Goal: Task Accomplishment & Management: Manage account settings

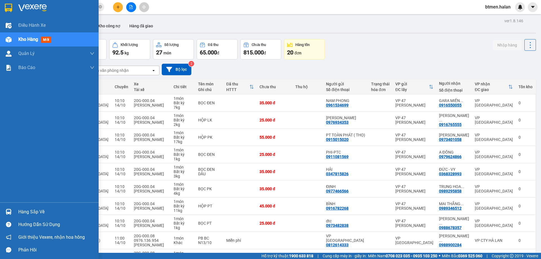
click at [30, 213] on div "Hàng sắp về" at bounding box center [56, 212] width 76 height 8
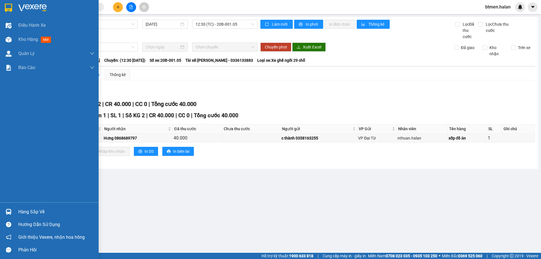
click at [36, 211] on div "Hàng sắp về" at bounding box center [56, 212] width 76 height 8
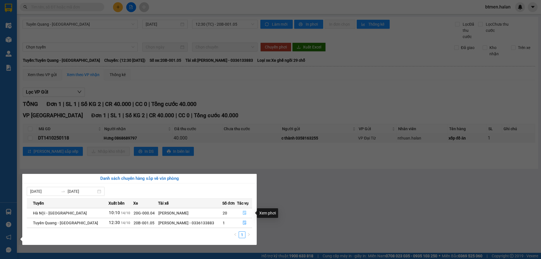
click at [242, 210] on button "button" at bounding box center [244, 212] width 15 height 9
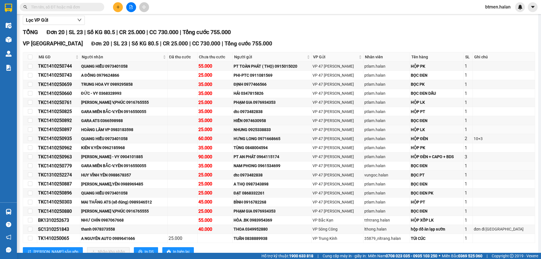
scroll to position [85, 0]
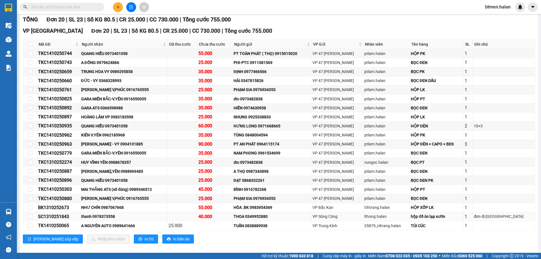
click at [108, 217] on div "thanh 0978373558" at bounding box center [124, 216] width 86 height 6
copy div "0978373558"
click at [72, 6] on input "text" at bounding box center [64, 7] width 66 height 6
paste input "0978373558"
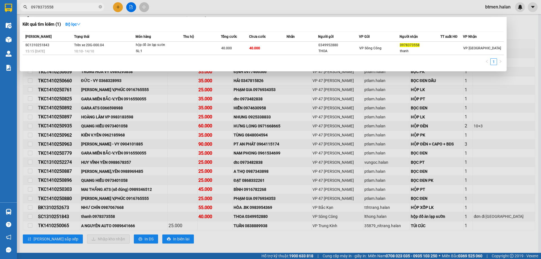
type input "0978373558"
drag, startPoint x: 383, startPoint y: 5, endPoint x: 369, endPoint y: 2, distance: 14.0
click at [383, 5] on div at bounding box center [270, 129] width 541 height 259
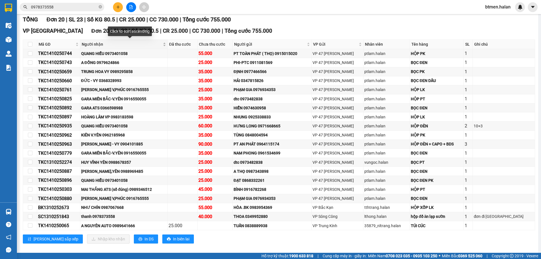
click at [92, 45] on span "Người nhận" at bounding box center [122, 44] width 80 height 6
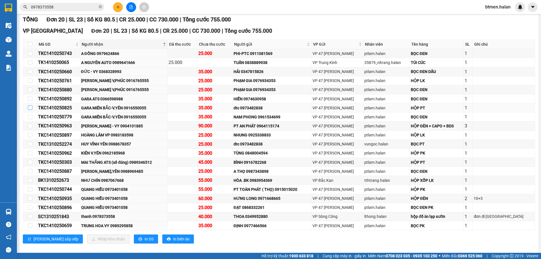
drag, startPoint x: 31, startPoint y: 108, endPoint x: 32, endPoint y: 113, distance: 5.5
click at [31, 108] on input "checkbox" at bounding box center [30, 107] width 5 height 5
checkbox input "true"
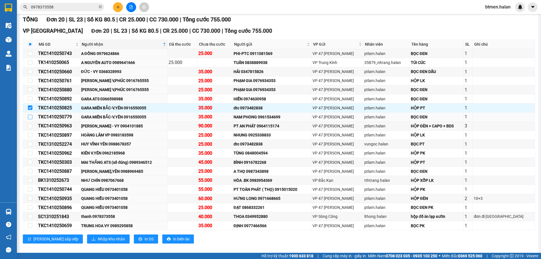
click at [30, 116] on input "checkbox" at bounding box center [30, 117] width 5 height 5
checkbox input "true"
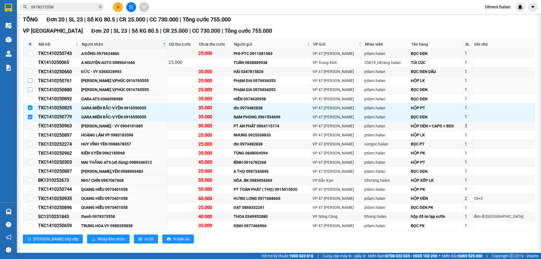
drag, startPoint x: 31, startPoint y: 80, endPoint x: 32, endPoint y: 87, distance: 7.1
click at [31, 81] on input "checkbox" at bounding box center [30, 80] width 5 height 5
checkbox input "true"
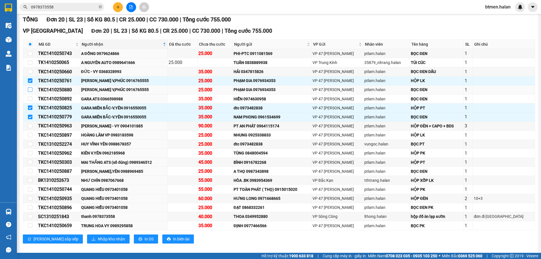
click at [30, 89] on input "checkbox" at bounding box center [30, 89] width 5 height 5
checkbox input "true"
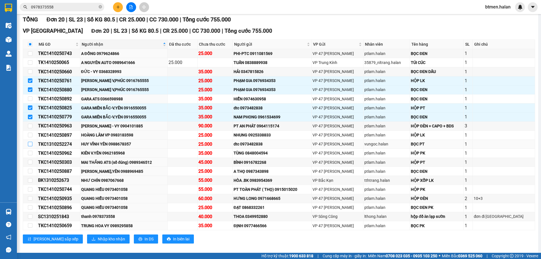
click at [32, 145] on input "checkbox" at bounding box center [30, 144] width 5 height 5
checkbox input "true"
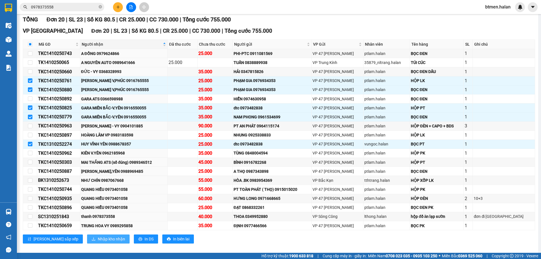
click at [98, 238] on span "Nhập kho nhận" at bounding box center [111, 239] width 27 height 6
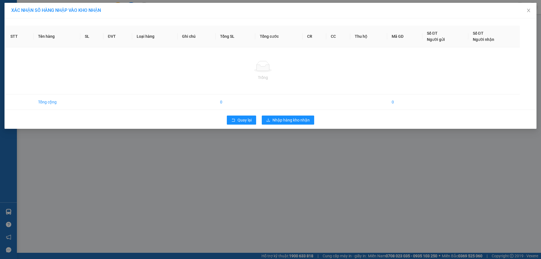
click at [292, 125] on div "Quay lại Nhập hàng kho nhận" at bounding box center [270, 120] width 529 height 15
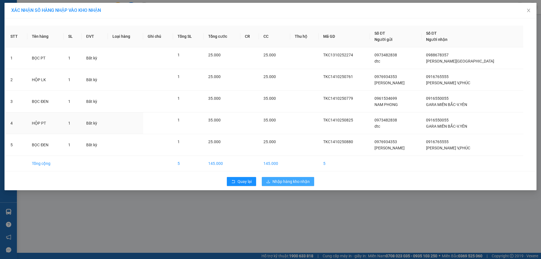
click at [276, 122] on span "35.000" at bounding box center [269, 120] width 12 height 5
click at [279, 181] on span "Nhập hàng kho nhận" at bounding box center [290, 181] width 37 height 6
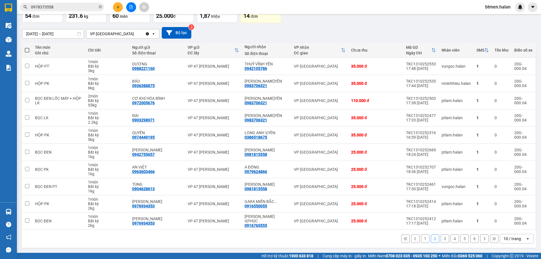
click at [423, 238] on button "1" at bounding box center [425, 238] width 8 height 8
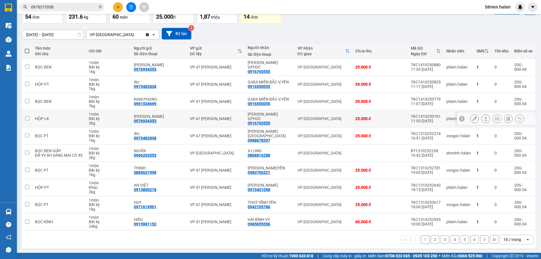
scroll to position [37, 0]
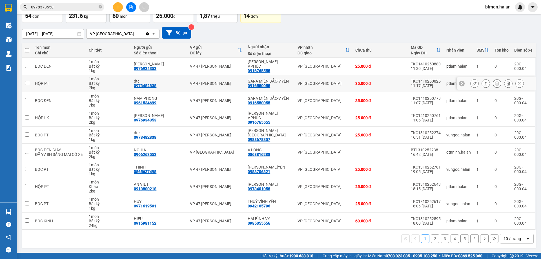
click at [260, 85] on div "0916550055" at bounding box center [259, 85] width 23 height 5
copy div "0916550055"
click at [72, 6] on input "0978373558" at bounding box center [64, 7] width 66 height 6
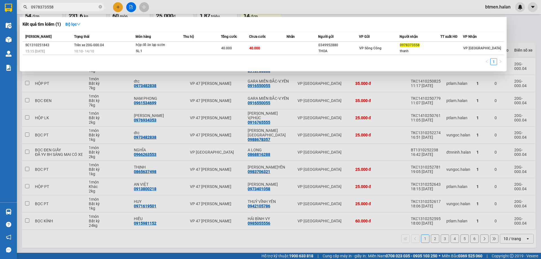
click at [72, 6] on input "0978373558" at bounding box center [64, 7] width 66 height 6
paste input "16550055"
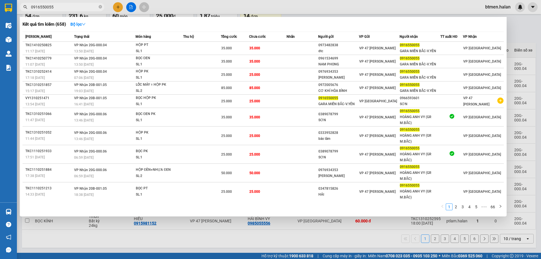
click at [527, 26] on div at bounding box center [270, 129] width 541 height 259
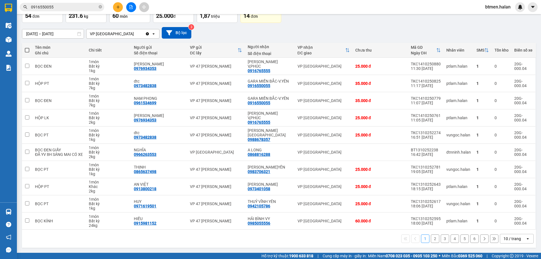
drag, startPoint x: 470, startPoint y: 25, endPoint x: 473, endPoint y: 54, distance: 28.8
click at [474, 26] on div "16/08/2025 – 14/10/2025 Press the down arrow key to interact with the calendar …" at bounding box center [279, 33] width 514 height 20
click at [495, 221] on icon at bounding box center [497, 221] width 4 height 4
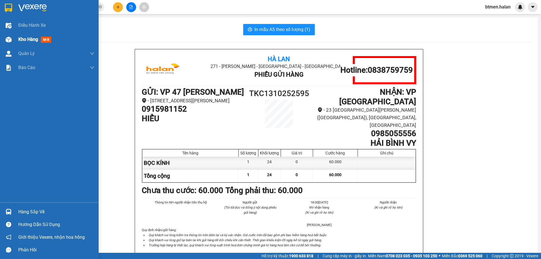
click at [19, 41] on span "Kho hàng" at bounding box center [28, 39] width 20 height 5
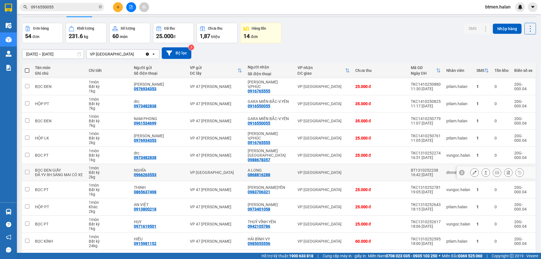
scroll to position [28, 0]
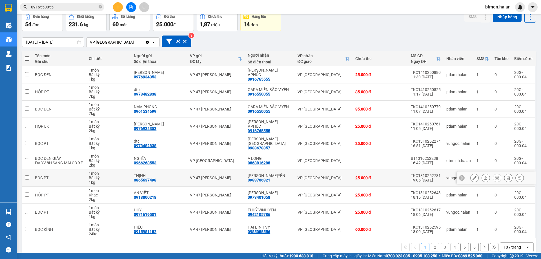
click at [261, 180] on div "0983706321" at bounding box center [259, 180] width 23 height 5
copy div "0983706321"
click at [81, 7] on input "0916550055" at bounding box center [64, 7] width 66 height 6
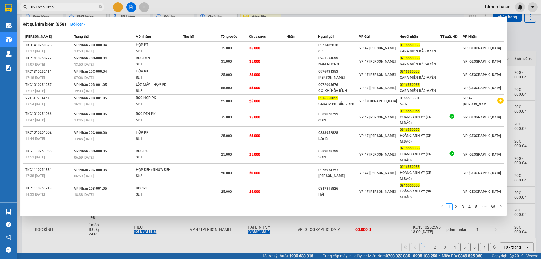
click at [81, 7] on input "0916550055" at bounding box center [64, 7] width 66 height 6
paste input "83706321"
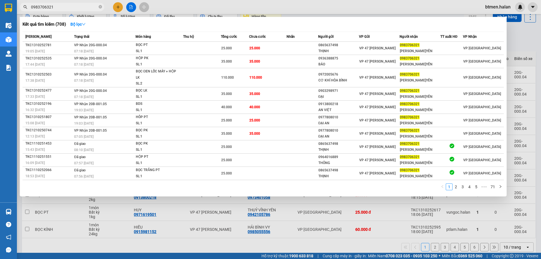
type input "0983706321"
click at [515, 52] on div at bounding box center [270, 129] width 541 height 259
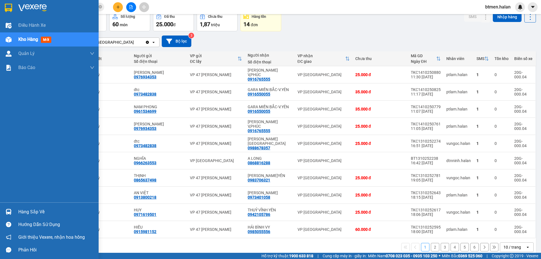
click at [28, 207] on div "Hàng sắp về" at bounding box center [49, 211] width 99 height 13
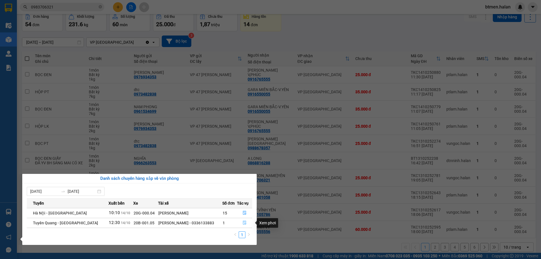
click at [241, 220] on button "button" at bounding box center [244, 222] width 15 height 9
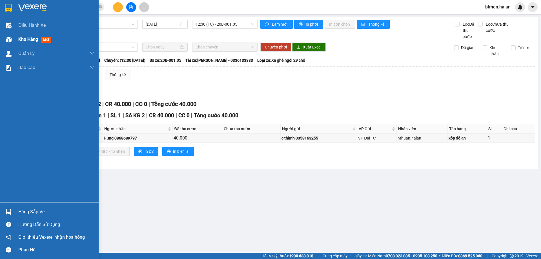
click at [12, 36] on div at bounding box center [9, 40] width 10 height 10
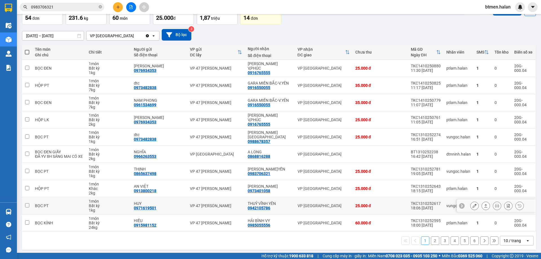
scroll to position [37, 0]
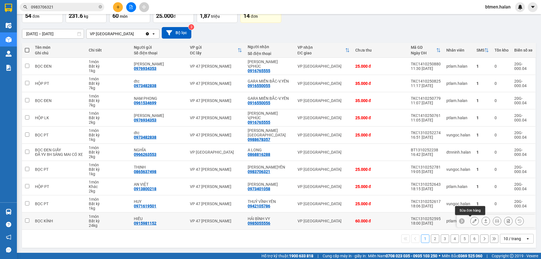
click at [472, 221] on icon at bounding box center [474, 221] width 4 height 4
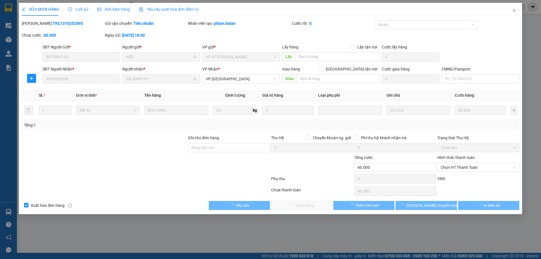
type input "0915981152"
type input "HIẾU"
type input "0985055556"
type input "HẢI BÌNH VY"
type input "0"
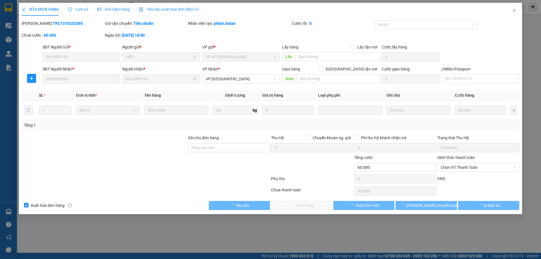
type input "60.000"
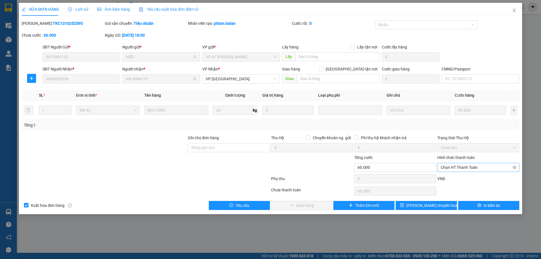
click at [467, 166] on span "Chọn HT Thanh Toán" at bounding box center [478, 167] width 75 height 8
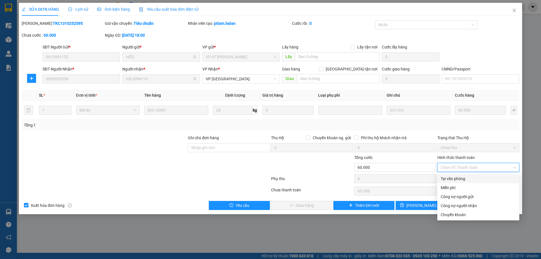
click at [465, 180] on div "Tại văn phòng" at bounding box center [478, 179] width 75 height 6
type input "0"
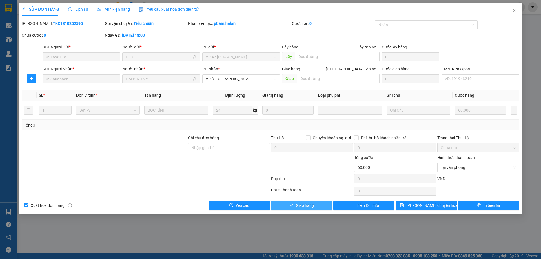
click at [316, 209] on button "Giao hàng" at bounding box center [301, 205] width 61 height 9
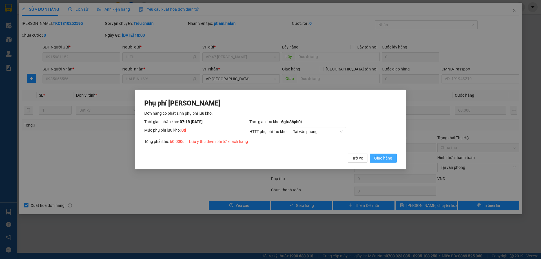
click at [387, 157] on span "Giao hàng" at bounding box center [383, 158] width 18 height 6
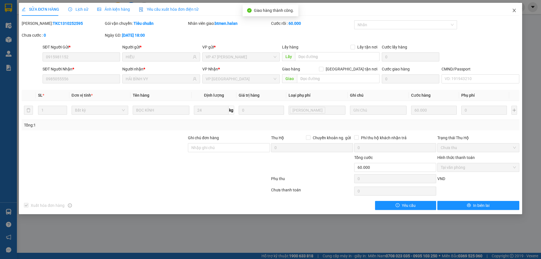
drag, startPoint x: 512, startPoint y: 9, endPoint x: 138, endPoint y: 258, distance: 449.0
click at [511, 12] on span "Close" at bounding box center [514, 11] width 16 height 16
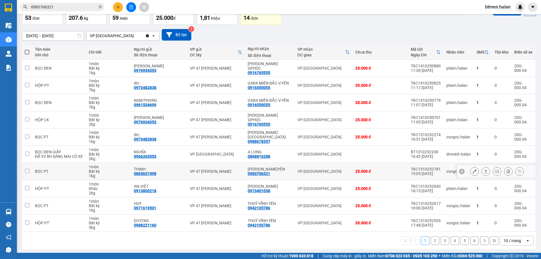
scroll to position [37, 0]
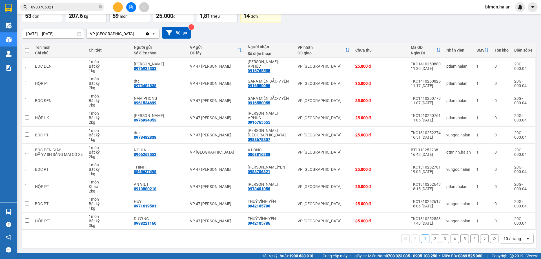
click at [470, 240] on button "6" at bounding box center [474, 238] width 8 height 8
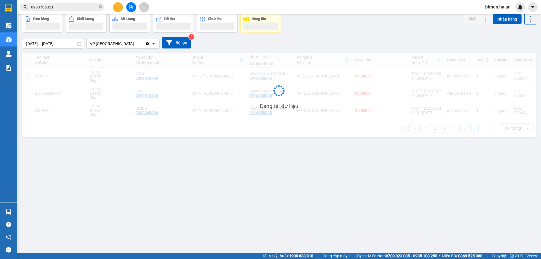
scroll to position [26, 0]
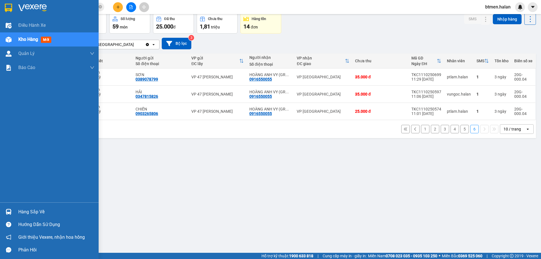
click at [26, 41] on span "Kho hàng" at bounding box center [28, 39] width 20 height 5
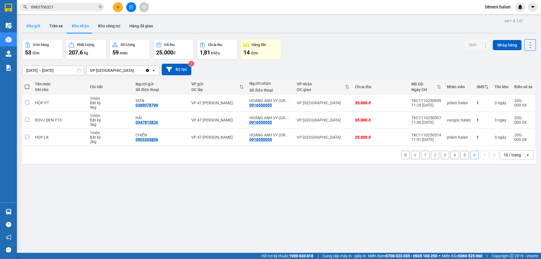
click at [30, 21] on button "Kho gửi" at bounding box center [33, 26] width 23 height 14
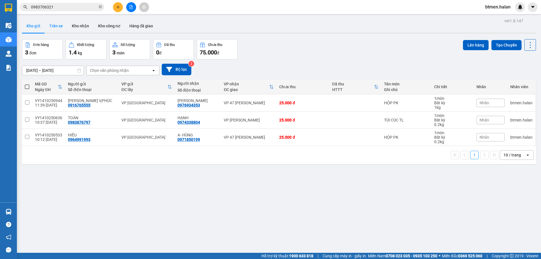
click at [60, 28] on button "Trên xe" at bounding box center [56, 26] width 23 height 14
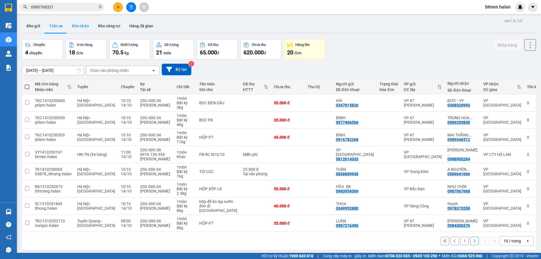
click at [75, 26] on button "Kho nhận" at bounding box center [80, 26] width 26 height 14
type input "[DATE] – [DATE]"
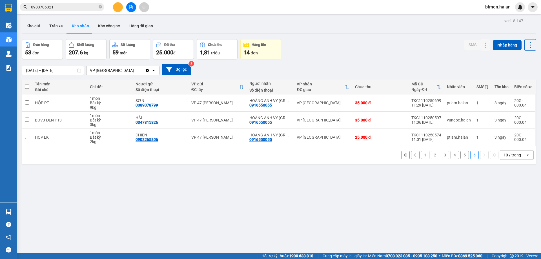
click at [461, 155] on button "5" at bounding box center [464, 155] width 8 height 8
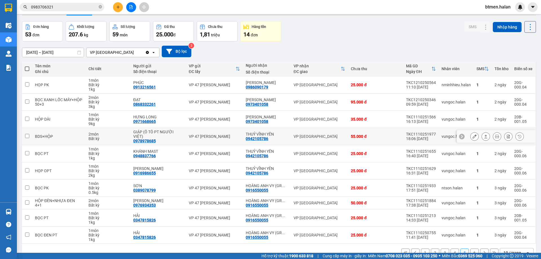
scroll to position [28, 0]
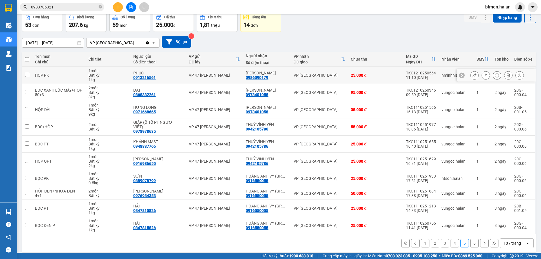
click at [259, 77] on div "0986090179" at bounding box center [257, 77] width 23 height 5
copy div "0986090179"
click at [83, 7] on input "0983706321" at bounding box center [64, 7] width 66 height 6
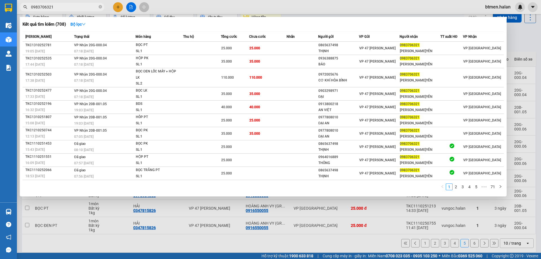
click at [83, 7] on input "0983706321" at bounding box center [64, 7] width 66 height 6
paste input "6090179"
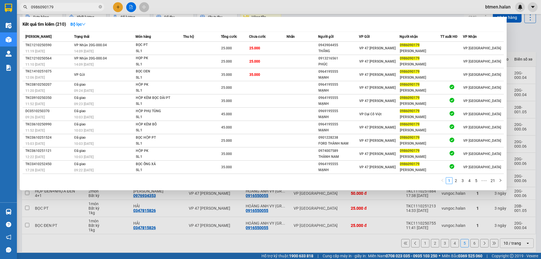
click at [525, 42] on div at bounding box center [270, 129] width 541 height 259
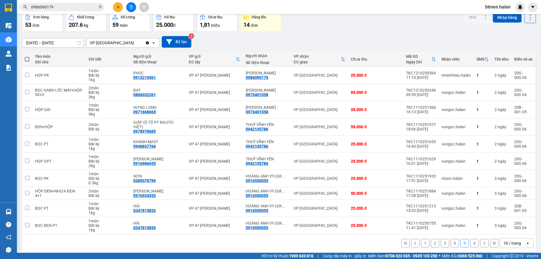
click at [421, 239] on button "1" at bounding box center [425, 243] width 8 height 8
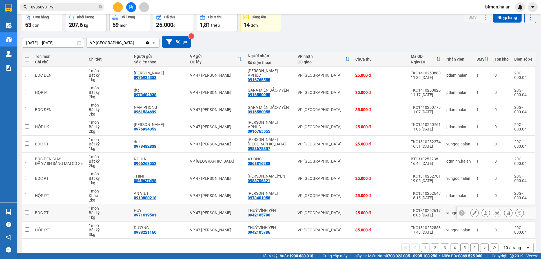
click at [268, 215] on div "0942105786" at bounding box center [259, 215] width 23 height 5
copy div "0942105786"
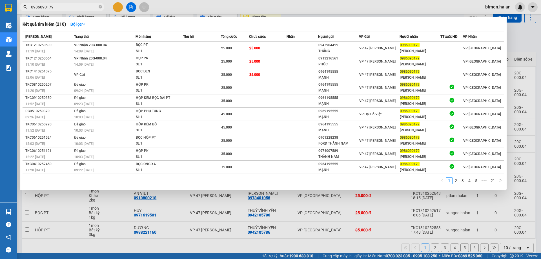
click at [64, 8] on input "0986090179" at bounding box center [64, 7] width 66 height 6
paste input "42105786"
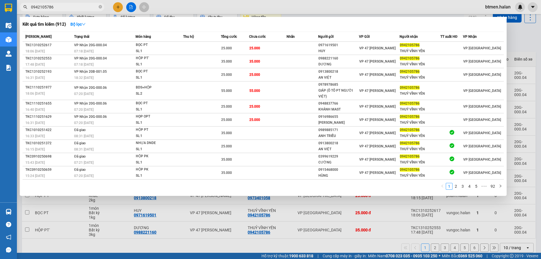
type input "0942105786"
click at [114, 24] on div "Kết quả tìm kiếm ( 912 ) Bộ lọc" at bounding box center [263, 24] width 481 height 9
click at [123, 26] on div "Kết quả tìm kiếm ( 912 ) Bộ lọc" at bounding box center [263, 24] width 481 height 9
drag, startPoint x: 519, startPoint y: 35, endPoint x: 473, endPoint y: 25, distance: 48.0
click at [520, 35] on div at bounding box center [270, 129] width 541 height 259
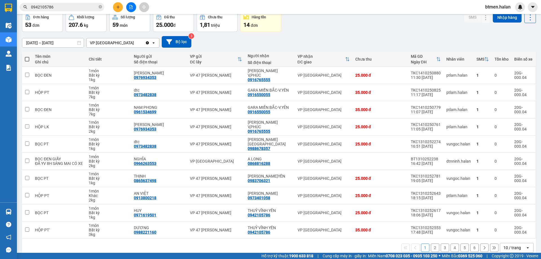
click at [433, 248] on button "2" at bounding box center [435, 247] width 8 height 8
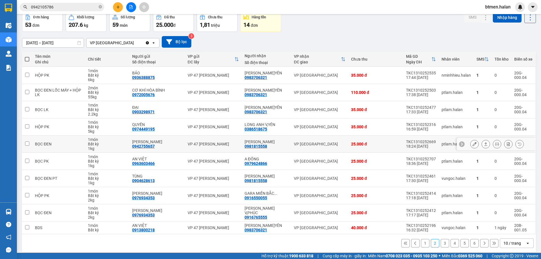
click at [259, 148] on div "0981815558" at bounding box center [256, 146] width 23 height 5
copy div "0981815558"
click at [454, 38] on div "[DATE] – [DATE] Press the down arrow key to interact with the calendar and sele…" at bounding box center [279, 42] width 514 height 12
click at [470, 243] on button "6" at bounding box center [474, 243] width 8 height 8
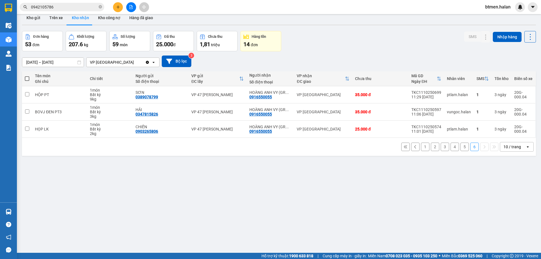
scroll to position [0, 0]
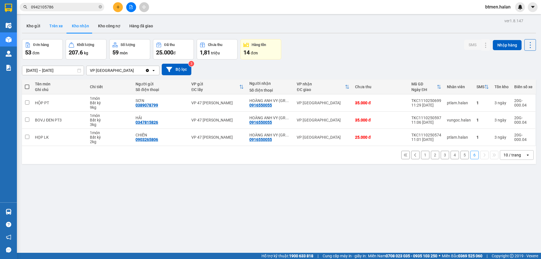
click at [62, 23] on button "Trên xe" at bounding box center [56, 26] width 23 height 14
type input "[DATE] – [DATE]"
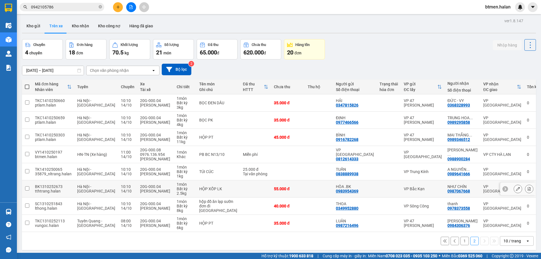
scroll to position [26, 0]
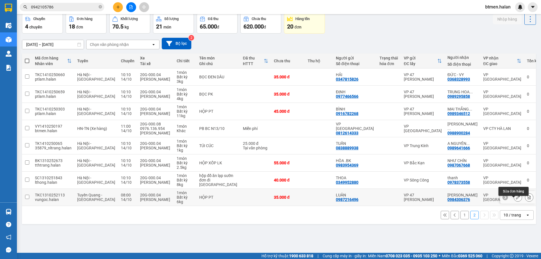
click at [516, 199] on icon at bounding box center [518, 197] width 4 height 4
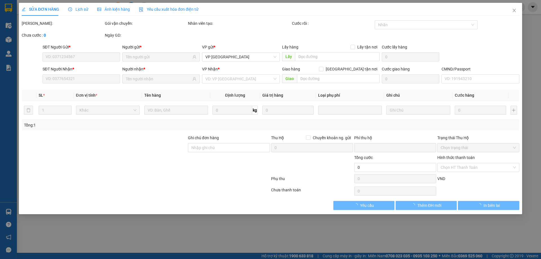
type input "0987216496"
type input "LUÂN"
type input "0984306376"
type input "TUẤN VŨ"
type input "0"
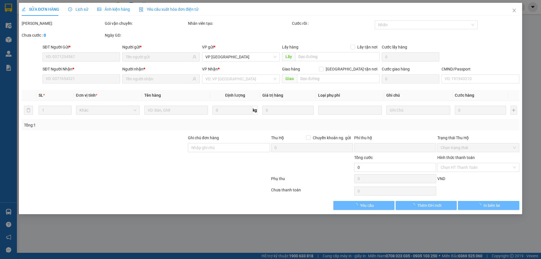
type input "35.000"
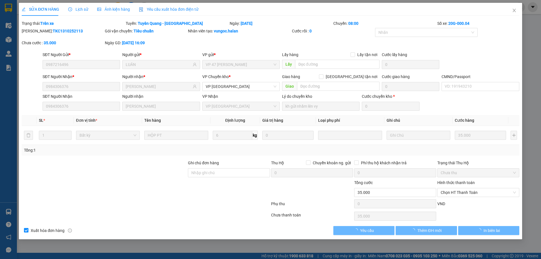
click at [81, 11] on span "Lịch sử" at bounding box center [78, 9] width 20 height 5
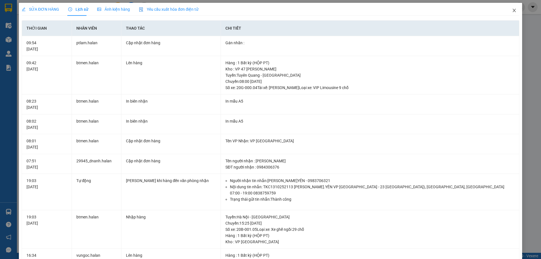
click at [507, 10] on span "Close" at bounding box center [514, 11] width 16 height 16
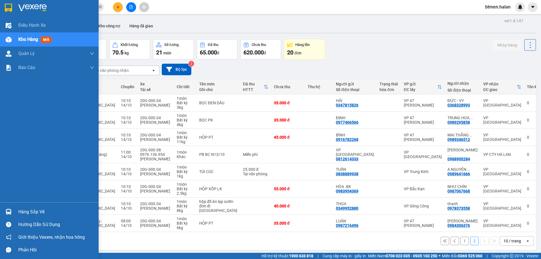
drag, startPoint x: 16, startPoint y: 209, endPoint x: 142, endPoint y: 232, distance: 127.8
click at [17, 209] on div "Hàng sắp về" at bounding box center [49, 211] width 99 height 13
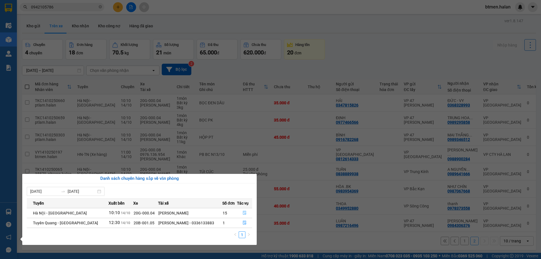
click at [245, 211] on button "button" at bounding box center [244, 212] width 15 height 9
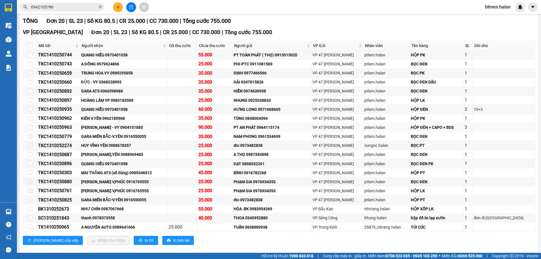
scroll to position [85, 0]
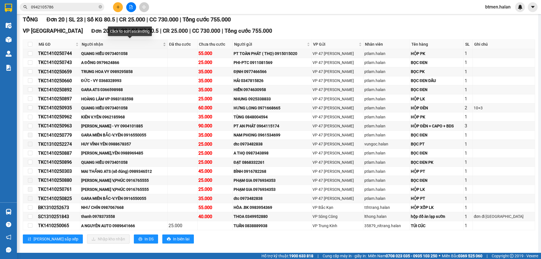
click at [95, 44] on span "Người nhận" at bounding box center [122, 44] width 80 height 6
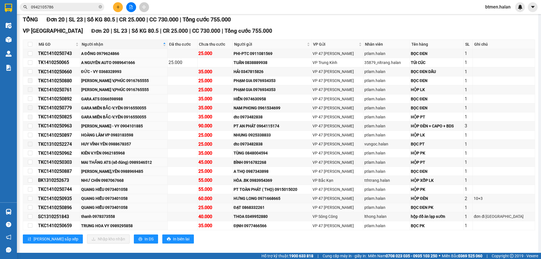
click at [29, 204] on td at bounding box center [30, 207] width 14 height 9
click at [30, 198] on input "checkbox" at bounding box center [30, 198] width 5 height 5
checkbox input "true"
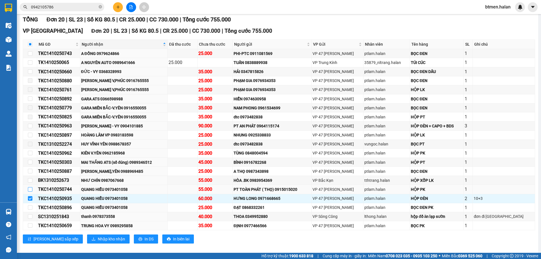
click at [31, 190] on input "checkbox" at bounding box center [30, 189] width 5 height 5
checkbox input "true"
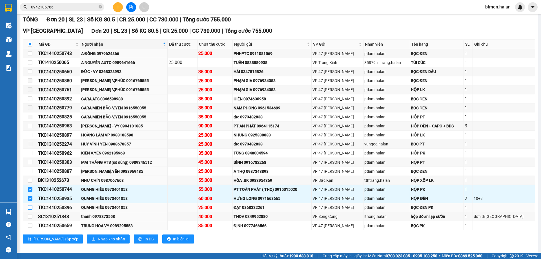
click at [31, 206] on input "checkbox" at bounding box center [30, 207] width 5 height 5
checkbox input "true"
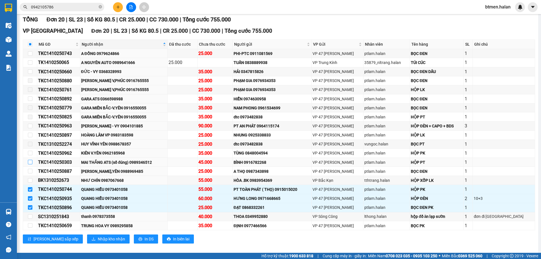
click at [29, 161] on input "checkbox" at bounding box center [30, 162] width 5 height 5
checkbox input "true"
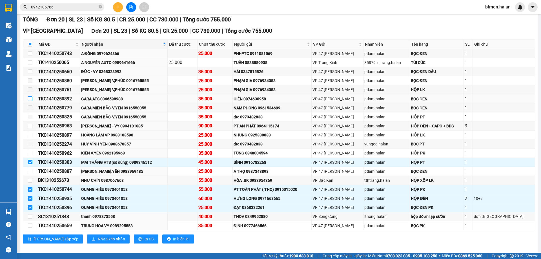
click at [31, 99] on input "checkbox" at bounding box center [30, 98] width 5 height 5
checkbox input "true"
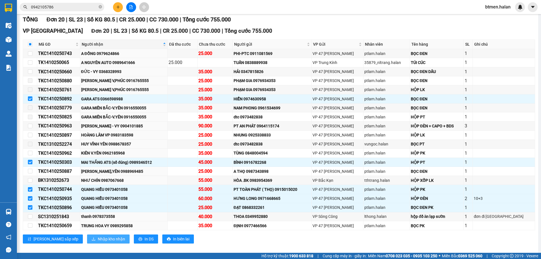
click at [98, 241] on span "Nhập kho nhận" at bounding box center [111, 239] width 27 height 6
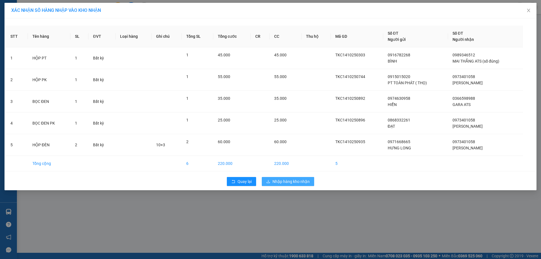
click at [285, 179] on span "Nhập hàng kho nhận" at bounding box center [290, 181] width 37 height 6
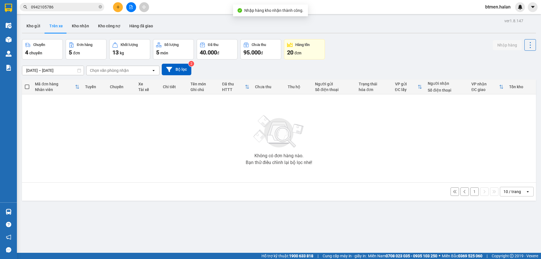
click at [383, 54] on div "Chuyến 4 chuyến Đơn hàng 5 đơn Khối lượng 13 kg Số lượng 5 món Đã thu 40.000 đ …" at bounding box center [279, 49] width 514 height 20
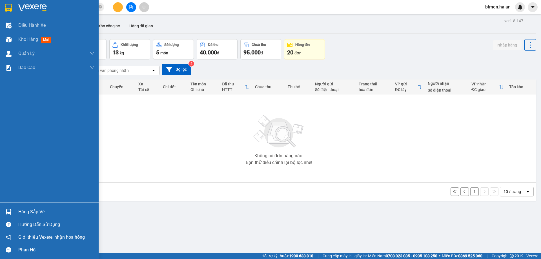
click at [26, 210] on div "Hàng sắp về" at bounding box center [56, 212] width 76 height 8
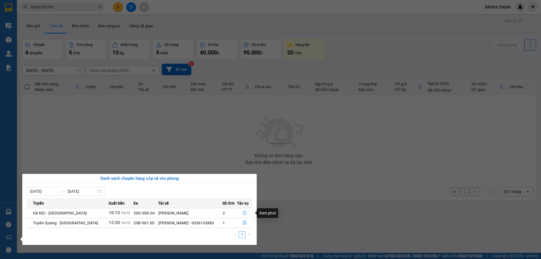
click at [243, 213] on icon "file-done" at bounding box center [245, 213] width 4 height 4
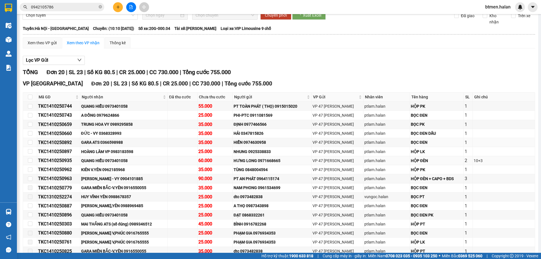
scroll to position [56, 0]
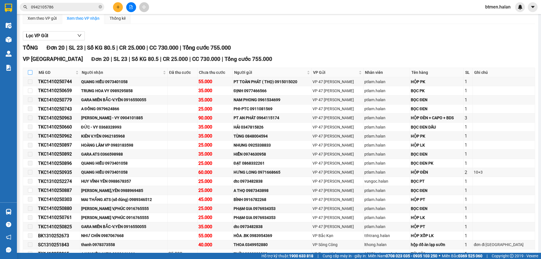
click at [32, 72] on input "checkbox" at bounding box center [30, 72] width 5 height 5
checkbox input "true"
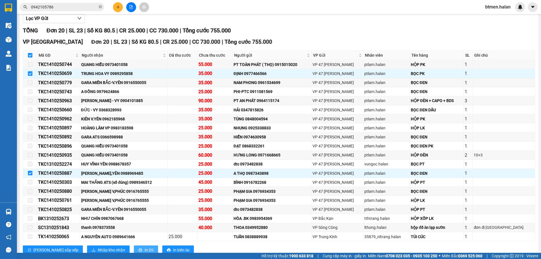
scroll to position [91, 0]
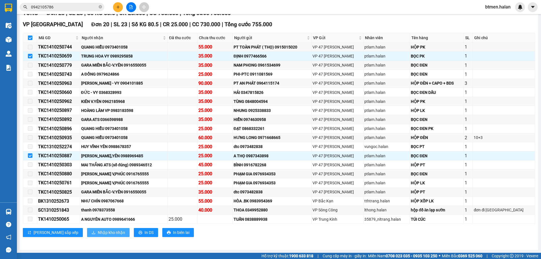
click at [98, 230] on span "Nhập kho nhận" at bounding box center [111, 232] width 27 height 6
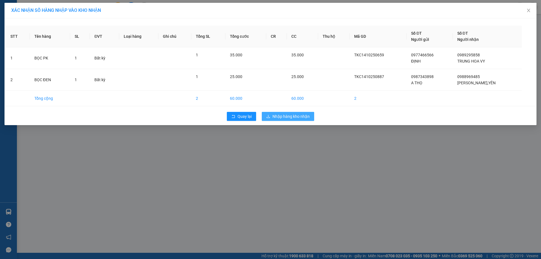
click at [302, 118] on span "Nhập hàng kho nhận" at bounding box center [290, 116] width 37 height 6
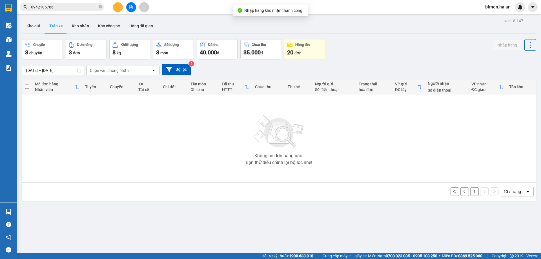
drag, startPoint x: 175, startPoint y: 156, endPoint x: 176, endPoint y: 173, distance: 16.6
click at [175, 157] on div "Không có đơn hàng nào. Bạn thử điều chỉnh lại bộ lọc nhé!" at bounding box center [279, 138] width 508 height 85
click at [118, 4] on button at bounding box center [118, 7] width 10 height 10
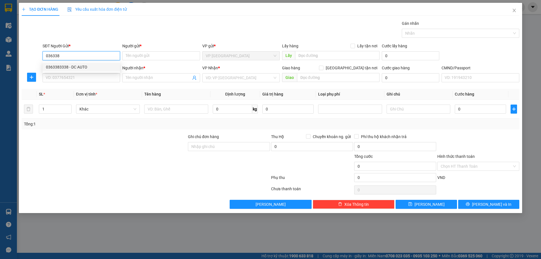
click at [80, 68] on div "0363383338 - DC AUTO" at bounding box center [81, 67] width 71 height 6
type input "0363383338"
type input "DC AUTO"
type input "0363383338"
click at [78, 75] on input "SĐT Người Nhận *" at bounding box center [81, 77] width 77 height 9
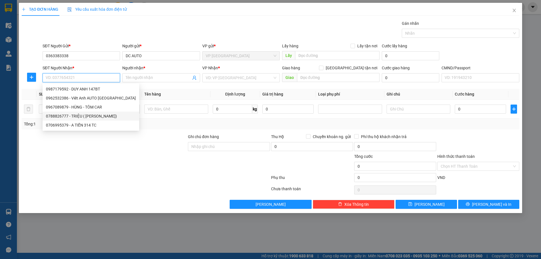
click at [94, 115] on div "0788826777 - TRIỆU ( MAI ANH)" at bounding box center [91, 116] width 90 height 6
type input "0788826777"
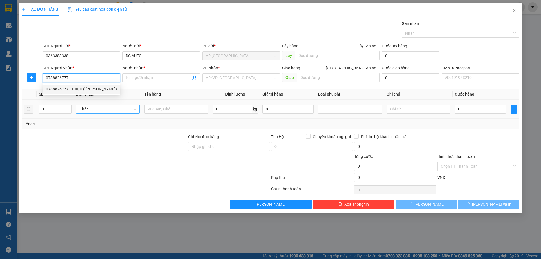
type input "TRIỆU ( MAI ANH)"
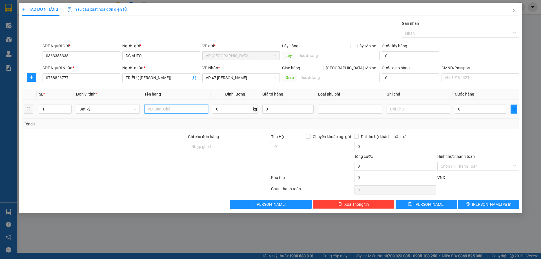
click at [155, 105] on input "text" at bounding box center [176, 109] width 64 height 9
type input "hộp pk"
click at [241, 109] on input "0" at bounding box center [232, 109] width 39 height 9
type input "10"
click at [506, 151] on div at bounding box center [478, 144] width 83 height 20
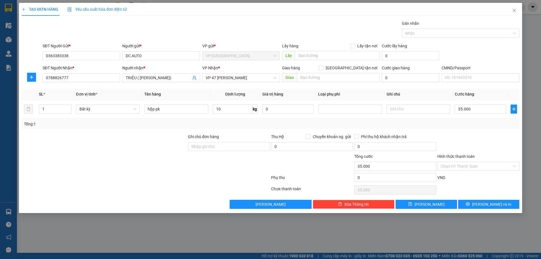
type input "35.000"
click at [492, 202] on span "[PERSON_NAME] và In" at bounding box center [491, 204] width 39 height 6
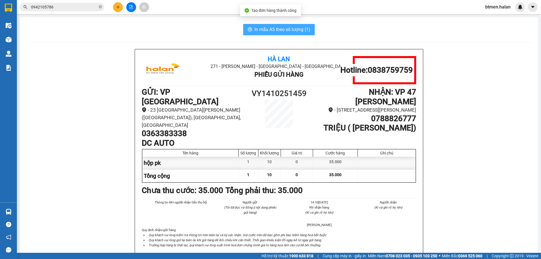
click at [260, 28] on span "In mẫu A5 theo số lượng (1)" at bounding box center [282, 29] width 56 height 7
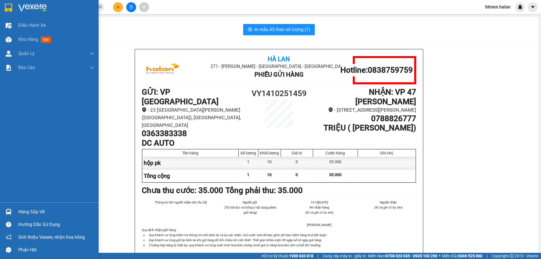
drag, startPoint x: 17, startPoint y: 37, endPoint x: 541, endPoint y: 252, distance: 565.8
click at [17, 37] on div "Kho hàng mới" at bounding box center [49, 39] width 99 height 14
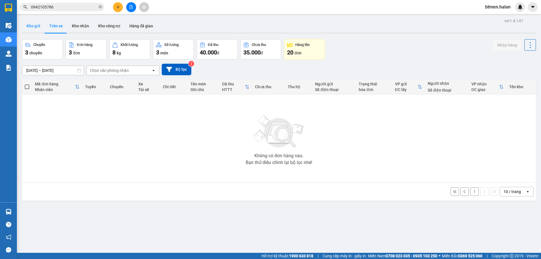
click at [30, 26] on button "Kho gửi" at bounding box center [33, 26] width 23 height 14
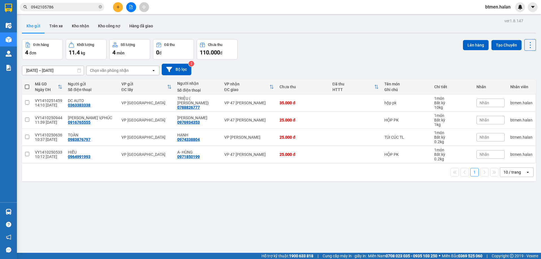
click at [26, 88] on span at bounding box center [27, 87] width 5 height 5
click at [27, 84] on input "checkbox" at bounding box center [27, 84] width 0 height 0
checkbox input "true"
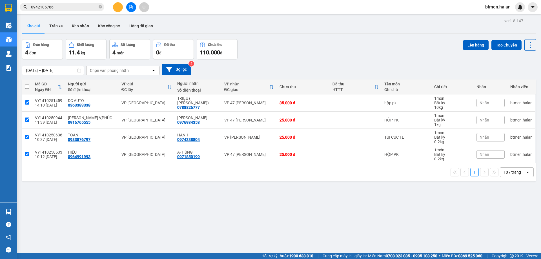
checkbox input "true"
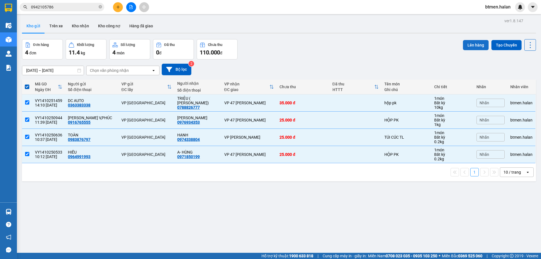
click at [467, 44] on button "Lên hàng" at bounding box center [476, 45] width 26 height 10
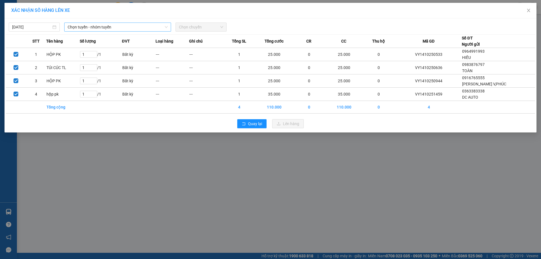
click at [98, 26] on span "Chọn tuyến - nhóm tuyến" at bounding box center [118, 27] width 100 height 8
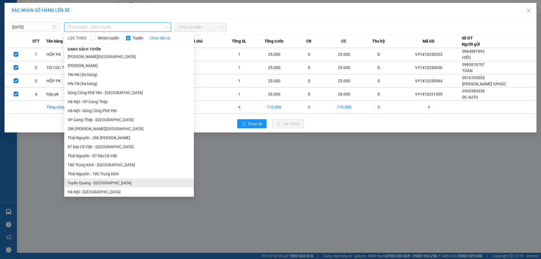
click at [91, 183] on li "Tuyên Quang - [GEOGRAPHIC_DATA]" at bounding box center [129, 182] width 130 height 9
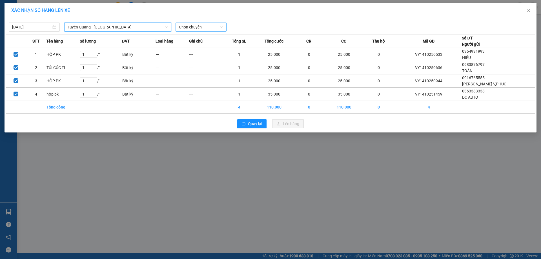
click at [208, 29] on span "Chọn chuyến" at bounding box center [201, 27] width 44 height 8
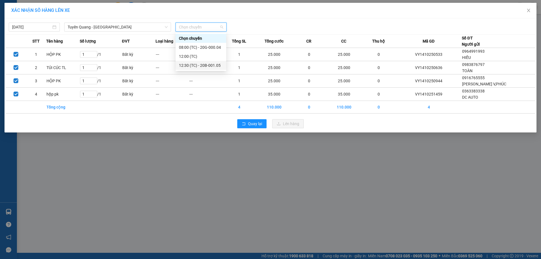
click at [207, 62] on div "12:30 (TC) - 20B-001.05" at bounding box center [201, 65] width 51 height 9
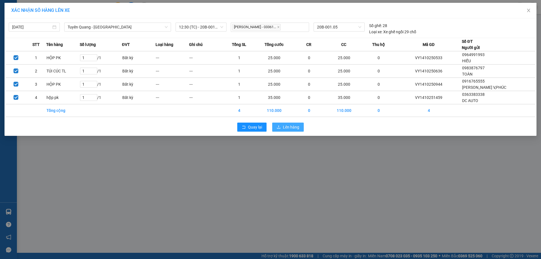
click at [292, 126] on span "Lên hàng" at bounding box center [291, 127] width 16 height 6
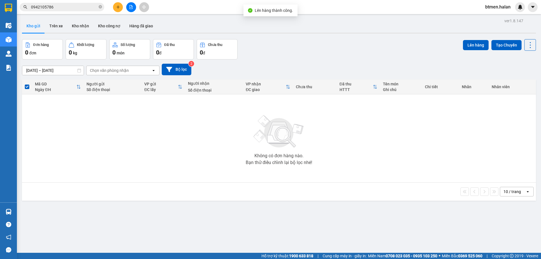
click at [37, 27] on button "Kho gửi" at bounding box center [33, 26] width 23 height 14
click at [57, 25] on button "Trên xe" at bounding box center [56, 26] width 23 height 14
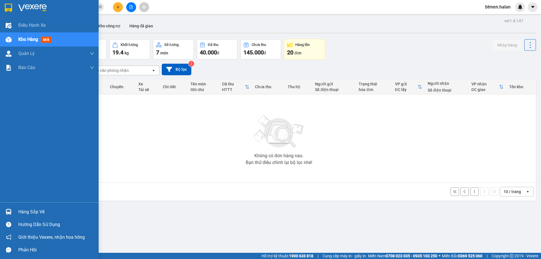
click at [27, 208] on div "Hàng sắp về" at bounding box center [56, 212] width 76 height 8
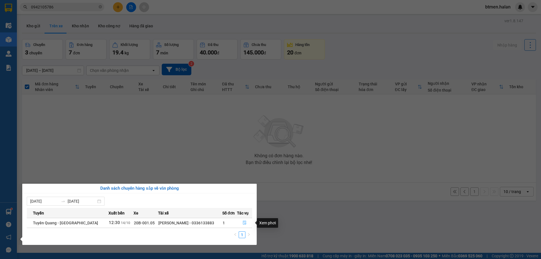
click at [243, 221] on icon "file-done" at bounding box center [245, 223] width 4 height 4
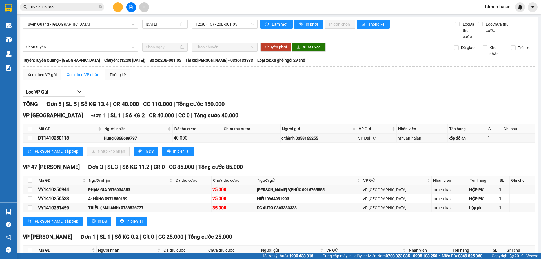
click at [30, 128] on input "checkbox" at bounding box center [30, 128] width 5 height 5
checkbox input "true"
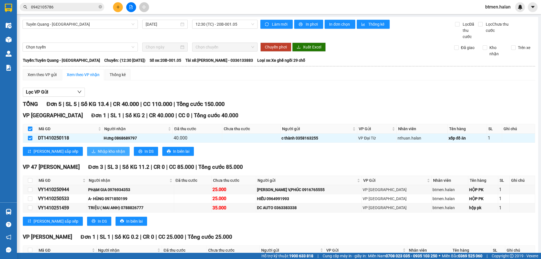
click at [87, 150] on button "Nhập kho nhận" at bounding box center [108, 151] width 43 height 9
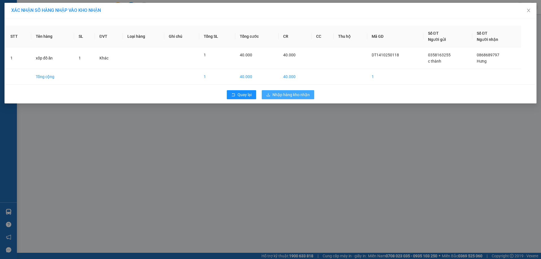
click at [281, 98] on button "Nhập hàng kho nhận" at bounding box center [288, 94] width 52 height 9
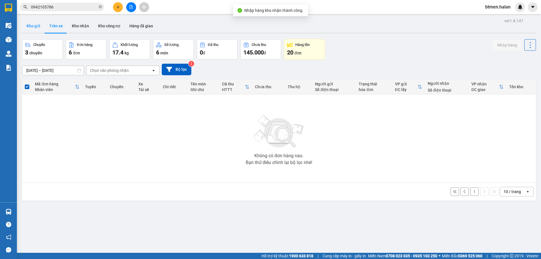
click at [35, 28] on button "Kho gửi" at bounding box center [33, 26] width 23 height 14
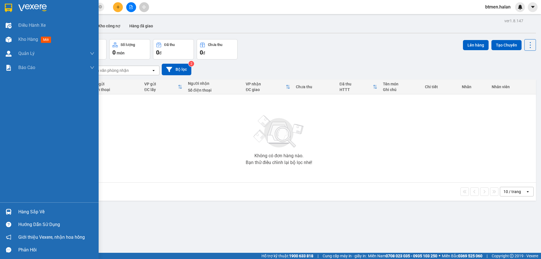
click at [27, 211] on div "Hàng sắp về" at bounding box center [56, 212] width 76 height 8
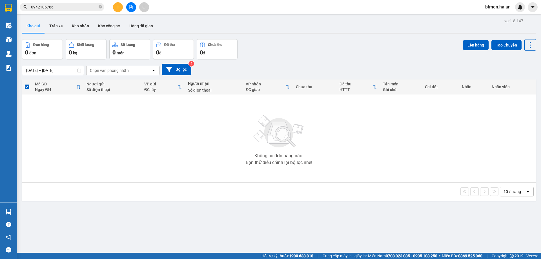
click at [105, 125] on section "Kết quả tìm kiếm ( 912 ) Bộ lọc Mã ĐH Trạng thái Món hàng Thu hộ Tổng cước Chưa…" at bounding box center [270, 129] width 541 height 259
click at [55, 22] on button "Trên xe" at bounding box center [56, 26] width 23 height 14
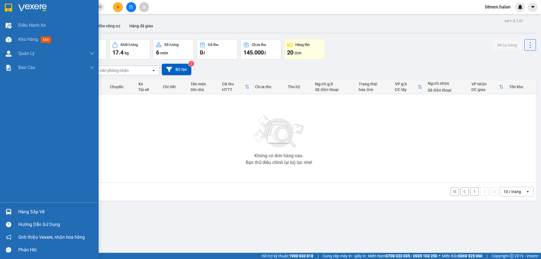
click at [28, 212] on div "Hàng sắp về" at bounding box center [56, 212] width 76 height 8
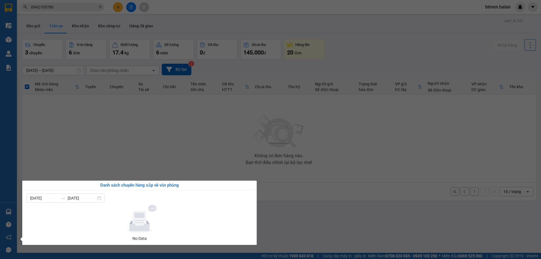
click at [435, 136] on section "Kết quả tìm kiếm ( 912 ) Bộ lọc Mã ĐH Trạng thái Món hàng Thu hộ Tổng cước Chưa…" at bounding box center [270, 129] width 541 height 259
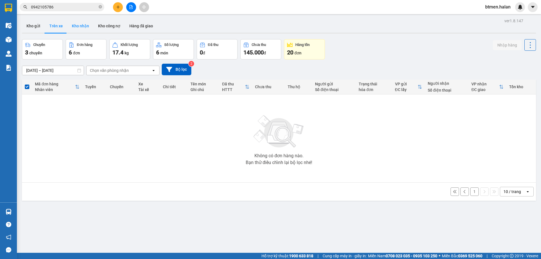
click at [78, 26] on button "Kho nhận" at bounding box center [80, 26] width 26 height 14
type input "[DATE] – [DATE]"
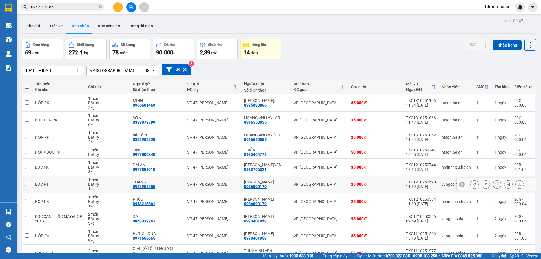
scroll to position [28, 0]
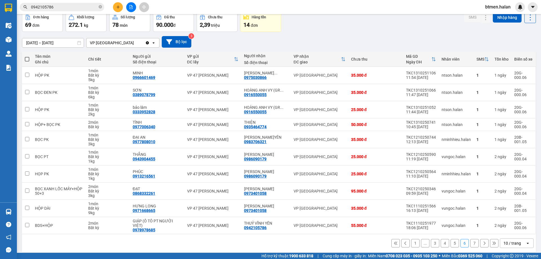
click at [413, 239] on button "1" at bounding box center [415, 243] width 8 height 8
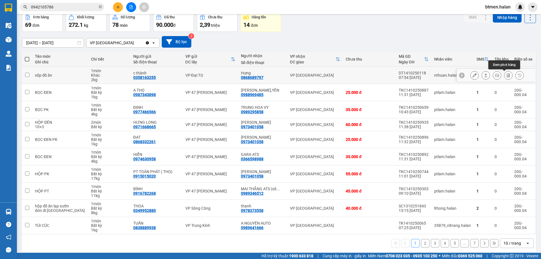
click at [506, 76] on icon at bounding box center [508, 75] width 4 height 4
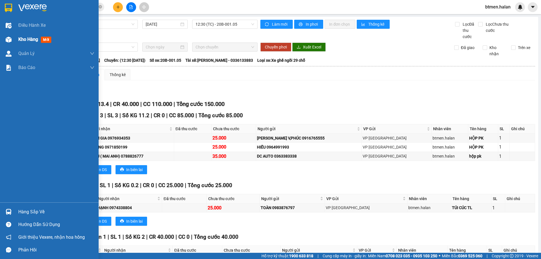
click at [25, 42] on div "Kho hàng mới" at bounding box center [35, 39] width 35 height 7
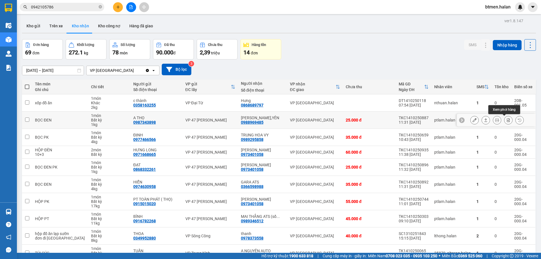
click at [507, 120] on icon at bounding box center [508, 120] width 3 height 4
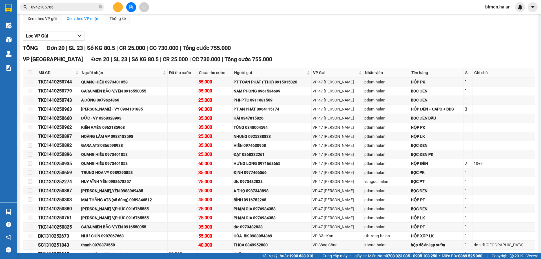
scroll to position [56, 0]
click at [93, 70] on span "Người nhận" at bounding box center [122, 72] width 80 height 6
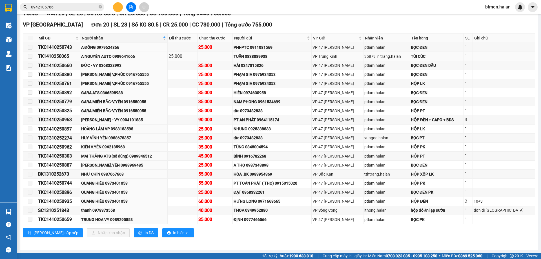
scroll to position [91, 0]
click at [127, 128] on div "HOÀNG LÂM VP 0983183598" at bounding box center [124, 128] width 86 height 6
copy div "0983183598"
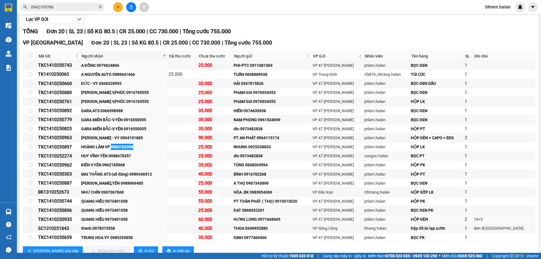
scroll to position [63, 0]
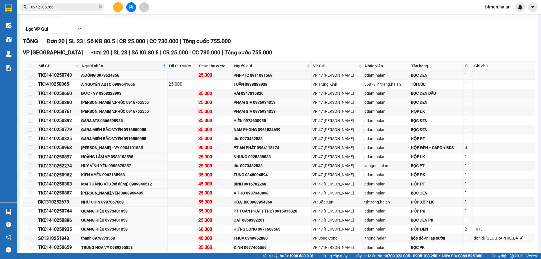
click at [121, 102] on div "ĐỨC HUY V,PHÚC 0916765555" at bounding box center [124, 102] width 86 height 6
click at [124, 118] on div "GARA ATS 0366598988" at bounding box center [124, 120] width 86 height 6
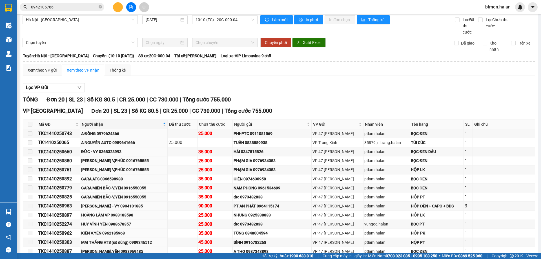
scroll to position [0, 0]
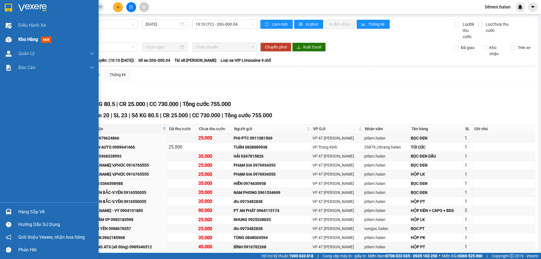
click at [26, 37] on span "Kho hàng" at bounding box center [28, 39] width 20 height 5
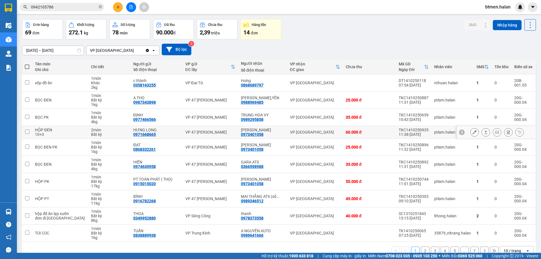
scroll to position [32, 0]
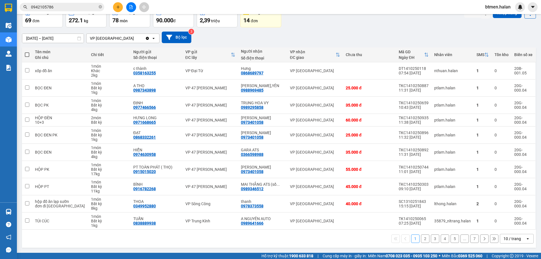
click at [422, 241] on button "2" at bounding box center [425, 238] width 8 height 8
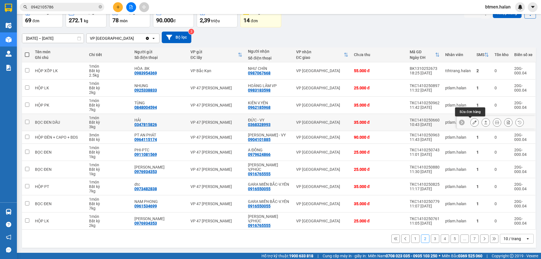
click at [472, 124] on icon at bounding box center [474, 122] width 4 height 4
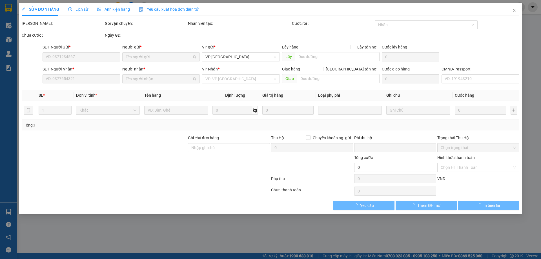
type input "0347815826"
type input "HẢI"
type input "0368328993"
type input "ĐỨC - VY"
type input "0"
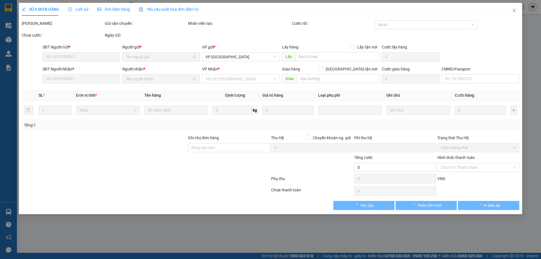
type input "35.000"
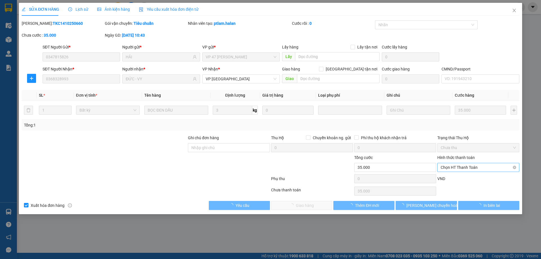
click at [470, 165] on span "Chọn HT Thanh Toán" at bounding box center [478, 167] width 75 height 8
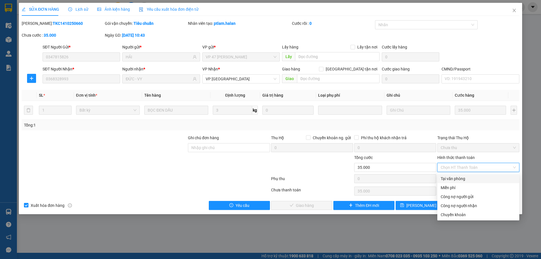
drag, startPoint x: 456, startPoint y: 179, endPoint x: 324, endPoint y: 202, distance: 134.5
click at [455, 179] on div "Tại văn phòng" at bounding box center [478, 179] width 75 height 6
type input "0"
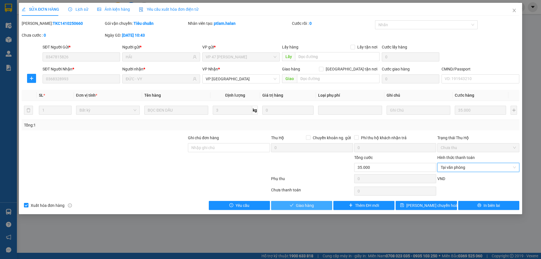
click at [323, 203] on button "Giao hàng" at bounding box center [301, 205] width 61 height 9
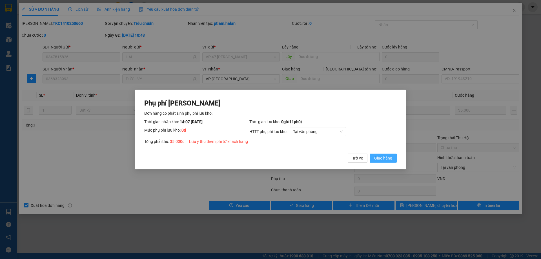
click at [374, 157] on button "Giao hàng" at bounding box center [383, 158] width 27 height 9
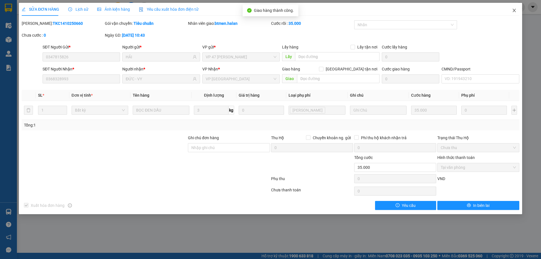
click at [514, 10] on icon "close" at bounding box center [514, 10] width 5 height 5
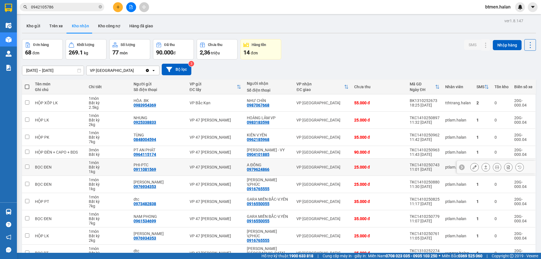
scroll to position [32, 0]
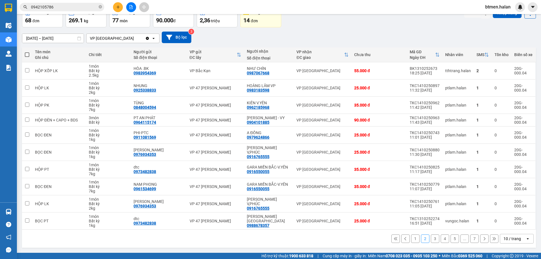
click at [432, 238] on button "3" at bounding box center [435, 238] width 8 height 8
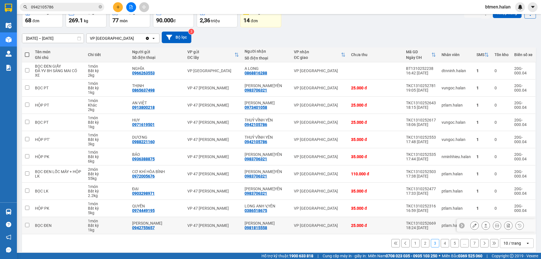
click at [256, 226] on div "0981815558" at bounding box center [256, 227] width 23 height 5
copy div "0981815558"
click at [72, 7] on input "0942105786" at bounding box center [64, 7] width 66 height 6
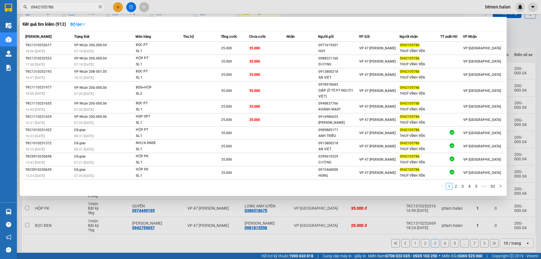
click at [72, 7] on input "0942105786" at bounding box center [64, 7] width 66 height 6
paste input "81815558"
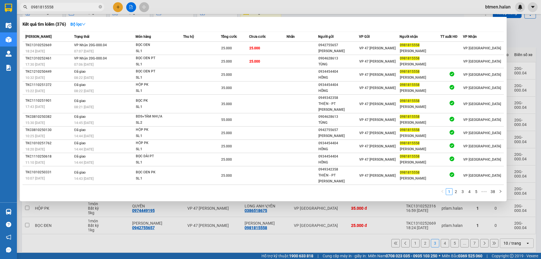
type input "0981815558"
click at [514, 46] on div at bounding box center [270, 129] width 541 height 259
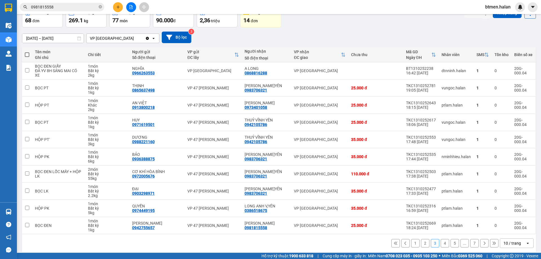
click at [441, 244] on button "4" at bounding box center [445, 243] width 8 height 8
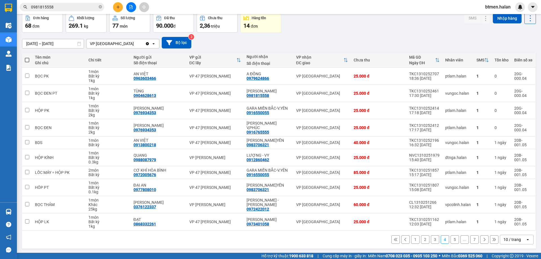
scroll to position [28, 0]
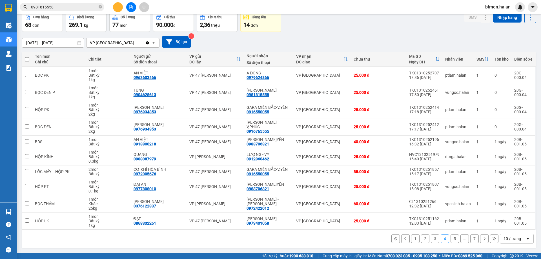
click at [472, 237] on button "7" at bounding box center [474, 238] width 8 height 8
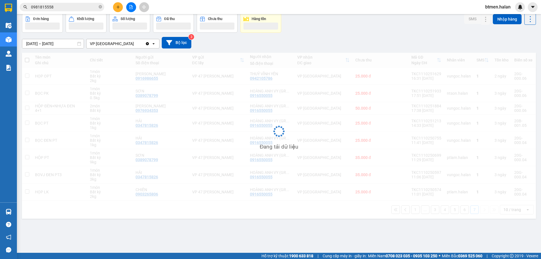
scroll to position [26, 0]
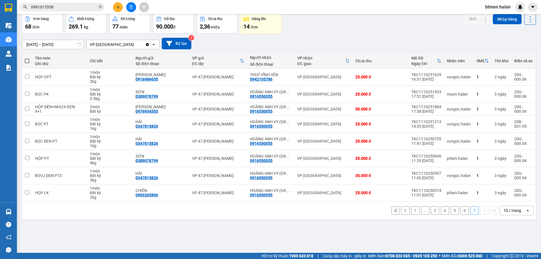
click at [364, 232] on div "ver 1.8.147 Kho gửi Trên xe Kho nhận Kho công nợ Hàng đã giao Đơn hàng 68 đơn K…" at bounding box center [279, 120] width 518 height 259
click at [261, 238] on div "ver 1.8.147 Kho gửi Trên xe Kho nhận Kho công nợ Hàng đã giao Đơn hàng 68 đơn K…" at bounding box center [279, 120] width 518 height 259
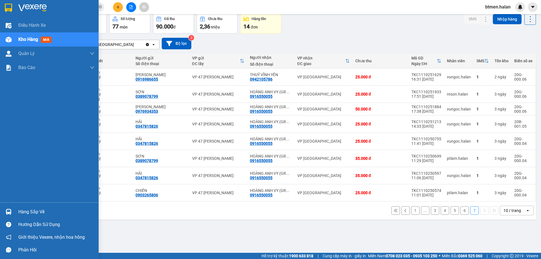
click at [22, 210] on div "Hàng sắp về" at bounding box center [56, 212] width 76 height 8
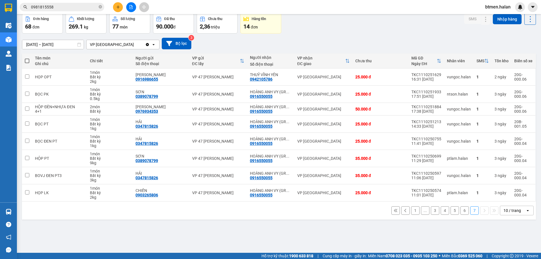
click at [319, 237] on section "Kết quả tìm kiếm ( 376 ) Bộ lọc Mã ĐH Trạng thái Món hàng Thu hộ Tổng cước Chưa…" at bounding box center [270, 129] width 541 height 259
click at [411, 210] on button "1" at bounding box center [415, 210] width 8 height 8
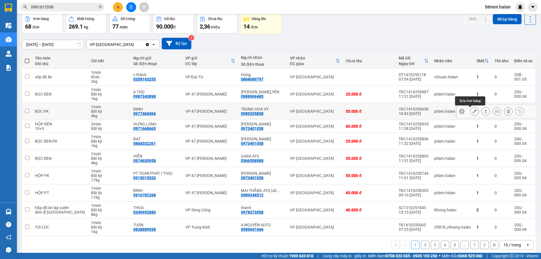
click at [472, 109] on icon at bounding box center [474, 111] width 4 height 4
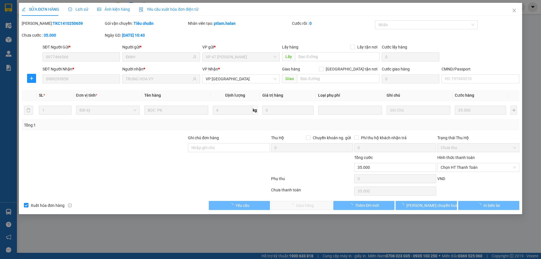
type input "0977466566"
type input "ĐỊNH"
type input "0989295858"
type input "TRUNG HOA VY"
type input "0"
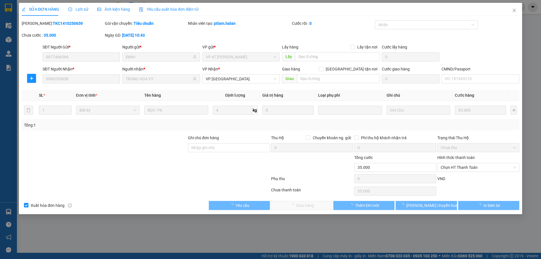
type input "35.000"
click at [459, 169] on span "Chọn HT Thanh Toán" at bounding box center [478, 167] width 75 height 8
click at [457, 177] on div "VND" at bounding box center [478, 181] width 83 height 10
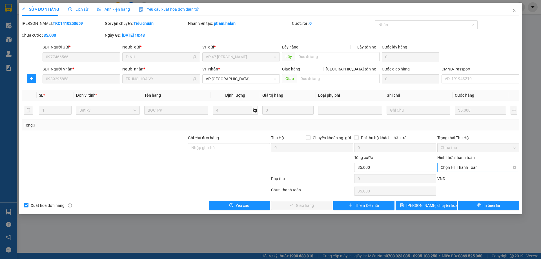
click at [470, 168] on span "Chọn HT Thanh Toán" at bounding box center [478, 167] width 75 height 8
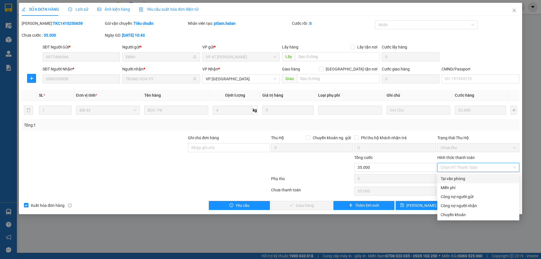
click at [456, 182] on div "Tại văn phòng" at bounding box center [478, 178] width 82 height 9
type input "0"
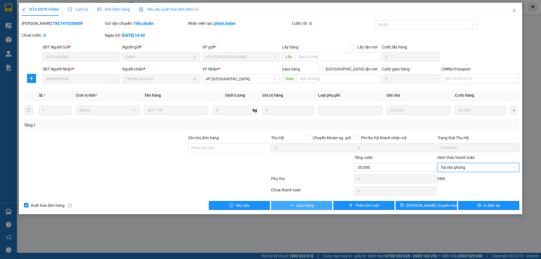
click at [323, 206] on button "Giao hàng" at bounding box center [301, 205] width 61 height 9
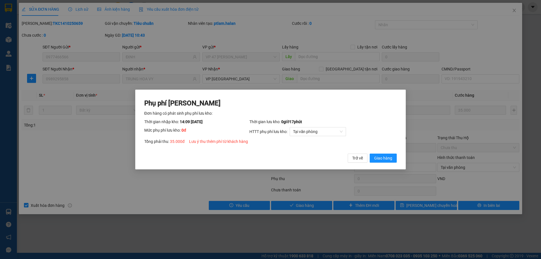
drag, startPoint x: 380, startPoint y: 158, endPoint x: 426, endPoint y: 116, distance: 62.0
click at [381, 158] on span "Giao hàng" at bounding box center [383, 158] width 18 height 6
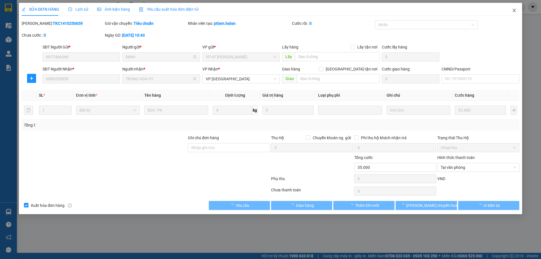
click at [519, 13] on span "Close" at bounding box center [514, 11] width 16 height 16
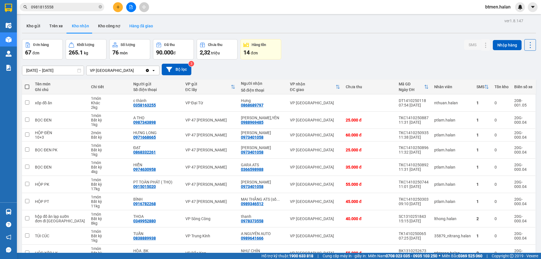
click at [144, 25] on button "Hàng đã giao" at bounding box center [141, 26] width 33 height 14
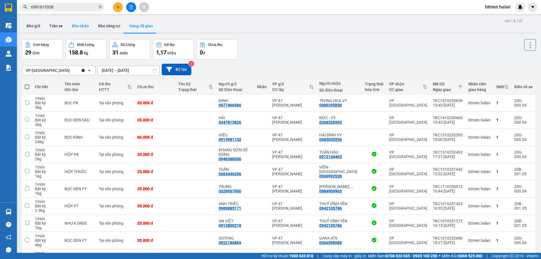
click at [76, 25] on button "Kho nhận" at bounding box center [80, 26] width 26 height 14
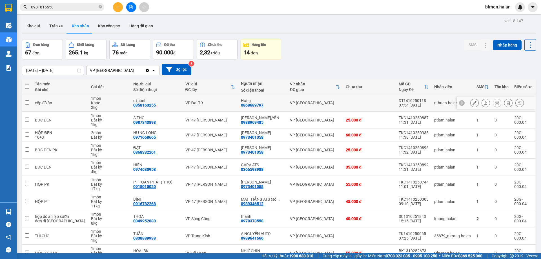
click at [470, 105] on button at bounding box center [474, 103] width 8 height 10
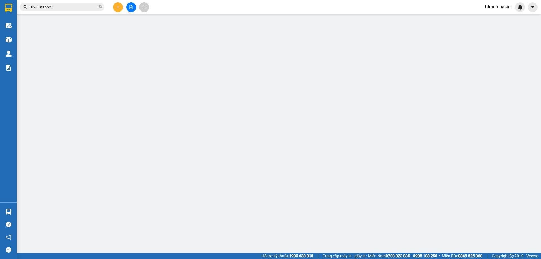
type input "0358163255"
type input "c thành"
type input "0868689797"
type input "Hưng"
type input "0"
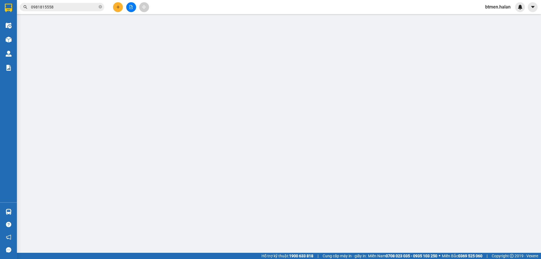
type input "40.000"
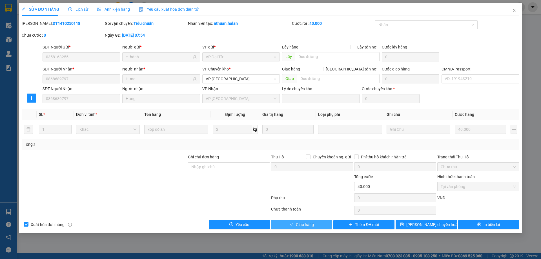
click at [310, 226] on span "Giao hàng" at bounding box center [305, 224] width 18 height 6
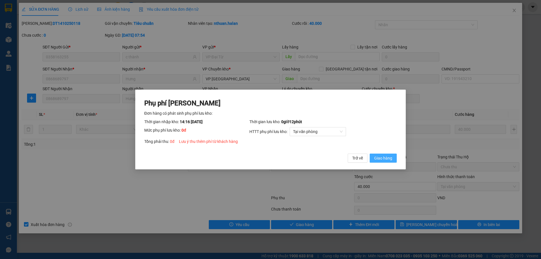
click at [392, 160] on span "Giao hàng" at bounding box center [383, 158] width 18 height 6
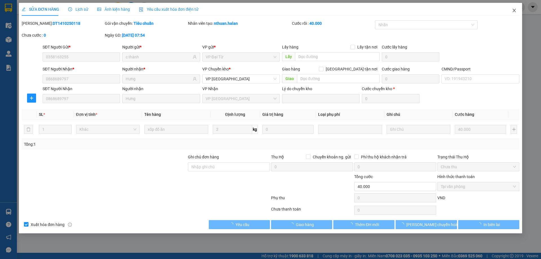
click at [514, 12] on icon "close" at bounding box center [514, 10] width 5 height 5
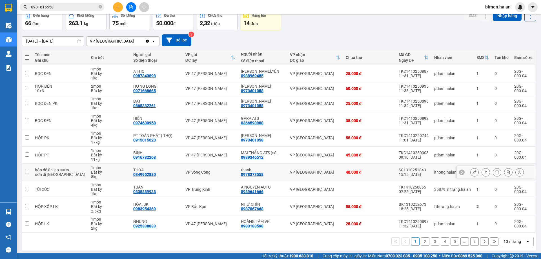
scroll to position [32, 0]
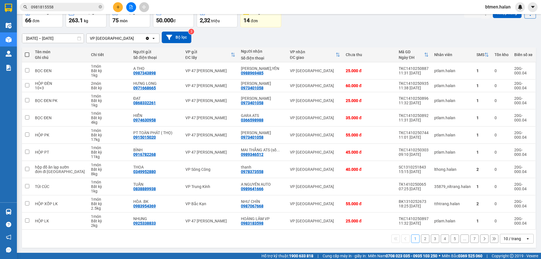
click at [422, 236] on button "2" at bounding box center [425, 238] width 8 height 8
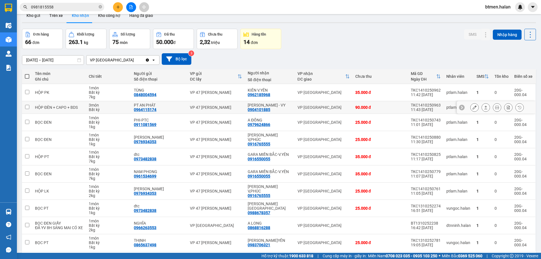
scroll to position [4, 0]
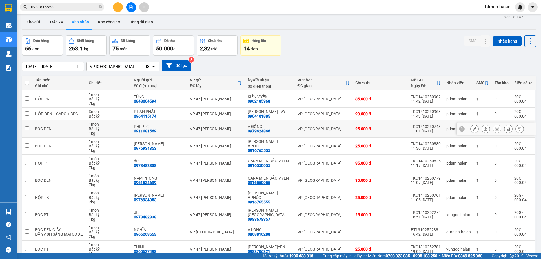
click at [253, 132] on div "0979624866" at bounding box center [259, 131] width 23 height 5
copy div "0979624866"
click at [91, 7] on input "0981815558" at bounding box center [64, 7] width 66 height 6
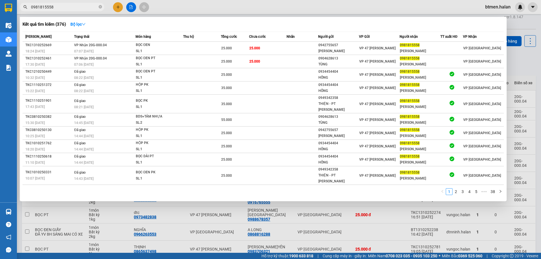
click at [91, 7] on input "0981815558" at bounding box center [64, 7] width 66 height 6
paste input "79624866"
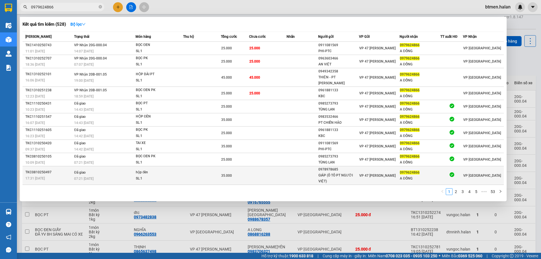
type input "0979624866"
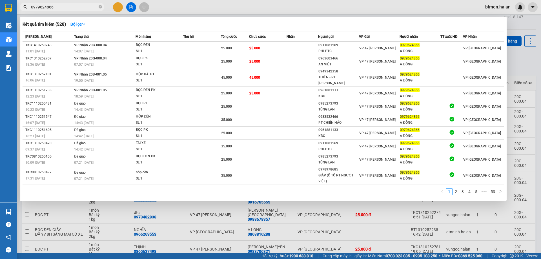
click at [466, 30] on div "Kết quả tìm kiếm ( 528 ) Bộ lọc Mã ĐH Trạng thái Món hàng Thu hộ Tổng cước Chưa…" at bounding box center [263, 109] width 487 height 184
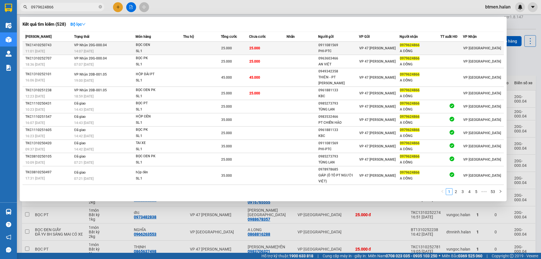
click at [261, 48] on td "25.000" at bounding box center [268, 48] width 38 height 13
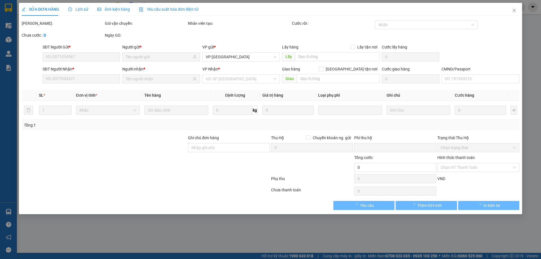
type input "0911081569"
type input "PHI-PTC"
type input "0979624866"
type input "A ĐỒNG"
type input "0"
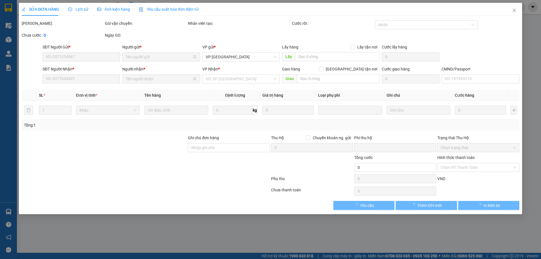
type input "25.000"
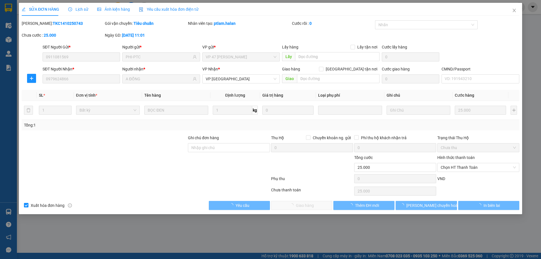
click at [456, 165] on span "Chọn HT Thanh Toán" at bounding box center [478, 167] width 75 height 8
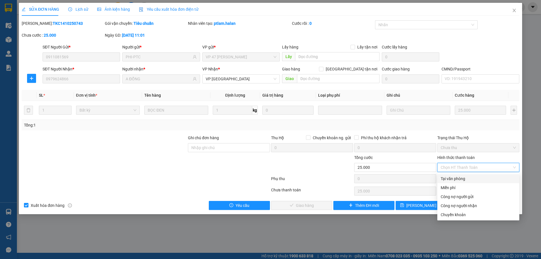
drag, startPoint x: 452, startPoint y: 177, endPoint x: 298, endPoint y: 208, distance: 156.9
click at [451, 177] on div "Tại văn phòng" at bounding box center [478, 179] width 75 height 6
type input "0"
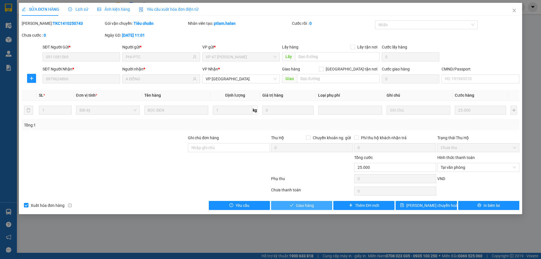
drag, startPoint x: 295, startPoint y: 205, endPoint x: 350, endPoint y: 190, distance: 57.7
click at [295, 205] on button "Giao hàng" at bounding box center [301, 205] width 61 height 9
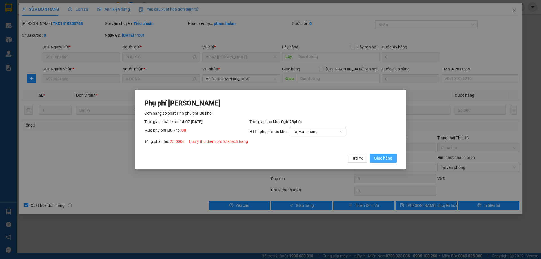
click at [387, 161] on span "Giao hàng" at bounding box center [383, 158] width 18 height 6
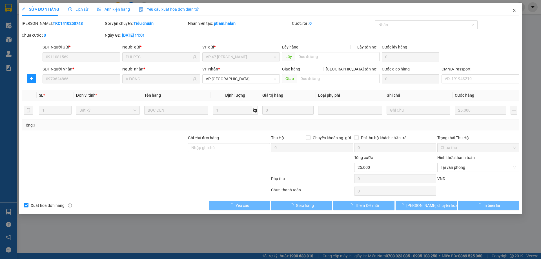
click at [513, 12] on icon "close" at bounding box center [514, 10] width 5 height 5
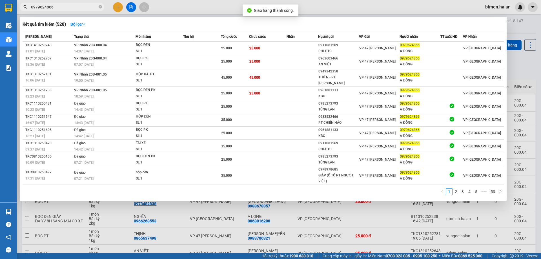
click at [76, 8] on input "0979624866" at bounding box center [64, 7] width 66 height 6
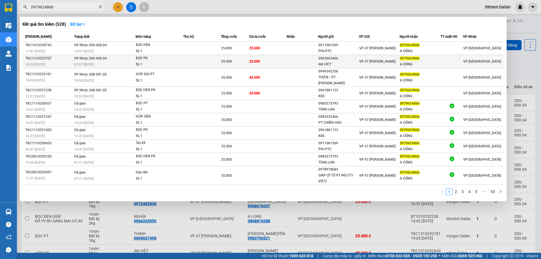
click at [276, 63] on td "25.000" at bounding box center [268, 61] width 38 height 13
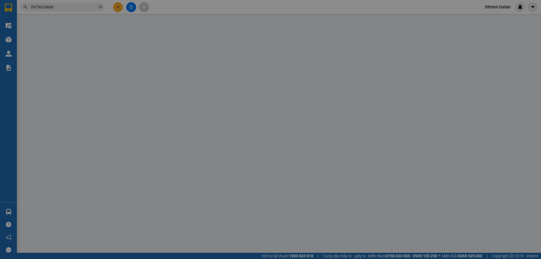
type input "0963603466"
type input "AN VIỆT"
type input "0979624866"
type input "A ĐỒNG"
type input "0"
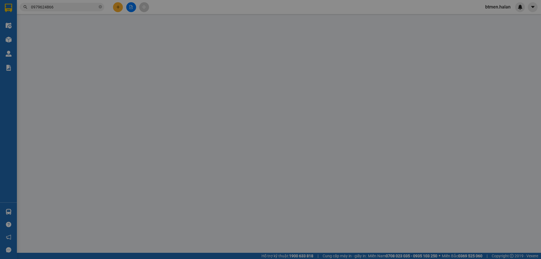
type input "25.000"
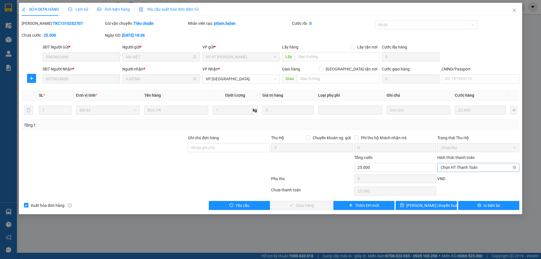
drag, startPoint x: 461, startPoint y: 167, endPoint x: 459, endPoint y: 170, distance: 3.7
click at [461, 167] on span "Chọn HT Thanh Toán" at bounding box center [478, 167] width 75 height 8
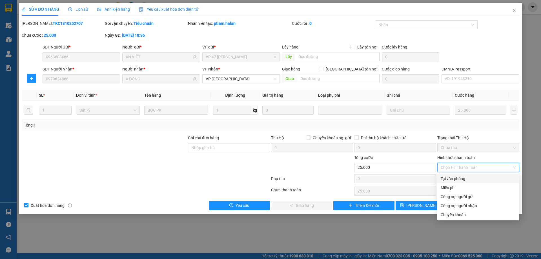
click at [456, 178] on div "Tại văn phòng" at bounding box center [478, 179] width 75 height 6
type input "0"
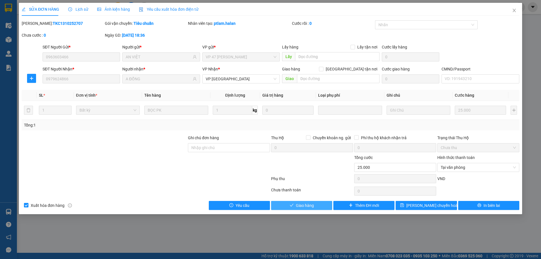
click at [318, 204] on button "Giao hàng" at bounding box center [301, 205] width 61 height 9
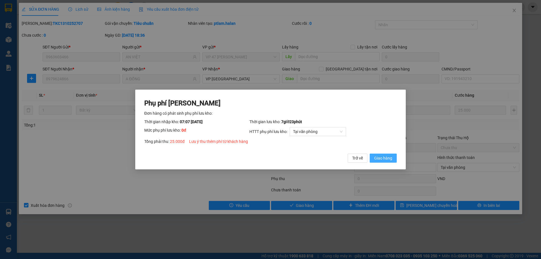
click at [393, 160] on button "Giao hàng" at bounding box center [383, 158] width 27 height 9
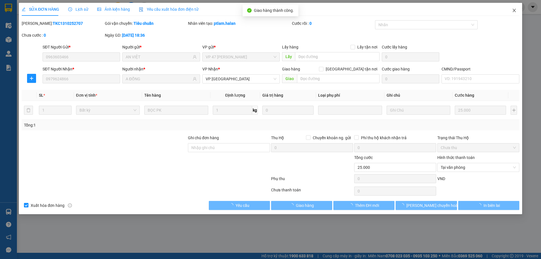
click at [515, 8] on icon "close" at bounding box center [514, 10] width 5 height 5
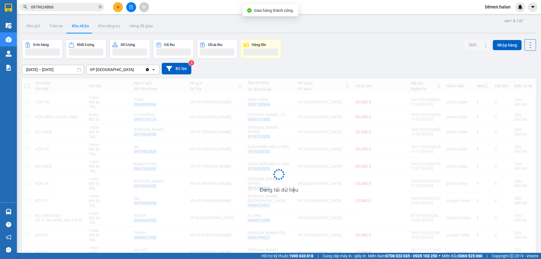
click at [83, 8] on input "0979624866" at bounding box center [64, 7] width 66 height 6
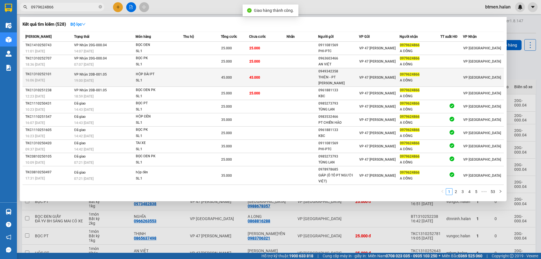
click at [258, 76] on span "45.000" at bounding box center [254, 78] width 11 height 4
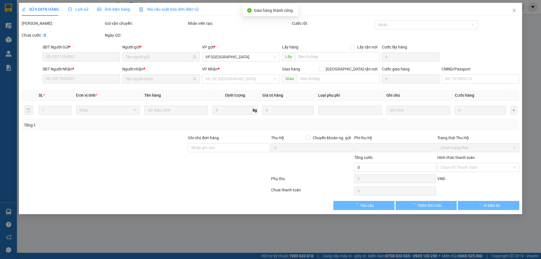
type input "0949342358"
type input "THIỆN - PT NAM VƯƠNG"
type input "0979624866"
type input "A ĐỒNG"
type input "0"
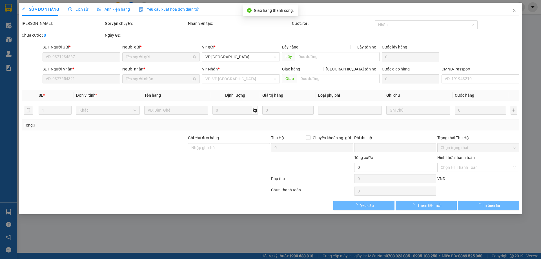
type input "45.000"
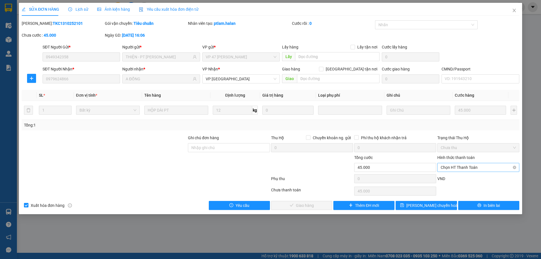
click at [458, 168] on span "Chọn HT Thanh Toán" at bounding box center [478, 167] width 75 height 8
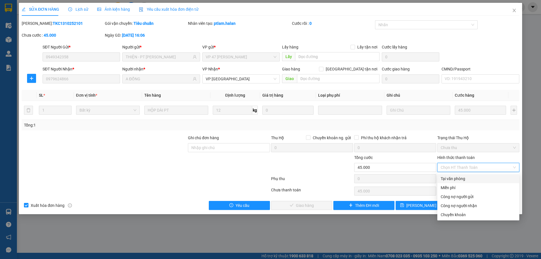
drag, startPoint x: 466, startPoint y: 179, endPoint x: 307, endPoint y: 203, distance: 161.0
click at [466, 179] on div "Tại văn phòng" at bounding box center [478, 179] width 75 height 6
type input "0"
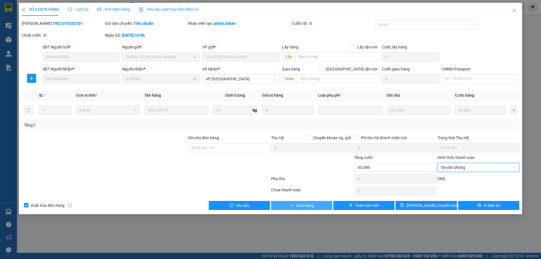
click at [301, 202] on span "Giao hàng" at bounding box center [305, 205] width 18 height 6
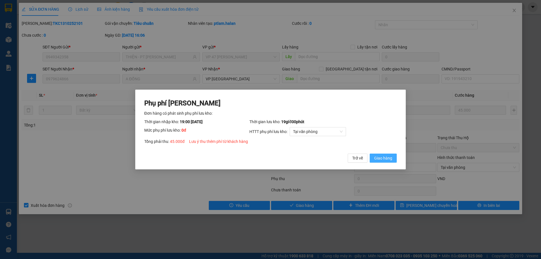
click at [373, 157] on button "Giao hàng" at bounding box center [383, 158] width 27 height 9
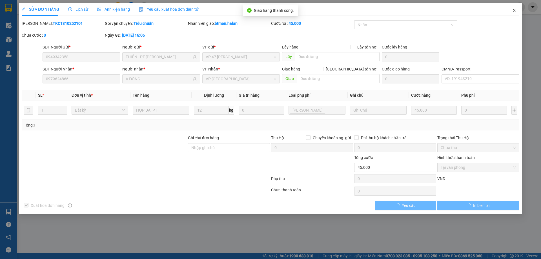
click at [516, 12] on icon "close" at bounding box center [514, 10] width 5 height 5
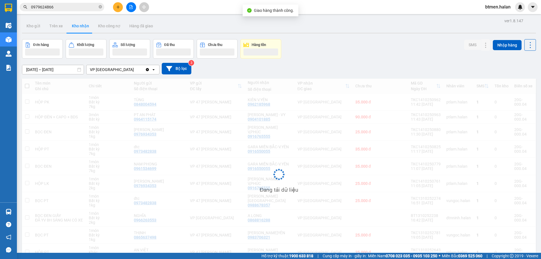
click at [72, 7] on input "0979624866" at bounding box center [64, 7] width 66 height 6
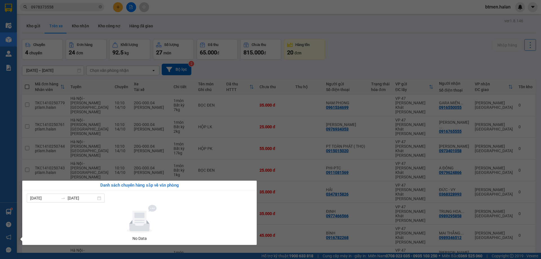
click at [29, 79] on section "Kết quả tìm kiếm ( 1 ) Bộ lọc Mã ĐH Trạng thái Món hàng Thu hộ Tổng cước Chưa c…" at bounding box center [270, 129] width 541 height 259
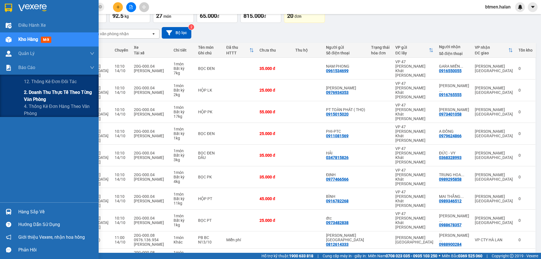
click at [45, 95] on span "2. Doanh thu thực tế theo từng văn phòng" at bounding box center [59, 96] width 70 height 14
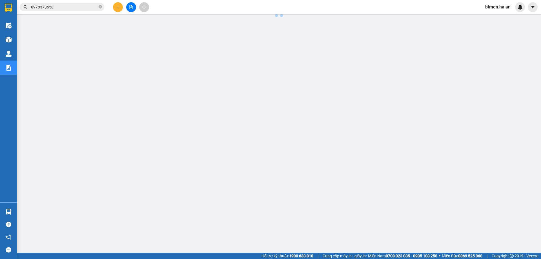
scroll to position [21, 0]
click at [60, 4] on span "0978373558" at bounding box center [62, 7] width 85 height 8
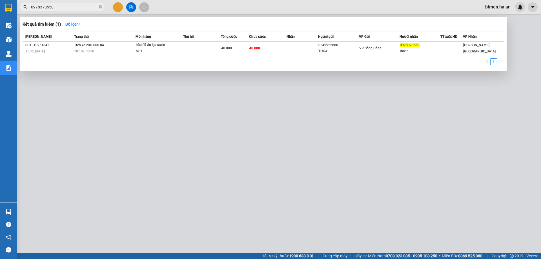
click at [60, 4] on span "0978373558" at bounding box center [62, 7] width 85 height 8
click at [66, 6] on input "0978373558" at bounding box center [64, 7] width 66 height 6
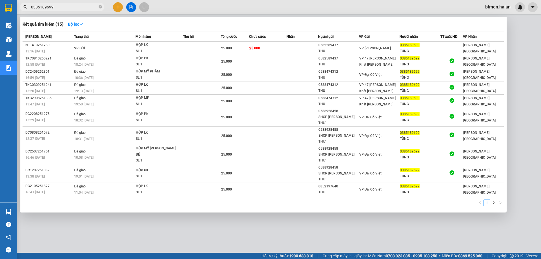
click at [165, 209] on div at bounding box center [270, 129] width 541 height 259
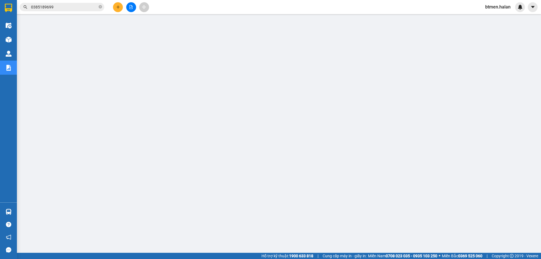
scroll to position [0, 0]
click at [58, 8] on input "0385189699" at bounding box center [64, 7] width 66 height 6
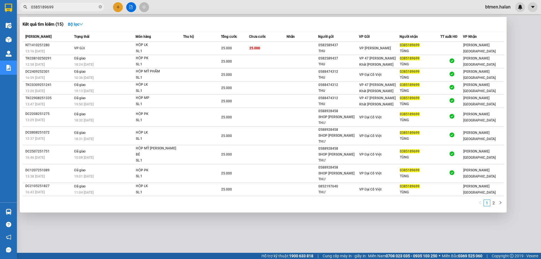
click at [58, 8] on input "0385189699" at bounding box center [64, 7] width 66 height 6
paste input "65050686"
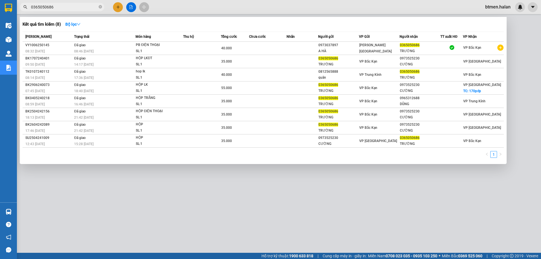
type input "0365050686"
click at [30, 201] on div at bounding box center [270, 129] width 541 height 259
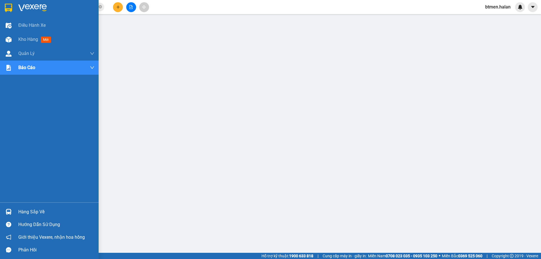
click at [17, 213] on div "Hàng sắp về" at bounding box center [49, 211] width 99 height 13
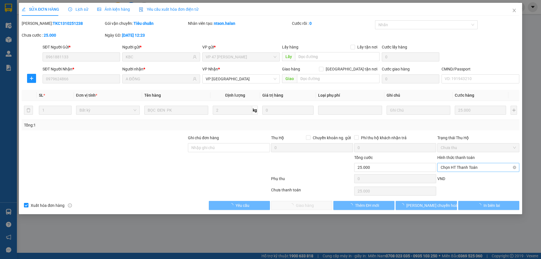
click at [453, 165] on span "Chọn HT Thanh Toán" at bounding box center [478, 167] width 75 height 8
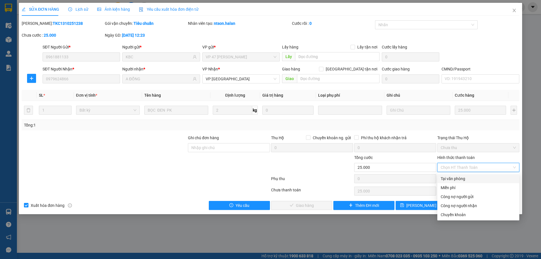
drag, startPoint x: 458, startPoint y: 177, endPoint x: 321, endPoint y: 207, distance: 140.4
click at [457, 177] on div "Tại văn phòng" at bounding box center [478, 179] width 75 height 6
type input "0"
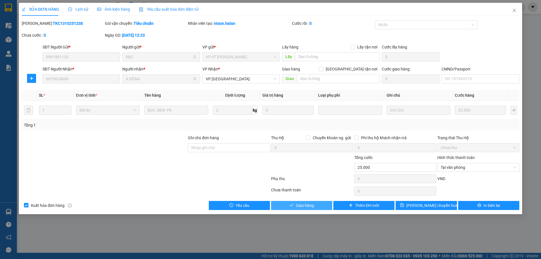
click at [316, 205] on button "Giao hàng" at bounding box center [301, 205] width 61 height 9
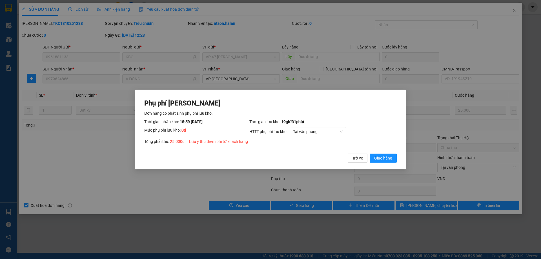
click at [381, 153] on div "Phụ phí Lưu kho Đơn hàng có phát sinh phụ phí lưu kho: Thời gian nhập kho: 18:5…" at bounding box center [270, 131] width 252 height 64
click at [393, 154] on button "Giao hàng" at bounding box center [383, 158] width 27 height 9
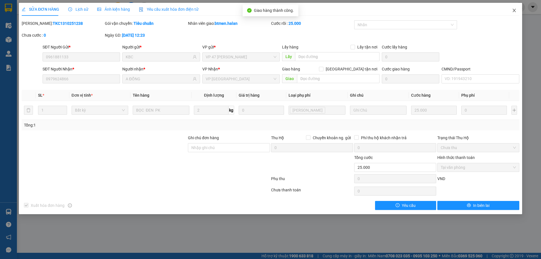
click at [513, 11] on icon "close" at bounding box center [514, 10] width 5 height 5
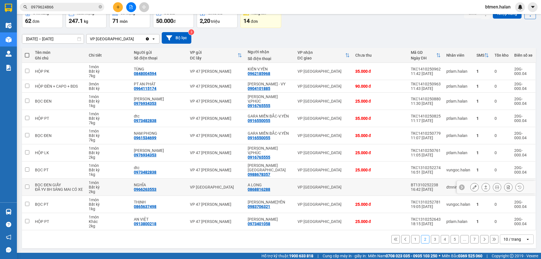
scroll to position [32, 0]
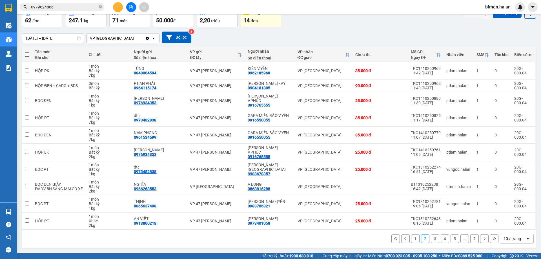
click at [411, 238] on button "1" at bounding box center [415, 238] width 8 height 8
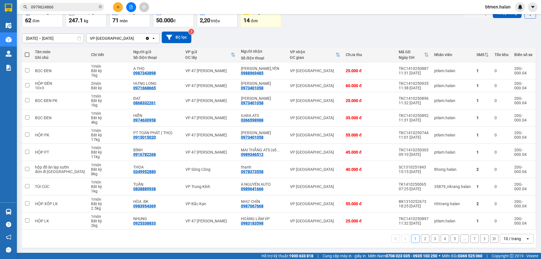
click at [421, 236] on button "2" at bounding box center [425, 238] width 8 height 8
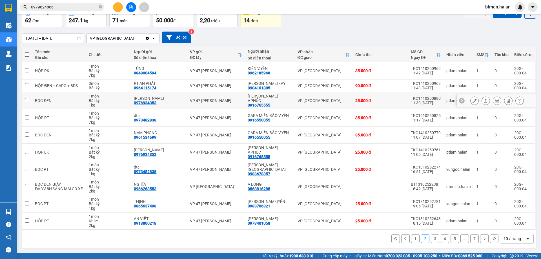
click at [262, 103] on div "0916765555" at bounding box center [259, 105] width 23 height 5
copy div "0916765555"
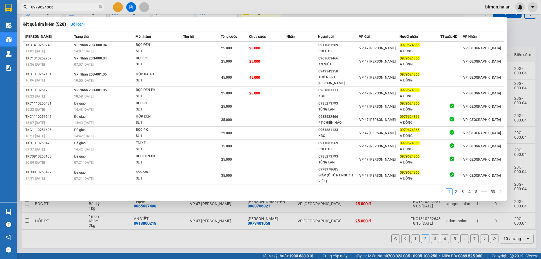
click at [81, 7] on input "0979624866" at bounding box center [64, 7] width 66 height 6
paste input "16765555"
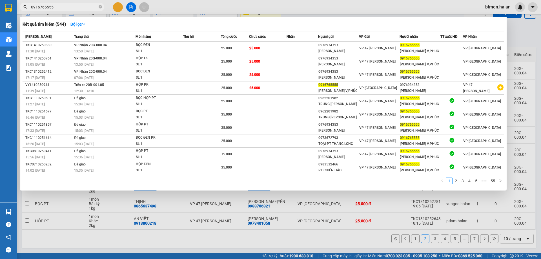
type input "0916765555"
click at [520, 46] on div at bounding box center [270, 129] width 541 height 259
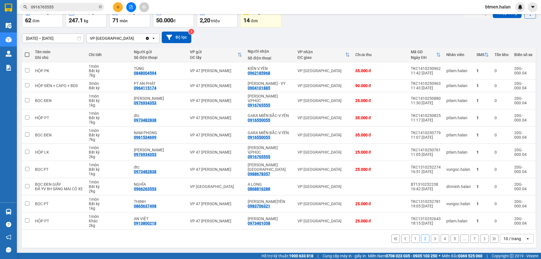
click at [431, 238] on button "3" at bounding box center [435, 238] width 8 height 8
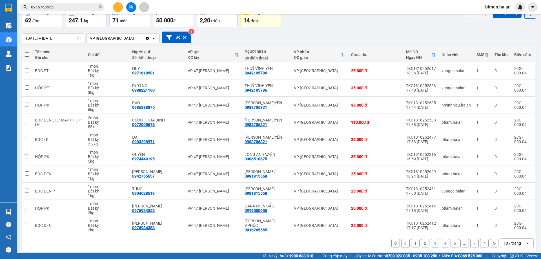
click at [441, 245] on button "4" at bounding box center [445, 243] width 8 height 8
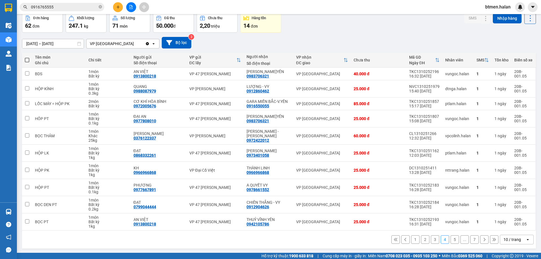
scroll to position [28, 0]
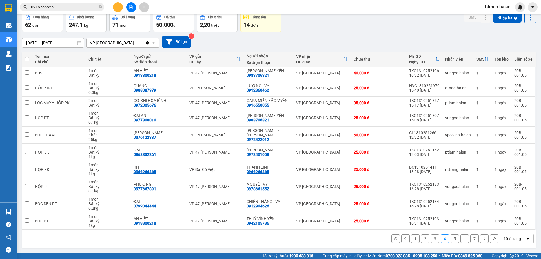
click at [186, 240] on div "1 2 3 4 5 ... 7 10 / trang open" at bounding box center [278, 239] width 509 height 10
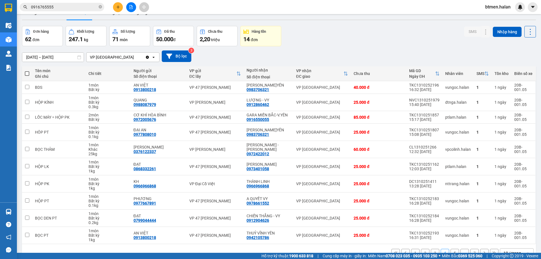
scroll to position [0, 0]
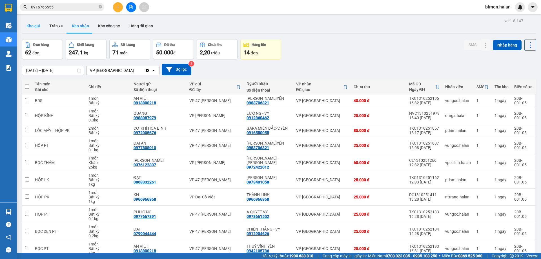
click at [35, 22] on button "Kho gửi" at bounding box center [33, 26] width 23 height 14
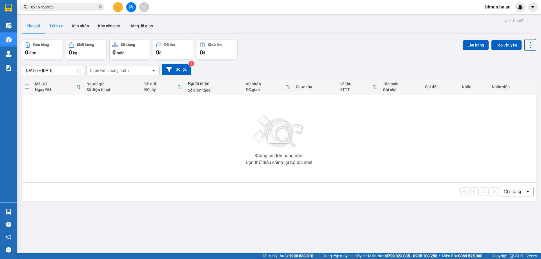
click at [53, 26] on button "Trên xe" at bounding box center [56, 26] width 23 height 14
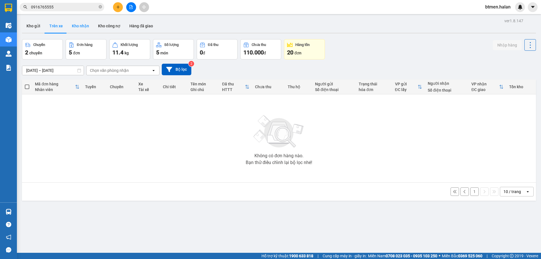
click at [85, 26] on button "Kho nhận" at bounding box center [80, 26] width 26 height 14
type input "[DATE] – [DATE]"
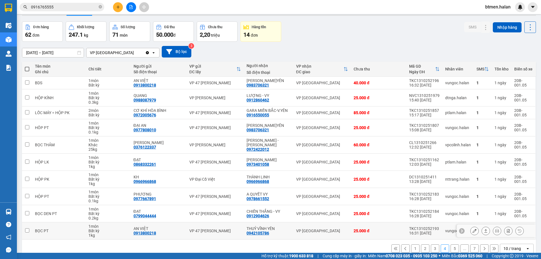
scroll to position [28, 0]
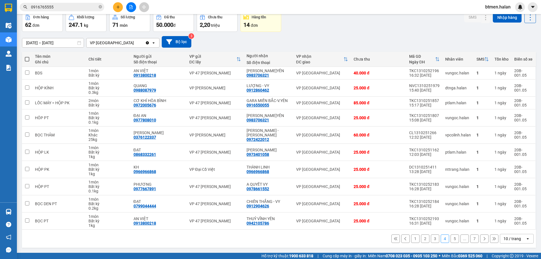
click at [411, 241] on button "1" at bounding box center [415, 238] width 8 height 8
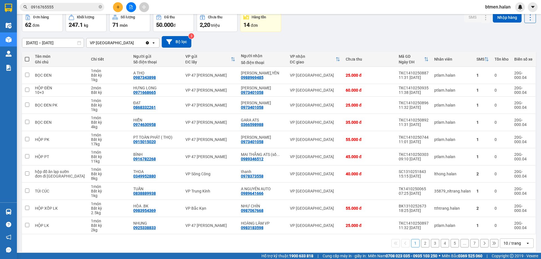
click at [422, 242] on button "2" at bounding box center [425, 243] width 8 height 8
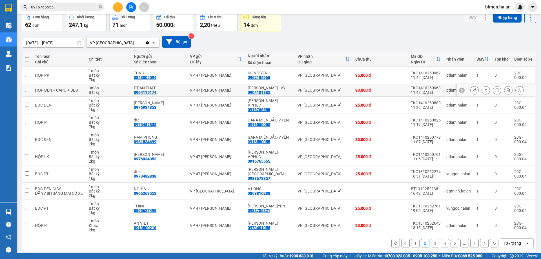
click at [264, 93] on div "0904101885" at bounding box center [259, 92] width 23 height 5
copy div "0904101885"
click at [433, 243] on button "3" at bounding box center [435, 243] width 8 height 8
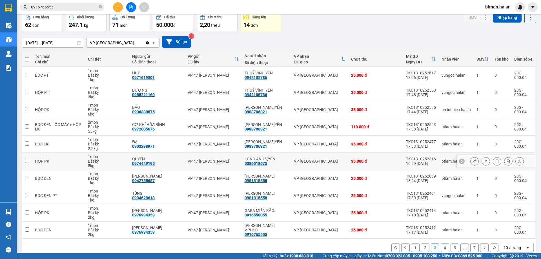
click at [261, 162] on div "0386518675" at bounding box center [256, 163] width 23 height 5
copy div "0386518675"
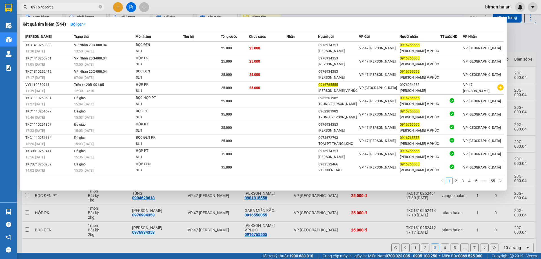
click at [72, 6] on input "0916765555" at bounding box center [64, 7] width 66 height 6
paste input "38651867"
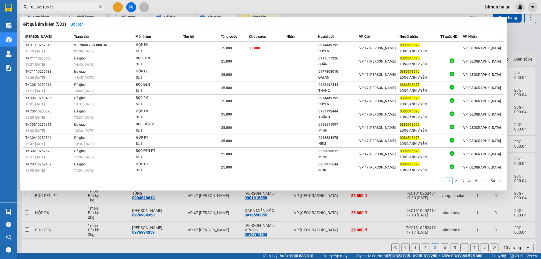
type input "0386518675"
click at [518, 41] on div at bounding box center [270, 129] width 541 height 259
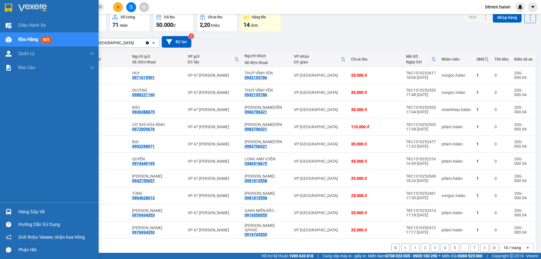
click at [15, 210] on div "Hàng sắp về" at bounding box center [49, 211] width 99 height 13
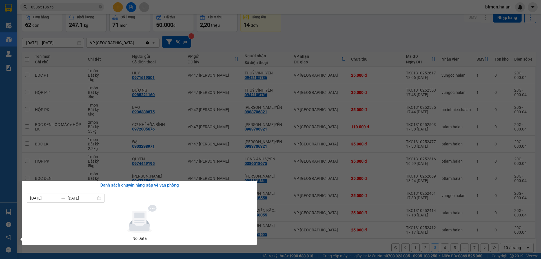
click at [338, 27] on section "Kết quả tìm kiếm ( 533 ) Bộ lọc Mã ĐH Trạng thái Món hàng Thu hộ Tổng cước Chưa…" at bounding box center [270, 129] width 541 height 259
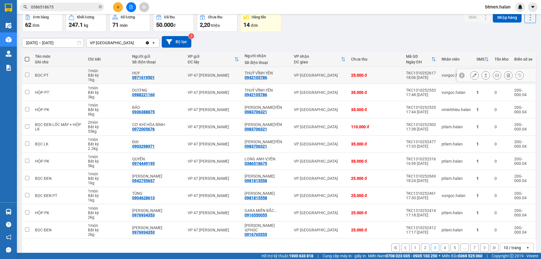
scroll to position [0, 0]
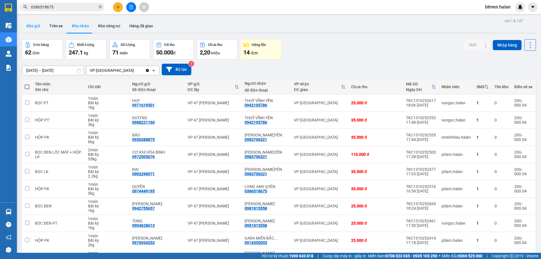
click at [40, 29] on button "Kho gửi" at bounding box center [33, 26] width 23 height 14
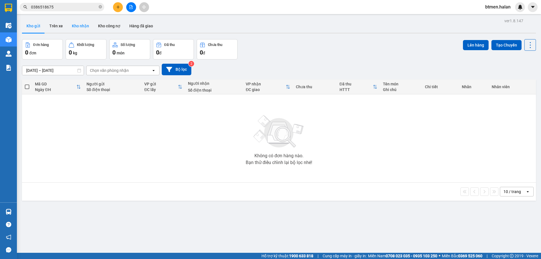
click at [70, 25] on button "Kho nhận" at bounding box center [80, 26] width 26 height 14
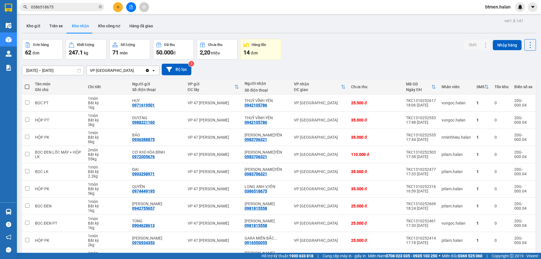
drag, startPoint x: 51, startPoint y: 24, endPoint x: 66, endPoint y: 35, distance: 19.0
click at [51, 24] on button "Trên xe" at bounding box center [56, 26] width 23 height 14
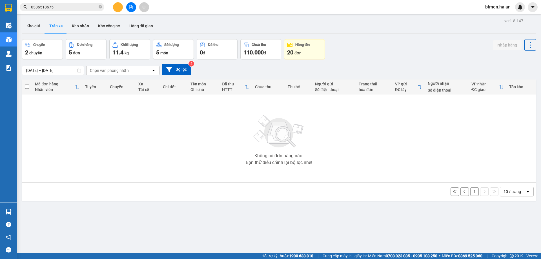
click at [471, 190] on button "1" at bounding box center [474, 191] width 8 height 8
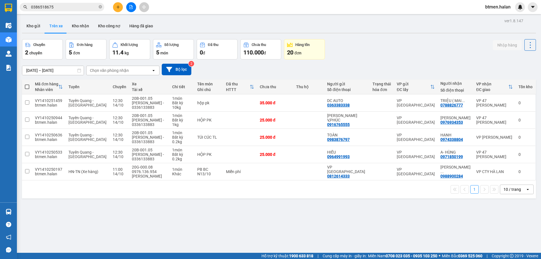
click at [501, 61] on div "06/02/2012 – 14/10/2025 Press the down arrow key to interact with the calendar …" at bounding box center [279, 69] width 514 height 20
click at [77, 24] on button "Kho nhận" at bounding box center [80, 26] width 26 height 14
type input "[DATE] – [DATE]"
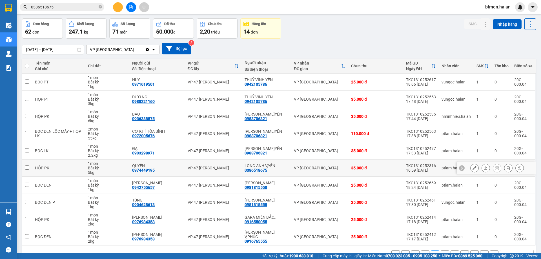
scroll to position [37, 0]
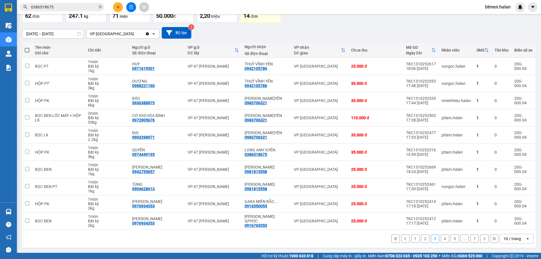
click at [411, 240] on button "1" at bounding box center [415, 238] width 8 height 8
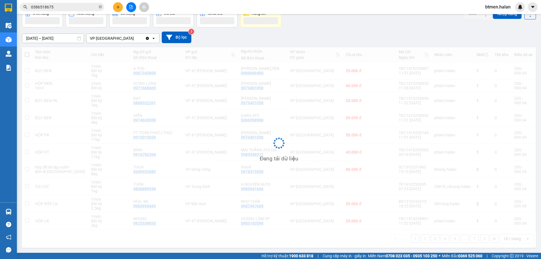
scroll to position [32, 0]
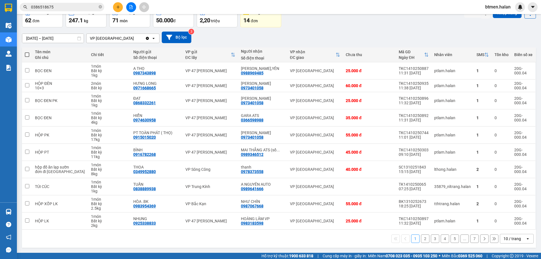
click at [421, 236] on button "2" at bounding box center [425, 238] width 8 height 8
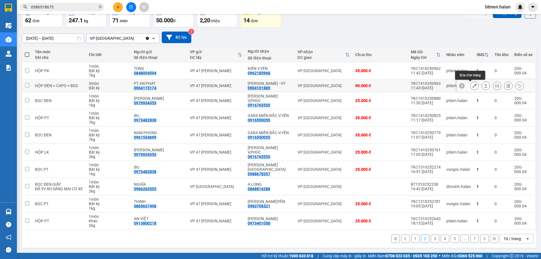
click at [472, 87] on icon at bounding box center [474, 86] width 4 height 4
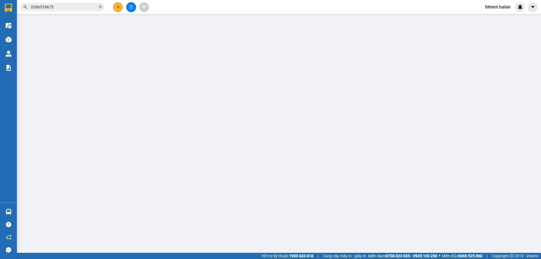
type input "0964115174"
type input "PT AN PHÁT"
type input "0904101885"
type input "[PERSON_NAME] - VY"
type input "0"
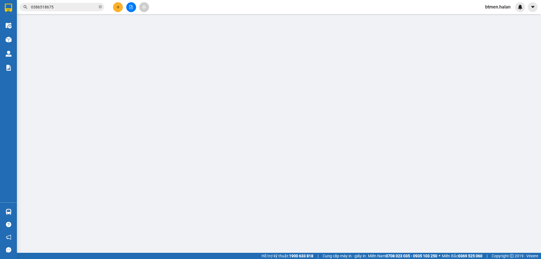
type input "90.000"
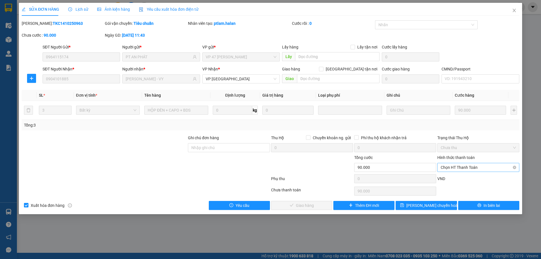
click at [467, 166] on span "Chọn HT Thanh Toán" at bounding box center [478, 167] width 75 height 8
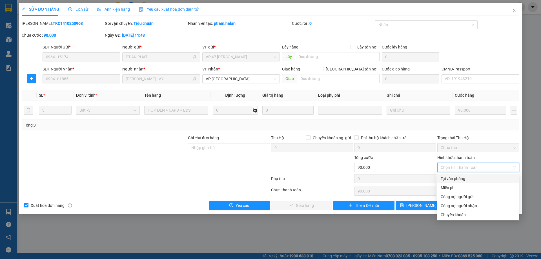
click at [464, 179] on div "Tại văn phòng" at bounding box center [478, 179] width 75 height 6
type input "0"
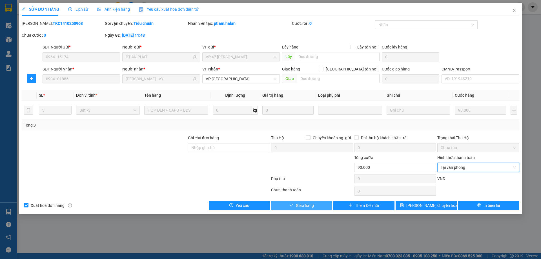
click at [315, 207] on button "Giao hàng" at bounding box center [301, 205] width 61 height 9
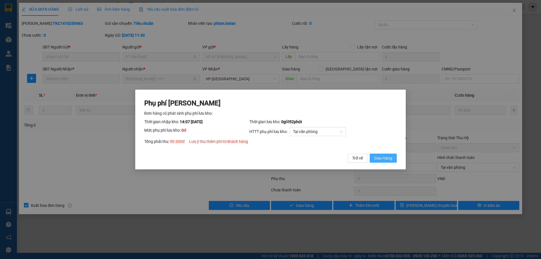
click at [388, 156] on span "Giao hàng" at bounding box center [383, 158] width 18 height 6
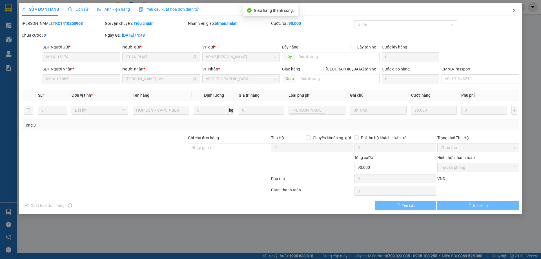
click at [516, 11] on span "Close" at bounding box center [514, 11] width 16 height 16
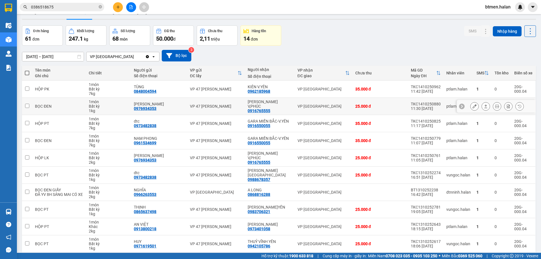
scroll to position [37, 0]
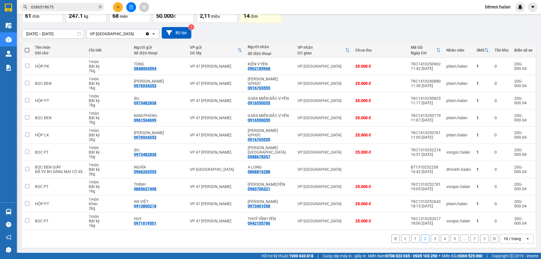
click at [414, 236] on button "1" at bounding box center [415, 238] width 8 height 8
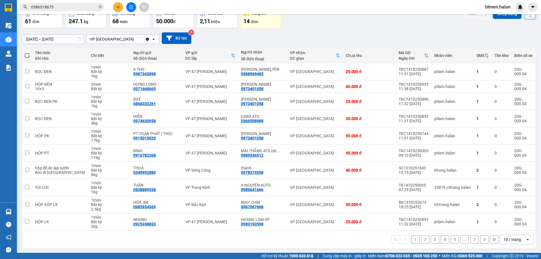
scroll to position [32, 0]
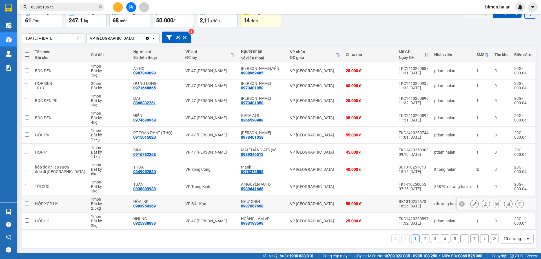
click at [470, 204] on button at bounding box center [474, 204] width 8 height 10
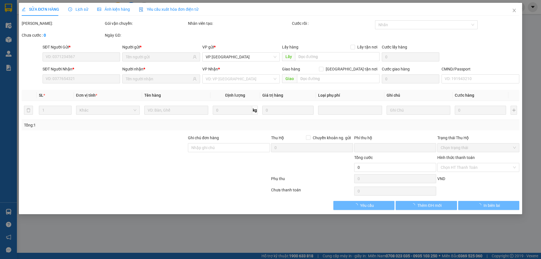
type input "0983954369"
type input "HÒA .BK"
type input "0987067668"
type input "NHƯ CHÍN"
type input "0"
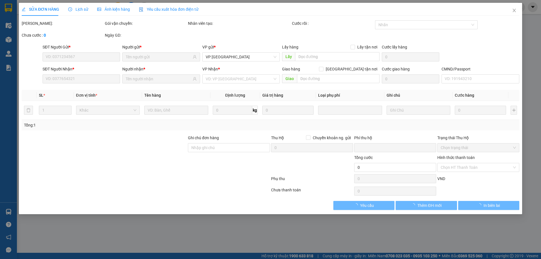
type input "55.000"
click at [467, 128] on div "Tổng: 1" at bounding box center [270, 125] width 493 height 6
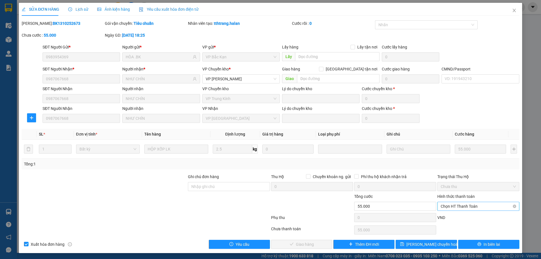
click at [448, 208] on span "Chọn HT Thanh Toán" at bounding box center [478, 206] width 75 height 8
click at [453, 160] on div "Tại văn phòng" at bounding box center [475, 159] width 75 height 6
type input "0"
click at [314, 248] on button "Giao hàng" at bounding box center [301, 244] width 61 height 9
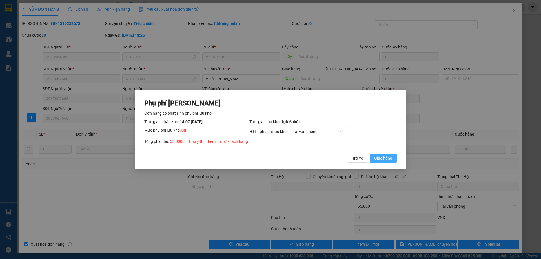
click at [385, 156] on span "Giao hàng" at bounding box center [383, 158] width 18 height 6
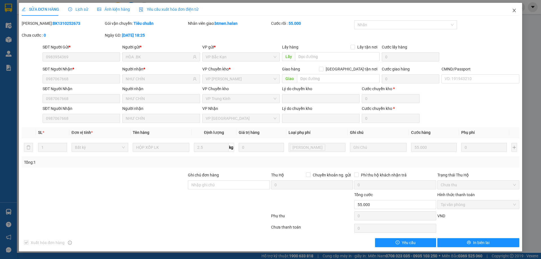
click at [513, 11] on icon "close" at bounding box center [514, 10] width 5 height 5
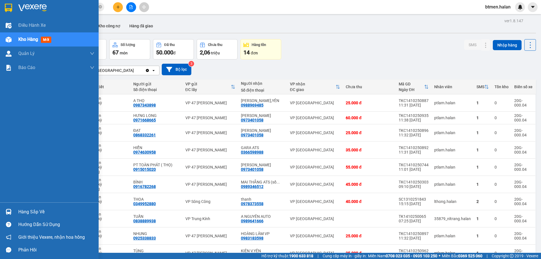
click at [14, 206] on div "Hàng sắp về" at bounding box center [49, 211] width 99 height 13
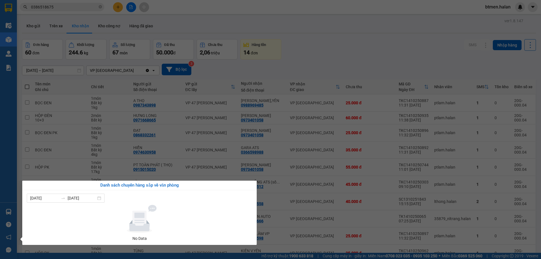
click at [429, 71] on section "Kết quả tìm kiếm ( 533 ) Bộ lọc Mã ĐH Trạng thái Món hàng Thu hộ Tổng cước Chưa…" at bounding box center [270, 129] width 541 height 259
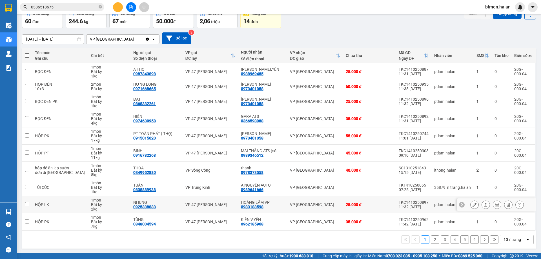
scroll to position [32, 0]
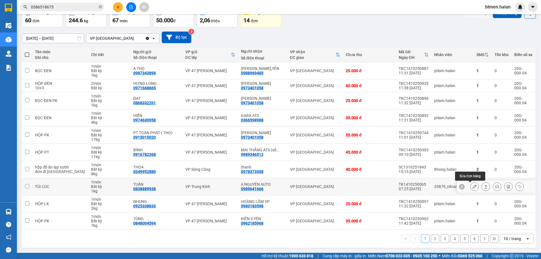
click at [472, 186] on icon at bounding box center [474, 187] width 4 height 4
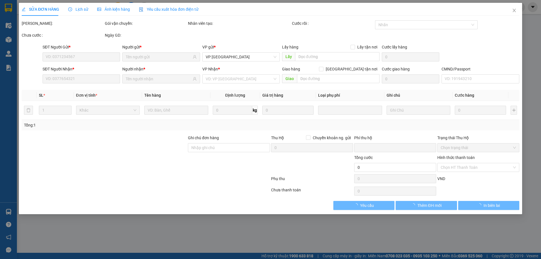
type input "0838889938"
type input "TUẤN"
type input "0989641666"
type input "A NGUYÊN AUTO"
type input "0"
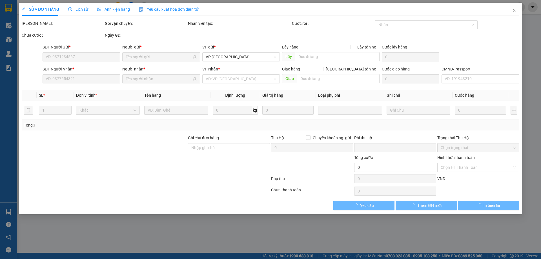
type input "25.000"
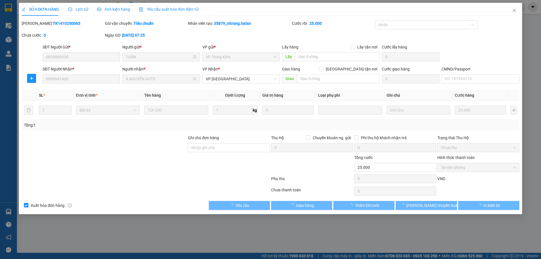
click at [461, 169] on span "Tại văn phòng" at bounding box center [478, 167] width 75 height 8
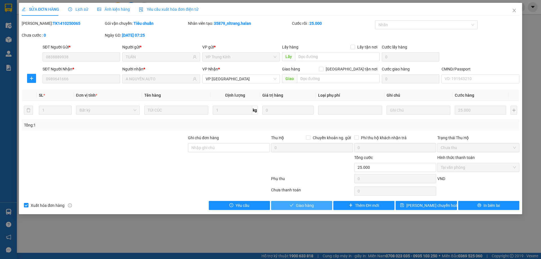
click at [309, 205] on span "Giao hàng" at bounding box center [305, 205] width 18 height 6
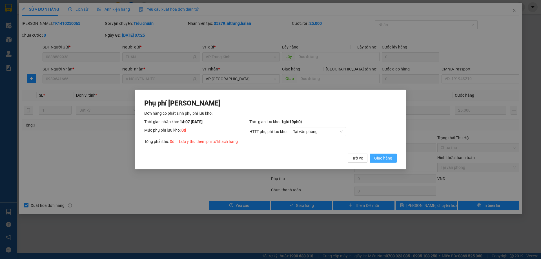
click at [387, 158] on span "Giao hàng" at bounding box center [383, 158] width 18 height 6
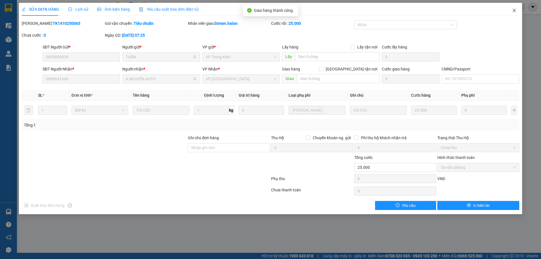
click at [515, 9] on icon "close" at bounding box center [514, 10] width 5 height 5
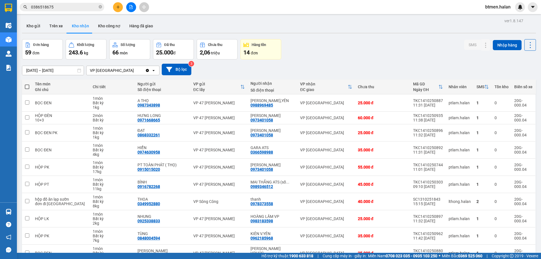
click at [459, 64] on div "[DATE] – [DATE] Press the down arrow key to interact with the calendar and sele…" at bounding box center [279, 70] width 514 height 12
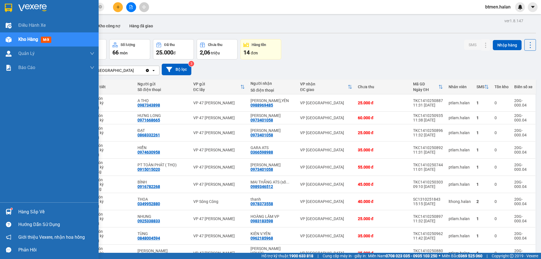
click at [24, 211] on div "Hàng sắp về" at bounding box center [56, 212] width 76 height 8
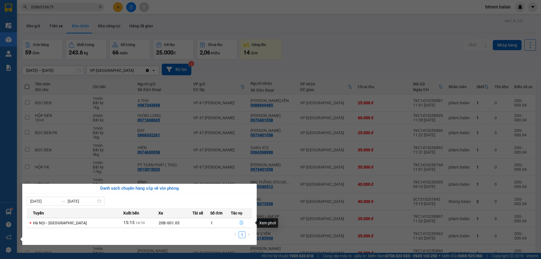
click at [241, 224] on icon "file-done" at bounding box center [241, 223] width 4 height 4
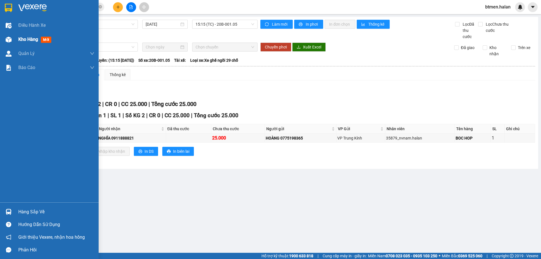
click at [13, 42] on div at bounding box center [9, 40] width 10 height 10
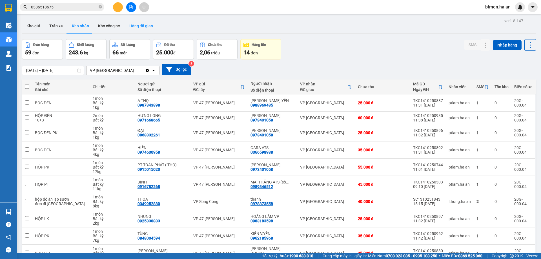
click at [130, 25] on button "Hàng đã giao" at bounding box center [141, 26] width 33 height 14
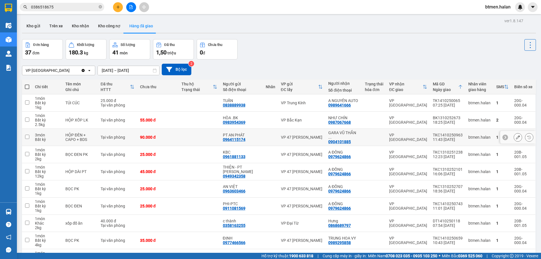
click at [340, 139] on div "0904101885" at bounding box center [339, 141] width 23 height 5
copy div "0904101885"
click at [73, 3] on span "0386518675" at bounding box center [62, 7] width 85 height 8
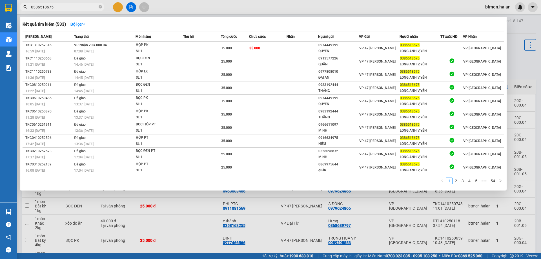
click at [78, 10] on input "0386518675" at bounding box center [64, 7] width 66 height 6
paste input "90410188"
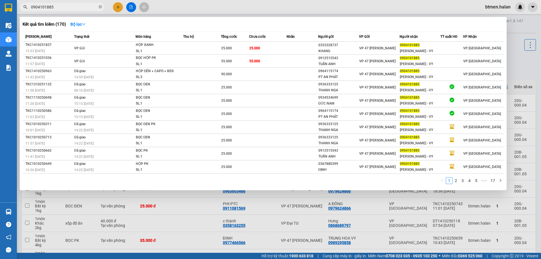
type input "0904101885"
click at [511, 34] on div at bounding box center [270, 129] width 541 height 259
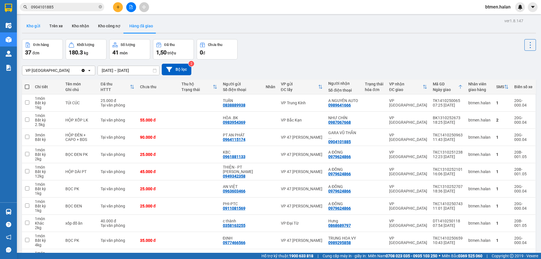
click at [38, 28] on button "Kho gửi" at bounding box center [33, 26] width 23 height 14
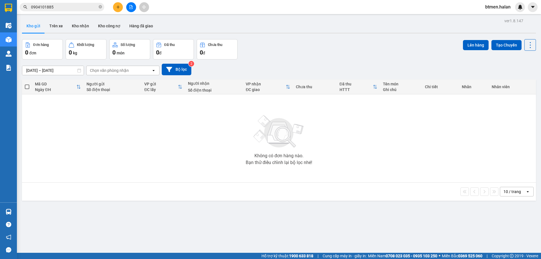
click at [487, 164] on div "Không có đơn hàng nào. Bạn thử điều chỉnh lại bộ lọc nhé!" at bounding box center [279, 138] width 508 height 85
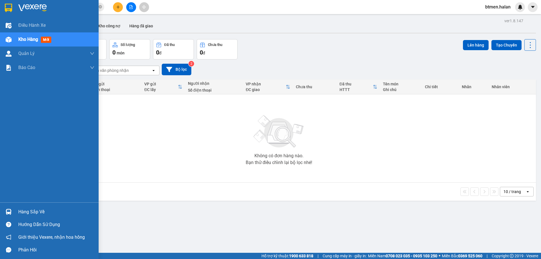
click at [41, 205] on div "Hàng sắp về Hướng dẫn sử dụng Giới thiệu Vexere, nhận hoa hồng Phản hồi" at bounding box center [49, 229] width 99 height 54
click at [38, 210] on div "Hàng sắp về" at bounding box center [56, 212] width 76 height 8
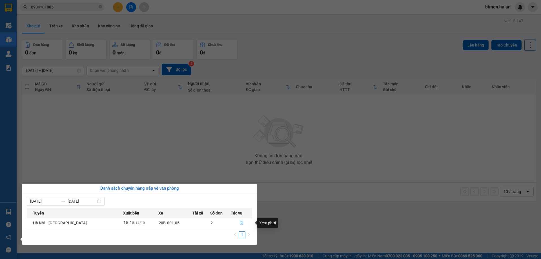
click at [238, 222] on button "button" at bounding box center [241, 222] width 21 height 9
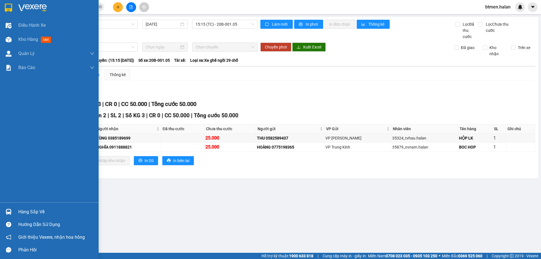
click at [20, 207] on div "Hàng sắp về" at bounding box center [49, 211] width 99 height 13
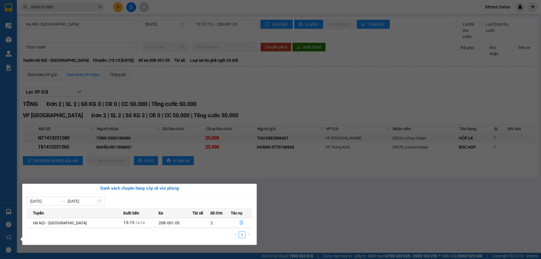
click at [301, 198] on section "Kết quả tìm kiếm ( 170 ) Bộ lọc Mã ĐH Trạng thái Món hàng Thu hộ Tổng cước Chưa…" at bounding box center [270, 129] width 541 height 259
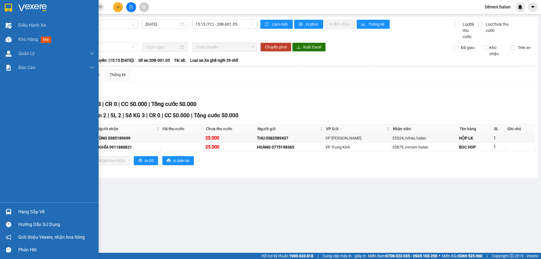
click at [19, 209] on div "Hàng sắp về" at bounding box center [56, 212] width 76 height 8
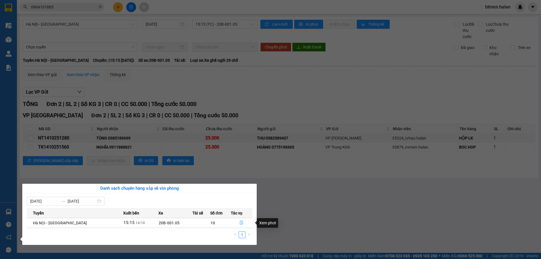
click at [240, 223] on icon "file-done" at bounding box center [241, 223] width 4 height 4
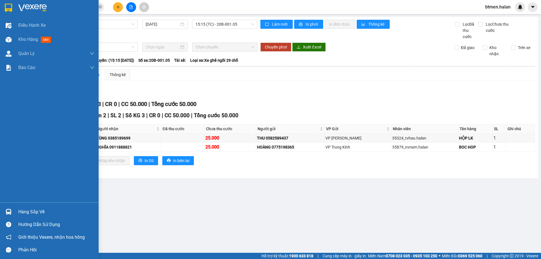
click at [30, 215] on div "Hàng sắp về" at bounding box center [56, 212] width 76 height 8
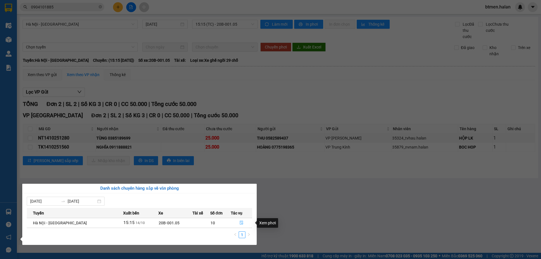
click at [239, 221] on icon "file-done" at bounding box center [241, 223] width 4 height 4
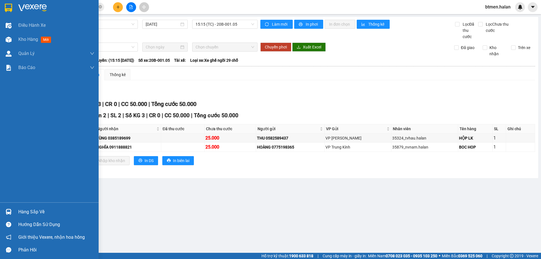
click at [26, 216] on div "Hàng sắp về" at bounding box center [49, 211] width 99 height 13
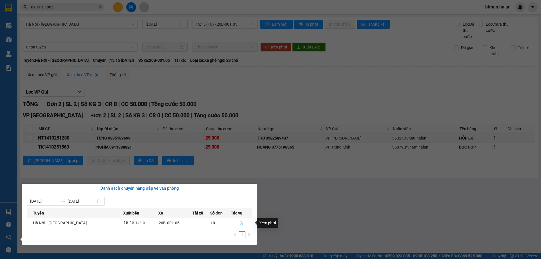
click at [237, 220] on button "button" at bounding box center [241, 222] width 21 height 9
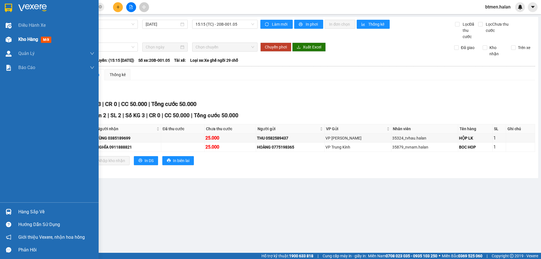
click at [11, 41] on img at bounding box center [9, 40] width 6 height 6
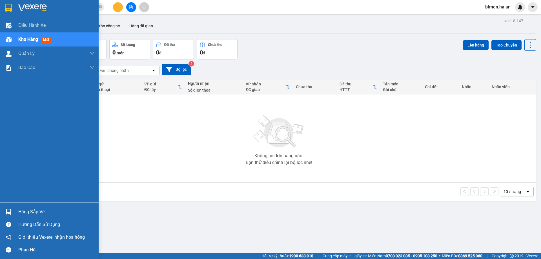
click at [15, 207] on div "Hàng sắp về" at bounding box center [49, 211] width 99 height 13
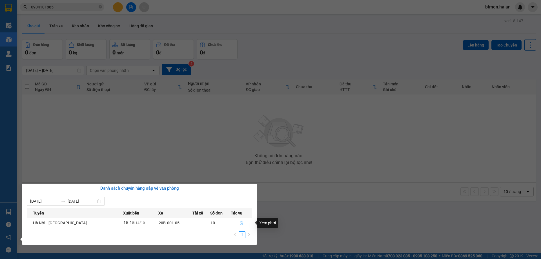
click at [240, 221] on icon "file-done" at bounding box center [241, 223] width 4 height 4
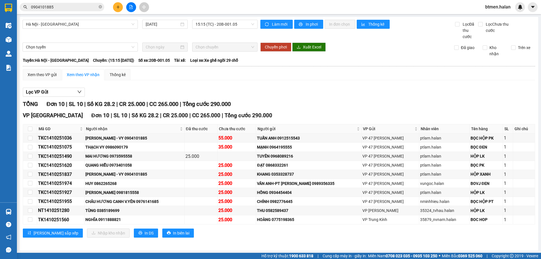
scroll to position [1, 0]
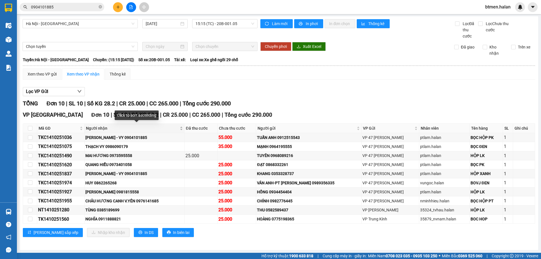
click at [102, 127] on span "Người nhận" at bounding box center [132, 128] width 92 height 6
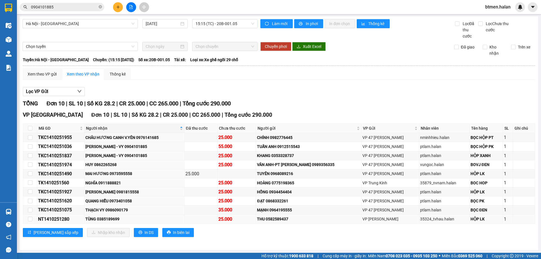
click at [112, 220] on div "TÙNG 0385189699" at bounding box center [134, 219] width 98 height 6
copy div "0385189699"
click at [193, 241] on div "VP Vĩnh Yên Đơn 10 | SL 10 | Số KG 28.2 | CR 25.000 | CC 265.000 | Tổng cước 29…" at bounding box center [279, 176] width 512 height 130
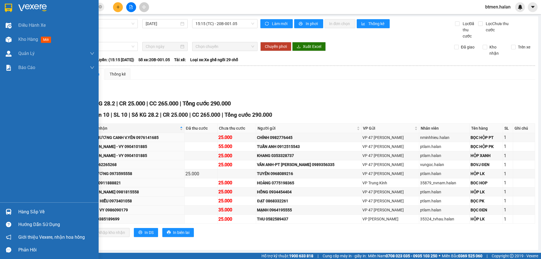
click at [15, 208] on div "Hàng sắp về" at bounding box center [49, 211] width 99 height 13
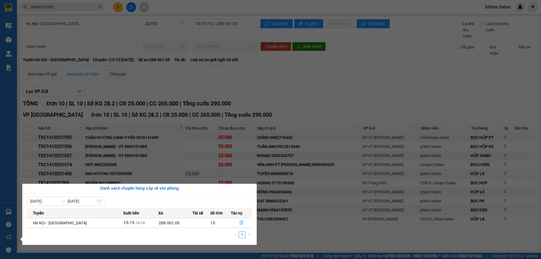
click at [288, 105] on section "Kết quả tìm kiếm ( 170 ) Bộ lọc Mã ĐH Trạng thái Món hàng Thu hộ Tổng cước Chưa…" at bounding box center [270, 129] width 541 height 259
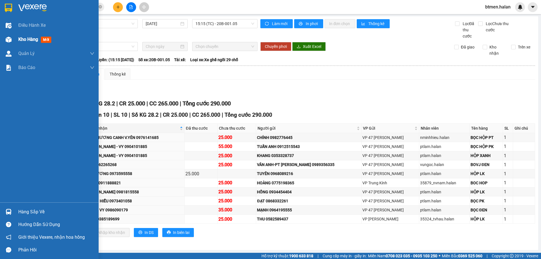
click at [27, 37] on span "Kho hàng" at bounding box center [28, 39] width 20 height 5
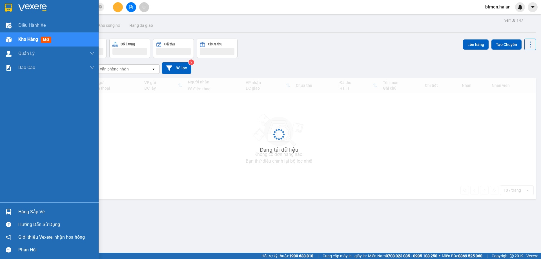
click at [23, 205] on div "Hàng sắp về" at bounding box center [49, 211] width 99 height 13
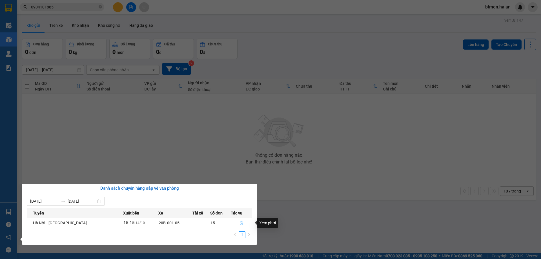
click at [240, 222] on icon "file-done" at bounding box center [241, 223] width 3 height 4
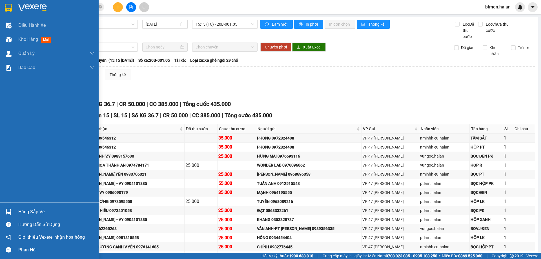
click at [20, 215] on div "Hàng sắp về" at bounding box center [56, 212] width 76 height 8
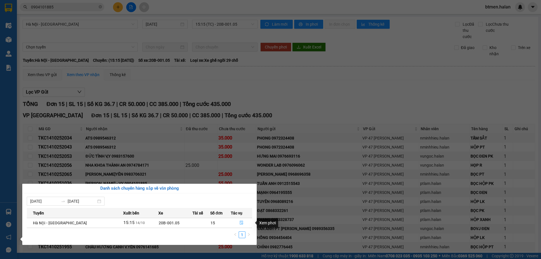
click at [240, 223] on icon "file-done" at bounding box center [241, 223] width 4 height 4
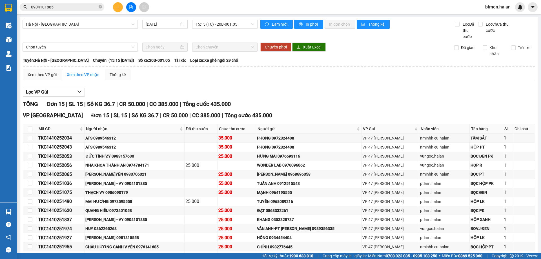
scroll to position [28, 0]
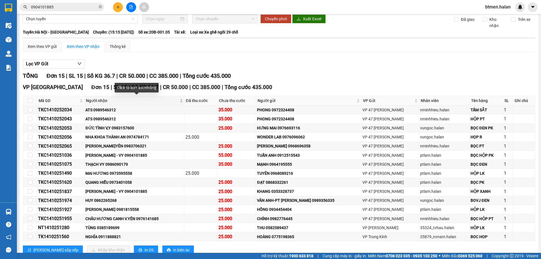
click at [97, 101] on span "Người nhận" at bounding box center [132, 100] width 92 height 6
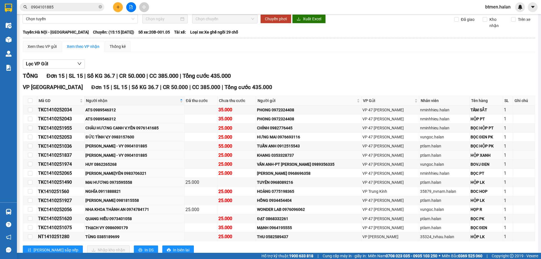
scroll to position [46, 0]
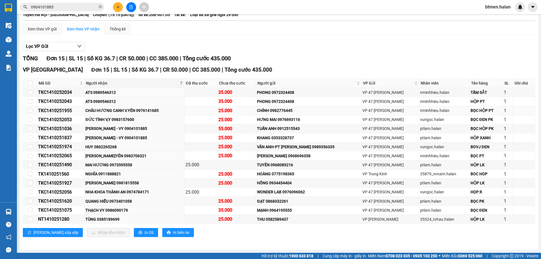
click at [148, 111] on div "CHÂU HƯƠNG CANH V.YÊN 0976141685" at bounding box center [134, 110] width 98 height 6
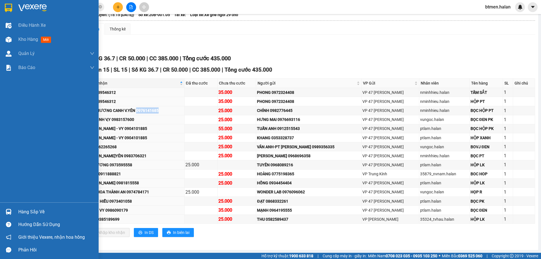
click at [25, 211] on div "Hàng sắp về" at bounding box center [56, 212] width 76 height 8
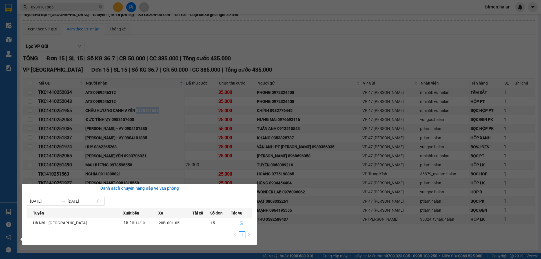
click at [350, 61] on section "Kết quả tìm kiếm ( 170 ) Bộ lọc Mã ĐH Trạng thái Món hàng Thu hộ Tổng cước Chưa…" at bounding box center [270, 129] width 541 height 259
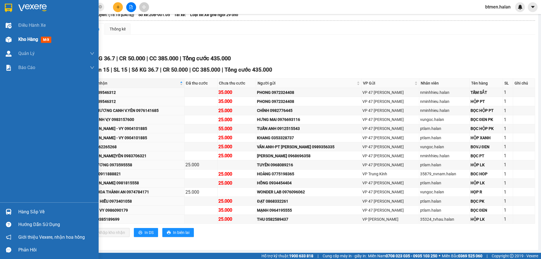
click at [19, 40] on span "Kho hàng" at bounding box center [28, 39] width 20 height 5
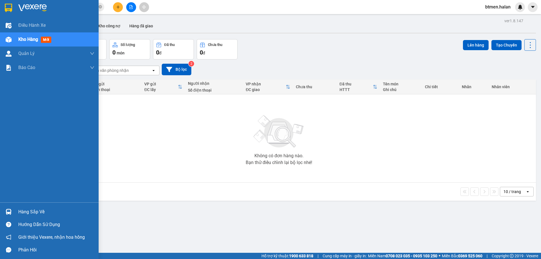
click at [26, 209] on div "Hàng sắp về" at bounding box center [56, 212] width 76 height 8
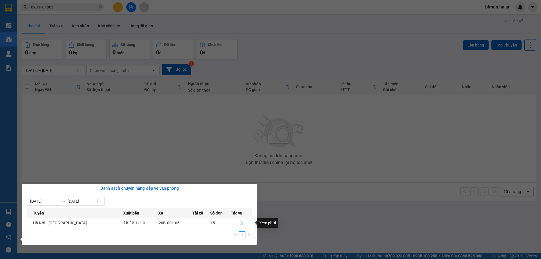
click at [237, 222] on button "button" at bounding box center [241, 222] width 21 height 9
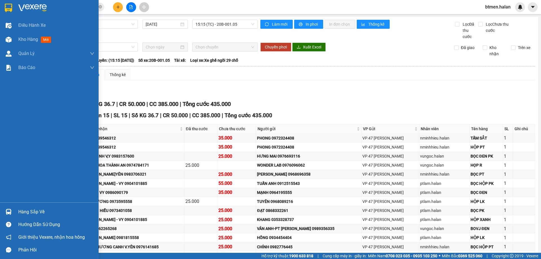
click at [25, 207] on div "Hàng sắp về" at bounding box center [49, 211] width 99 height 13
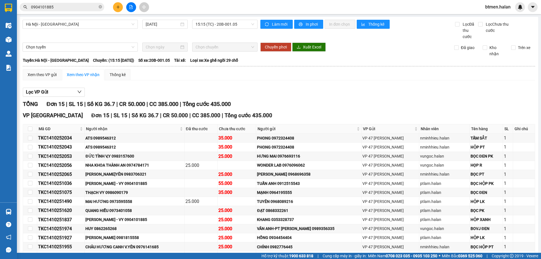
click at [367, 98] on section "Kết quả tìm kiếm ( 170 ) Bộ lọc Mã ĐH Trạng thái Món hàng Thu hộ Tổng cước Chưa…" at bounding box center [270, 129] width 541 height 259
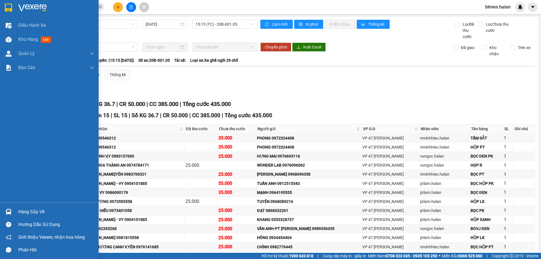
click at [21, 214] on div "Hàng sắp về" at bounding box center [56, 212] width 76 height 8
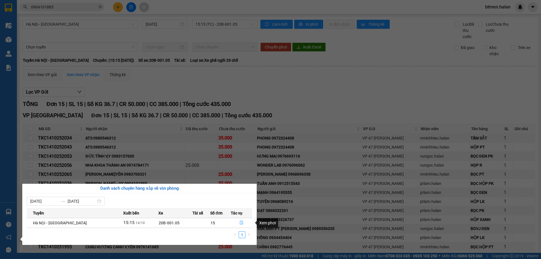
click at [239, 225] on icon "file-done" at bounding box center [241, 223] width 4 height 4
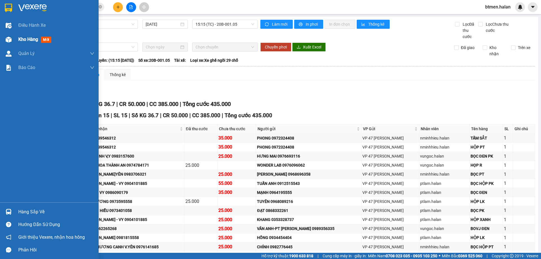
click at [17, 42] on div "Kho hàng mới" at bounding box center [49, 39] width 99 height 14
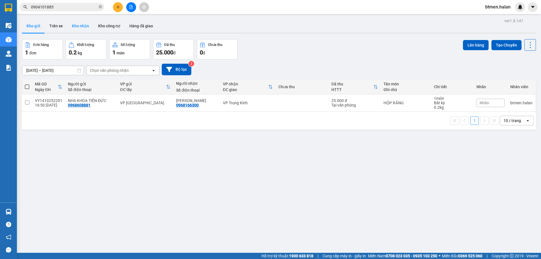
click at [87, 26] on button "Kho nhận" at bounding box center [80, 26] width 26 height 14
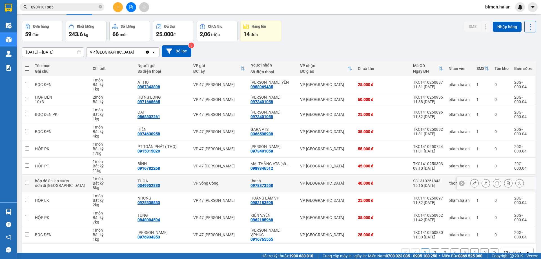
scroll to position [28, 0]
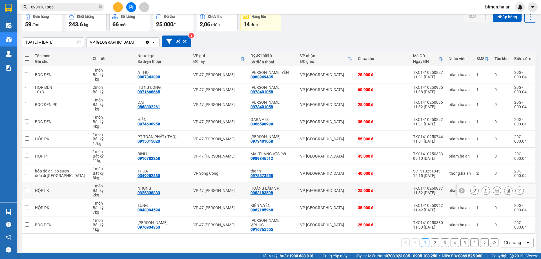
click at [472, 190] on icon at bounding box center [474, 190] width 4 height 4
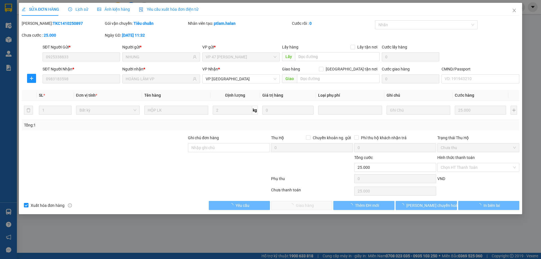
type input "0925338833"
type input "NHUNG"
type input "0983183598"
type input "HOÀNG LÂM VP"
type input "0"
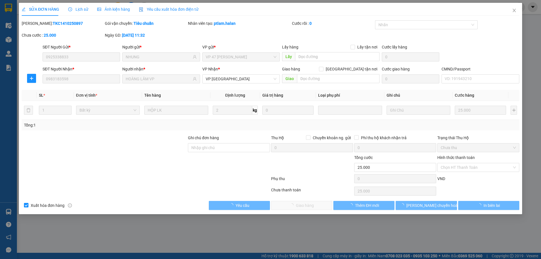
type input "25.000"
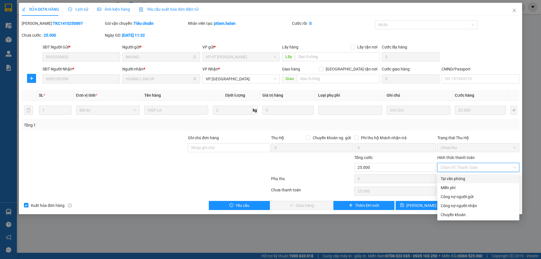
drag, startPoint x: 454, startPoint y: 176, endPoint x: 321, endPoint y: 225, distance: 141.6
click at [453, 177] on div "Tại văn phòng" at bounding box center [478, 179] width 75 height 6
type input "0"
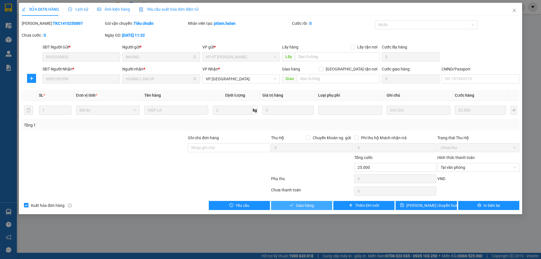
click at [306, 207] on span "Giao hàng" at bounding box center [305, 205] width 18 height 6
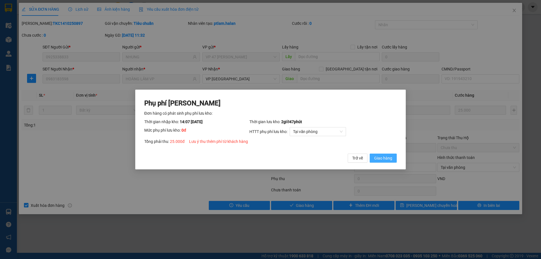
click at [392, 154] on button "Giao hàng" at bounding box center [383, 158] width 27 height 9
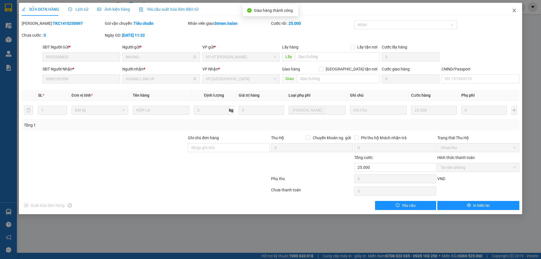
click at [517, 11] on span "Close" at bounding box center [514, 11] width 16 height 16
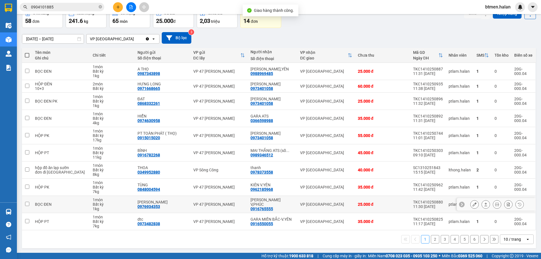
scroll to position [32, 0]
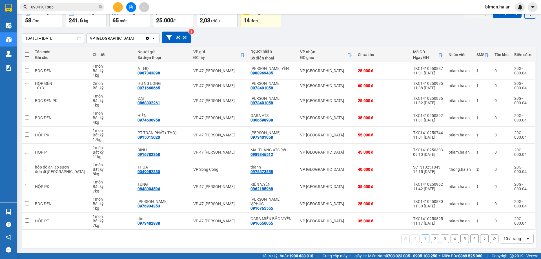
click at [434, 241] on button "2" at bounding box center [435, 238] width 8 height 8
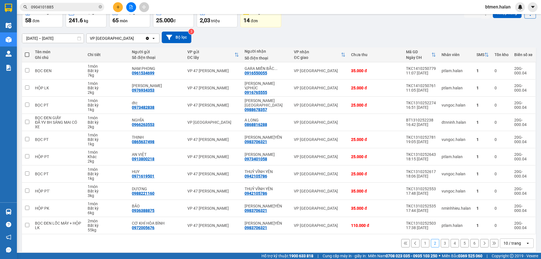
click at [421, 245] on button "1" at bounding box center [425, 243] width 8 height 8
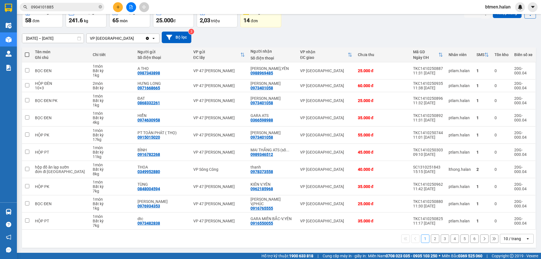
click at [434, 237] on button "2" at bounding box center [435, 238] width 8 height 8
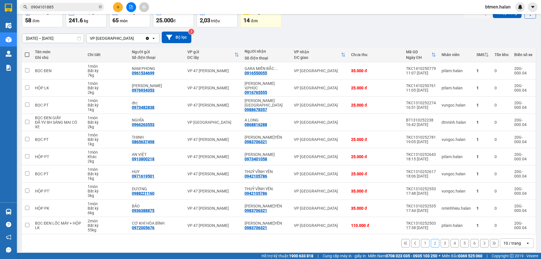
click at [442, 243] on button "3" at bounding box center [445, 243] width 8 height 8
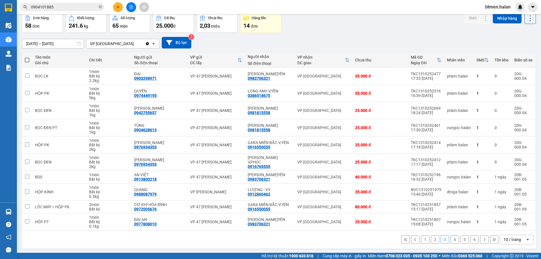
scroll to position [28, 0]
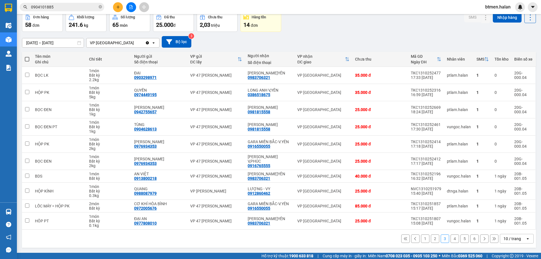
click at [452, 240] on button "4" at bounding box center [454, 238] width 8 height 8
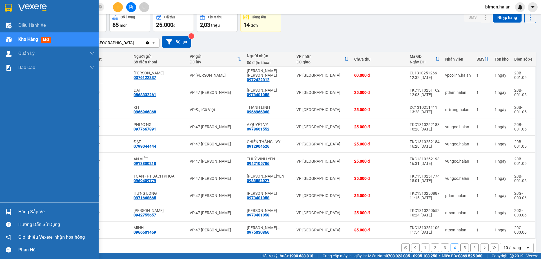
click at [19, 207] on div "Hàng sắp về" at bounding box center [49, 211] width 99 height 13
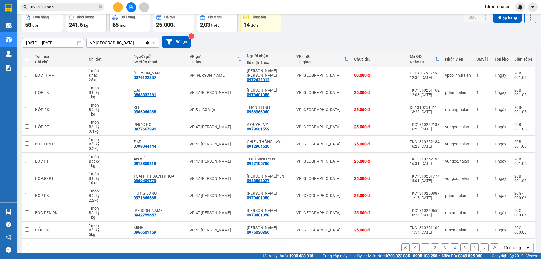
click at [342, 47] on section "Kết quả tìm kiếm ( 170 ) Bộ lọc Mã ĐH Trạng thái Món hàng Thu hộ Tổng cước Chưa…" at bounding box center [270, 129] width 541 height 259
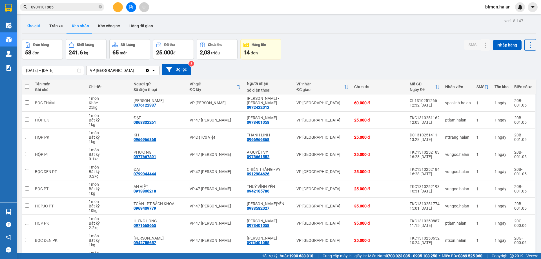
click at [41, 27] on button "Kho gửi" at bounding box center [33, 26] width 23 height 14
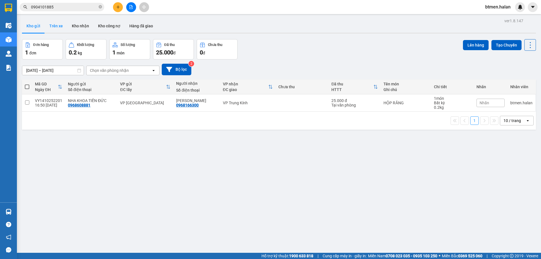
click at [58, 25] on button "Trên xe" at bounding box center [56, 26] width 23 height 14
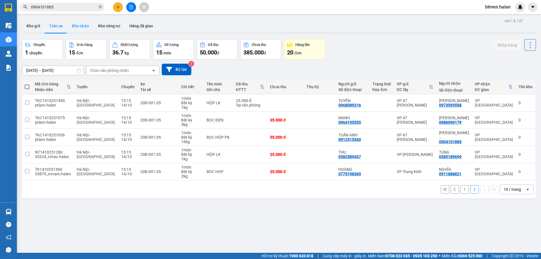
click at [83, 27] on button "Kho nhận" at bounding box center [80, 26] width 26 height 14
type input "[DATE] – [DATE]"
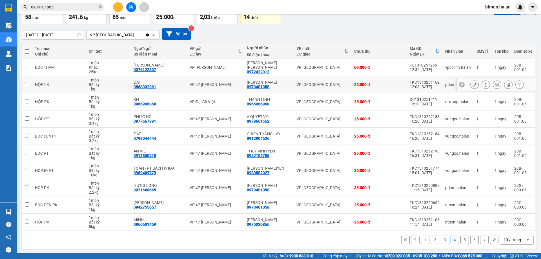
scroll to position [37, 0]
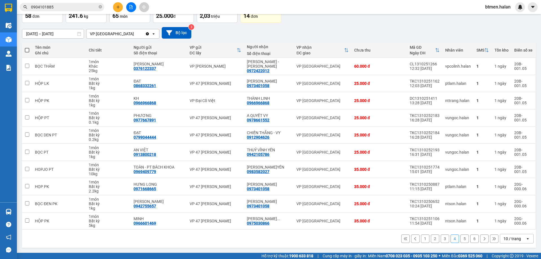
click at [423, 240] on button "1" at bounding box center [425, 238] width 8 height 8
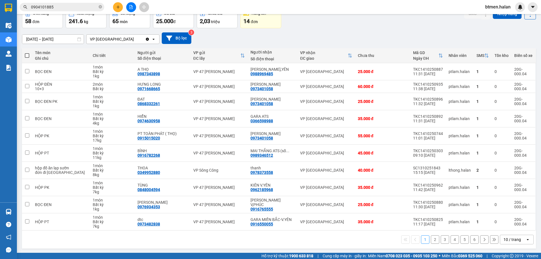
scroll to position [32, 0]
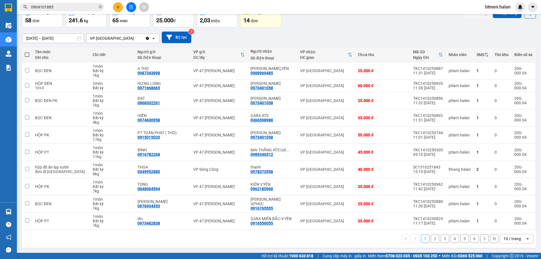
click at [432, 238] on button "2" at bounding box center [435, 238] width 8 height 8
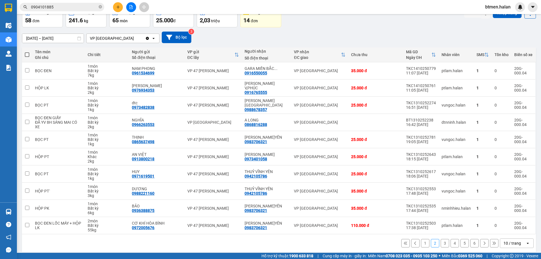
click at [441, 240] on button "3" at bounding box center [445, 243] width 8 height 8
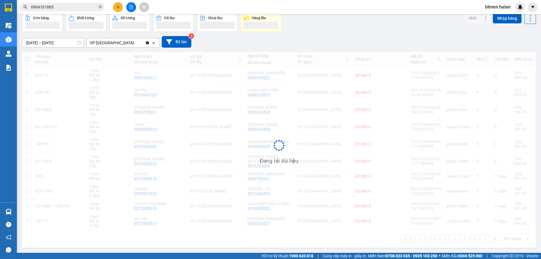
scroll to position [28, 0]
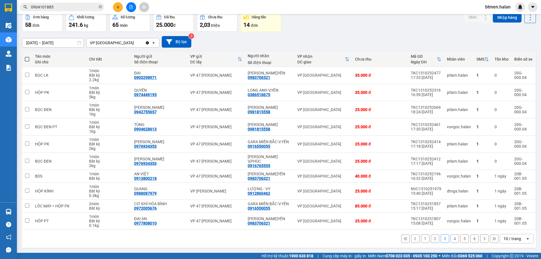
click at [450, 239] on button "4" at bounding box center [454, 238] width 8 height 8
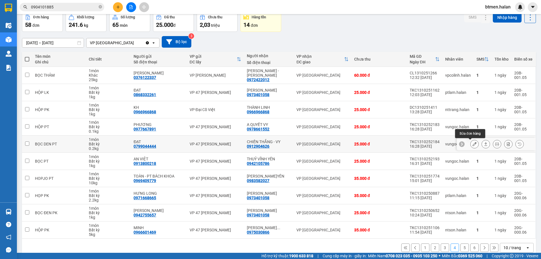
click at [472, 144] on icon at bounding box center [474, 144] width 4 height 4
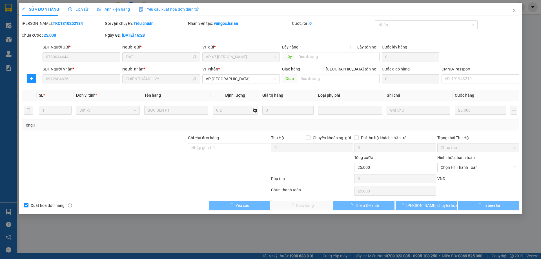
type input "0799044444"
type input "ĐẠT"
type input "0912904626"
type input "CHIẾN THẮNG - VY"
type input "0"
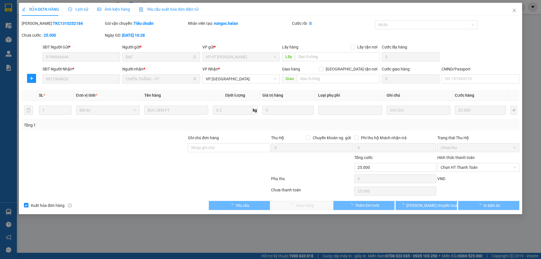
type input "25.000"
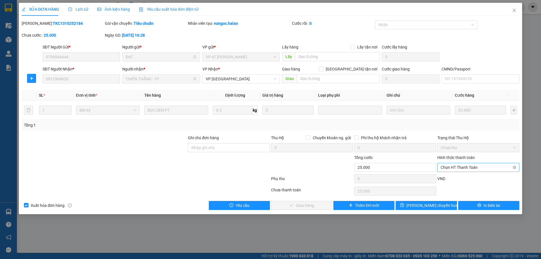
click at [450, 169] on span "Chọn HT Thanh Toán" at bounding box center [478, 167] width 75 height 8
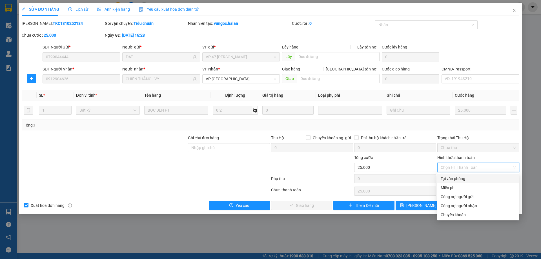
click at [444, 182] on div "Tại văn phòng" at bounding box center [478, 178] width 82 height 9
type input "0"
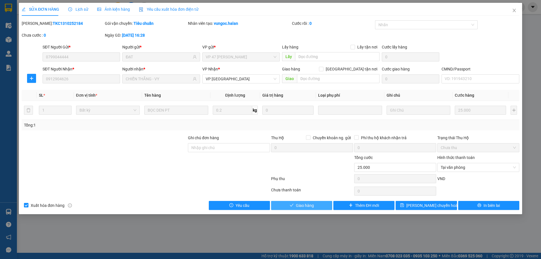
click at [313, 206] on span "Giao hàng" at bounding box center [305, 205] width 18 height 6
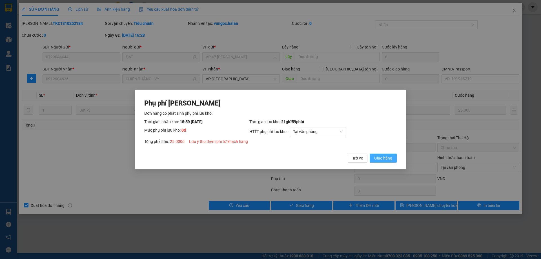
drag, startPoint x: 376, startPoint y: 155, endPoint x: 472, endPoint y: 67, distance: 130.2
click at [376, 155] on span "Giao hàng" at bounding box center [383, 158] width 18 height 6
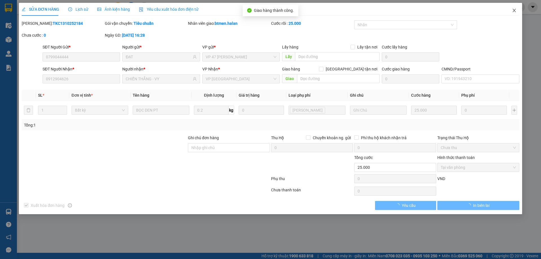
click at [517, 8] on span "Close" at bounding box center [514, 11] width 16 height 16
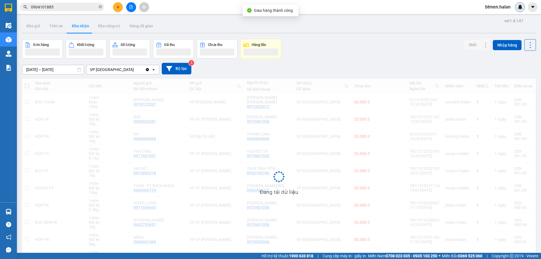
click at [516, 8] on div at bounding box center [520, 7] width 10 height 10
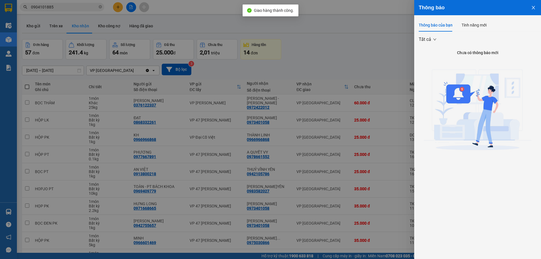
click at [355, 61] on div at bounding box center [270, 129] width 541 height 259
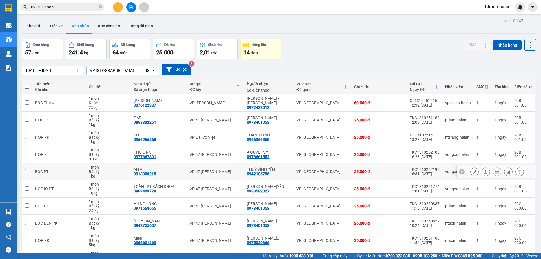
scroll to position [28, 0]
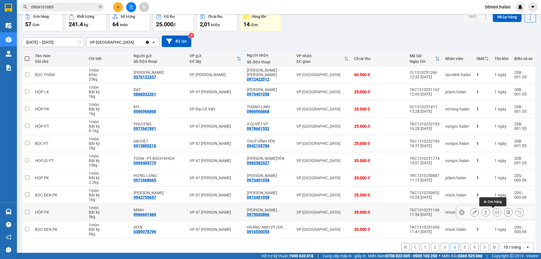
click at [495, 211] on icon at bounding box center [497, 212] width 4 height 4
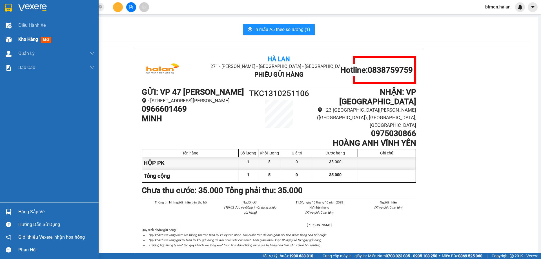
click at [13, 39] on div "Kho hàng mới" at bounding box center [49, 39] width 99 height 14
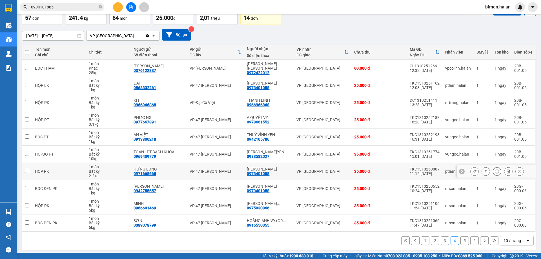
scroll to position [37, 0]
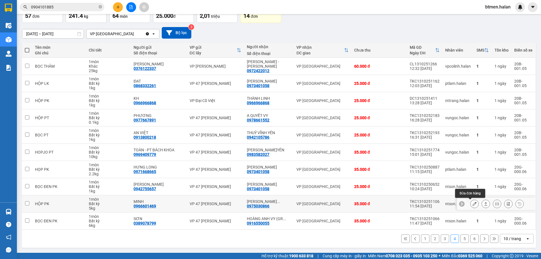
click at [472, 204] on icon at bounding box center [474, 204] width 4 height 4
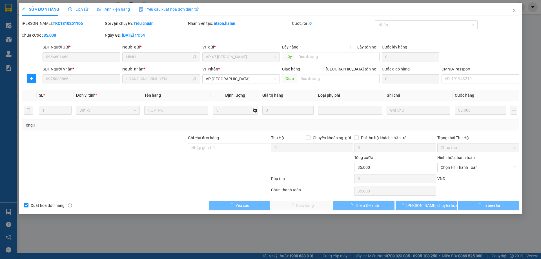
type input "0966601469"
type input "MINH"
type input "0975030866"
type input "HOÀNG ANH VĨNH YÊN"
type input "0"
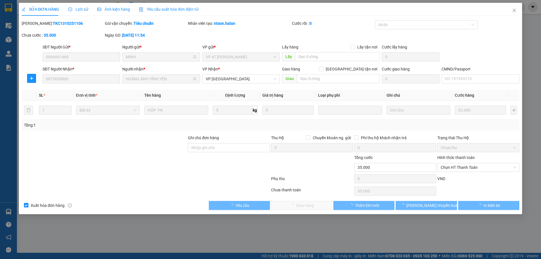
type input "35.000"
click at [467, 165] on span "Chọn HT Thanh Toán" at bounding box center [478, 167] width 75 height 8
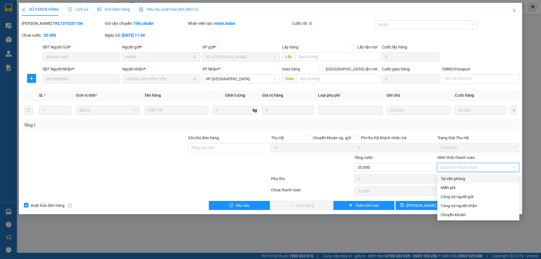
click at [460, 177] on div "Tại văn phòng" at bounding box center [478, 179] width 75 height 6
type input "0"
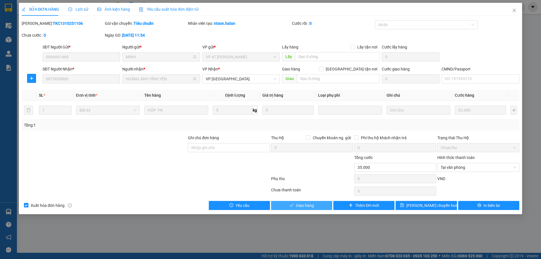
click at [302, 207] on span "Giao hàng" at bounding box center [305, 205] width 18 height 6
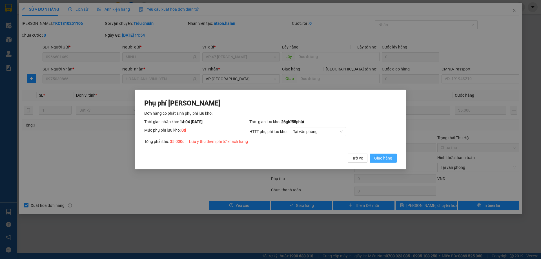
click at [391, 156] on span "Giao hàng" at bounding box center [383, 158] width 18 height 6
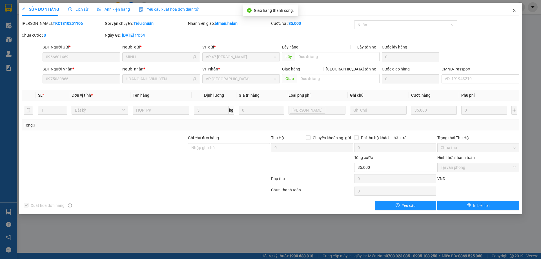
click at [518, 7] on span "Close" at bounding box center [514, 11] width 16 height 16
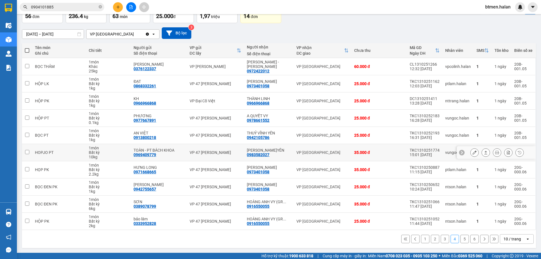
scroll to position [37, 0]
click at [471, 240] on button "6" at bounding box center [474, 238] width 8 height 8
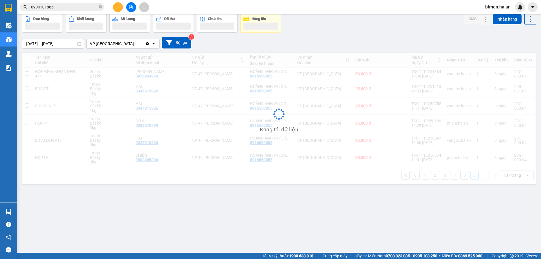
scroll to position [26, 0]
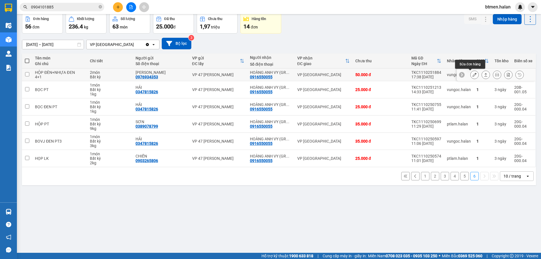
click at [472, 75] on icon at bounding box center [474, 75] width 4 height 4
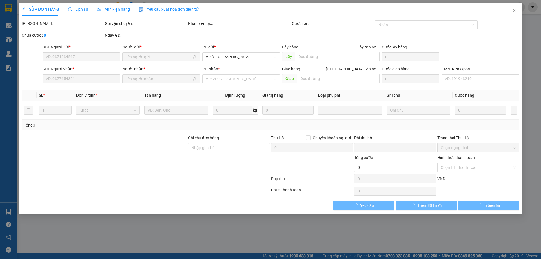
type input "0976934353"
type input "[PERSON_NAME]"
type input "0916550055"
type input "HOÀNG ANH VY (GR M.BẮC)"
type input "0"
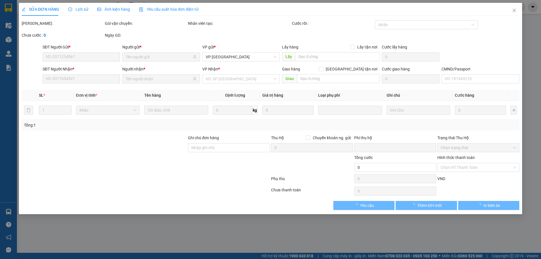
type input "50.000"
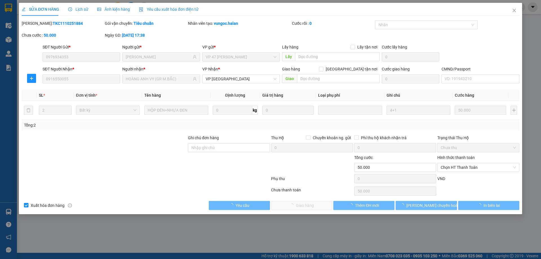
click at [465, 166] on span "Chọn HT Thanh Toán" at bounding box center [478, 167] width 75 height 8
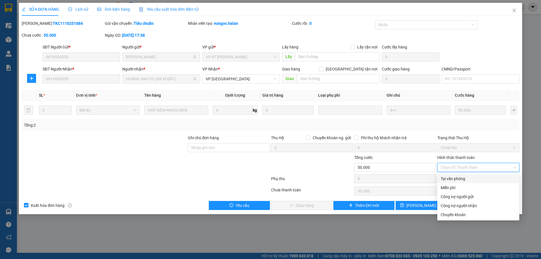
click at [459, 174] on div "Total Paid Fee 0 Total UnPaid Fee 50.000 Cash Collection Total Fee Mã ĐH: TKC11…" at bounding box center [271, 115] width 498 height 190
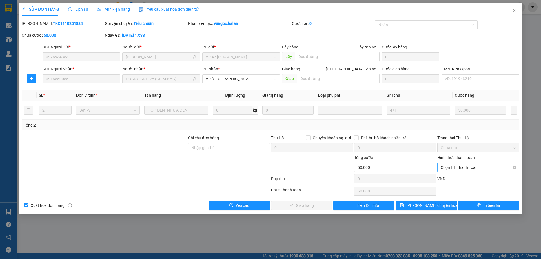
click at [457, 171] on span "Chọn HT Thanh Toán" at bounding box center [478, 167] width 75 height 8
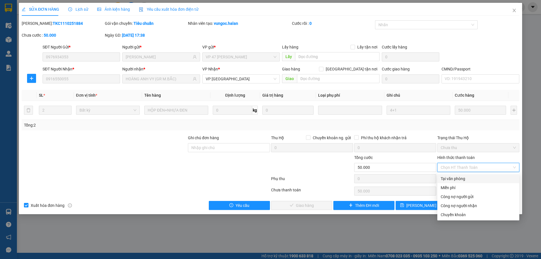
click at [446, 181] on div "Tại văn phòng" at bounding box center [478, 179] width 75 height 6
type input "0"
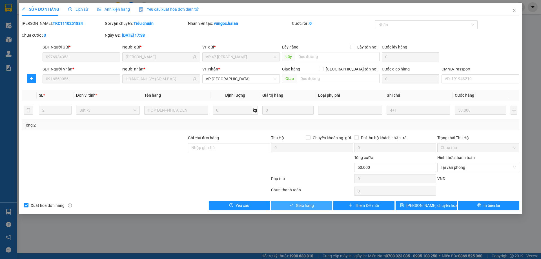
click at [319, 205] on button "Giao hàng" at bounding box center [301, 205] width 61 height 9
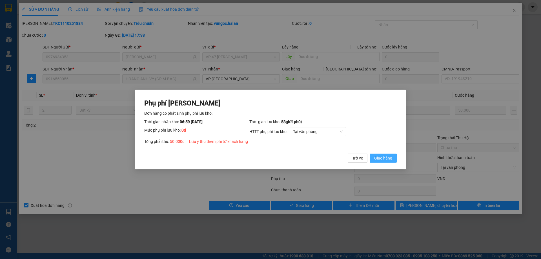
click at [384, 159] on span "Giao hàng" at bounding box center [383, 158] width 18 height 6
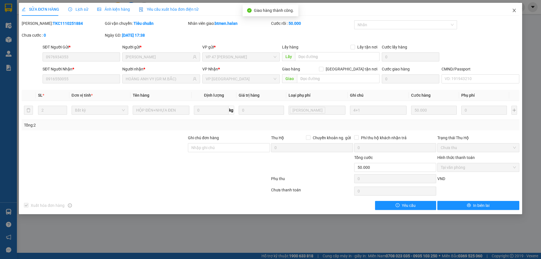
click at [510, 11] on span "Close" at bounding box center [514, 11] width 16 height 16
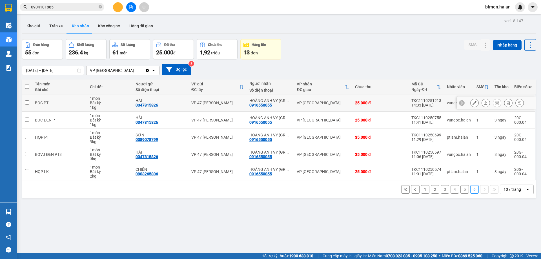
click at [472, 101] on button at bounding box center [474, 103] width 8 height 10
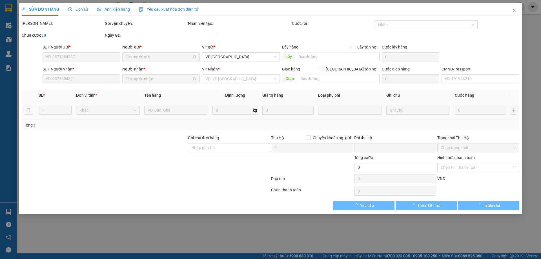
type input "0347815826"
type input "HẢI"
type input "0916550055"
type input "HOÀNG ANH VY (GR M.BẮC)"
type input "0"
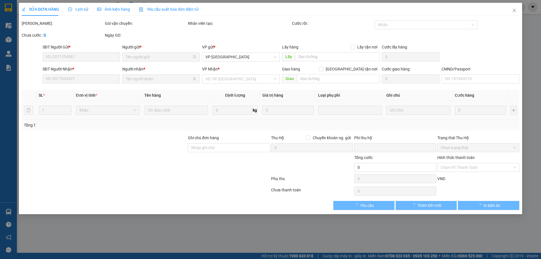
type input "25.000"
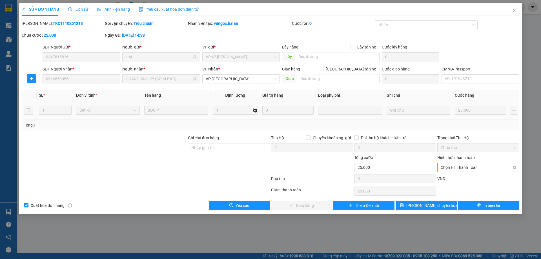
click at [460, 168] on span "Chọn HT Thanh Toán" at bounding box center [478, 167] width 75 height 8
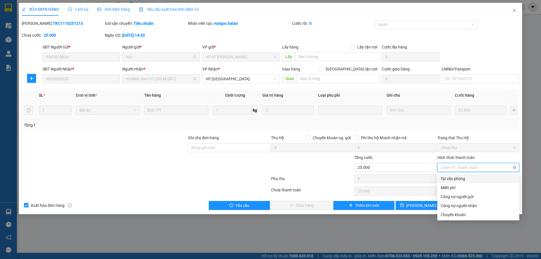
click at [452, 180] on div "Tại văn phòng" at bounding box center [478, 179] width 75 height 6
type input "0"
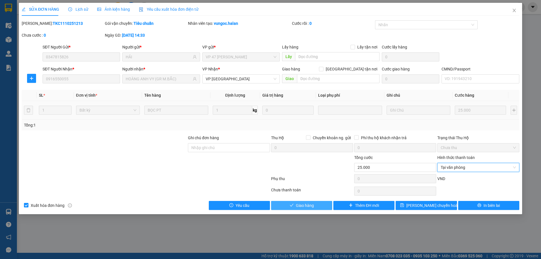
click at [311, 204] on span "Giao hàng" at bounding box center [305, 205] width 18 height 6
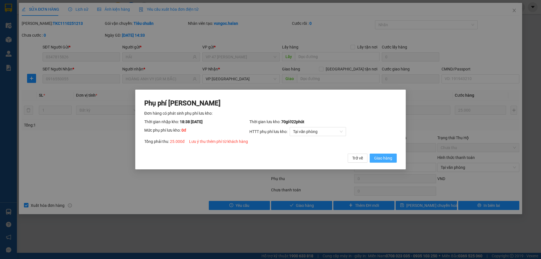
click at [392, 159] on button "Giao hàng" at bounding box center [383, 158] width 27 height 9
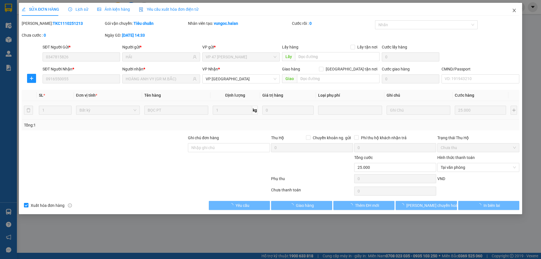
click at [517, 6] on span "Close" at bounding box center [514, 11] width 16 height 16
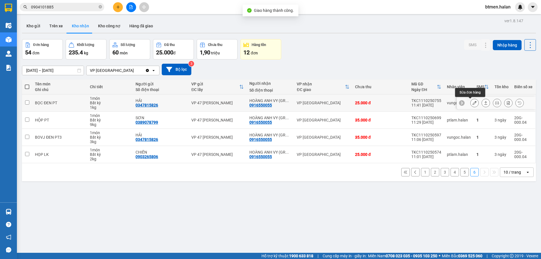
click at [472, 104] on icon at bounding box center [474, 103] width 4 height 4
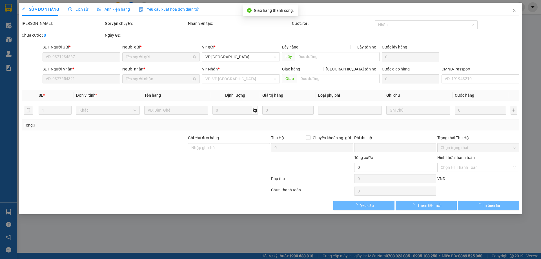
type input "0347815826"
type input "HẢI"
type input "0916550055"
type input "HOÀNG ANH VY (GR M.BẮC)"
type input "0"
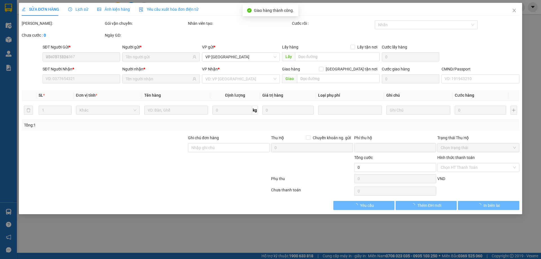
type input "25.000"
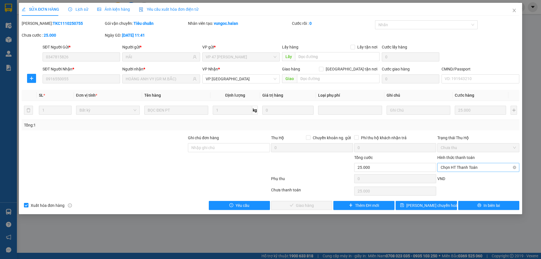
click at [458, 167] on span "Chọn HT Thanh Toán" at bounding box center [478, 167] width 75 height 8
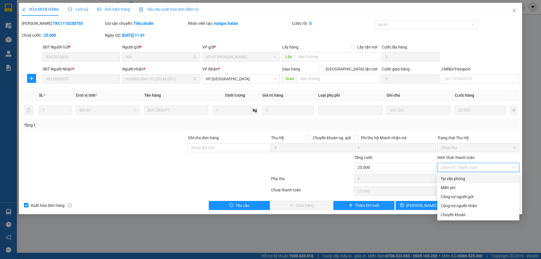
click at [444, 180] on div "Tại văn phòng" at bounding box center [478, 179] width 75 height 6
type input "0"
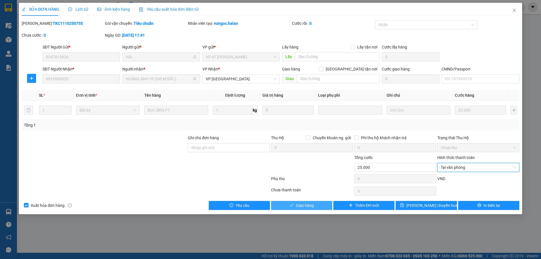
click at [296, 205] on span "Giao hàng" at bounding box center [305, 205] width 18 height 6
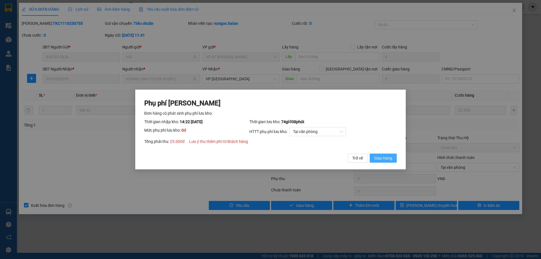
click at [380, 154] on button "Giao hàng" at bounding box center [383, 158] width 27 height 9
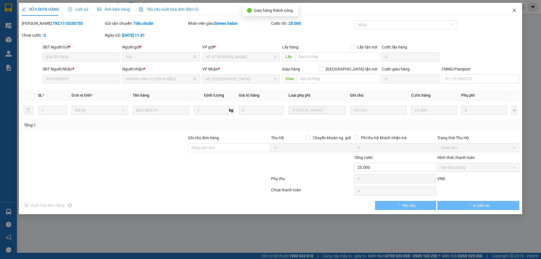
click at [514, 12] on icon "close" at bounding box center [514, 10] width 5 height 5
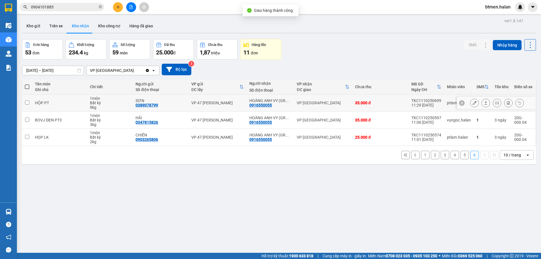
click at [472, 103] on icon at bounding box center [474, 103] width 4 height 4
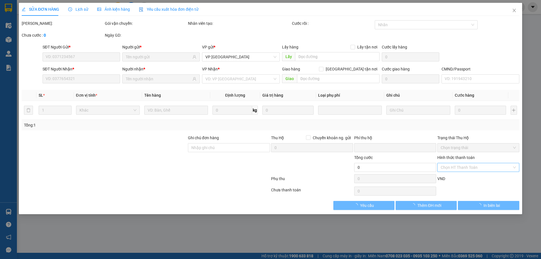
type input "0389078799"
type input "SƠN"
type input "0916550055"
type input "HOÀNG ANH VY (GR M.BẮC)"
type input "0"
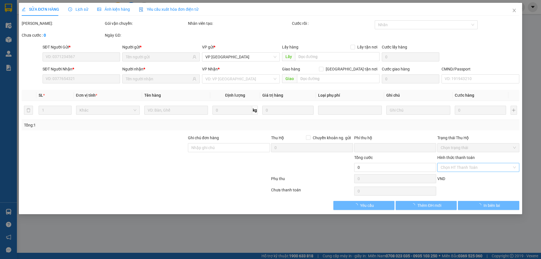
type input "35.000"
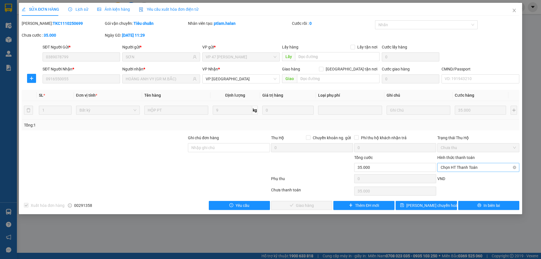
click at [465, 168] on span "Chọn HT Thanh Toán" at bounding box center [478, 167] width 75 height 8
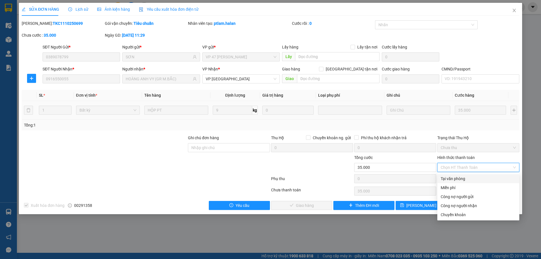
drag, startPoint x: 463, startPoint y: 172, endPoint x: 382, endPoint y: 195, distance: 84.2
click at [458, 178] on div "Tại văn phòng" at bounding box center [478, 179] width 75 height 6
type input "0"
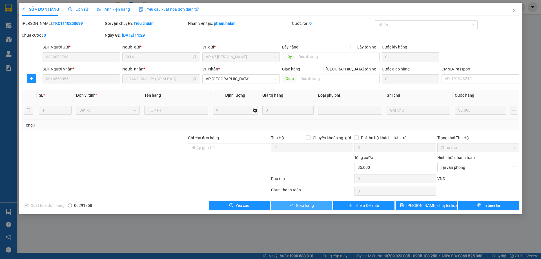
click at [319, 206] on button "Giao hàng" at bounding box center [301, 205] width 61 height 9
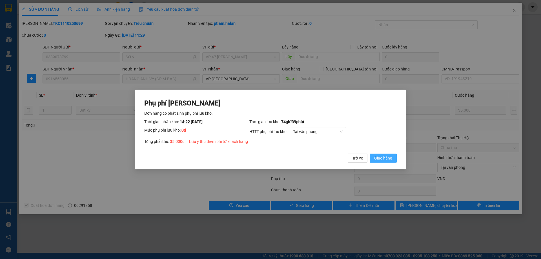
click at [392, 156] on button "Giao hàng" at bounding box center [383, 158] width 27 height 9
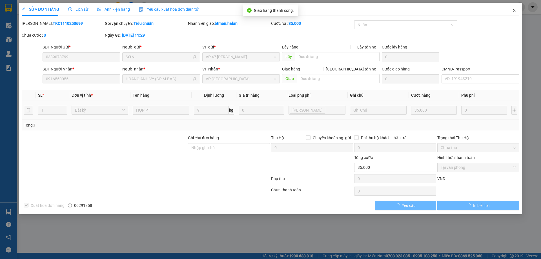
click at [515, 14] on span "Close" at bounding box center [514, 11] width 16 height 16
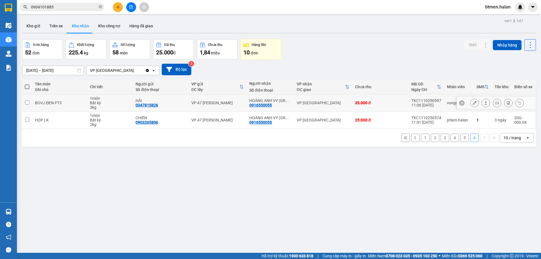
click at [472, 105] on button at bounding box center [474, 103] width 8 height 10
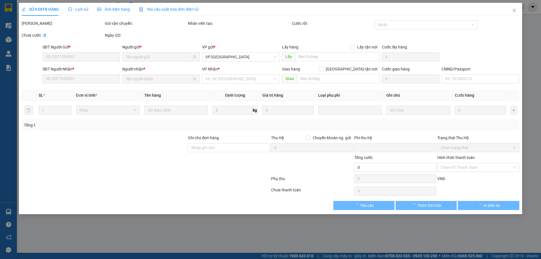
type input "0347815826"
type input "HẢI"
type input "0916550055"
type input "HOÀNG ANH VY (GR M.BẮC)"
type input "0"
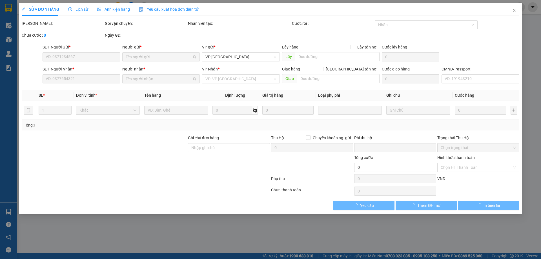
type input "35.000"
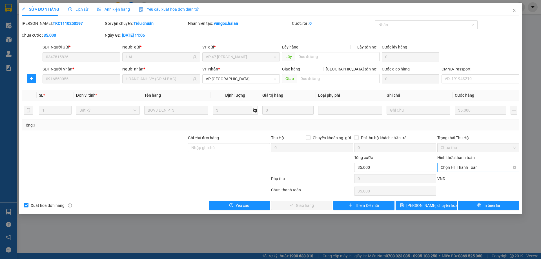
click at [458, 165] on span "Chọn HT Thanh Toán" at bounding box center [478, 167] width 75 height 8
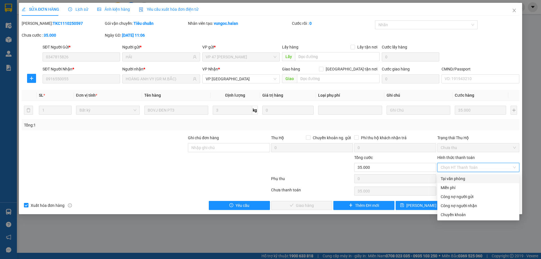
click at [456, 177] on div "Tại văn phòng" at bounding box center [478, 179] width 75 height 6
type input "0"
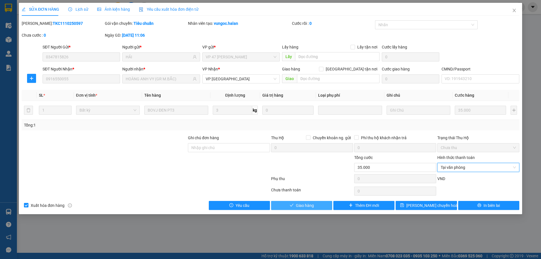
click at [310, 204] on span "Giao hàng" at bounding box center [305, 205] width 18 height 6
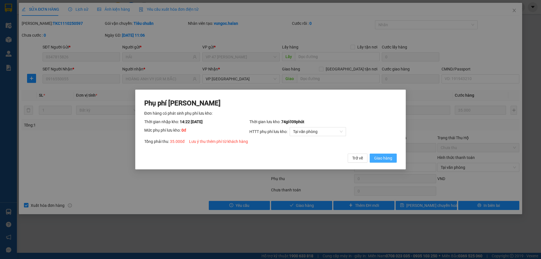
click at [390, 155] on button "Giao hàng" at bounding box center [383, 158] width 27 height 9
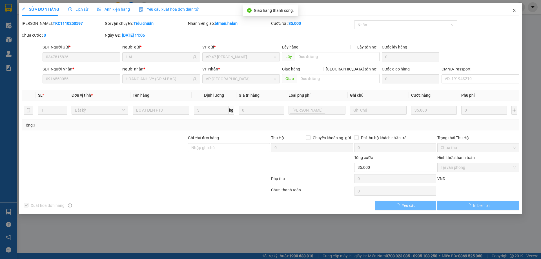
click at [513, 10] on icon "close" at bounding box center [514, 10] width 5 height 5
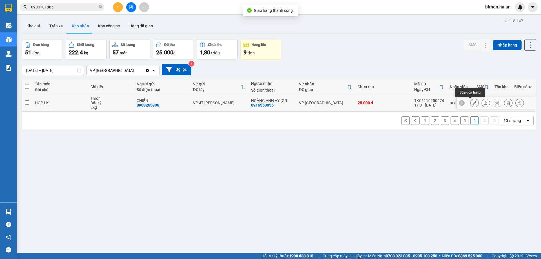
click at [472, 103] on icon at bounding box center [474, 103] width 4 height 4
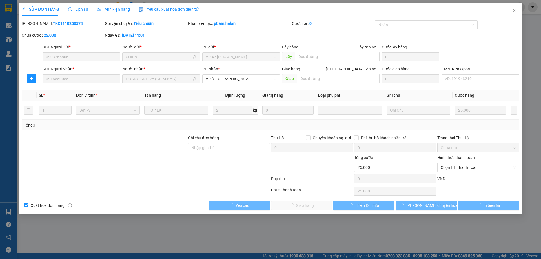
type input "0903265806"
type input "CHIẾN"
type input "0916550055"
type input "HOÀNG ANH VY (GR M.BẮC)"
type input "0"
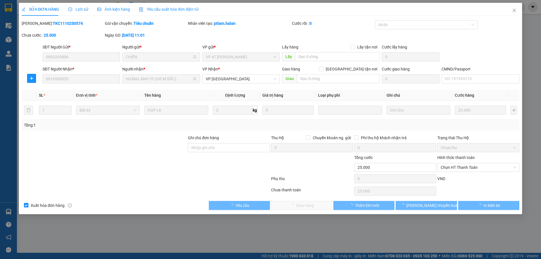
type input "25.000"
click at [461, 165] on span "Chọn HT Thanh Toán" at bounding box center [478, 167] width 75 height 8
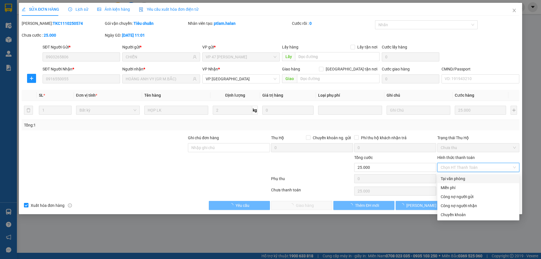
click at [459, 173] on div "Total Paid Fee 0 Total UnPaid Fee 25.000 Cash Collection Total Fee Mã ĐH: TKC11…" at bounding box center [271, 115] width 498 height 190
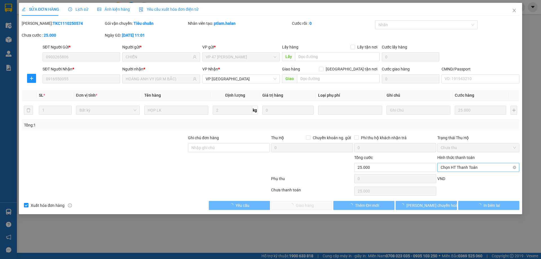
click at [453, 170] on span "Chọn HT Thanh Toán" at bounding box center [478, 167] width 75 height 8
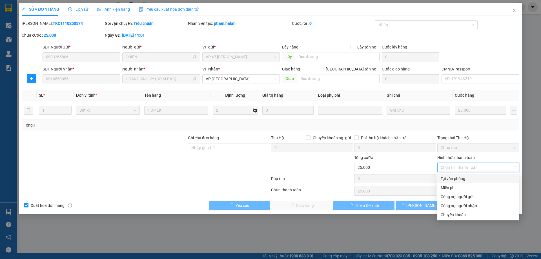
drag, startPoint x: 452, startPoint y: 178, endPoint x: 358, endPoint y: 197, distance: 96.2
click at [451, 179] on div "Tại văn phòng" at bounding box center [478, 179] width 75 height 6
type input "0"
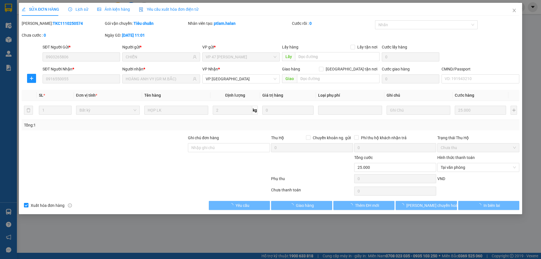
click at [300, 199] on div "Total Paid Fee 0 Total UnPaid Fee 25.000 Cash Collection Total Fee Mã ĐH: TKC11…" at bounding box center [271, 115] width 498 height 190
click at [304, 207] on span "Giao hàng" at bounding box center [305, 205] width 18 height 6
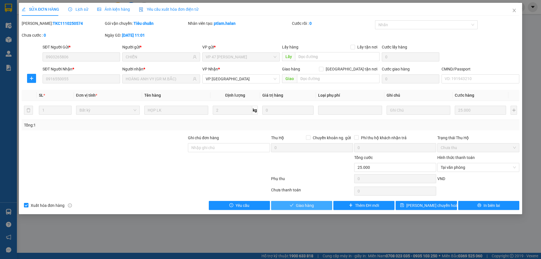
click at [304, 207] on span "Giao hàng" at bounding box center [305, 205] width 18 height 6
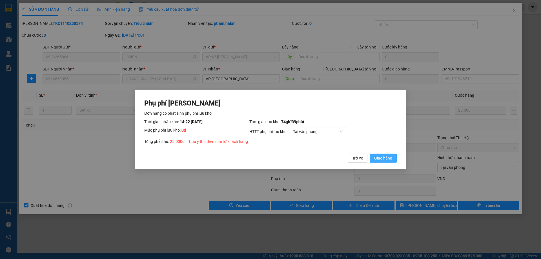
click at [385, 157] on span "Giao hàng" at bounding box center [383, 158] width 18 height 6
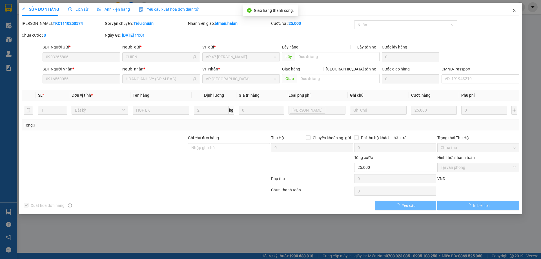
click at [513, 12] on icon "close" at bounding box center [513, 10] width 3 height 3
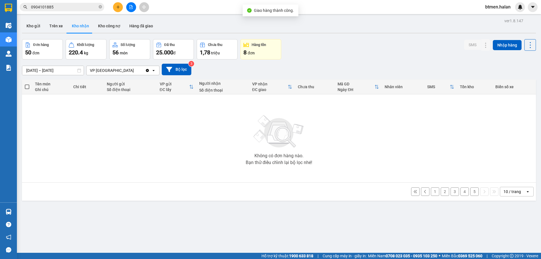
click at [470, 192] on button "5" at bounding box center [474, 191] width 8 height 8
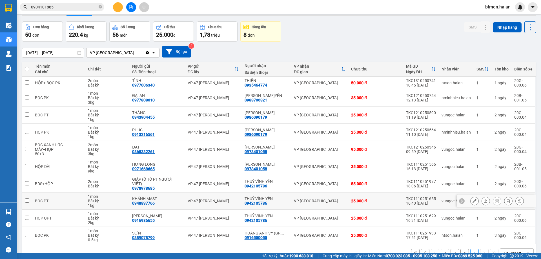
scroll to position [28, 0]
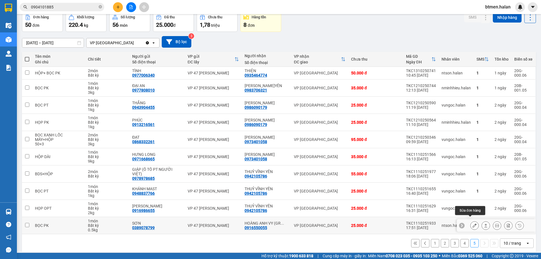
click at [472, 223] on icon at bounding box center [474, 225] width 4 height 4
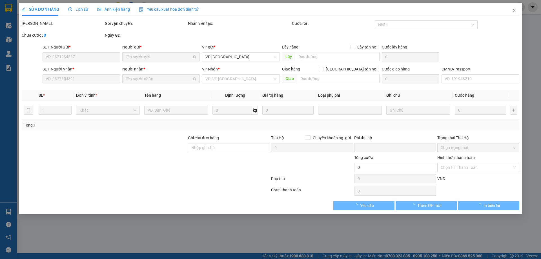
type input "0389078799"
type input "SƠN"
type input "0916550055"
type input "HOÀNG ANH VY (GR M.BẮC)"
type input "0"
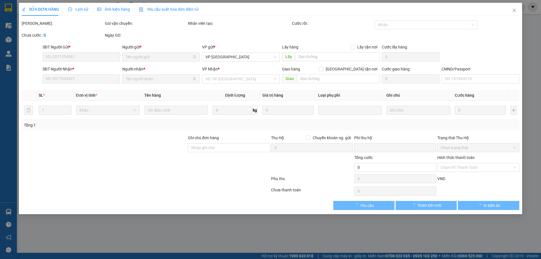
type input "25.000"
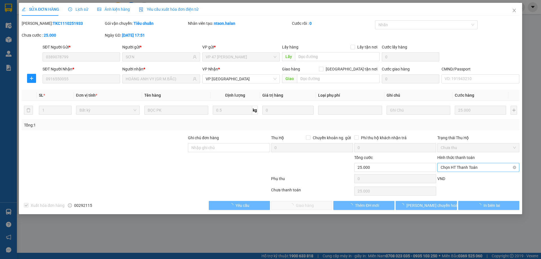
click at [454, 171] on span "Chọn HT Thanh Toán" at bounding box center [478, 167] width 75 height 8
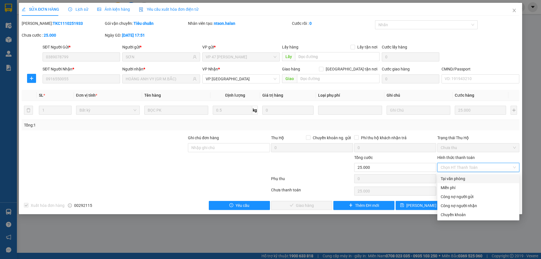
drag, startPoint x: 450, startPoint y: 179, endPoint x: 351, endPoint y: 217, distance: 106.4
click at [449, 179] on div "Tại văn phòng" at bounding box center [478, 179] width 75 height 6
type input "0"
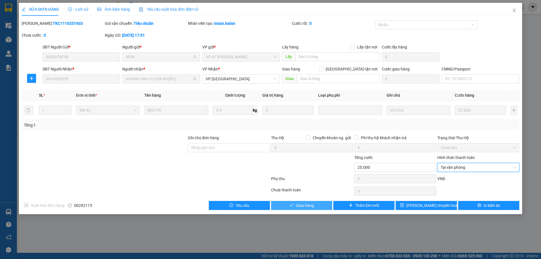
click at [315, 205] on button "Giao hàng" at bounding box center [301, 205] width 61 height 9
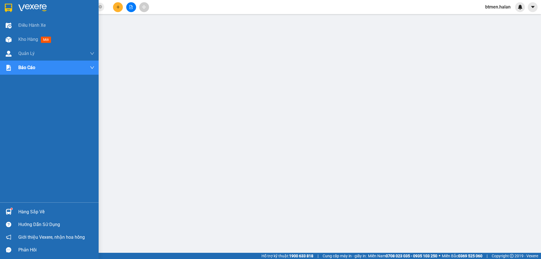
click at [29, 212] on div "Hàng sắp về" at bounding box center [56, 212] width 76 height 8
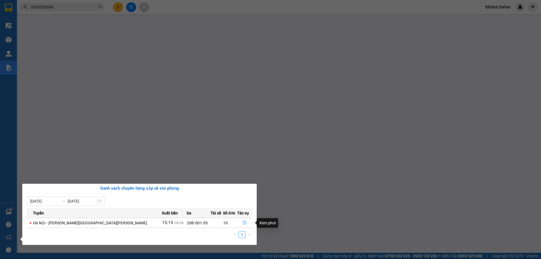
click at [238, 224] on button "button" at bounding box center [244, 222] width 15 height 9
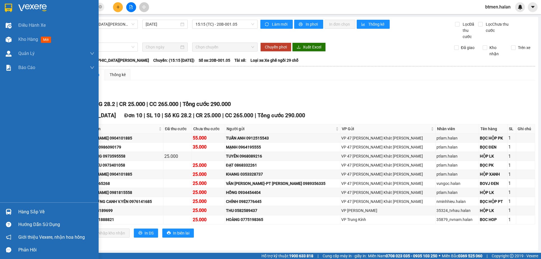
click at [18, 208] on div "Hàng sắp về" at bounding box center [49, 211] width 99 height 13
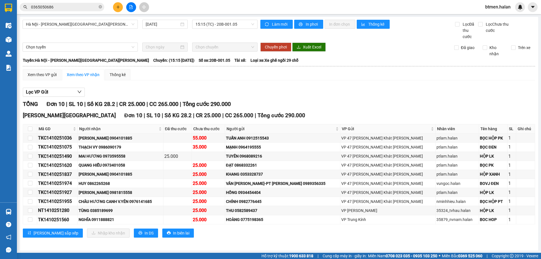
click at [293, 104] on section "Kết quả tìm kiếm ( 8 ) Bộ lọc Mã ĐH Trạng thái Món hàng Thu hộ Tổng cước Chưa c…" at bounding box center [270, 129] width 541 height 259
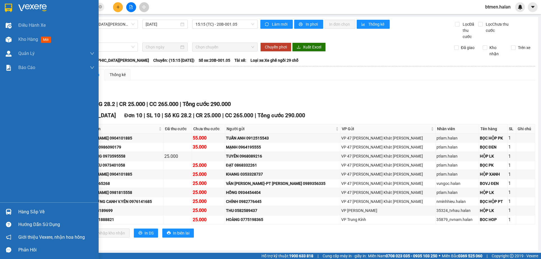
click at [15, 208] on div "Hàng sắp về" at bounding box center [49, 211] width 99 height 13
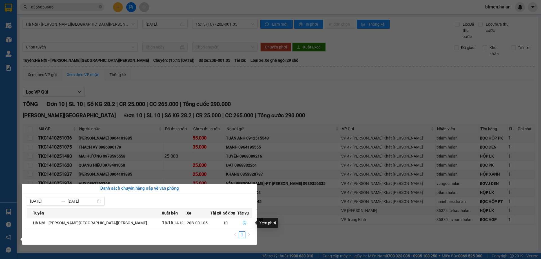
click at [243, 223] on icon "file-done" at bounding box center [245, 223] width 4 height 4
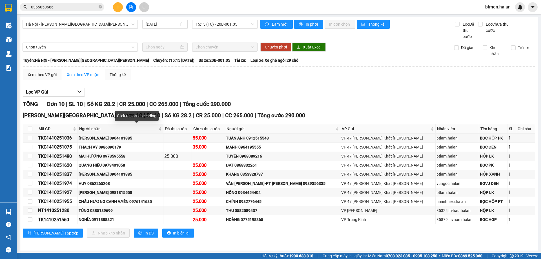
click at [95, 131] on span "Người nhận" at bounding box center [118, 129] width 78 height 6
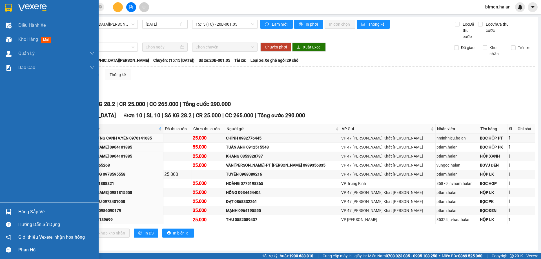
click at [28, 210] on div "Hàng sắp về" at bounding box center [56, 212] width 76 height 8
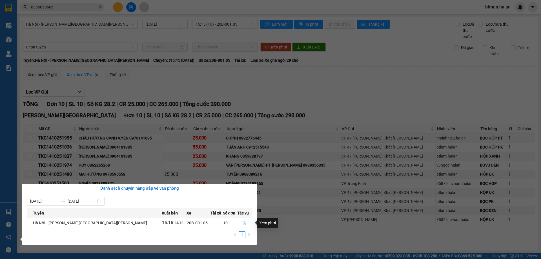
click at [243, 223] on icon "file-done" at bounding box center [245, 223] width 4 height 4
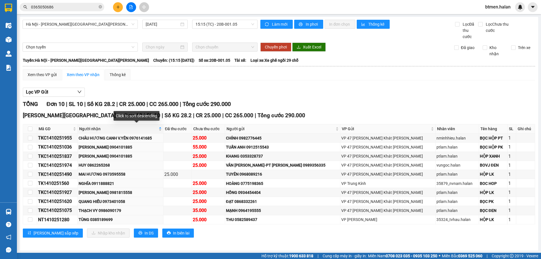
click at [94, 128] on span "Người nhận" at bounding box center [118, 129] width 78 height 6
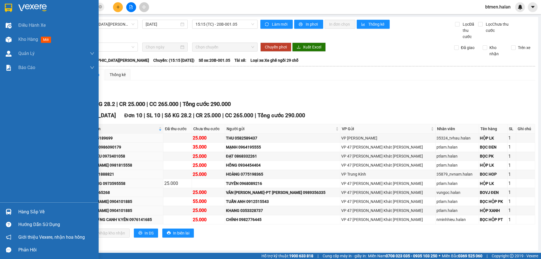
click at [11, 210] on img at bounding box center [9, 212] width 6 height 6
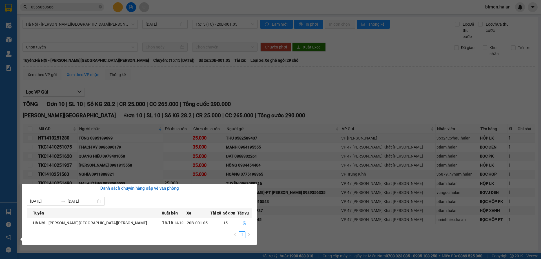
click at [134, 150] on section "Kết quả tìm kiếm ( 8 ) Bộ lọc Mã ĐH Trạng thái Món hàng Thu hộ Tổng cước Chưa c…" at bounding box center [270, 129] width 541 height 259
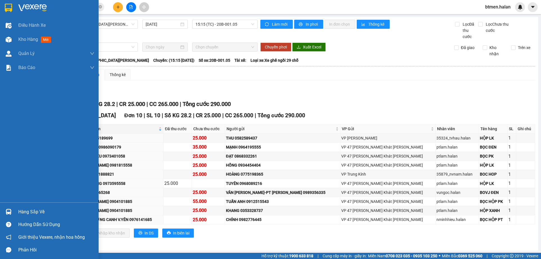
click at [26, 212] on div "Hàng sắp về" at bounding box center [56, 212] width 76 height 8
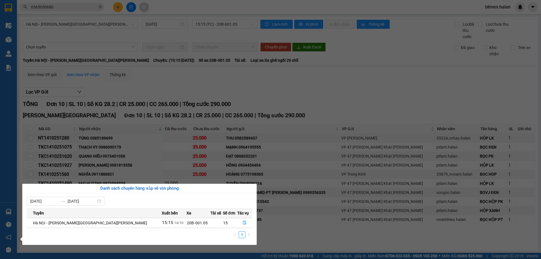
click at [283, 107] on section "Kết quả tìm kiếm ( 8 ) Bộ lọc Mã ĐH Trạng thái Món hàng Thu hộ Tổng cước Chưa c…" at bounding box center [270, 129] width 541 height 259
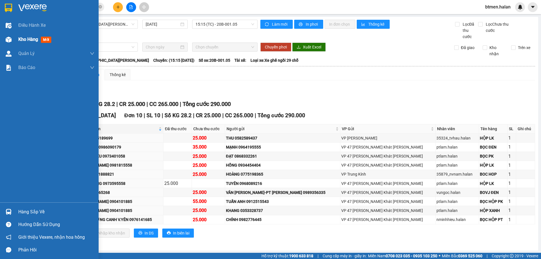
click at [36, 40] on span "Kho hàng" at bounding box center [28, 39] width 20 height 5
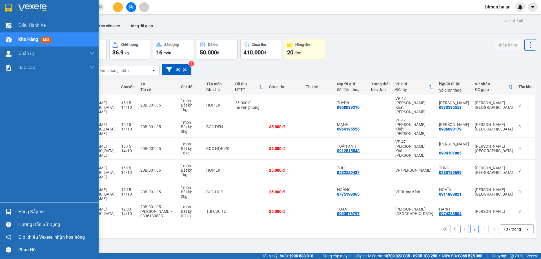
click at [17, 212] on div "Hàng sắp về" at bounding box center [49, 211] width 99 height 13
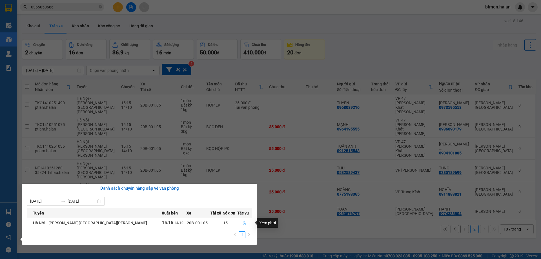
click at [243, 223] on icon "file-done" at bounding box center [245, 223] width 4 height 4
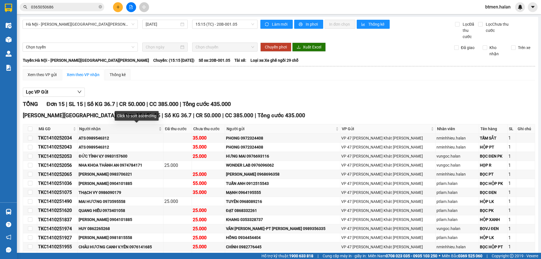
scroll to position [28, 0]
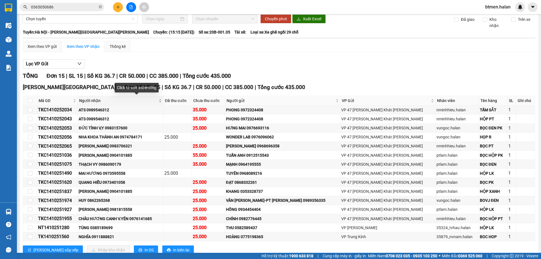
click at [103, 102] on span "Người nhận" at bounding box center [118, 100] width 78 height 6
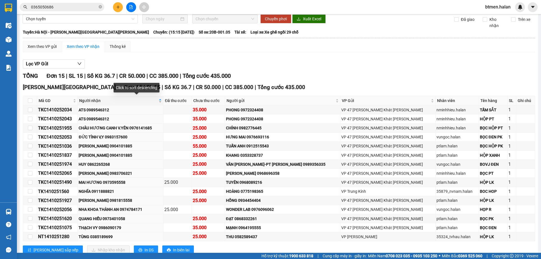
click at [105, 102] on span "Người nhận" at bounding box center [118, 100] width 78 height 6
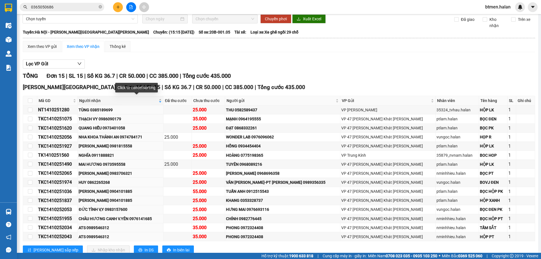
click at [105, 102] on span "Người nhận" at bounding box center [118, 100] width 78 height 6
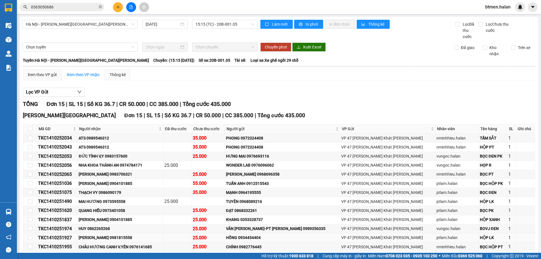
scroll to position [46, 0]
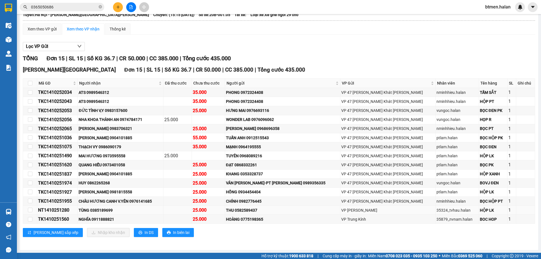
click at [110, 209] on div "TÙNG 0385189699" at bounding box center [121, 210] width 84 height 6
copy div "0385189699"
click at [73, 6] on input "0365050686" at bounding box center [64, 7] width 66 height 6
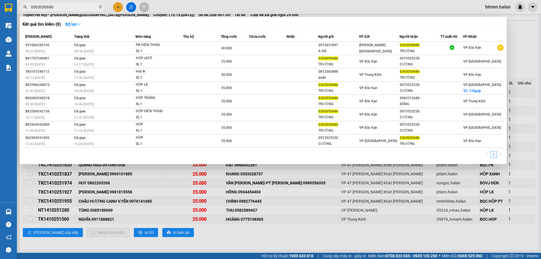
click at [73, 6] on input "0365050686" at bounding box center [64, 7] width 66 height 6
paste input "85189699"
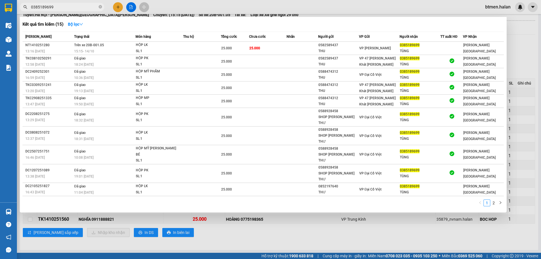
type input "0385189699"
click at [522, 35] on div at bounding box center [270, 129] width 541 height 259
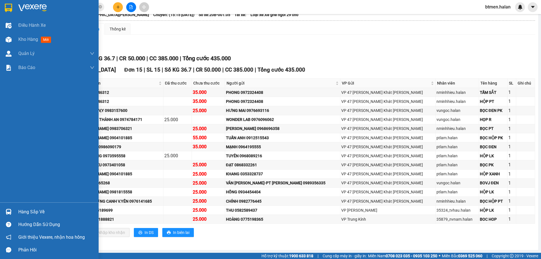
click at [28, 212] on div "Hàng sắp về" at bounding box center [56, 212] width 76 height 8
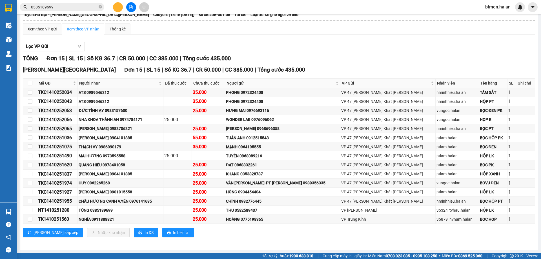
click at [288, 77] on section "Kết quả tìm kiếm ( 15 ) Bộ lọc Mã ĐH Trạng thái Món hàng Thu hộ Tổng cước Chưa …" at bounding box center [270, 129] width 541 height 259
click at [116, 203] on div "CHÂU HƯƠNG CANH V.YÊN 0976141685" at bounding box center [121, 201] width 84 height 6
click at [114, 201] on div "CHÂU HƯƠNG CANH V.YÊN 0976141685" at bounding box center [121, 201] width 84 height 6
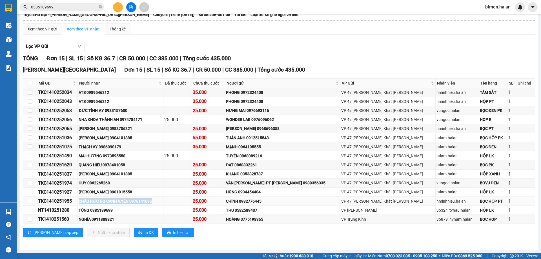
click at [114, 201] on div "CHÂU HƯƠNG CANH V.YÊN 0976141685" at bounding box center [121, 201] width 84 height 6
click at [117, 8] on icon "plus" at bounding box center [118, 7] width 4 height 4
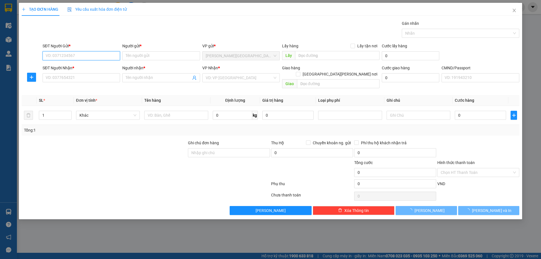
click at [96, 54] on input "SĐT Người Gửi *" at bounding box center [81, 55] width 77 height 9
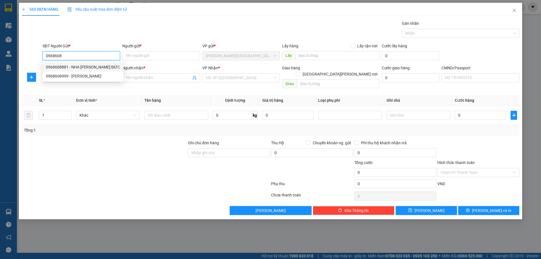
click at [80, 68] on div "0968608881 - NHA KHOA TIẾN ĐỨC" at bounding box center [83, 67] width 74 height 6
type input "0968608881"
type input "NHA KHOA TIẾN ĐỨC"
type input "0968608881"
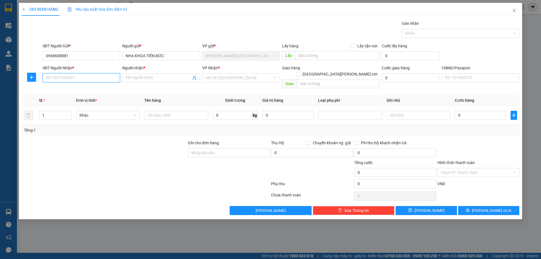
click at [82, 81] on input "SĐT Người Nhận *" at bounding box center [81, 77] width 77 height 9
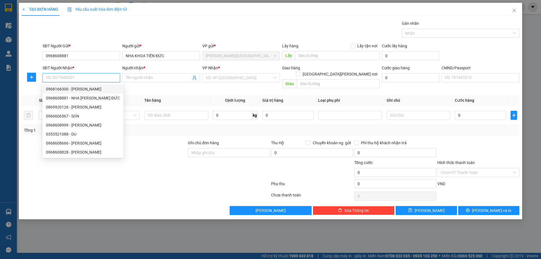
click at [81, 87] on div "0968166300 - VŨ GIA" at bounding box center [83, 89] width 74 height 6
type input "0968166300"
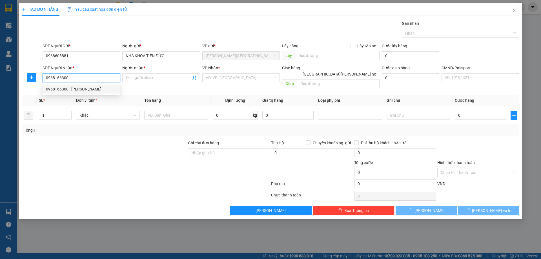
type input "[PERSON_NAME]"
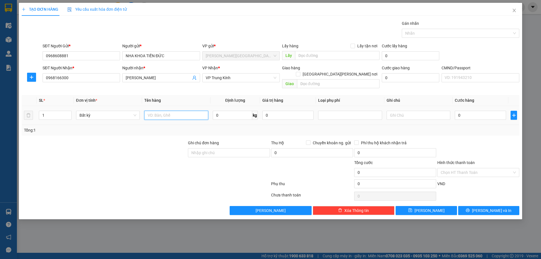
click at [182, 111] on input "text" at bounding box center [176, 115] width 64 height 9
type input "HỘP RĂNG"
click at [231, 111] on input "0" at bounding box center [232, 115] width 39 height 9
type input "0.2"
click at [444, 127] on div "Tổng: 1" at bounding box center [270, 130] width 493 height 6
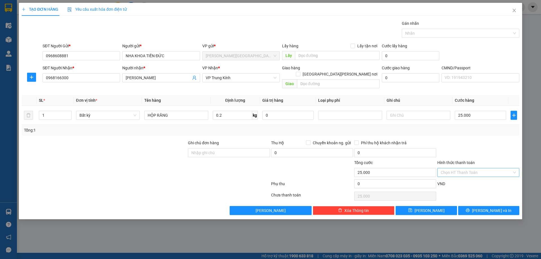
type input "25.000"
drag, startPoint x: 478, startPoint y: 166, endPoint x: 471, endPoint y: 170, distance: 7.7
click at [478, 168] on input "Hình thức thanh toán" at bounding box center [476, 172] width 71 height 8
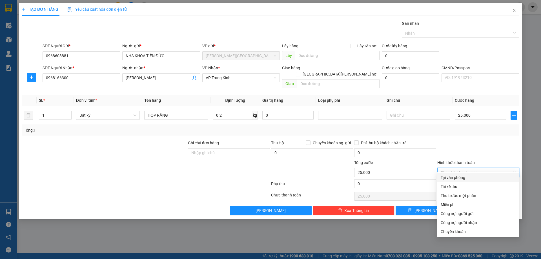
click at [459, 176] on div "Tại văn phòng" at bounding box center [478, 177] width 75 height 6
type input "0"
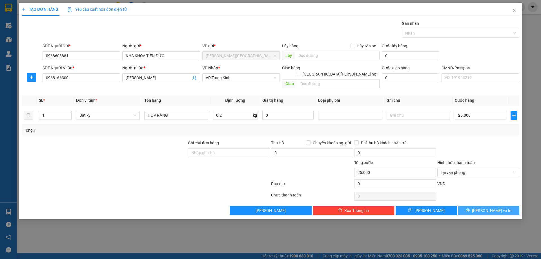
click at [482, 206] on button "[PERSON_NAME] và In" at bounding box center [488, 210] width 61 height 9
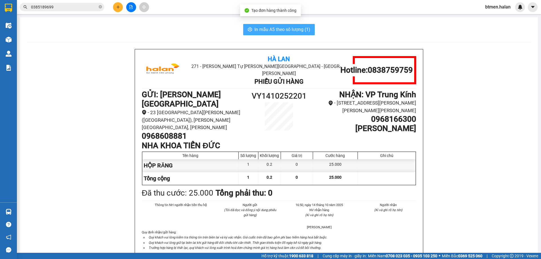
click at [282, 27] on span "In mẫu A5 theo số lượng (1)" at bounding box center [282, 29] width 56 height 7
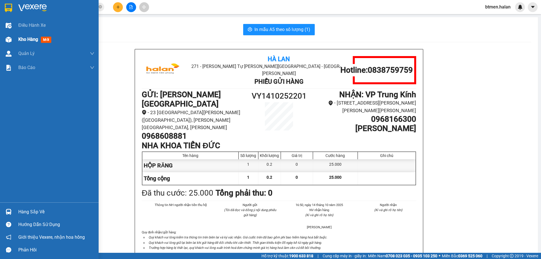
click at [8, 41] on img at bounding box center [9, 40] width 6 height 6
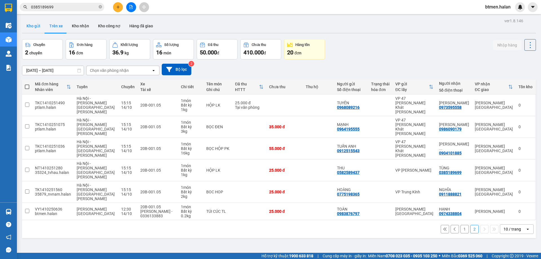
click at [29, 26] on button "Kho gửi" at bounding box center [33, 26] width 23 height 14
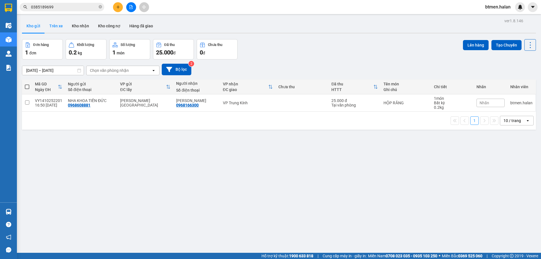
click at [61, 24] on button "Trên xe" at bounding box center [56, 26] width 23 height 14
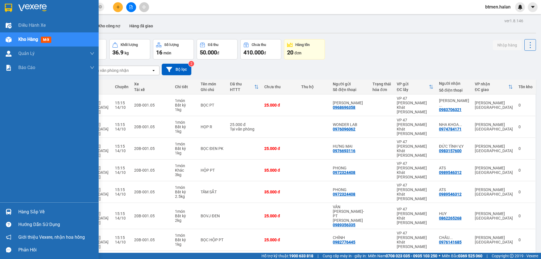
click at [28, 207] on div "Hàng sắp về" at bounding box center [49, 211] width 99 height 13
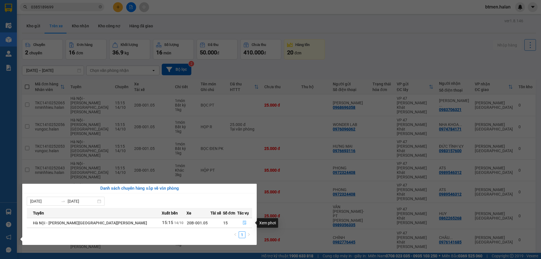
click at [242, 224] on button "button" at bounding box center [244, 222] width 15 height 9
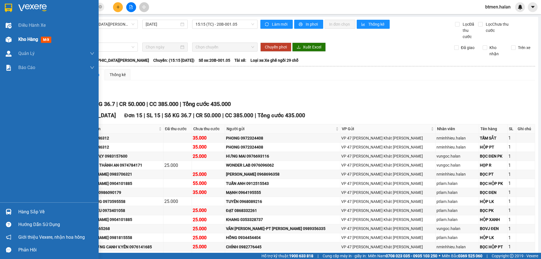
click at [20, 43] on div "Kho hàng mới" at bounding box center [56, 39] width 76 height 14
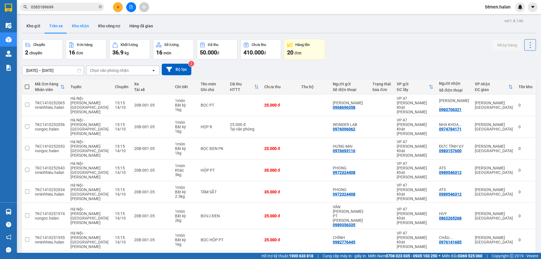
click at [87, 21] on button "Kho nhận" at bounding box center [80, 26] width 26 height 14
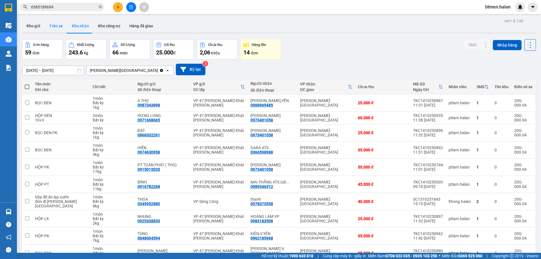
click at [59, 23] on button "Trên xe" at bounding box center [56, 26] width 23 height 14
type input "[DATE] – [DATE]"
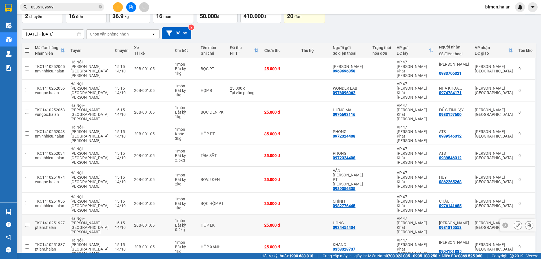
scroll to position [37, 0]
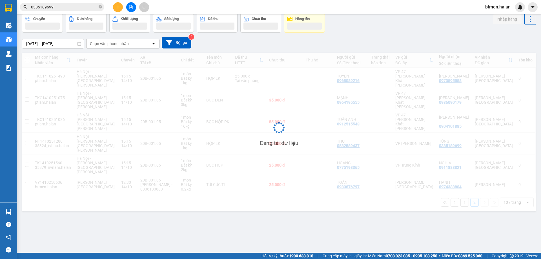
scroll to position [26, 0]
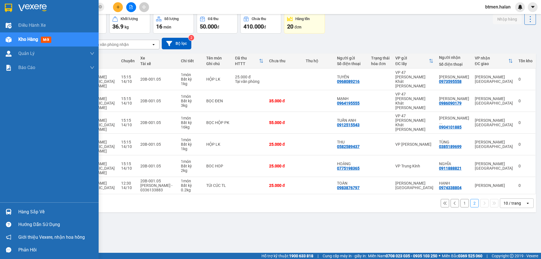
click at [12, 211] on div at bounding box center [9, 212] width 10 height 10
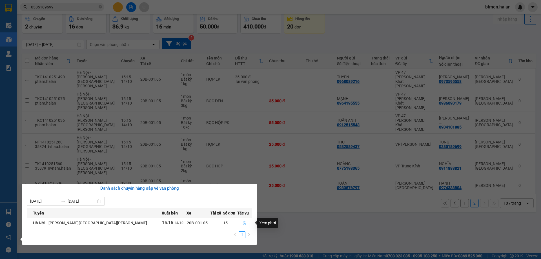
click at [238, 225] on button "button" at bounding box center [244, 222] width 15 height 9
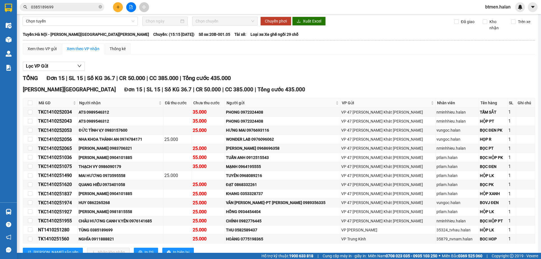
click at [224, 206] on div "25.000" at bounding box center [208, 202] width 31 height 7
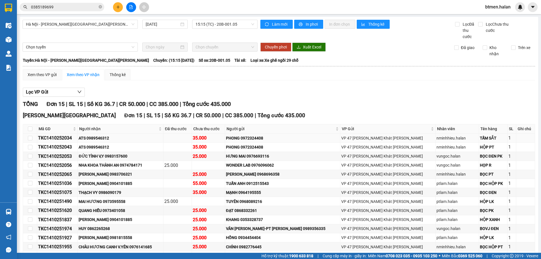
click at [148, 139] on div "ATS 0989546312" at bounding box center [121, 138] width 84 height 6
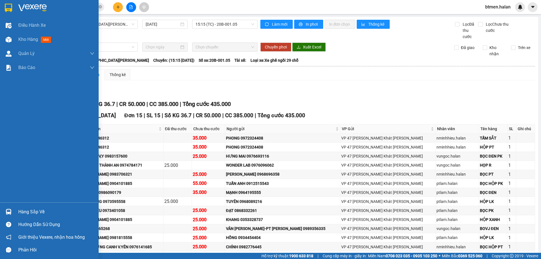
click at [22, 211] on div "Hàng sắp về" at bounding box center [56, 212] width 76 height 8
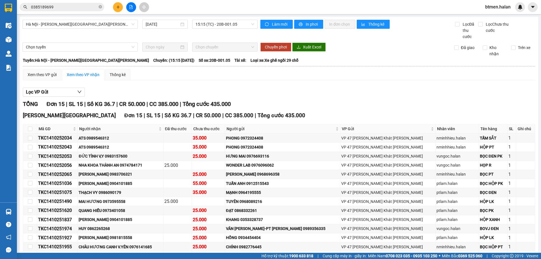
click at [294, 88] on section "Kết quả tìm kiếm ( 15 ) Bộ lọc Mã ĐH Trạng thái Món hàng Thu hộ Tổng cước Chưa …" at bounding box center [270, 129] width 541 height 259
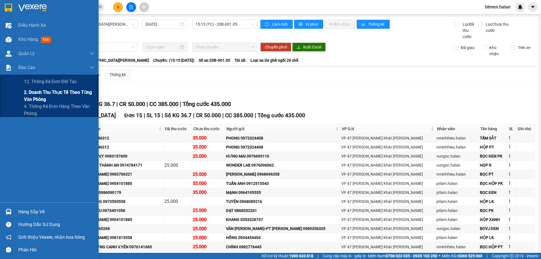
click at [32, 90] on span "2. Doanh thu thực tế theo từng văn phòng" at bounding box center [59, 96] width 70 height 14
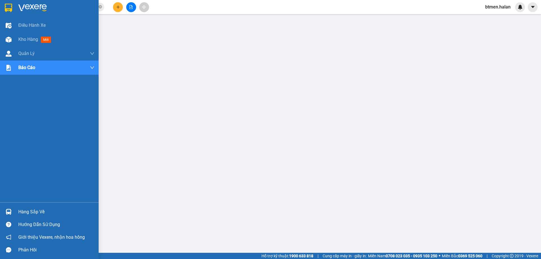
click at [22, 211] on div "Hàng sắp về" at bounding box center [56, 212] width 76 height 8
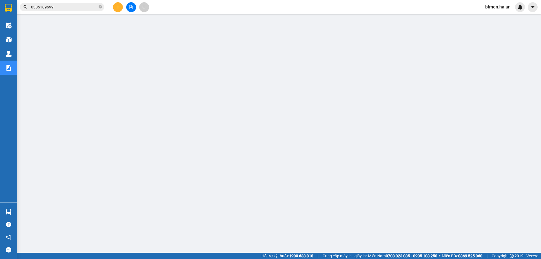
click at [76, 9] on input "0385189699" at bounding box center [64, 7] width 66 height 6
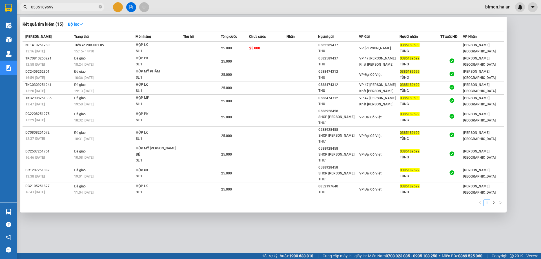
click at [76, 9] on input "0385189699" at bounding box center [64, 7] width 66 height 6
paste input "906834586"
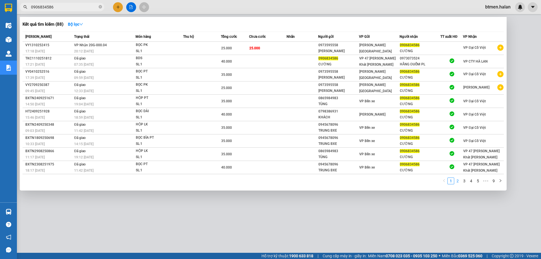
click at [459, 180] on link "2" at bounding box center [457, 181] width 6 height 6
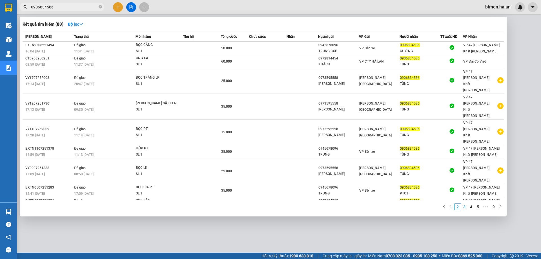
click at [465, 204] on link "3" at bounding box center [464, 207] width 6 height 6
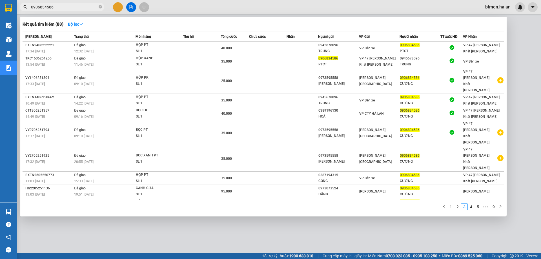
click at [69, 3] on span "0906834586" at bounding box center [62, 7] width 85 height 8
click at [68, 10] on input "0906834586" at bounding box center [64, 7] width 66 height 6
paste input "347630260"
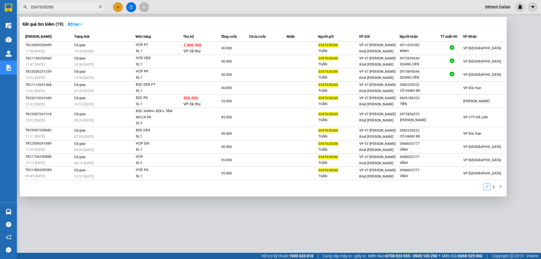
type input "0347630260"
click at [199, 216] on div at bounding box center [270, 129] width 541 height 259
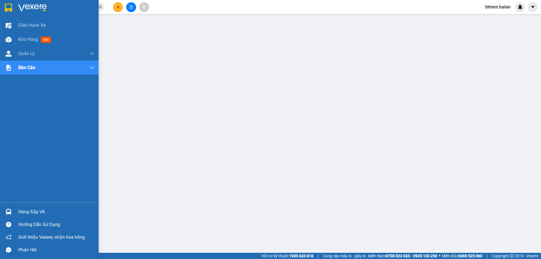
click at [8, 211] on img at bounding box center [9, 212] width 6 height 6
click at [19, 210] on div "Hàng sắp về" at bounding box center [56, 212] width 76 height 8
click at [23, 208] on div "Hàng sắp về" at bounding box center [56, 212] width 76 height 8
click at [10, 41] on img at bounding box center [9, 40] width 6 height 6
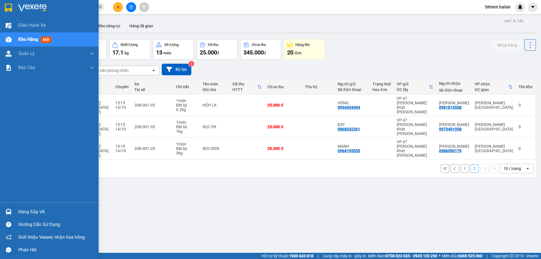
click at [28, 211] on div "Hàng sắp về" at bounding box center [56, 212] width 76 height 8
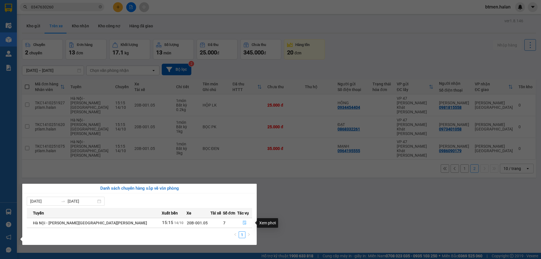
click at [243, 223] on icon "file-done" at bounding box center [244, 223] width 3 height 4
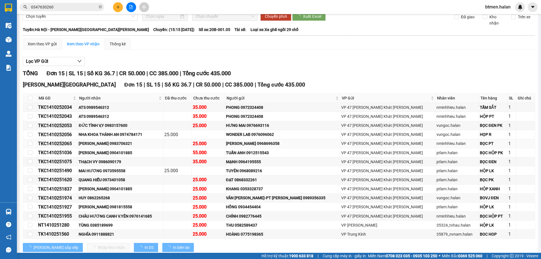
scroll to position [46, 0]
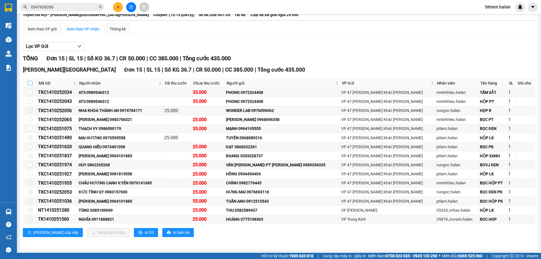
click at [30, 82] on input "checkbox" at bounding box center [30, 83] width 5 height 5
checkbox input "true"
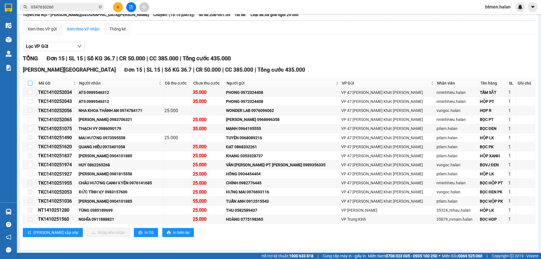
checkbox input "true"
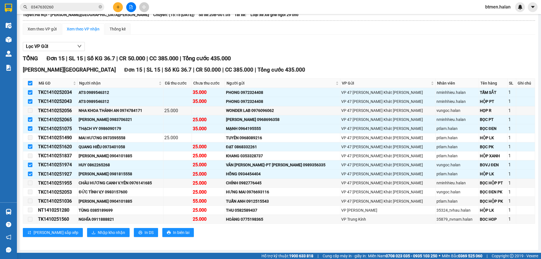
click at [28, 82] on input "checkbox" at bounding box center [30, 83] width 5 height 5
checkbox input "false"
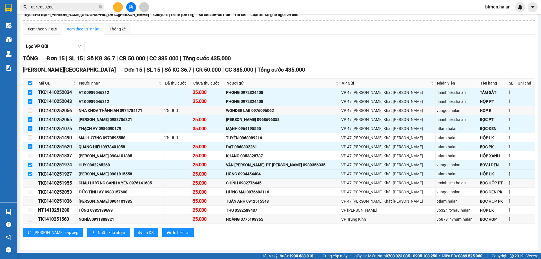
checkbox input "false"
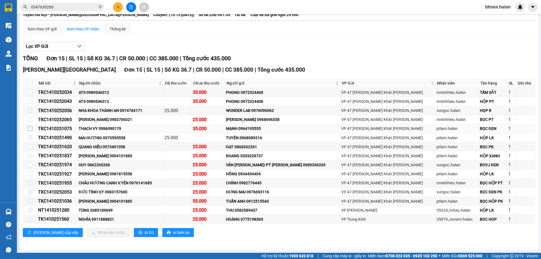
click at [28, 130] on input "checkbox" at bounding box center [30, 128] width 5 height 5
checkbox input "true"
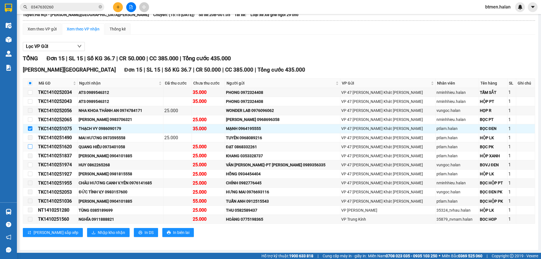
click at [31, 147] on input "checkbox" at bounding box center [30, 146] width 5 height 5
checkbox input "true"
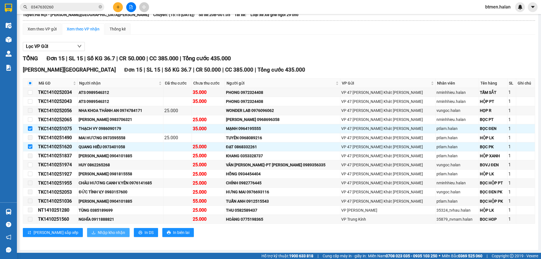
click at [87, 228] on button "Nhập kho nhận" at bounding box center [108, 232] width 43 height 9
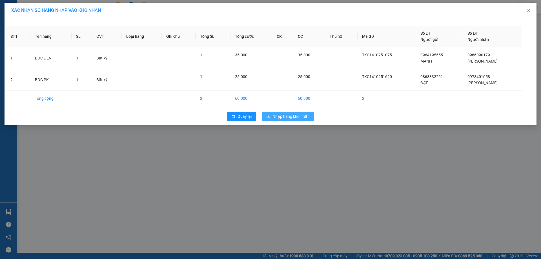
click at [295, 119] on span "Nhập hàng kho nhận" at bounding box center [290, 116] width 37 height 6
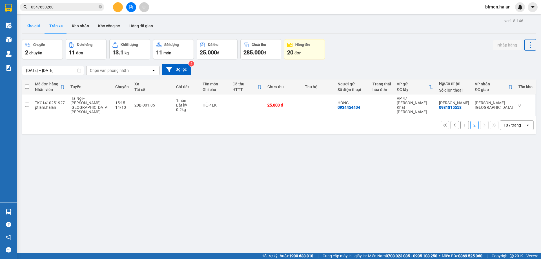
click at [29, 25] on button "Kho gửi" at bounding box center [33, 26] width 23 height 14
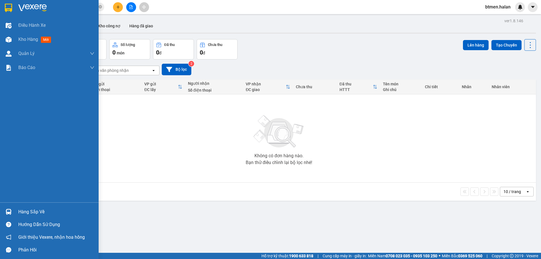
click at [25, 208] on div "Hàng sắp về" at bounding box center [56, 212] width 76 height 8
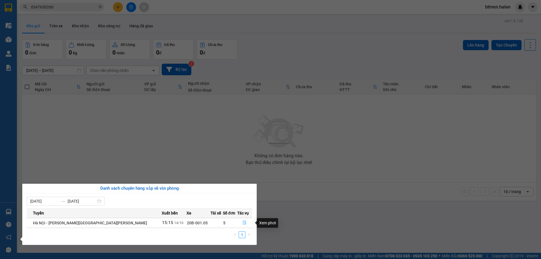
click at [243, 224] on icon "file-done" at bounding box center [244, 223] width 3 height 4
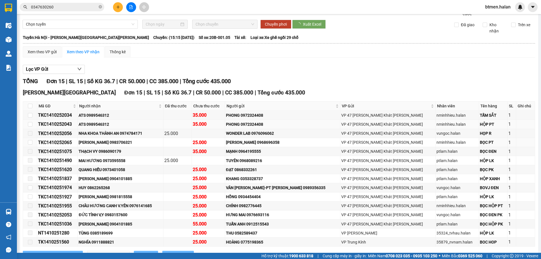
scroll to position [46, 0]
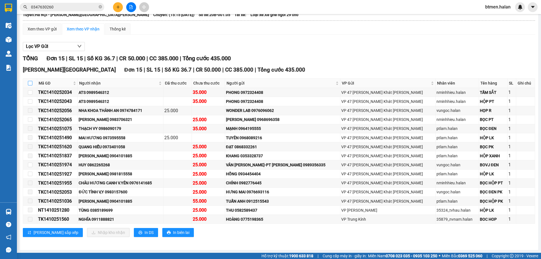
click at [31, 81] on input "checkbox" at bounding box center [30, 83] width 5 height 5
checkbox input "true"
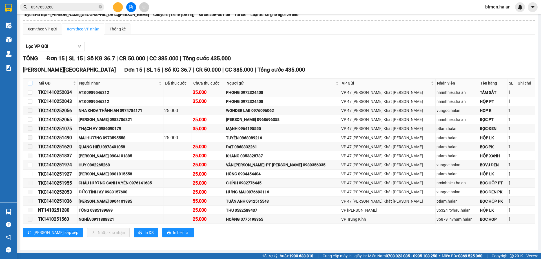
checkbox input "true"
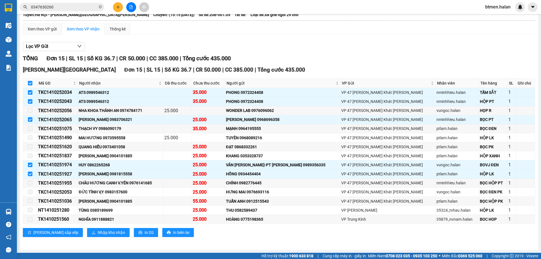
click at [313, 55] on div "TỔNG Đơn 15 | SL 15 | Số KG 36.7 | CR 50.000 | CC 385.000 | Tổng cước 435.000" at bounding box center [279, 58] width 512 height 9
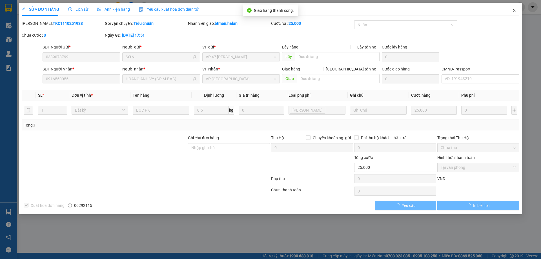
click at [520, 11] on span "Close" at bounding box center [514, 11] width 16 height 16
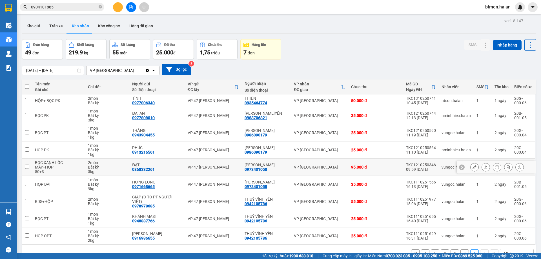
scroll to position [26, 0]
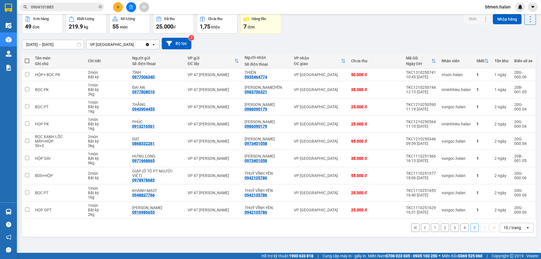
click at [432, 224] on button "1" at bounding box center [435, 227] width 8 height 8
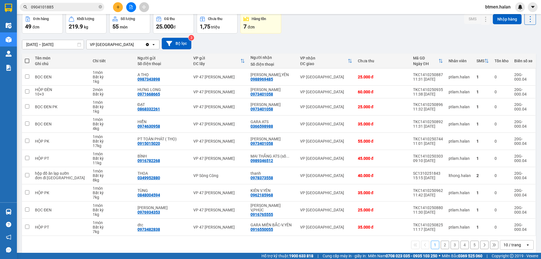
click at [441, 242] on button "2" at bounding box center [445, 245] width 8 height 8
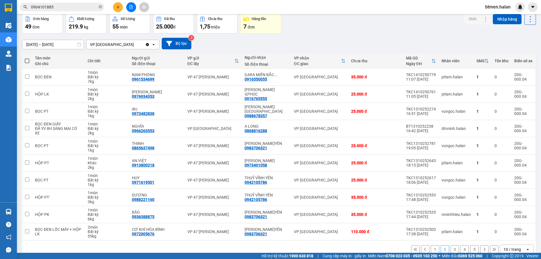
click at [451, 247] on button "3" at bounding box center [454, 249] width 8 height 8
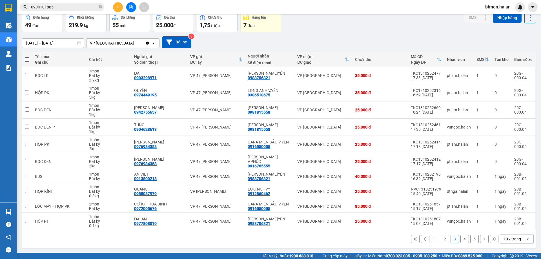
scroll to position [28, 0]
click at [460, 238] on button "4" at bounding box center [464, 238] width 8 height 8
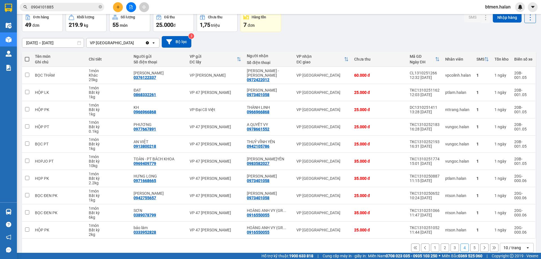
click at [470, 248] on button "5" at bounding box center [474, 247] width 8 height 8
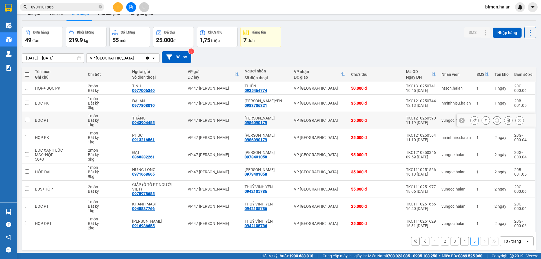
scroll to position [0, 0]
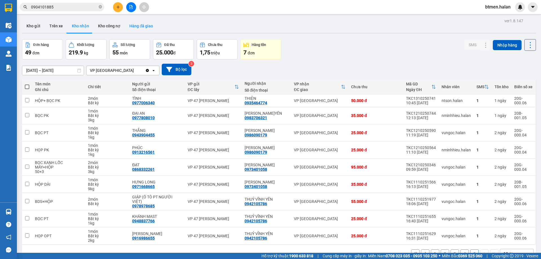
click at [136, 28] on button "Hàng đã giao" at bounding box center [141, 26] width 33 height 14
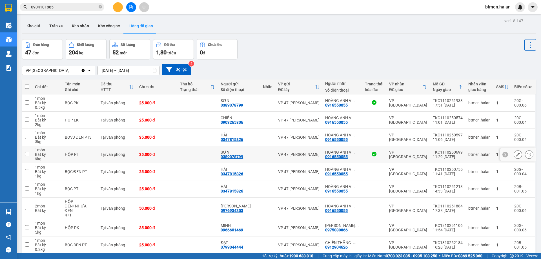
scroll to position [28, 0]
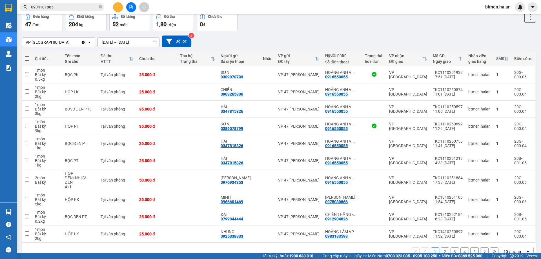
click at [82, 8] on input "0904101885" at bounding box center [64, 7] width 66 height 6
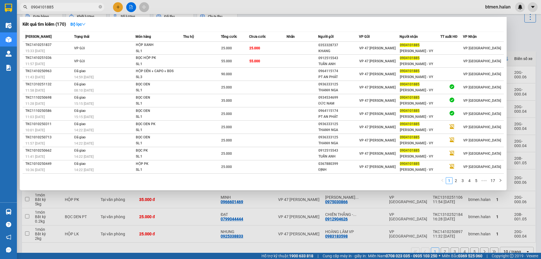
click at [82, 8] on input "0904101885" at bounding box center [64, 7] width 66 height 6
paste input "NT1410252237"
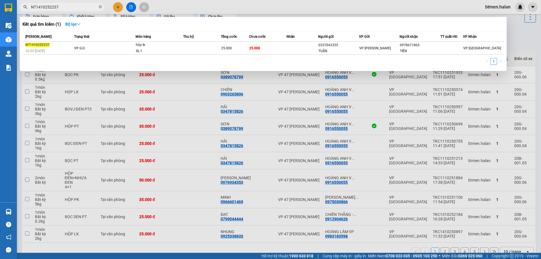
type input "NT1410252237"
click at [434, 128] on div at bounding box center [270, 129] width 541 height 259
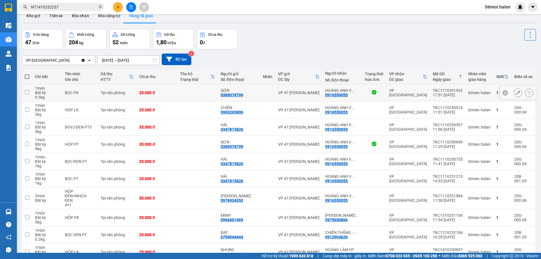
scroll to position [0, 0]
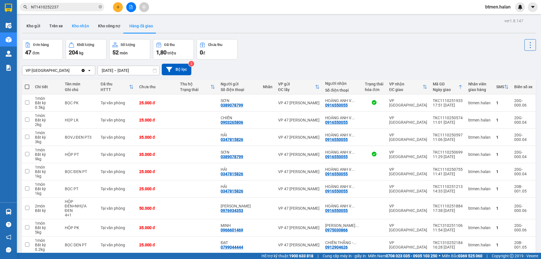
click at [88, 28] on button "Kho nhận" at bounding box center [80, 26] width 26 height 14
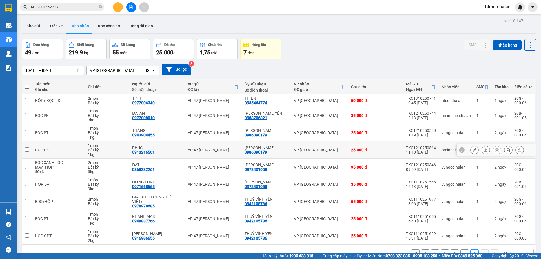
scroll to position [26, 0]
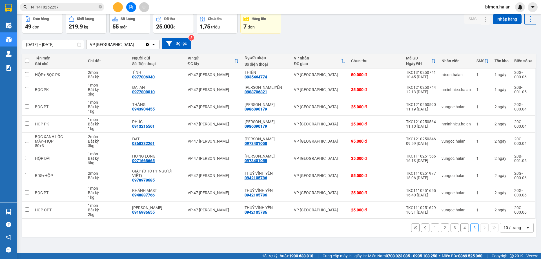
click at [460, 225] on button "4" at bounding box center [464, 227] width 8 height 8
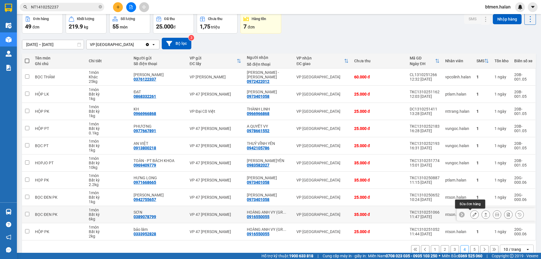
click at [472, 214] on button at bounding box center [474, 215] width 8 height 10
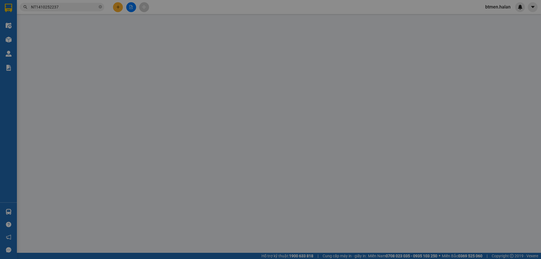
type input "0389078799"
type input "SƠN"
type input "0916550055"
type input "HOÀNG ANH VY (GR M.BẮC)"
type input "0"
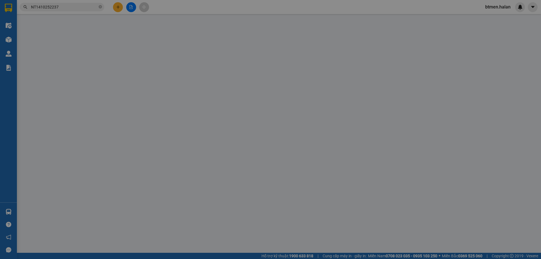
type input "35.000"
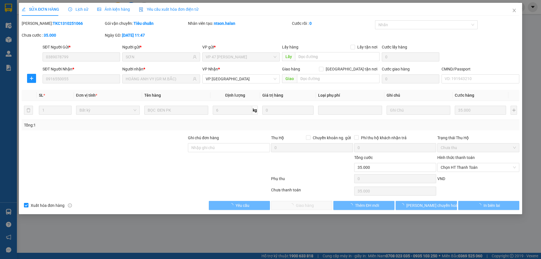
click at [463, 169] on span "Chọn HT Thanh Toán" at bounding box center [478, 167] width 75 height 8
click at [453, 178] on div "VND" at bounding box center [478, 181] width 83 height 10
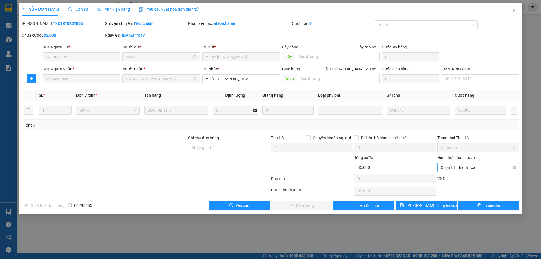
click at [452, 168] on span "Chọn HT Thanh Toán" at bounding box center [478, 167] width 75 height 8
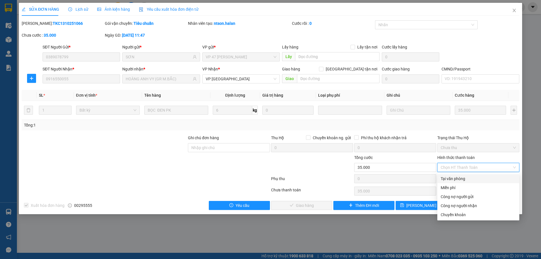
drag, startPoint x: 445, startPoint y: 179, endPoint x: 384, endPoint y: 195, distance: 62.9
click at [443, 180] on div "Tại văn phòng" at bounding box center [478, 179] width 75 height 6
type input "0"
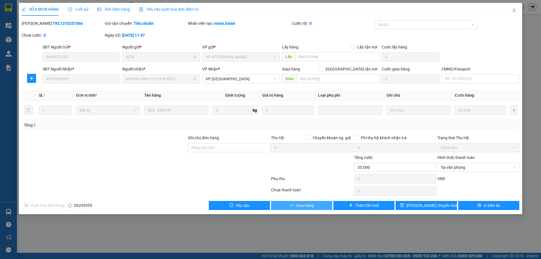
click at [318, 205] on button "Giao hàng" at bounding box center [301, 205] width 61 height 9
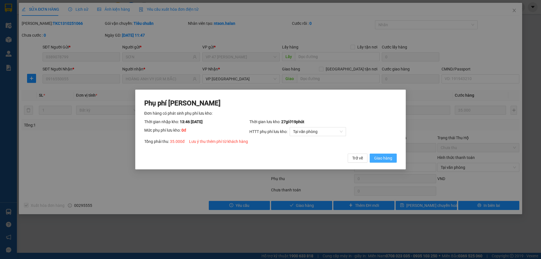
click at [386, 158] on span "Giao hàng" at bounding box center [383, 158] width 18 height 6
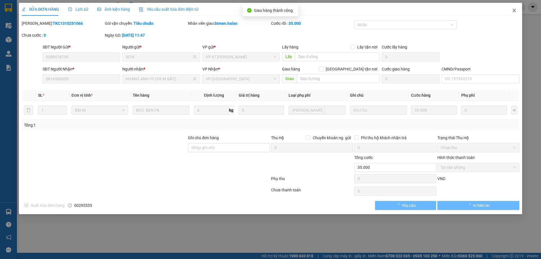
click at [515, 14] on span "Close" at bounding box center [514, 11] width 16 height 16
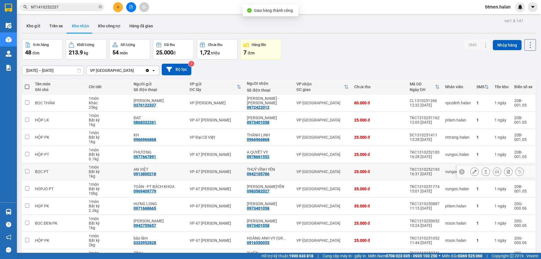
scroll to position [28, 0]
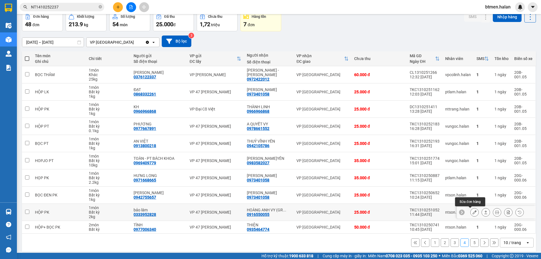
click at [472, 213] on icon at bounding box center [474, 212] width 4 height 4
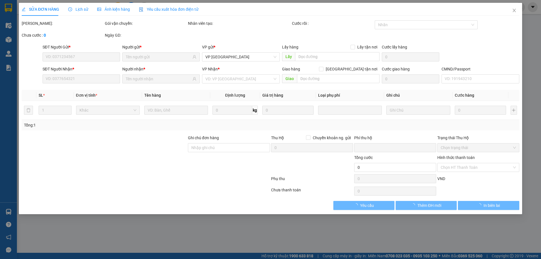
type input "0333952828"
type input "bảo lâm"
type input "0916550055"
type input "HOÀNG ANH VY (GR M.BẮC)"
type input "0"
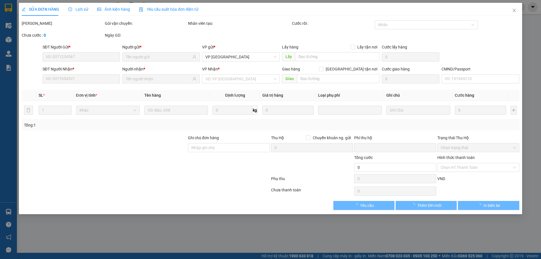
type input "25.000"
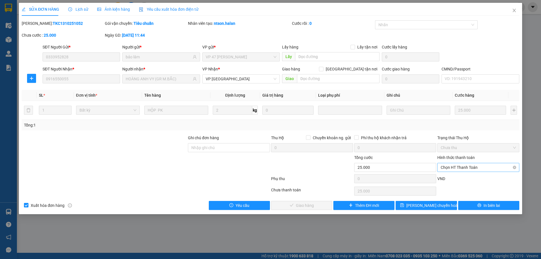
click at [471, 169] on span "Chọn HT Thanh Toán" at bounding box center [478, 167] width 75 height 8
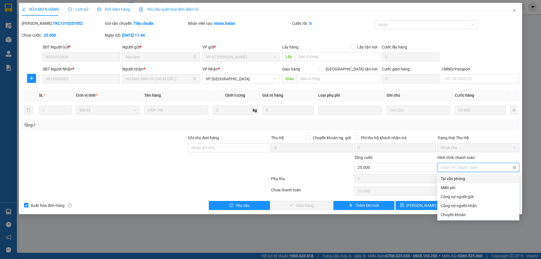
click at [456, 179] on div "Tại văn phòng" at bounding box center [478, 179] width 75 height 6
type input "0"
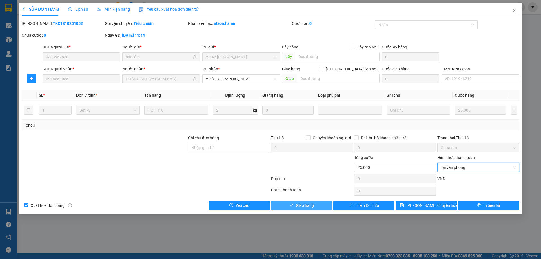
click at [315, 202] on button "Giao hàng" at bounding box center [301, 205] width 61 height 9
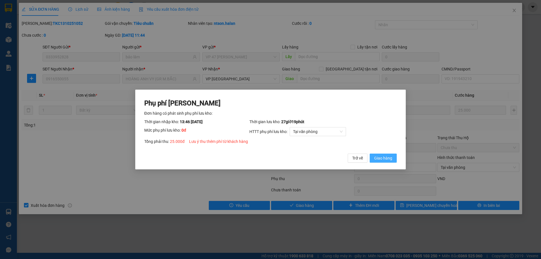
click at [379, 154] on button "Giao hàng" at bounding box center [383, 158] width 27 height 9
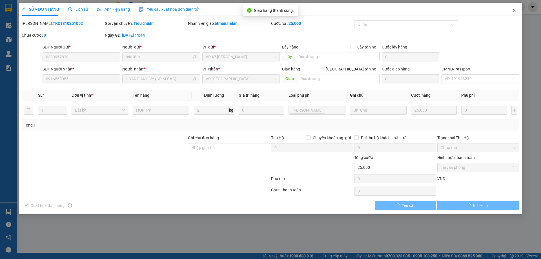
click at [515, 8] on icon "close" at bounding box center [514, 10] width 5 height 5
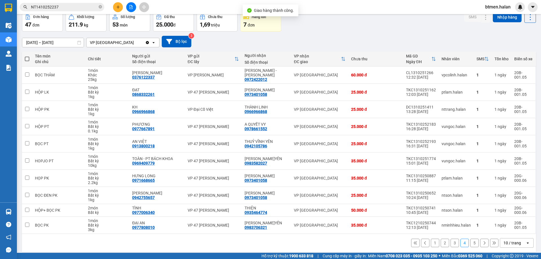
scroll to position [32, 0]
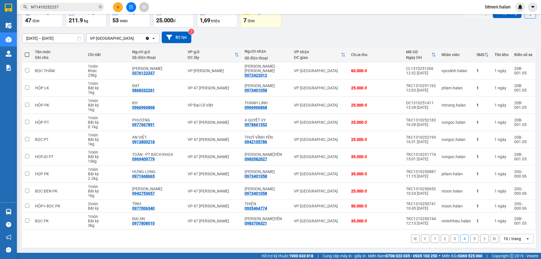
click at [450, 239] on button "3" at bounding box center [454, 238] width 8 height 8
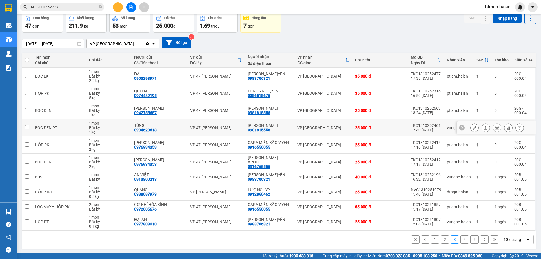
scroll to position [28, 0]
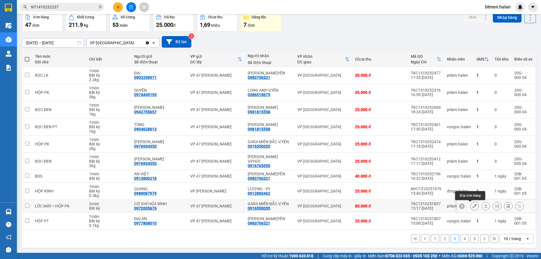
click at [472, 207] on icon at bounding box center [474, 206] width 4 height 4
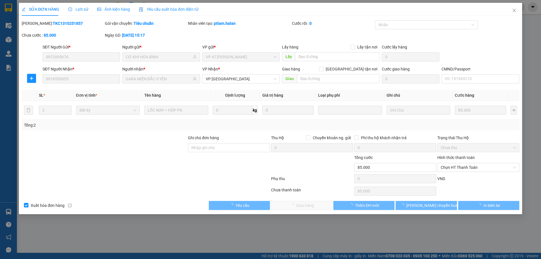
type input "0972005676"
type input "CƠ KHÍ HÒA BÌNH"
type input "0916550055"
type input "GARA MIỀN BẮC-V.YÊN"
type input "0"
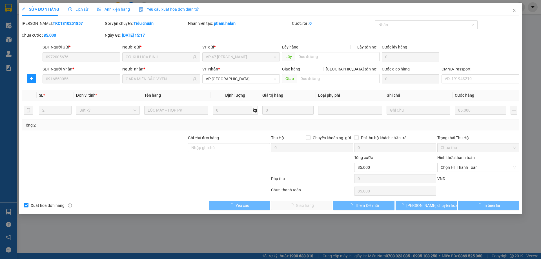
type input "85.000"
click at [466, 167] on span "Chọn HT Thanh Toán" at bounding box center [478, 167] width 75 height 8
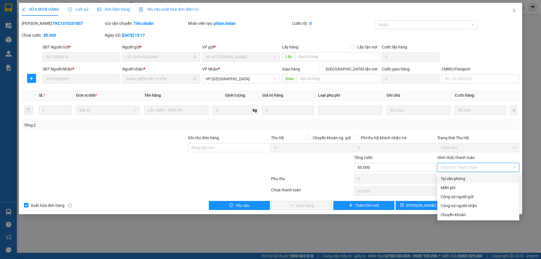
click at [445, 180] on div "Tại văn phòng" at bounding box center [478, 179] width 75 height 6
type input "0"
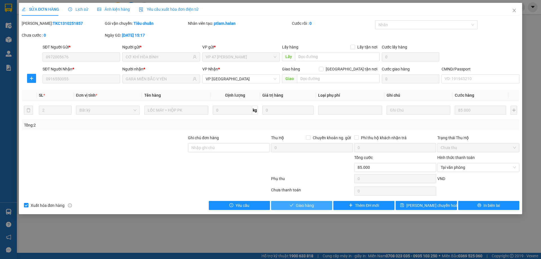
click at [290, 204] on icon "check" at bounding box center [292, 205] width 4 height 4
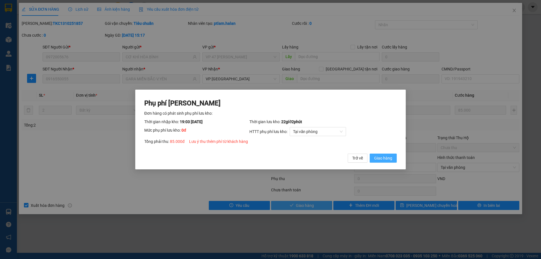
click at [382, 155] on span "Giao hàng" at bounding box center [383, 158] width 18 height 6
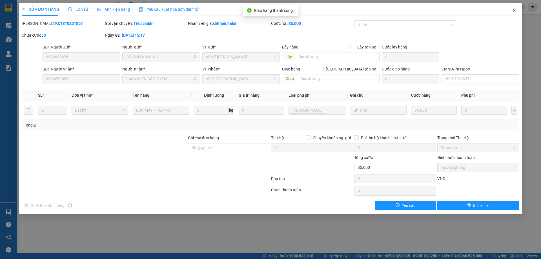
click at [511, 11] on span "Close" at bounding box center [514, 11] width 16 height 16
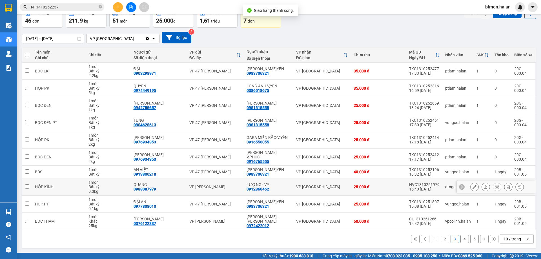
scroll to position [32, 0]
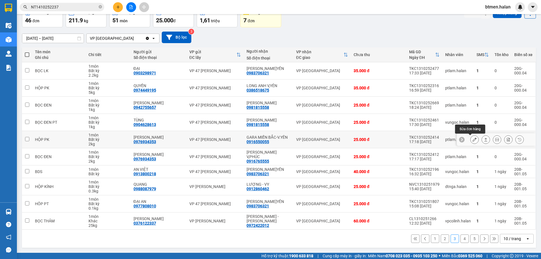
click at [472, 137] on icon at bounding box center [474, 139] width 4 height 4
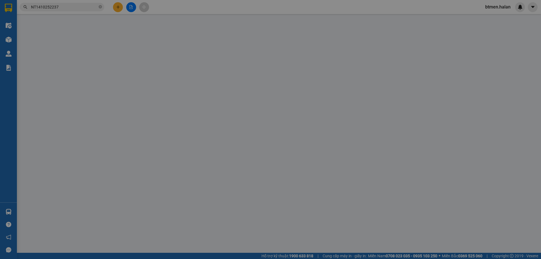
type input "0976934353"
type input "[PERSON_NAME]"
type input "0916550055"
type input "GARA MIỀN BẮC-V.YÊN"
type input "0"
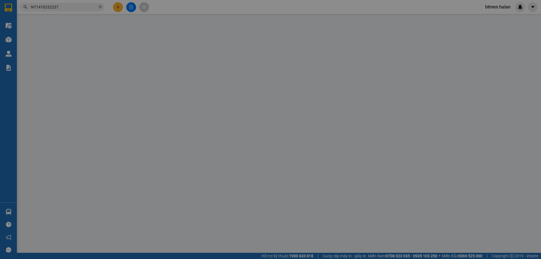
type input "25.000"
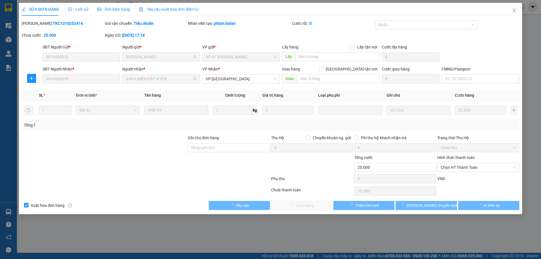
click at [472, 168] on span "Chọn HT Thanh Toán" at bounding box center [478, 167] width 75 height 8
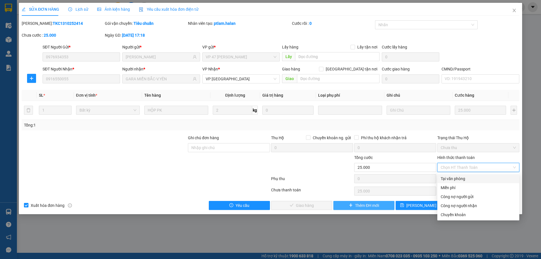
drag, startPoint x: 460, startPoint y: 175, endPoint x: 374, endPoint y: 202, distance: 90.1
click at [459, 176] on div "Tại văn phòng" at bounding box center [478, 178] width 82 height 9
type input "0"
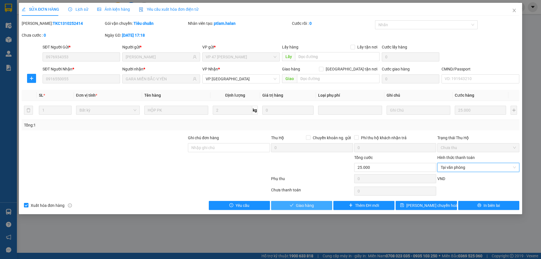
click at [306, 209] on div "SỬA ĐƠN HÀNG Lịch sử Ảnh kiện hàng Yêu cầu xuất hóa đơn điện tử Total Paid Fee …" at bounding box center [270, 108] width 503 height 211
click at [310, 206] on span "Giao hàng" at bounding box center [305, 205] width 18 height 6
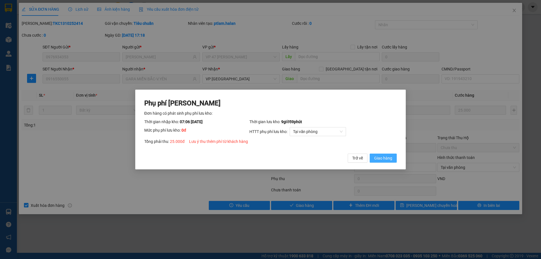
click at [375, 160] on span "Giao hàng" at bounding box center [383, 158] width 18 height 6
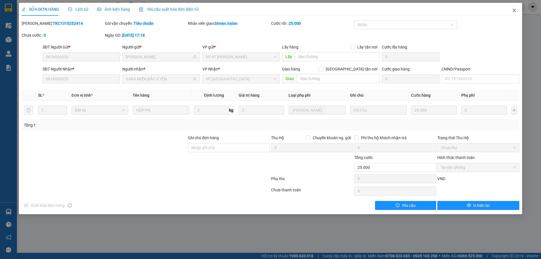
click at [516, 13] on icon "close" at bounding box center [514, 10] width 5 height 5
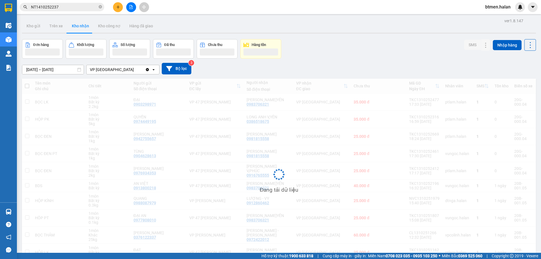
click at [90, 7] on input "NT1410252237" at bounding box center [64, 7] width 66 height 6
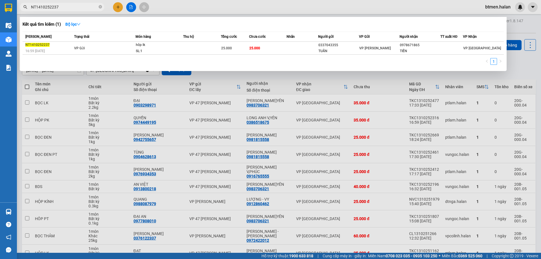
click at [90, 7] on input "NT1410252237" at bounding box center [64, 7] width 66 height 6
paste input "0916550055"
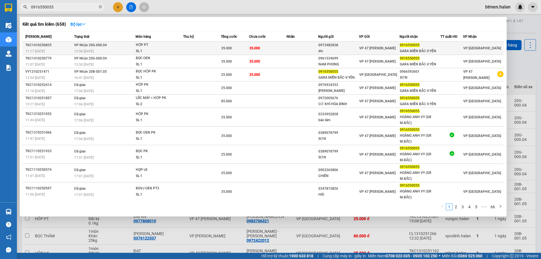
type input "0916550055"
click at [287, 52] on td at bounding box center [302, 48] width 31 height 13
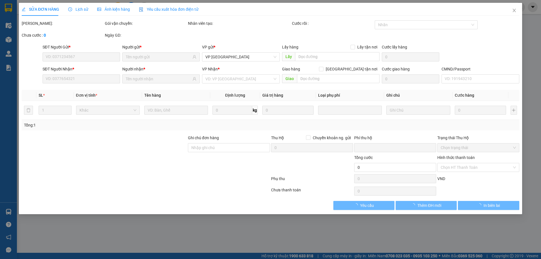
type input "0973482838"
type input "dtc"
type input "0916550055"
type input "GARA MIỀN BẮC-V.YÊN"
type input "0"
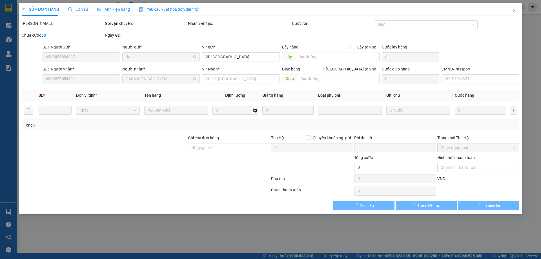
type input "35.000"
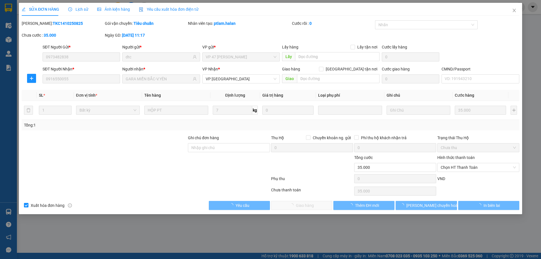
click at [460, 165] on span "Chọn HT Thanh Toán" at bounding box center [478, 167] width 75 height 8
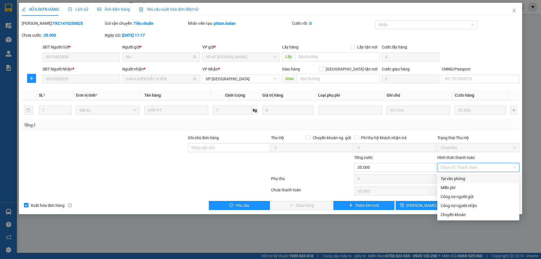
drag, startPoint x: 449, startPoint y: 177, endPoint x: 324, endPoint y: 192, distance: 126.0
click at [449, 177] on div "Tại văn phòng" at bounding box center [478, 179] width 75 height 6
type input "0"
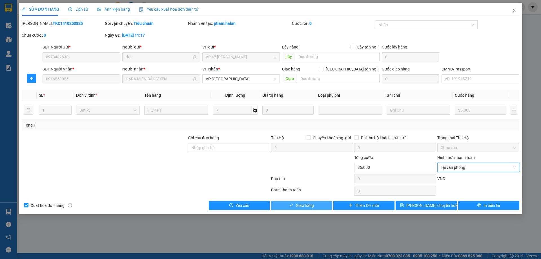
click at [297, 205] on span "Giao hàng" at bounding box center [305, 205] width 18 height 6
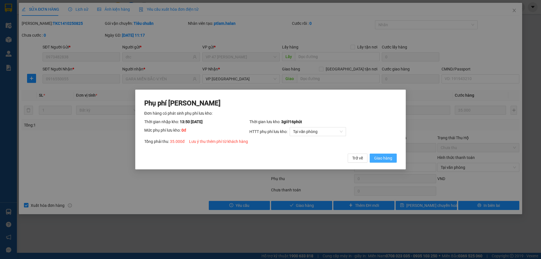
click at [381, 155] on span "Giao hàng" at bounding box center [383, 158] width 18 height 6
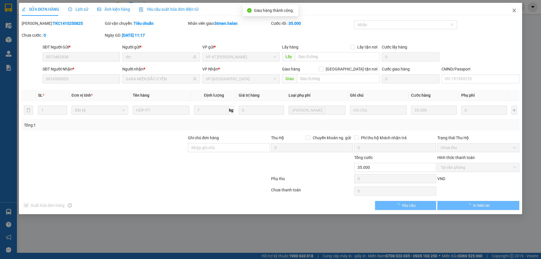
click at [513, 9] on icon "close" at bounding box center [513, 10] width 3 height 3
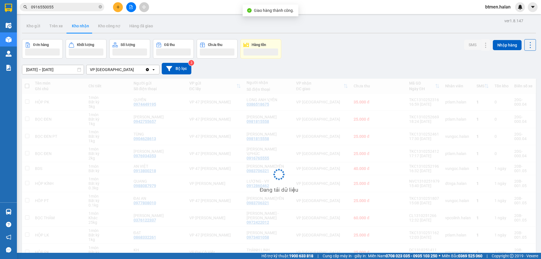
click at [95, 5] on input "0916550055" at bounding box center [64, 7] width 66 height 6
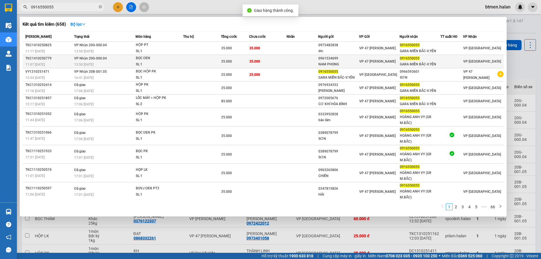
click at [257, 62] on span "35.000" at bounding box center [254, 61] width 11 height 4
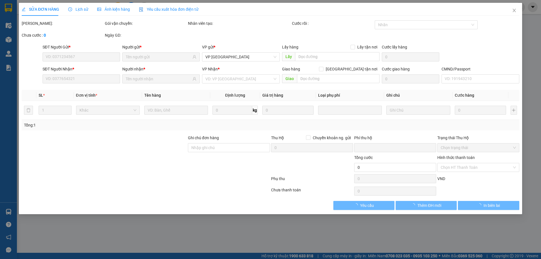
type input "0961534699"
type input "NAM PHONG"
type input "0916550055"
type input "GARA MIỀN BẮC-V.YÊN"
type input "0"
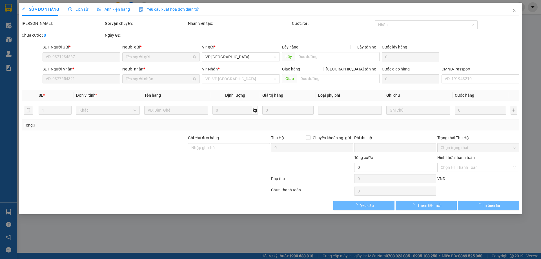
type input "35.000"
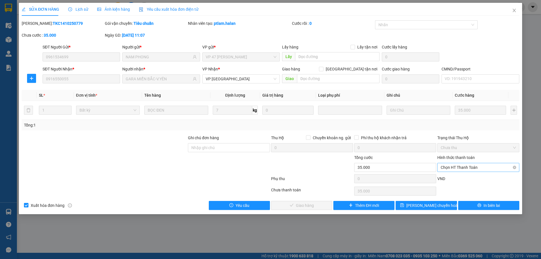
click at [447, 169] on span "Chọn HT Thanh Toán" at bounding box center [478, 167] width 75 height 8
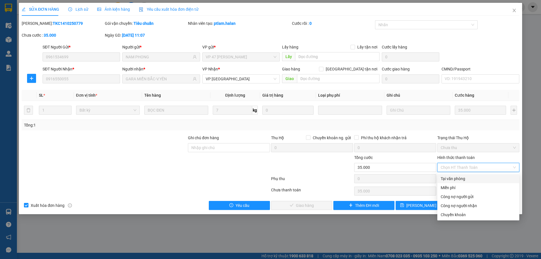
click at [445, 179] on div "Tại văn phòng" at bounding box center [478, 179] width 75 height 6
type input "0"
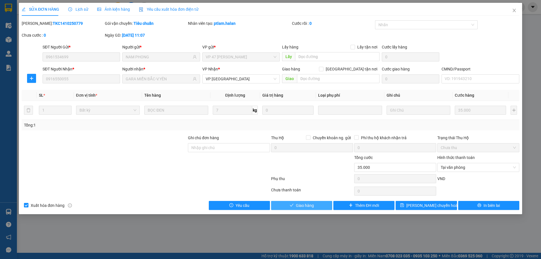
click at [321, 206] on button "Giao hàng" at bounding box center [301, 205] width 61 height 9
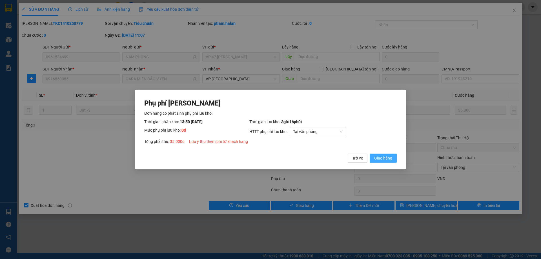
click at [385, 159] on span "Giao hàng" at bounding box center [383, 158] width 18 height 6
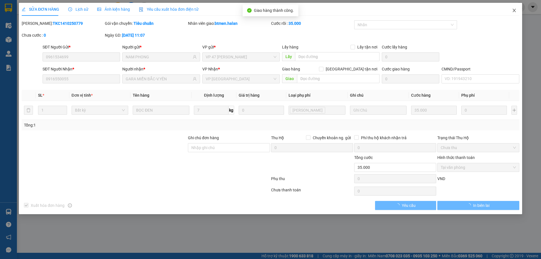
drag, startPoint x: 514, startPoint y: 9, endPoint x: 80, endPoint y: 13, distance: 433.6
click at [513, 9] on icon "close" at bounding box center [514, 10] width 5 height 5
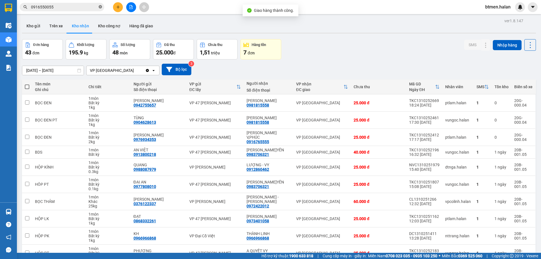
click at [99, 7] on icon "close-circle" at bounding box center [100, 6] width 3 height 3
paste input "0916550055"
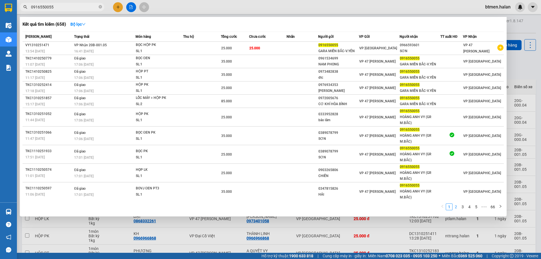
type input "0916550055"
click at [454, 209] on link "2" at bounding box center [456, 207] width 6 height 6
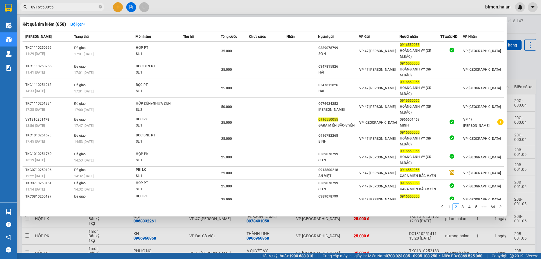
click at [517, 35] on div at bounding box center [270, 129] width 541 height 259
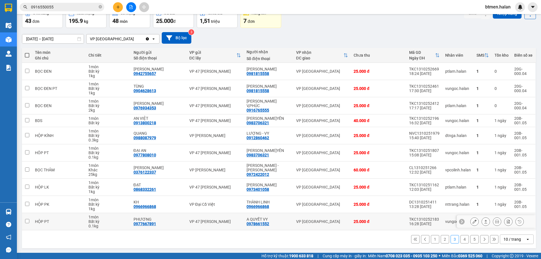
scroll to position [32, 0]
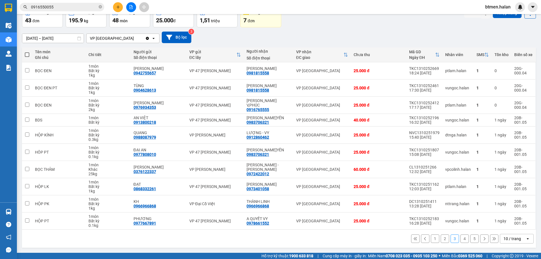
click at [431, 240] on button "1" at bounding box center [435, 238] width 8 height 8
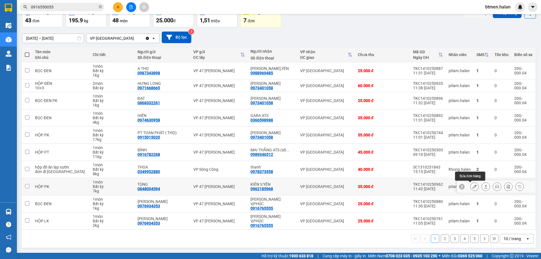
click at [470, 188] on button at bounding box center [474, 187] width 8 height 10
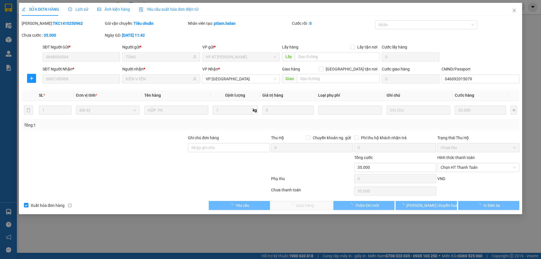
type input "0848004594"
type input "TÙNG"
type input "0962185968"
type input "KIÊN V.YÊN"
type input "046092015079"
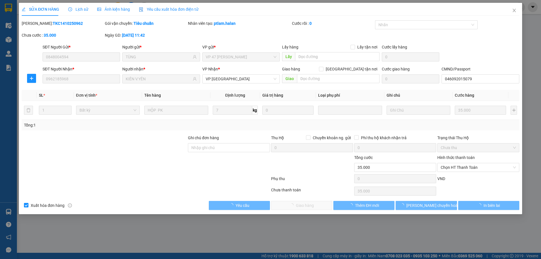
type input "0"
type input "35.000"
click at [466, 167] on span "Chọn HT Thanh Toán" at bounding box center [478, 167] width 75 height 8
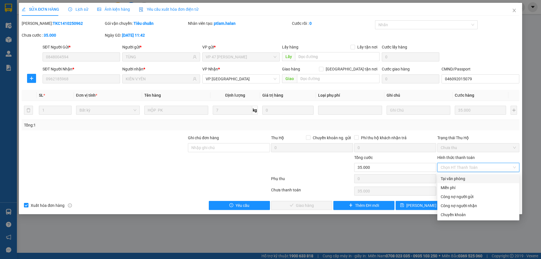
click at [454, 177] on div "Tại văn phòng" at bounding box center [478, 179] width 75 height 6
type input "0"
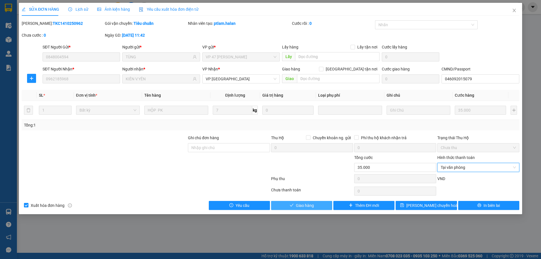
click at [307, 203] on span "Giao hàng" at bounding box center [305, 205] width 18 height 6
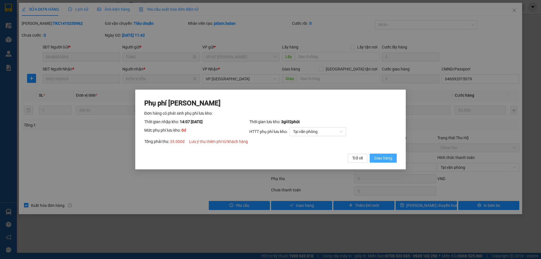
click at [382, 156] on span "Giao hàng" at bounding box center [383, 158] width 18 height 6
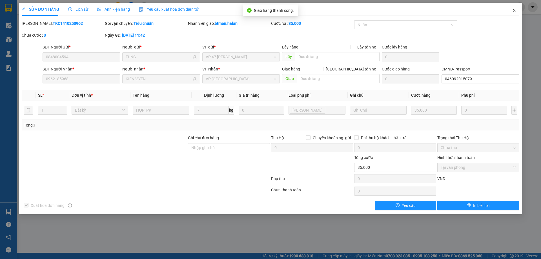
click at [514, 8] on span "Close" at bounding box center [514, 11] width 16 height 16
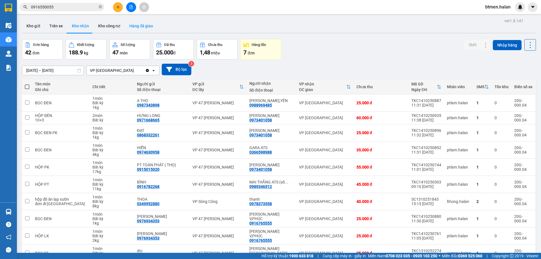
click at [133, 26] on button "Hàng đã giao" at bounding box center [141, 26] width 33 height 14
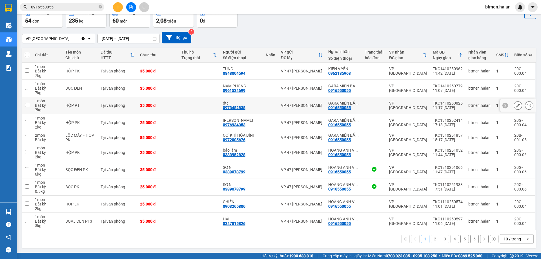
scroll to position [32, 0]
click at [431, 237] on button "2" at bounding box center [435, 238] width 8 height 8
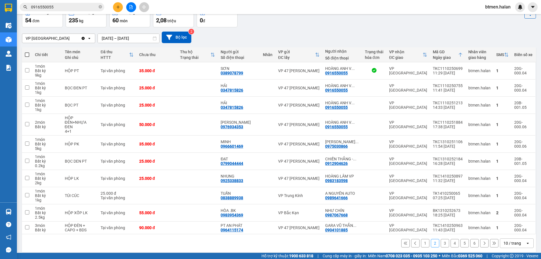
click at [441, 239] on button "3" at bounding box center [445, 243] width 8 height 8
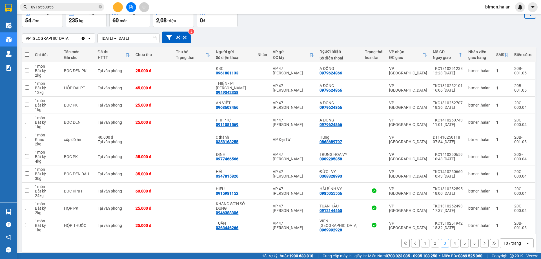
click at [452, 243] on button "4" at bounding box center [454, 243] width 8 height 8
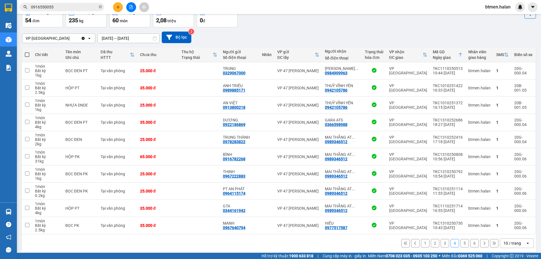
click at [460, 244] on button "5" at bounding box center [464, 243] width 8 height 8
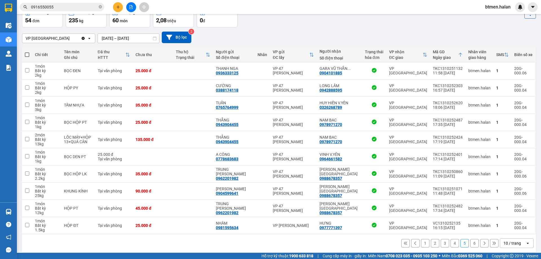
click at [470, 245] on button "6" at bounding box center [474, 243] width 8 height 8
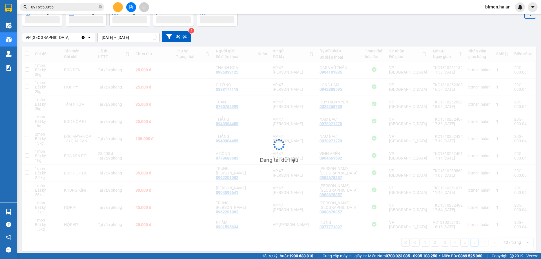
scroll to position [26, 0]
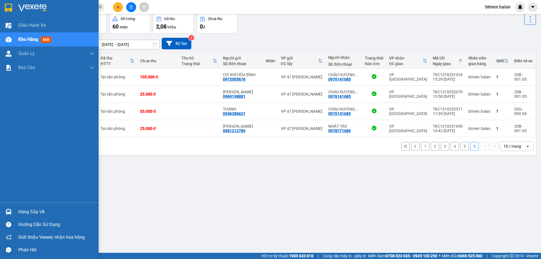
click at [24, 214] on div "Hàng sắp về" at bounding box center [56, 212] width 76 height 8
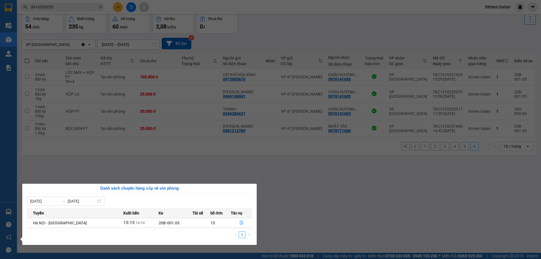
click at [360, 213] on section "Kết quả tìm kiếm ( 658 ) Bộ lọc Mã ĐH Trạng thái Món hàng Thu hộ Tổng cước Chưa…" at bounding box center [270, 129] width 541 height 259
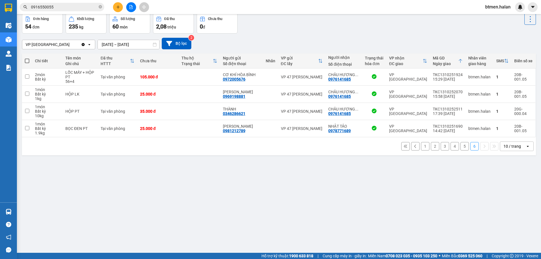
click at [421, 146] on button "1" at bounding box center [425, 146] width 8 height 8
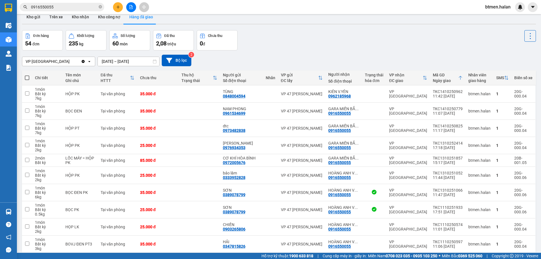
scroll to position [0, 0]
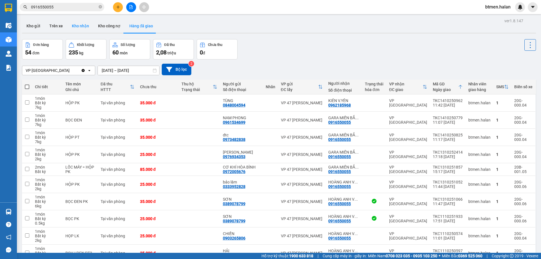
click at [84, 25] on button "Kho nhận" at bounding box center [80, 26] width 26 height 14
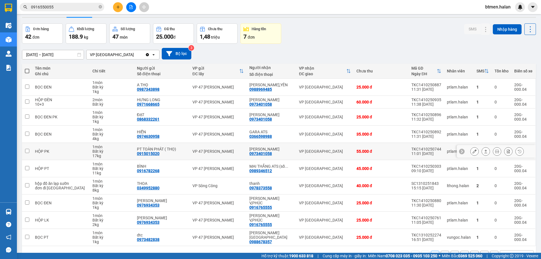
scroll to position [32, 0]
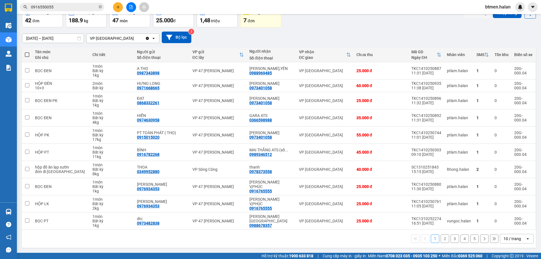
click at [441, 238] on button "2" at bounding box center [445, 238] width 8 height 8
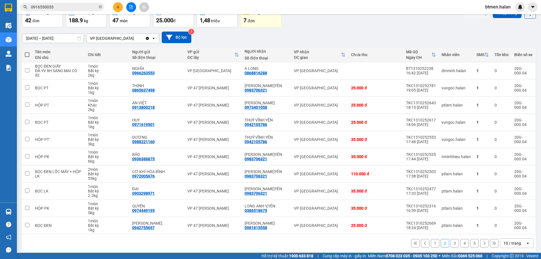
click at [450, 244] on button "3" at bounding box center [454, 243] width 8 height 8
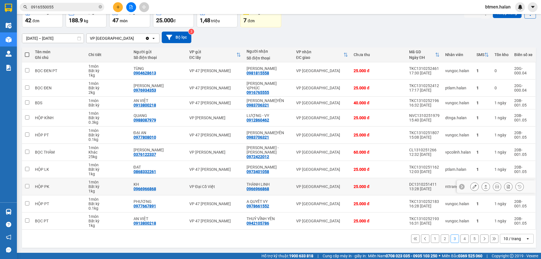
click at [472, 188] on icon at bounding box center [474, 187] width 4 height 4
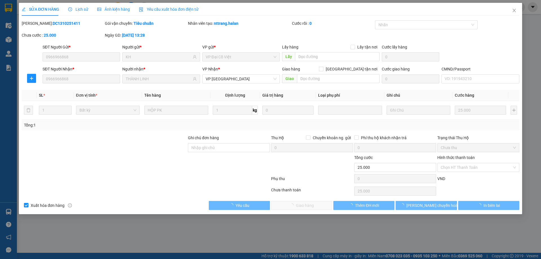
type input "0966966868"
type input "KH"
type input "0966966868"
type input "THÀNH LINH"
type input "0"
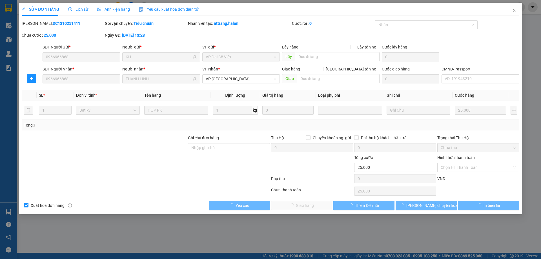
type input "25.000"
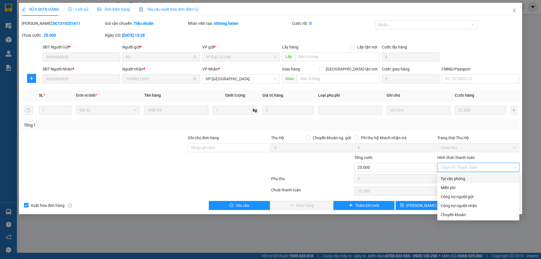
click at [455, 176] on div "Tại văn phòng" at bounding box center [478, 179] width 75 height 6
type input "0"
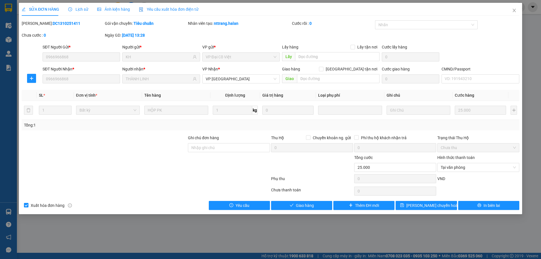
click at [314, 200] on div "Total Paid Fee 0 Total UnPaid Fee 25.000 Cash Collection Total Fee Mã ĐH: DC131…" at bounding box center [271, 115] width 498 height 190
click at [314, 204] on button "Giao hàng" at bounding box center [301, 205] width 61 height 9
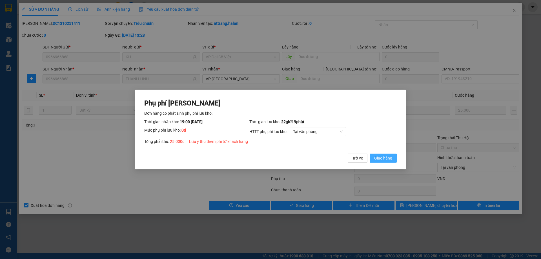
click at [388, 157] on span "Giao hàng" at bounding box center [383, 158] width 18 height 6
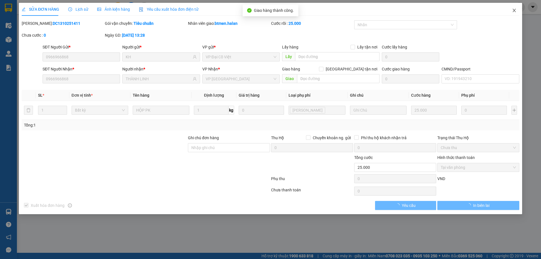
click at [516, 11] on icon "close" at bounding box center [514, 10] width 5 height 5
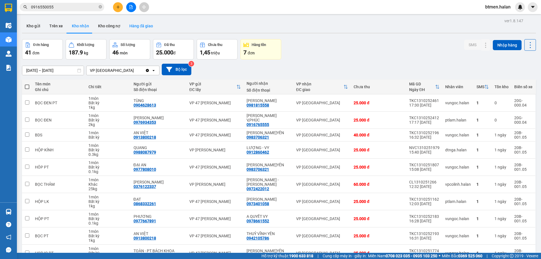
click at [137, 26] on button "Hàng đã giao" at bounding box center [141, 26] width 33 height 14
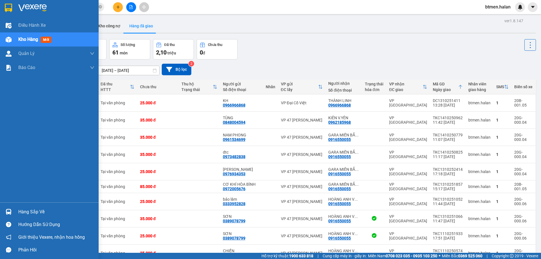
click at [11, 208] on div at bounding box center [9, 212] width 10 height 10
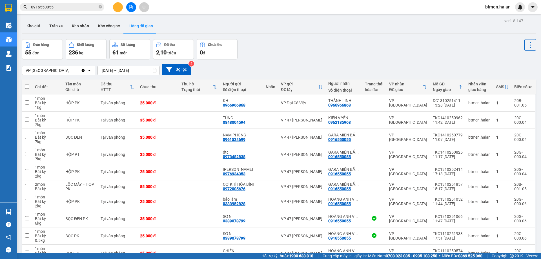
drag, startPoint x: 356, startPoint y: 50, endPoint x: 252, endPoint y: 233, distance: 210.2
click at [355, 53] on section "Kết quả tìm kiếm ( 658 ) Bộ lọc Mã ĐH Trạng thái Món hàng Thu hộ Tổng cước Chưa…" at bounding box center [270, 129] width 541 height 259
click at [120, 9] on button at bounding box center [118, 7] width 10 height 10
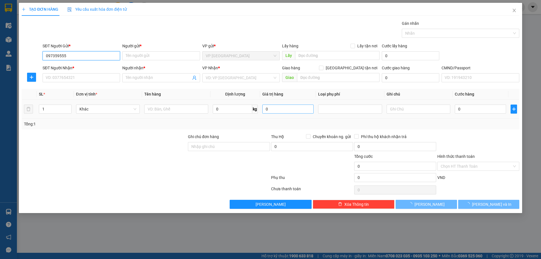
type input "0973595558"
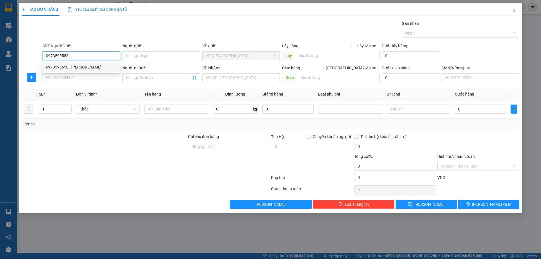
click at [68, 68] on div "0973595558 - [PERSON_NAME]" at bounding box center [81, 67] width 71 height 6
type input "[PERSON_NAME]"
type input "0973595558"
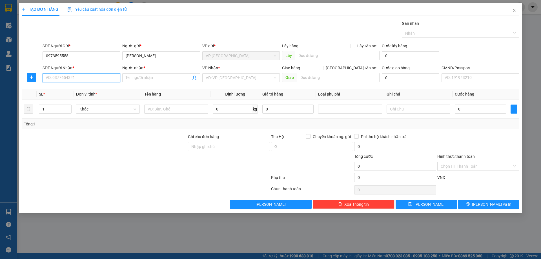
click at [69, 76] on input "SĐT Người Nhận *" at bounding box center [81, 77] width 77 height 9
type input "0906834586"
click at [65, 90] on div "0906834586 - CƯỜNG" at bounding box center [81, 89] width 71 height 6
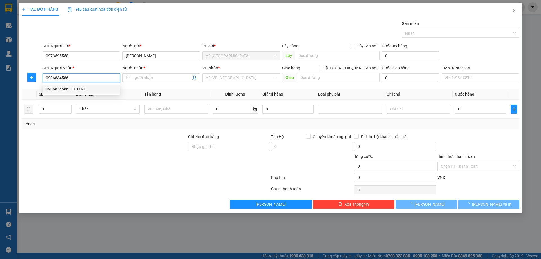
type input "CƯỜNG"
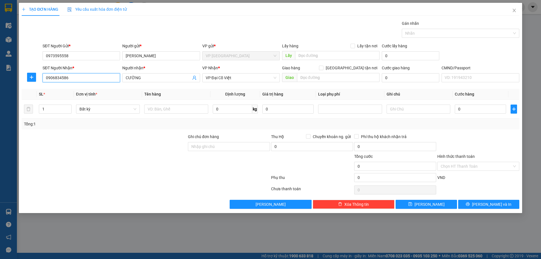
click at [62, 79] on input "0906834586" at bounding box center [81, 77] width 77 height 9
type input "0906834586"
click at [224, 79] on span "VP Đại Cồ Việt" at bounding box center [241, 78] width 71 height 8
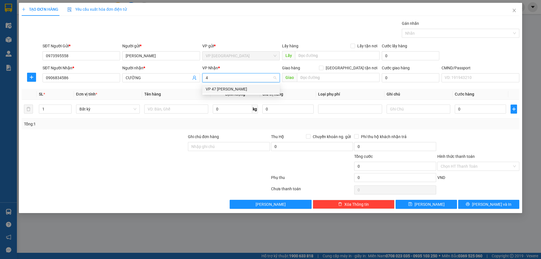
type input "47"
click at [230, 90] on div "VP 47 [PERSON_NAME]" at bounding box center [241, 89] width 71 height 6
click at [193, 105] on input "text" at bounding box center [176, 109] width 64 height 9
type input "h"
type input "HỘP PK (CAFE G7)"
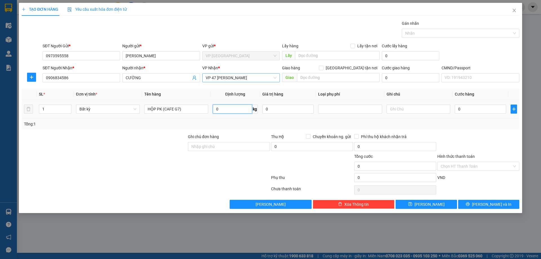
click at [241, 112] on input "0" at bounding box center [232, 109] width 39 height 9
type input "0.2"
click at [512, 151] on div at bounding box center [478, 144] width 83 height 20
type input "25.000"
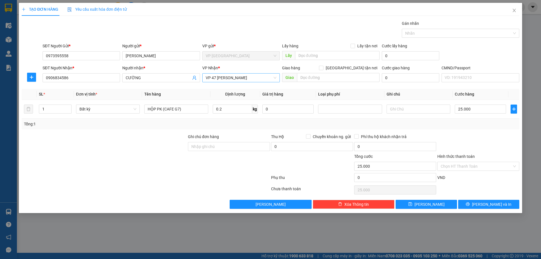
type input "25.000"
click at [495, 205] on span "[PERSON_NAME] và In" at bounding box center [491, 204] width 39 height 6
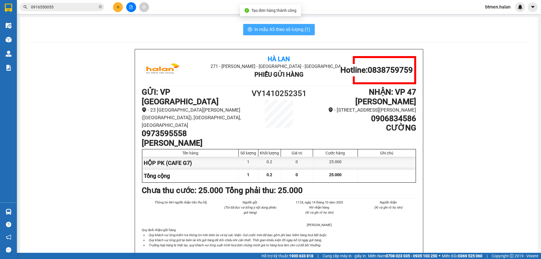
click at [276, 32] on span "In mẫu A5 theo số lượng (1)" at bounding box center [282, 29] width 56 height 7
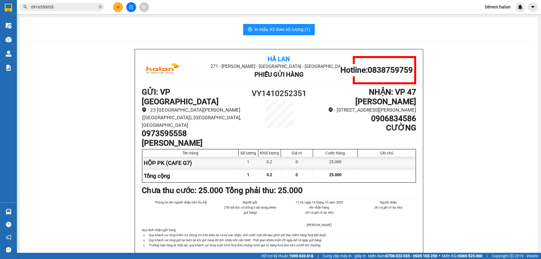
click at [151, 129] on h1 "0973595558" at bounding box center [193, 134] width 103 height 10
copy h1 "0973595558"
click at [118, 8] on icon "plus" at bounding box center [118, 6] width 0 height 3
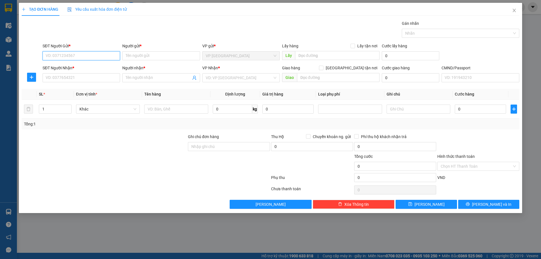
paste input "0973595558"
type input "0973595558"
click at [100, 67] on div "0973595558 - [PERSON_NAME]" at bounding box center [81, 67] width 71 height 6
type input "[PERSON_NAME]"
type input "0973595558"
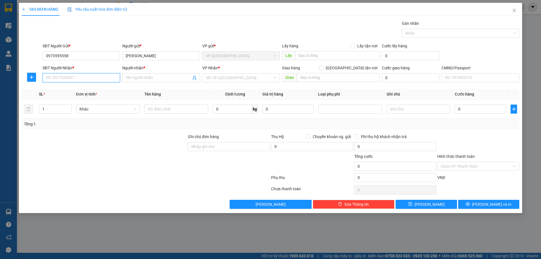
click at [99, 80] on input "SĐT Người Nhận *" at bounding box center [81, 77] width 77 height 9
click at [88, 92] on div "0347194916 - HƯƠNG" at bounding box center [81, 89] width 71 height 6
type input "0347194916"
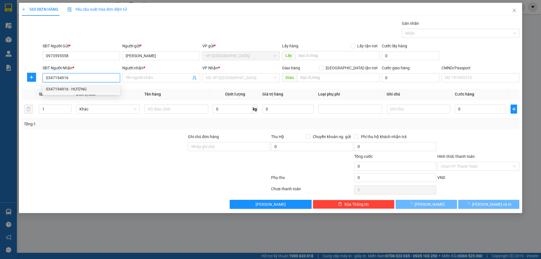
type input "HƯƠNG"
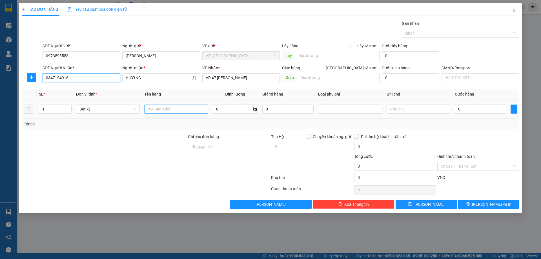
type input "0347194916"
click at [181, 105] on input "text" at bounding box center [176, 109] width 64 height 9
type input "B"
type input "HỘP NHỎ PK"
click at [220, 106] on input "0" at bounding box center [232, 109] width 39 height 9
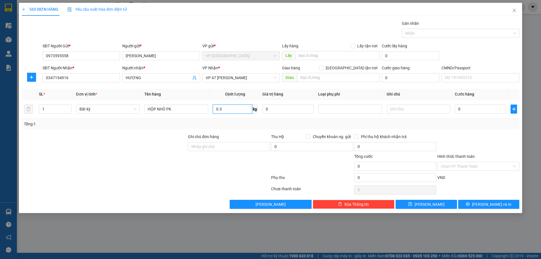
type input "0.3"
click at [493, 141] on div at bounding box center [478, 144] width 83 height 20
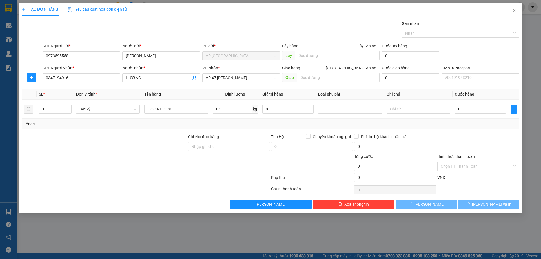
type input "25.000"
click at [484, 203] on span "[PERSON_NAME] và In" at bounding box center [491, 204] width 39 height 6
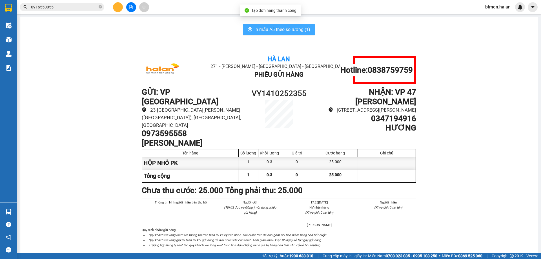
click at [294, 25] on button "In mẫu A5 theo số lượng (1)" at bounding box center [279, 29] width 72 height 11
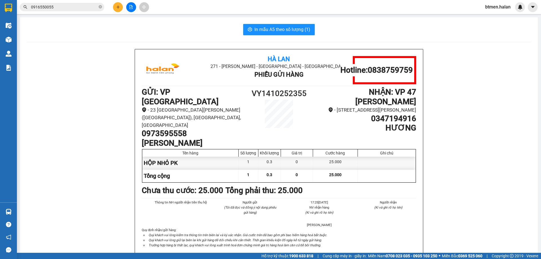
click at [158, 129] on h1 "0973595558" at bounding box center [193, 134] width 103 height 10
copy h1 "0973595558"
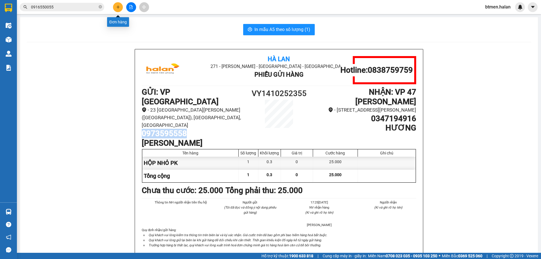
click at [120, 8] on button at bounding box center [118, 7] width 10 height 10
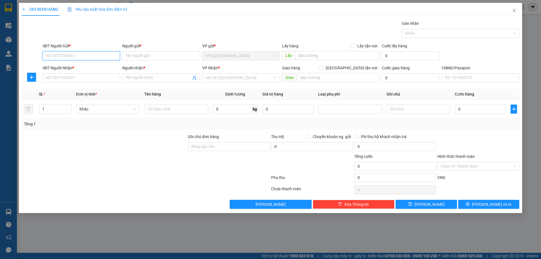
paste input "0973595558"
type input "0973595558"
click at [95, 68] on div "0973595558 - [PERSON_NAME]" at bounding box center [81, 67] width 71 height 6
type input "[PERSON_NAME]"
type input "0973595558"
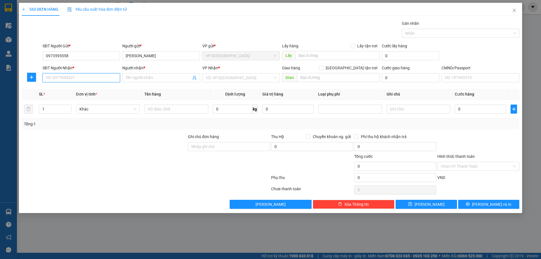
click at [109, 80] on input "SĐT Người Nhận *" at bounding box center [81, 77] width 77 height 9
click at [70, 89] on div "0365360129 - TÙNG" at bounding box center [81, 89] width 71 height 6
type input "0365360129"
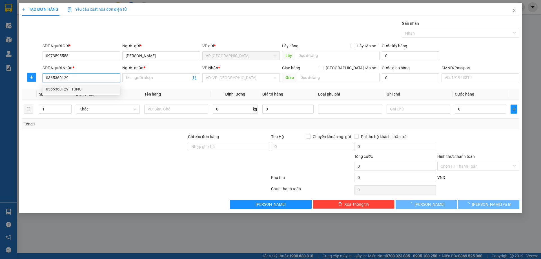
type input "TÙNG"
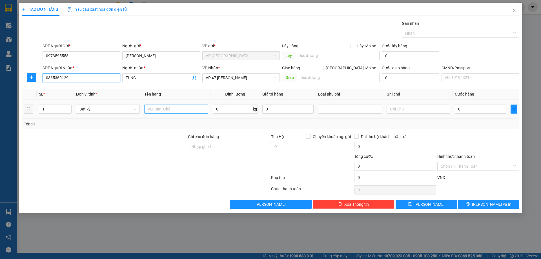
type input "0365360129"
click at [161, 112] on input "text" at bounding box center [176, 109] width 64 height 9
type input "BỌC PK"
click at [236, 108] on input "0" at bounding box center [232, 109] width 39 height 9
type input "1"
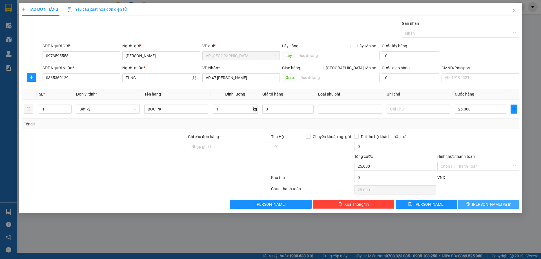
type input "25.000"
click at [502, 200] on button "[PERSON_NAME] và In" at bounding box center [488, 204] width 61 height 9
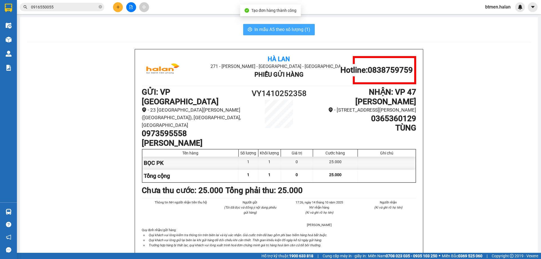
click at [291, 32] on span "In mẫu A5 theo số lượng (1)" at bounding box center [282, 29] width 56 height 7
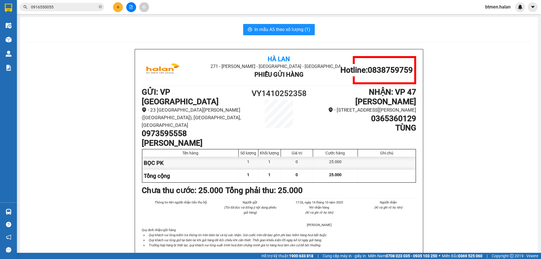
scroll to position [464, 0]
click at [150, 129] on h1 "0973595558" at bounding box center [193, 134] width 103 height 10
copy h1 "0973595558"
click at [119, 8] on icon "plus" at bounding box center [118, 7] width 4 height 4
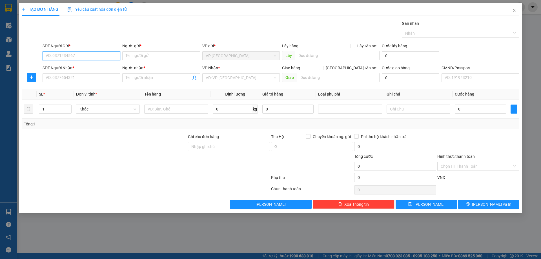
paste input "0973595558"
type input "0973595558"
click at [99, 65] on div "0973595558 - [PERSON_NAME]" at bounding box center [81, 67] width 71 height 6
type input "[PERSON_NAME]"
type input "0973595558"
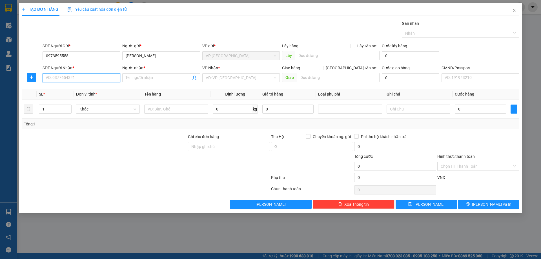
click at [96, 79] on input "SĐT Người Nhận *" at bounding box center [81, 77] width 77 height 9
click at [103, 78] on input "0347630260" at bounding box center [81, 77] width 77 height 9
type input "0347630260"
click at [124, 78] on span at bounding box center [160, 77] width 77 height 9
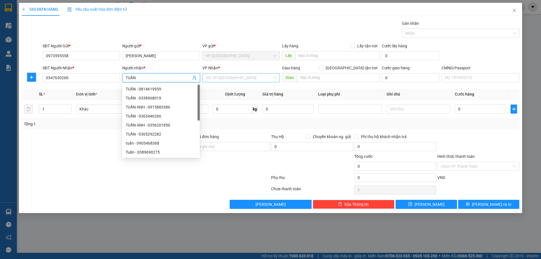
type input "TUẤN"
click at [222, 79] on input "search" at bounding box center [239, 78] width 67 height 8
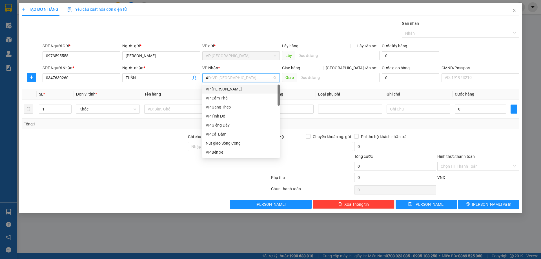
type input "47"
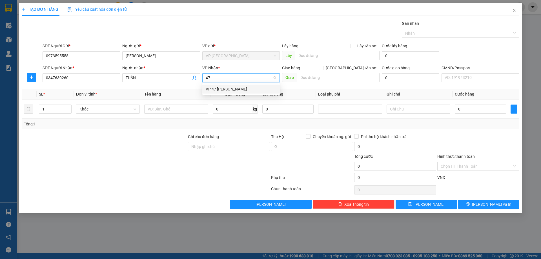
click at [227, 90] on div "VP 47 [PERSON_NAME]" at bounding box center [241, 89] width 71 height 6
click at [186, 110] on input "text" at bounding box center [176, 109] width 64 height 9
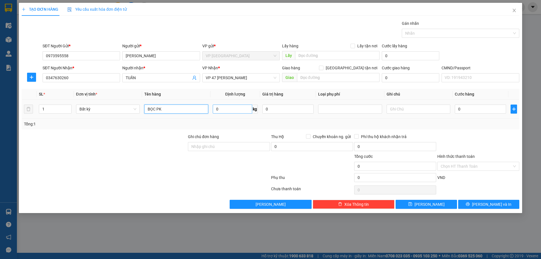
type input "BỌC PK"
click at [221, 110] on input "0" at bounding box center [232, 109] width 39 height 9
type input "0.7"
click at [493, 147] on div at bounding box center [478, 144] width 83 height 20
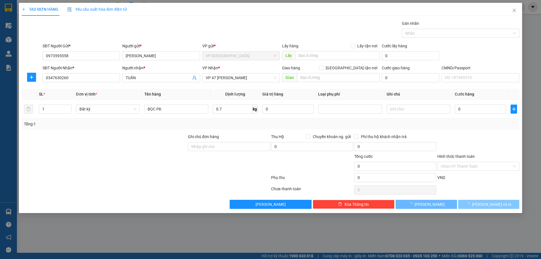
type input "25.000"
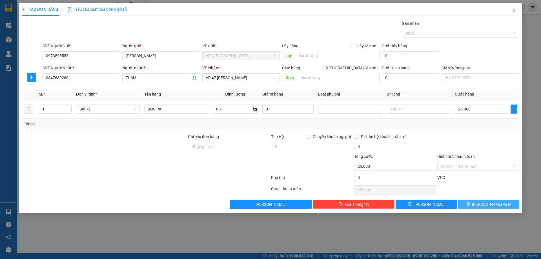
click at [496, 207] on span "[PERSON_NAME] và In" at bounding box center [491, 204] width 39 height 6
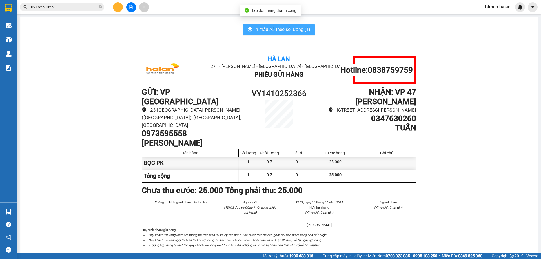
click at [299, 33] on button "In mẫu A5 theo số lượng (1)" at bounding box center [279, 29] width 72 height 11
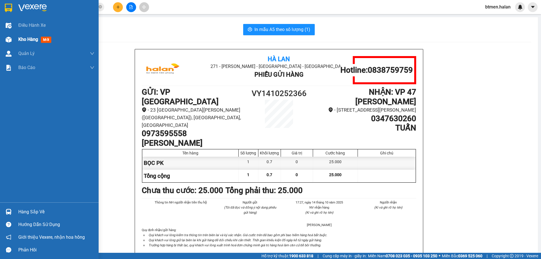
click at [8, 42] on img at bounding box center [9, 40] width 6 height 6
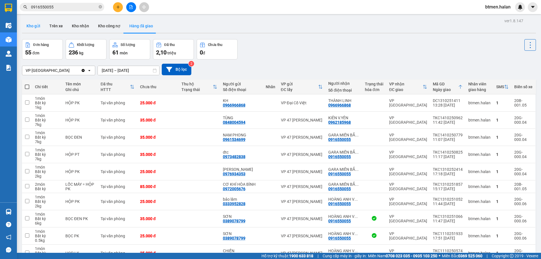
click at [41, 22] on button "Kho gửi" at bounding box center [33, 26] width 23 height 14
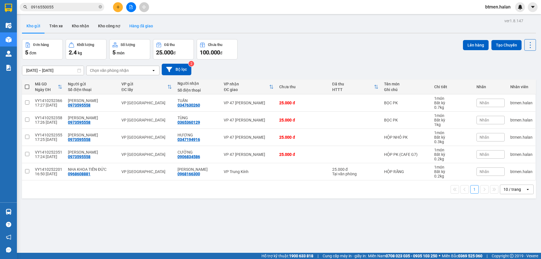
click at [132, 24] on button "Hàng đã giao" at bounding box center [141, 26] width 33 height 14
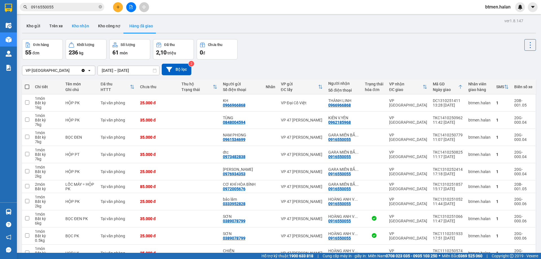
click at [80, 24] on button "Kho nhận" at bounding box center [80, 26] width 26 height 14
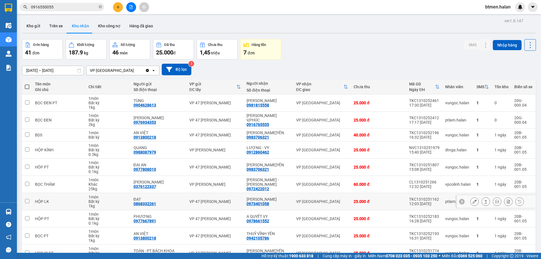
scroll to position [32, 0]
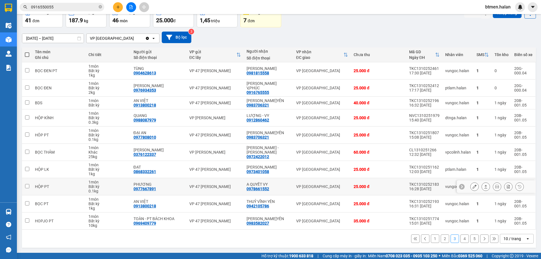
click at [262, 188] on div "0978661552" at bounding box center [258, 188] width 23 height 5
copy div "0978661552"
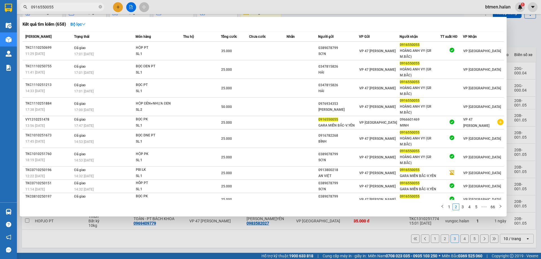
click at [85, 8] on input "0916550055" at bounding box center [64, 7] width 66 height 6
paste input "78661552"
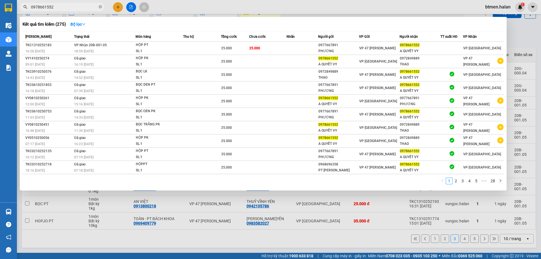
click at [514, 41] on div at bounding box center [270, 129] width 541 height 259
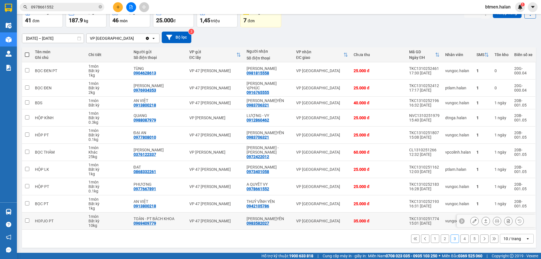
click at [264, 221] on div "0983582027" at bounding box center [258, 223] width 23 height 5
copy div "0983582027"
click at [85, 6] on input "0978661552" at bounding box center [64, 7] width 66 height 6
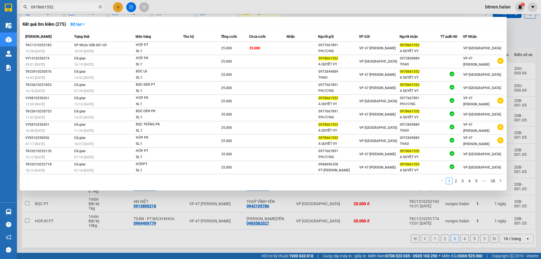
click at [85, 6] on input "0978661552" at bounding box center [64, 7] width 66 height 6
paste input "83582027"
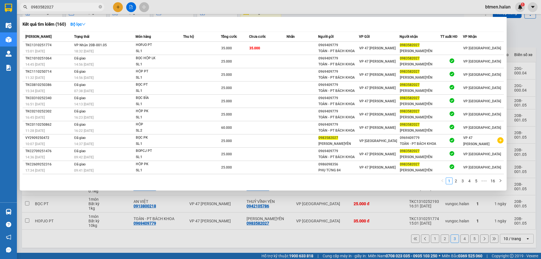
type input "0983582027"
click at [523, 45] on div at bounding box center [270, 129] width 541 height 259
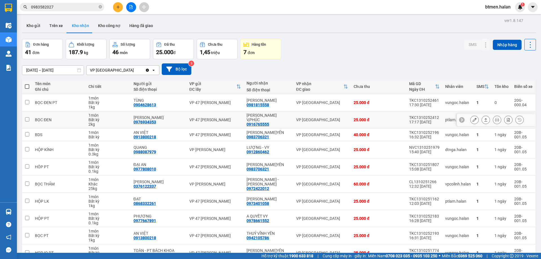
scroll to position [0, 0]
click at [145, 25] on button "Hàng đã giao" at bounding box center [141, 26] width 33 height 14
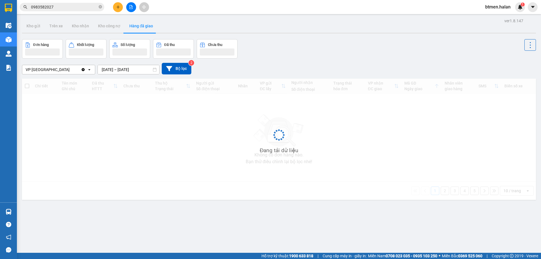
click at [132, 69] on input "[DATE] – [DATE]" at bounding box center [128, 69] width 61 height 9
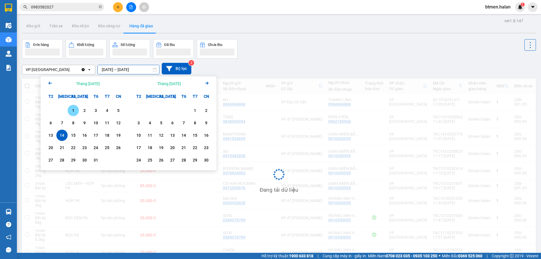
click at [73, 106] on div "1" at bounding box center [73, 110] width 11 height 11
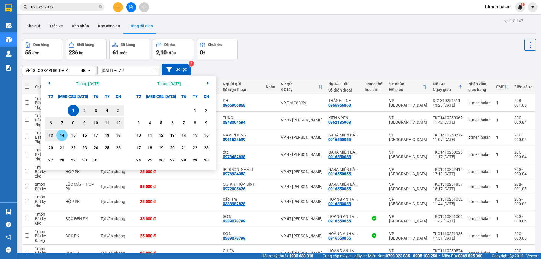
click at [65, 134] on div "14" at bounding box center [62, 135] width 8 height 7
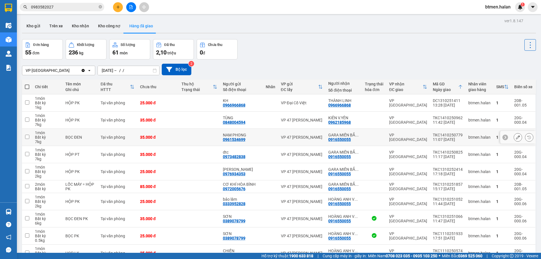
type input "[DATE] – [DATE]"
click at [83, 26] on button "Kho nhận" at bounding box center [80, 26] width 26 height 14
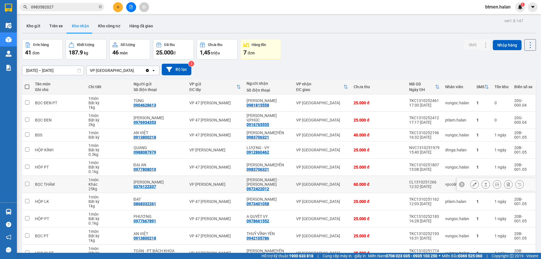
scroll to position [28, 0]
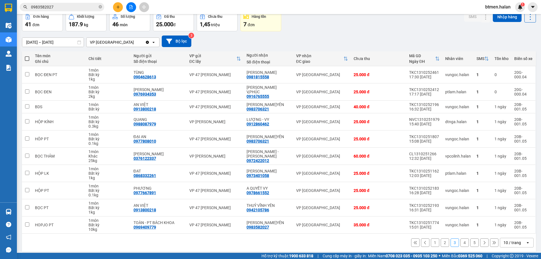
click at [471, 243] on button "5" at bounding box center [474, 242] width 8 height 8
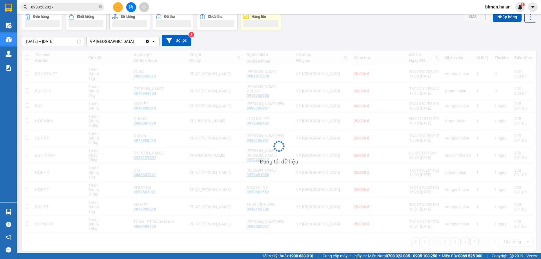
scroll to position [26, 0]
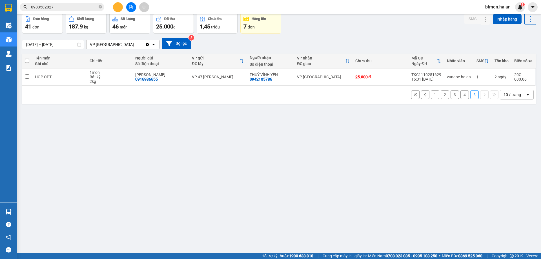
click at [460, 97] on button "4" at bounding box center [464, 94] width 8 height 8
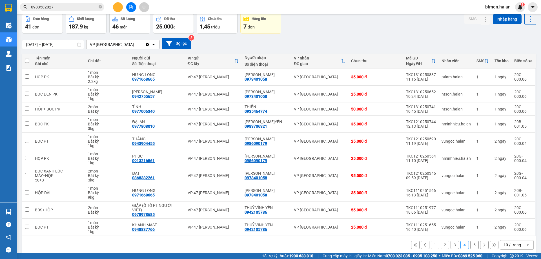
click at [450, 241] on button "3" at bounding box center [454, 245] width 8 height 8
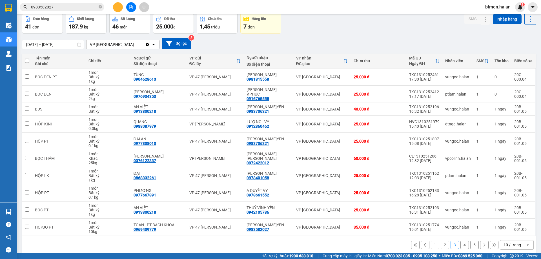
click at [441, 247] on button "2" at bounding box center [445, 245] width 8 height 8
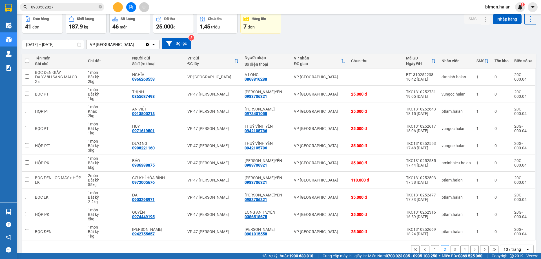
click at [433, 246] on button "1" at bounding box center [435, 249] width 8 height 8
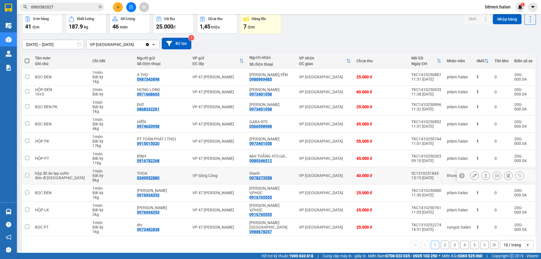
click at [472, 177] on icon at bounding box center [474, 176] width 4 height 4
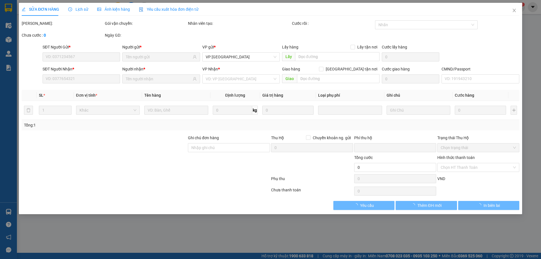
click at [475, 128] on div "Tổng: 1" at bounding box center [270, 125] width 493 height 6
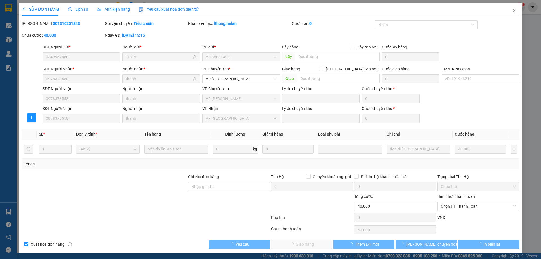
type input "0349952880"
type input "THOA"
type input "0978373558"
type input "thanh"
type input "0"
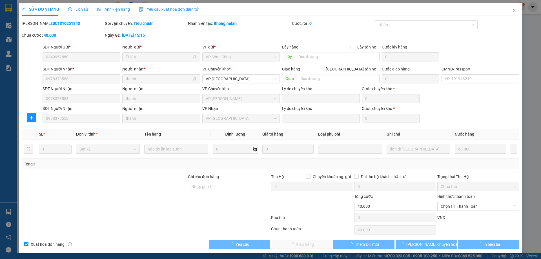
type input "40.000"
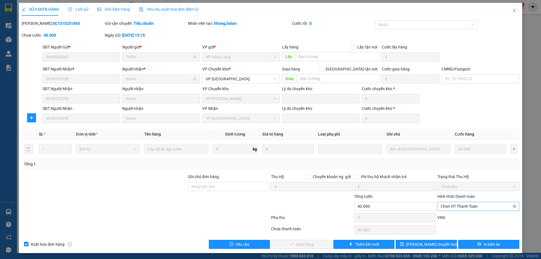
click at [452, 205] on span "Chọn HT Thanh Toán" at bounding box center [478, 206] width 75 height 8
click at [452, 159] on div "Tại văn phòng" at bounding box center [475, 159] width 75 height 6
type input "0"
click at [286, 245] on button "Giao hàng" at bounding box center [301, 244] width 61 height 9
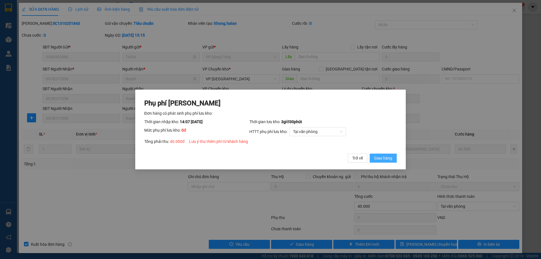
click at [385, 161] on span "Giao hàng" at bounding box center [383, 158] width 18 height 6
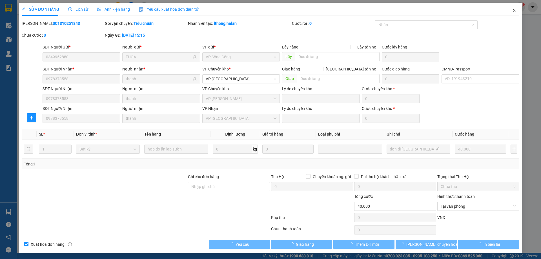
click at [510, 9] on span "Close" at bounding box center [514, 11] width 16 height 16
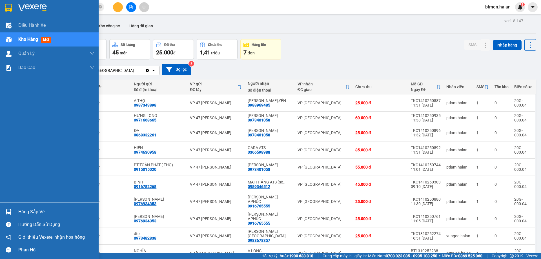
click at [17, 211] on div "Hàng sắp về" at bounding box center [49, 211] width 99 height 13
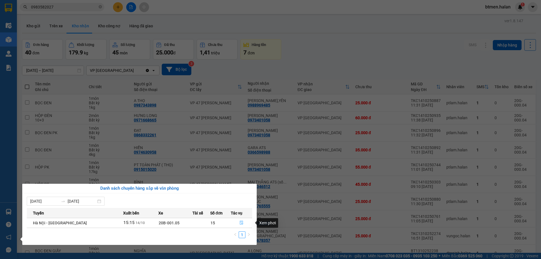
click at [238, 222] on button "button" at bounding box center [241, 222] width 21 height 9
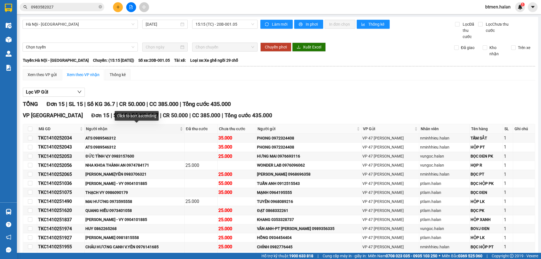
click at [104, 128] on span "Người nhận" at bounding box center [132, 129] width 92 height 6
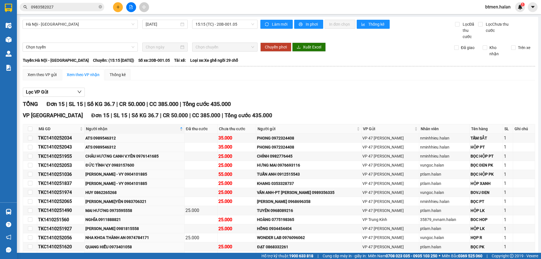
scroll to position [46, 0]
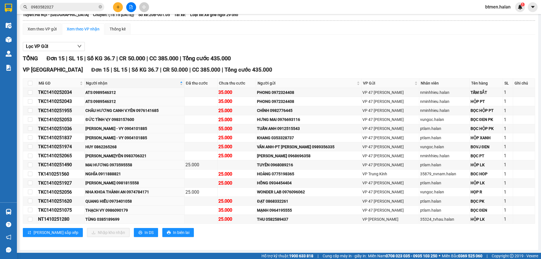
click at [120, 8] on button at bounding box center [118, 7] width 10 height 10
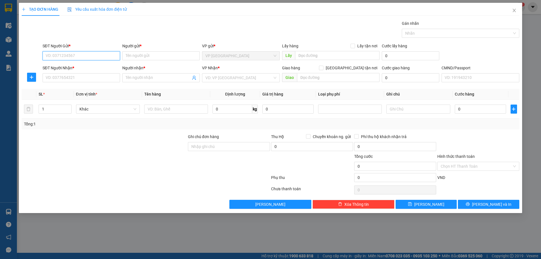
click at [81, 53] on input "SĐT Người Gửi *" at bounding box center [81, 55] width 77 height 9
click at [342, 95] on th "Loại phụ phí" at bounding box center [350, 94] width 68 height 11
click at [86, 55] on input "SĐT Người Gửi *" at bounding box center [81, 55] width 77 height 9
click at [89, 74] on div "0898888202 - Mado Auto VĨNH PHÚC" at bounding box center [81, 76] width 71 height 6
type input "0898888202"
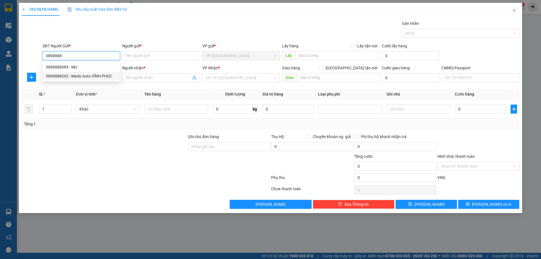
type input "Mado Auto VĨNH PHÚC"
type input "0898888202"
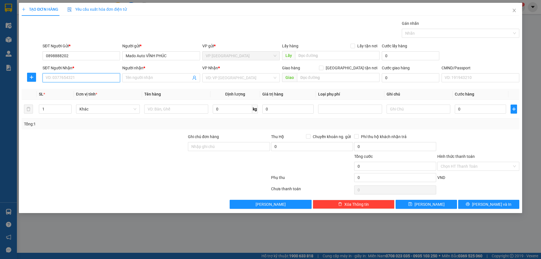
click at [98, 77] on input "SĐT Người Nhận *" at bounding box center [81, 77] width 77 height 9
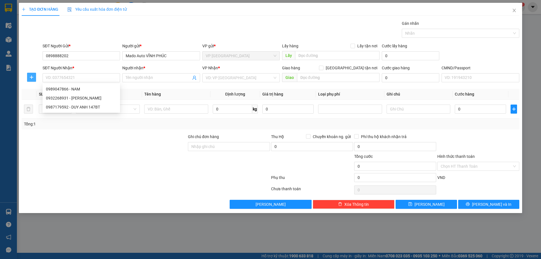
click at [32, 78] on icon "plus" at bounding box center [31, 78] width 0 height 4
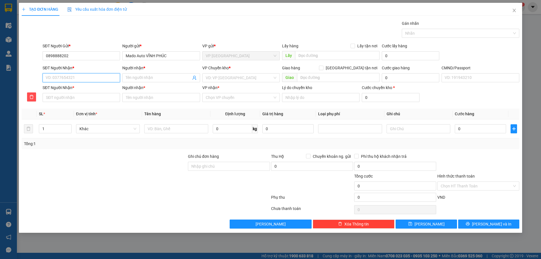
click at [76, 80] on input "SĐT Người Nhận *" at bounding box center [81, 77] width 77 height 9
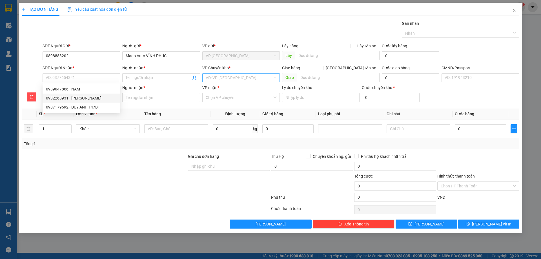
click at [220, 76] on input "search" at bounding box center [239, 78] width 67 height 8
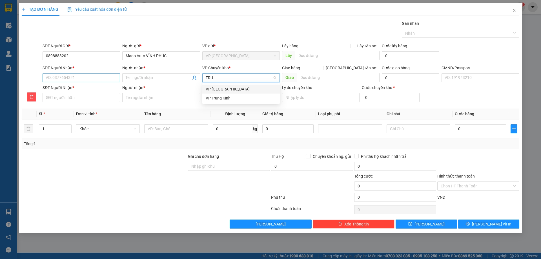
type input "TRU"
click at [64, 78] on input "SĐT Người Nhận *" at bounding box center [81, 77] width 77 height 9
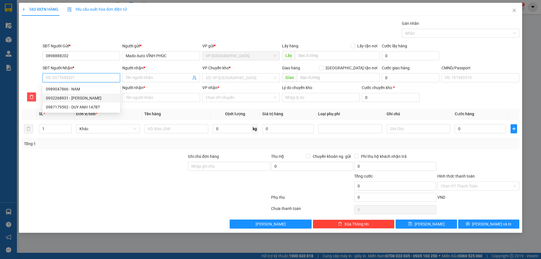
type input "0"
type input "09"
type input "097"
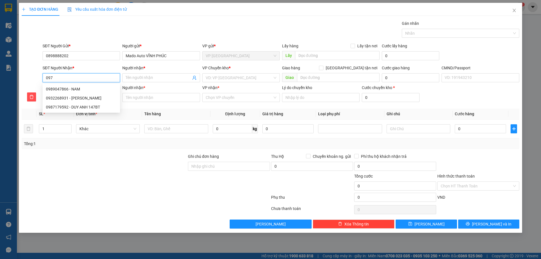
type input "097"
type input "0974"
type input "09747"
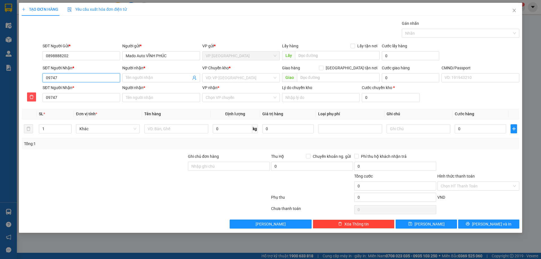
type input "097479"
type input "0974799"
type input "09747998"
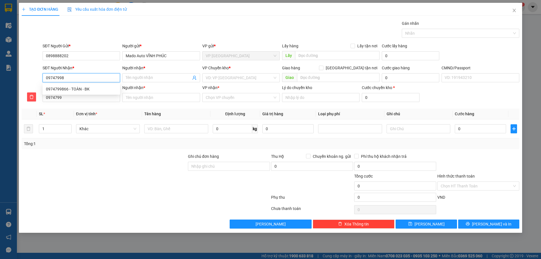
type input "09747998"
type input "097479986"
type input "0974799866"
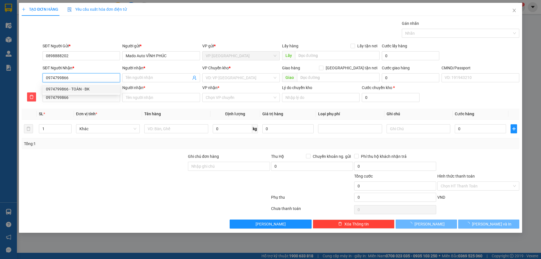
click at [83, 90] on div "0974799866 - TOÀN - BK" at bounding box center [81, 89] width 71 height 6
type input "TOÀN - BK"
type input "0974799866"
click at [221, 96] on input "VP nhận *" at bounding box center [239, 97] width 67 height 8
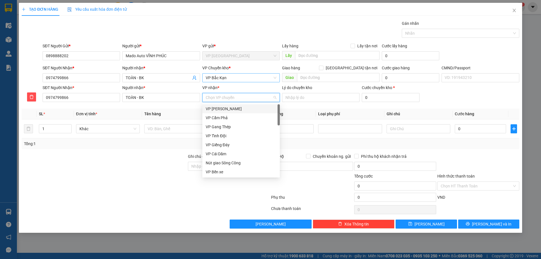
click at [219, 79] on span "VP Bắc Kạn" at bounding box center [241, 78] width 71 height 8
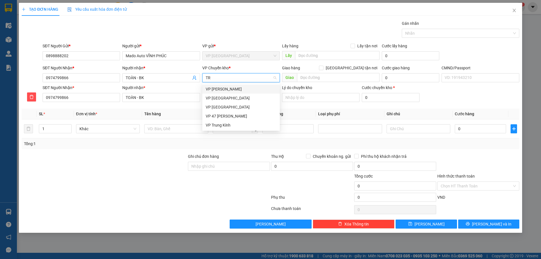
type input "TRU"
click at [223, 99] on div "VP Trung Kính" at bounding box center [241, 98] width 71 height 6
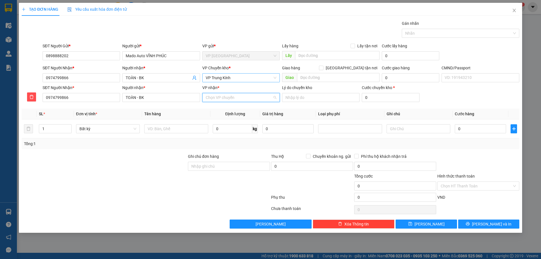
click at [221, 99] on input "VP nhận *" at bounding box center [239, 97] width 67 height 8
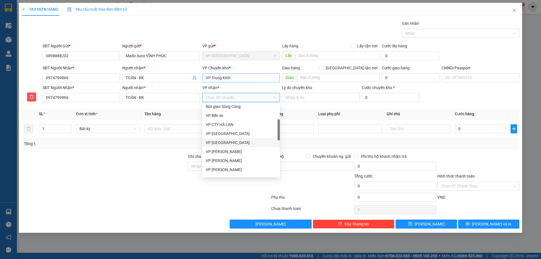
type input "B"
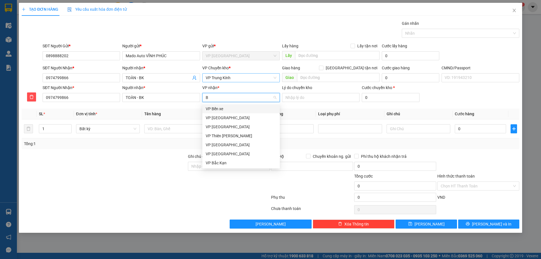
scroll to position [0, 0]
drag, startPoint x: 228, startPoint y: 161, endPoint x: 235, endPoint y: 158, distance: 7.1
click at [227, 161] on div "VP Bắc Kạn" at bounding box center [241, 163] width 71 height 6
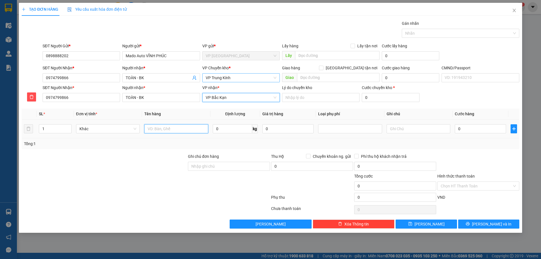
click at [170, 127] on input "text" at bounding box center [176, 128] width 64 height 9
type input "HỘP PK"
click at [232, 130] on input "0" at bounding box center [232, 128] width 39 height 9
type input "2"
click at [479, 151] on div "Transit Pickup Surcharge Ids Transit Deliver Surcharge Ids Transit Deliver Surc…" at bounding box center [271, 124] width 498 height 208
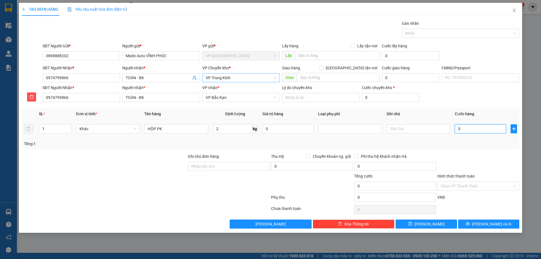
click at [478, 131] on input "0" at bounding box center [480, 128] width 51 height 9
type input "4"
type input "40"
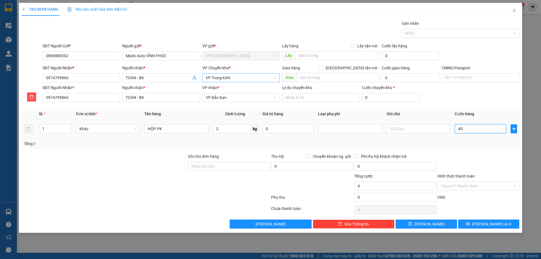
type input "40"
type input "400"
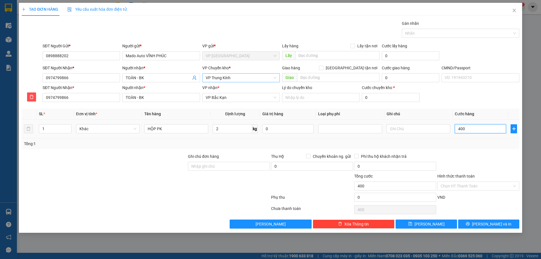
type input "4.000"
type input "40.000"
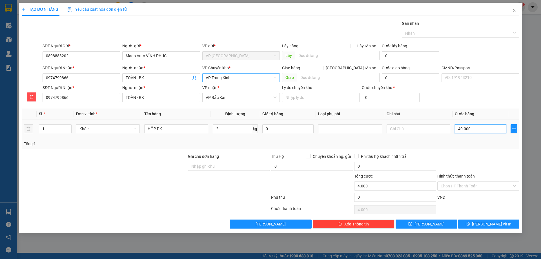
type input "40.000"
click at [478, 160] on div at bounding box center [478, 163] width 83 height 20
click at [488, 224] on span "[PERSON_NAME] và In" at bounding box center [491, 224] width 39 height 6
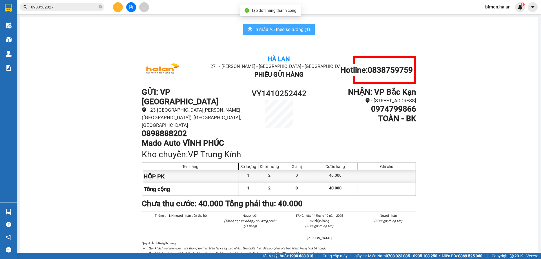
click at [274, 32] on span "In mẫu A5 theo số lượng (1)" at bounding box center [282, 29] width 56 height 7
click at [176, 129] on h1 "0898888202" at bounding box center [193, 134] width 103 height 10
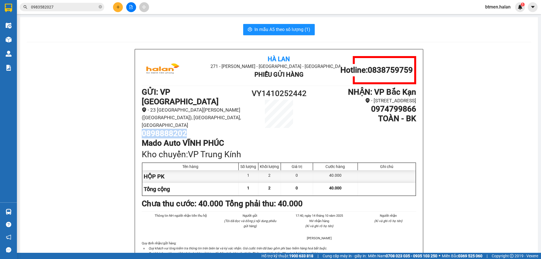
click at [176, 129] on h1 "0898888202" at bounding box center [193, 134] width 103 height 10
drag, startPoint x: 176, startPoint y: 119, endPoint x: 277, endPoint y: 92, distance: 104.5
click at [277, 92] on h1 "VY1410252442" at bounding box center [279, 93] width 69 height 12
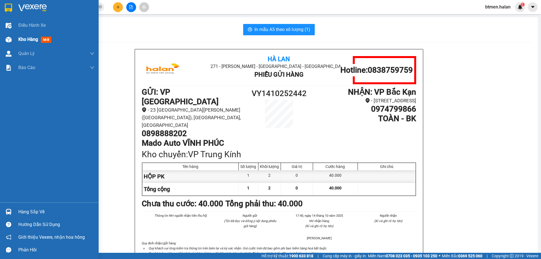
click at [23, 41] on span "Kho hàng" at bounding box center [28, 39] width 20 height 5
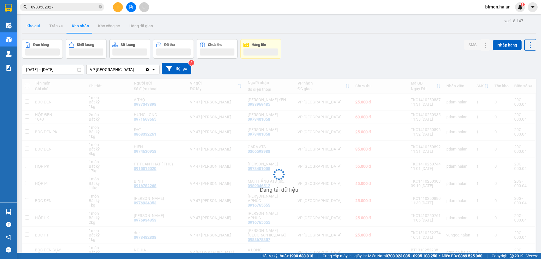
click at [38, 26] on button "Kho gửi" at bounding box center [33, 26] width 23 height 14
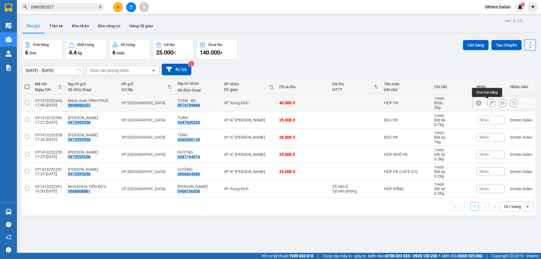
click at [489, 104] on icon at bounding box center [491, 103] width 4 height 4
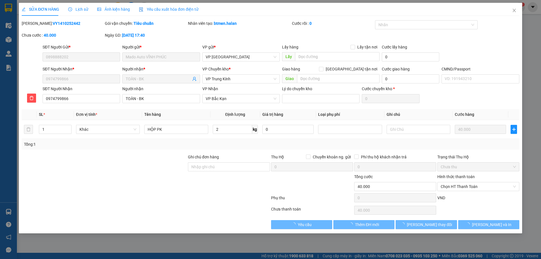
type input "0898888202"
type input "0974799866"
type input "0"
type input "40.000"
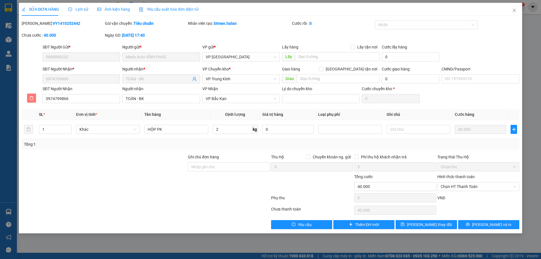
click at [29, 100] on icon "delete" at bounding box center [31, 98] width 5 height 5
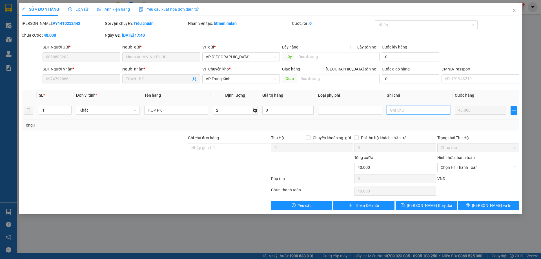
click at [423, 112] on input "text" at bounding box center [419, 110] width 64 height 9
click at [419, 109] on input "CHUYỂN BẮC K ẠN" at bounding box center [419, 110] width 64 height 9
click at [418, 110] on input "CHUYỂN BẮC K ẠN" at bounding box center [419, 110] width 64 height 9
type input "CHUYỂN BẮC KẠN"
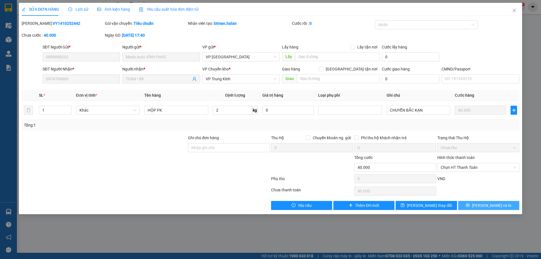
click at [470, 205] on icon "printer" at bounding box center [468, 205] width 4 height 4
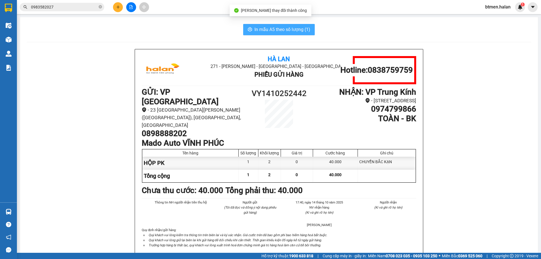
click at [298, 31] on span "In mẫu A5 theo số lượng (1)" at bounding box center [282, 29] width 56 height 7
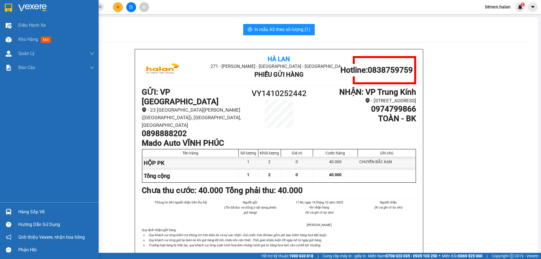
click at [17, 214] on div "Hàng sắp về" at bounding box center [49, 211] width 99 height 13
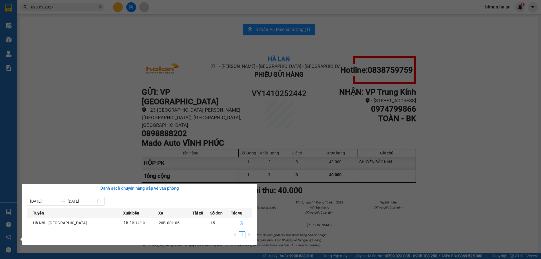
click at [63, 139] on section "Kết quả tìm kiếm ( 160 ) Bộ lọc Mã ĐH Trạng thái Món hàng Thu hộ Tổng cước Chưa…" at bounding box center [270, 129] width 541 height 259
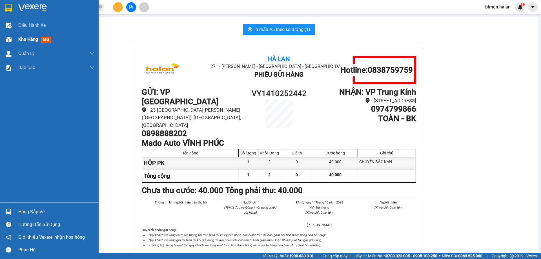
click at [16, 39] on div "Kho hàng mới" at bounding box center [49, 39] width 99 height 14
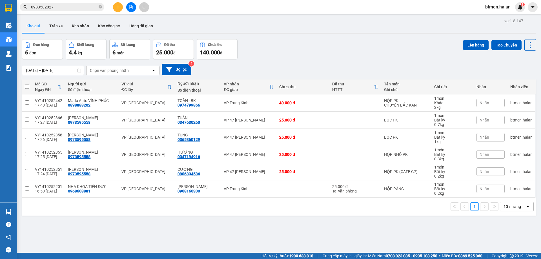
click at [25, 84] on label at bounding box center [27, 87] width 5 height 6
click at [27, 84] on input "checkbox" at bounding box center [27, 84] width 0 height 0
checkbox input "true"
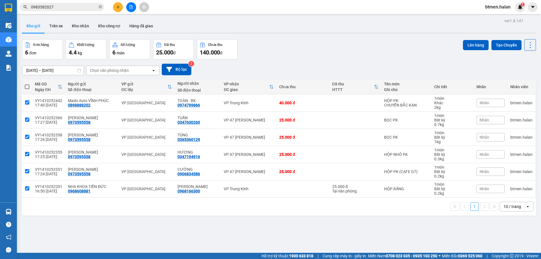
checkbox input "true"
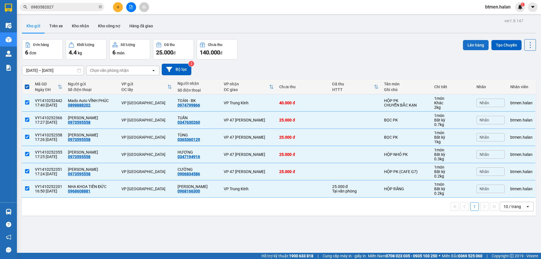
click at [474, 46] on button "Lên hàng" at bounding box center [476, 45] width 26 height 10
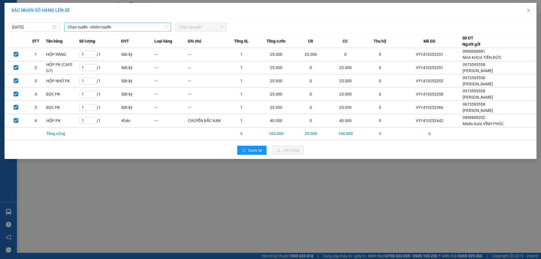
click at [115, 26] on span "Chọn tuyến - nhóm tuyến" at bounding box center [118, 27] width 100 height 8
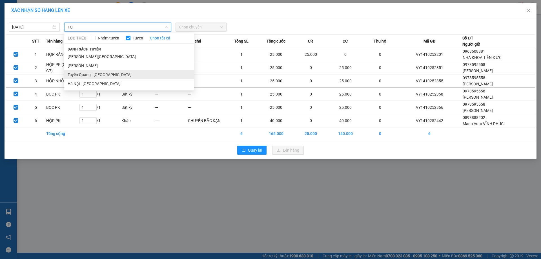
type input "TQ"
click at [101, 74] on li "Tuyên Quang - [GEOGRAPHIC_DATA]" at bounding box center [129, 74] width 130 height 9
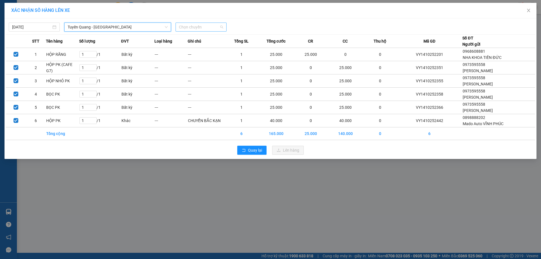
click at [199, 27] on span "Chọn chuyến" at bounding box center [201, 27] width 44 height 8
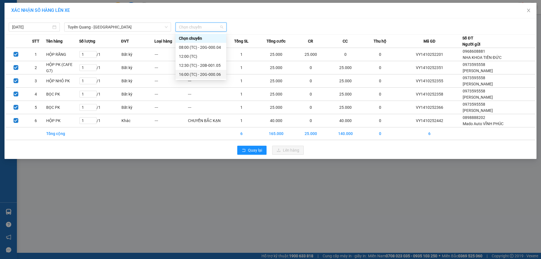
click at [214, 74] on div "16:00 (TC) - 20G-000.06" at bounding box center [201, 74] width 44 height 6
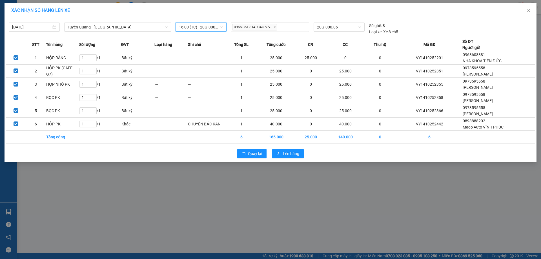
click at [286, 158] on div "Quay lại Lên hàng" at bounding box center [270, 153] width 529 height 15
click at [286, 154] on span "Lên hàng" at bounding box center [291, 153] width 16 height 6
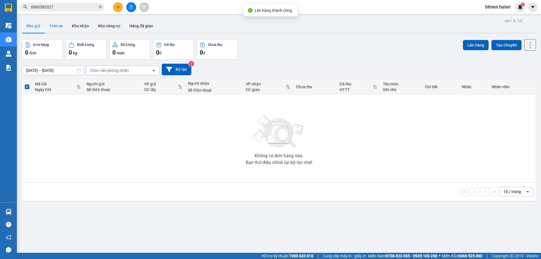
click at [56, 27] on button "Trên xe" at bounding box center [56, 26] width 23 height 14
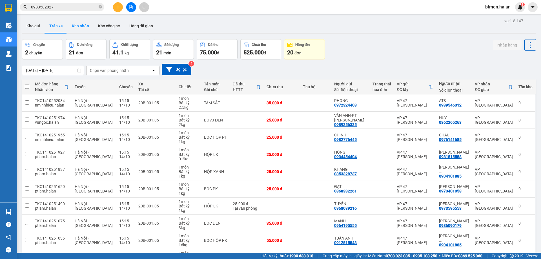
click at [76, 23] on button "Kho nhận" at bounding box center [80, 26] width 26 height 14
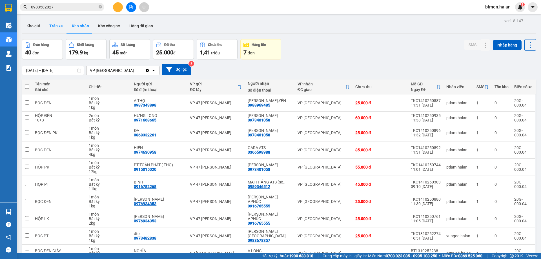
click at [60, 27] on button "Trên xe" at bounding box center [56, 26] width 23 height 14
type input "[DATE] – [DATE]"
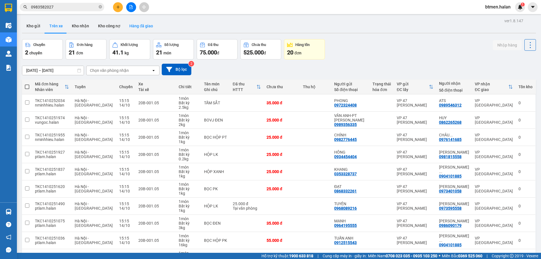
click at [138, 24] on button "Hàng đã giao" at bounding box center [141, 26] width 33 height 14
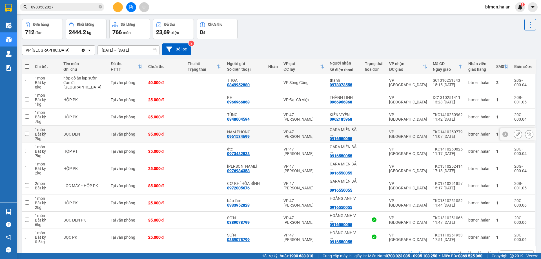
scroll to position [32, 0]
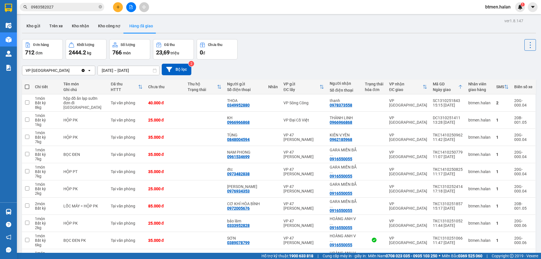
scroll to position [32, 0]
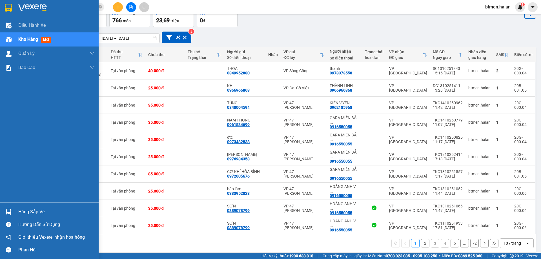
click at [17, 207] on div "Hàng sắp về" at bounding box center [49, 211] width 99 height 13
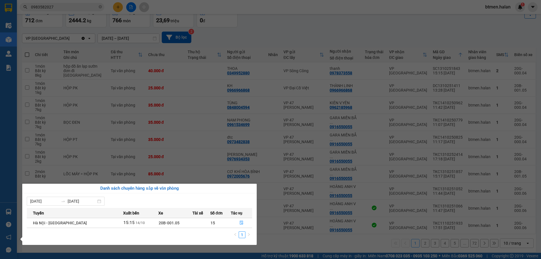
click at [288, 34] on section "Kết quả tìm kiếm ( 160 ) Bộ lọc Mã ĐH Trạng thái Món hàng Thu hộ Tổng cước Chưa…" at bounding box center [270, 129] width 541 height 259
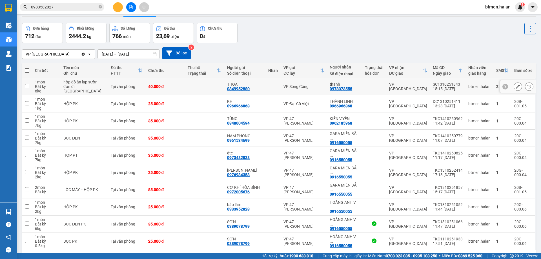
scroll to position [0, 0]
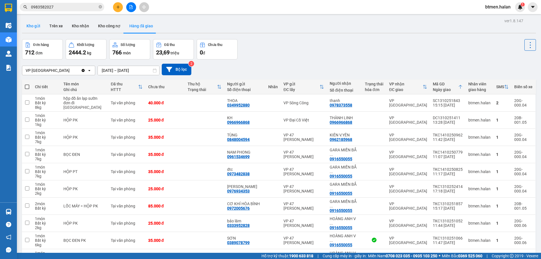
click at [27, 27] on button "Kho gửi" at bounding box center [33, 26] width 23 height 14
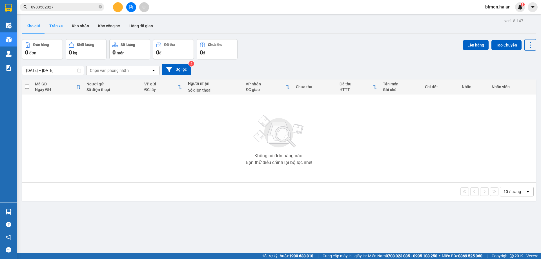
click at [54, 23] on button "Trên xe" at bounding box center [56, 26] width 23 height 14
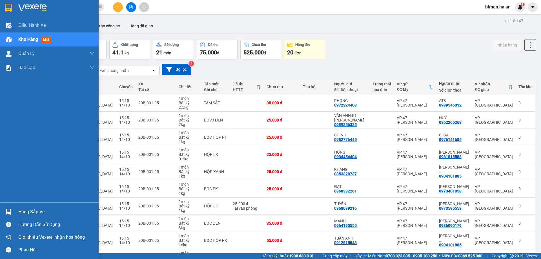
click at [16, 212] on div "Hàng sắp về" at bounding box center [49, 211] width 99 height 13
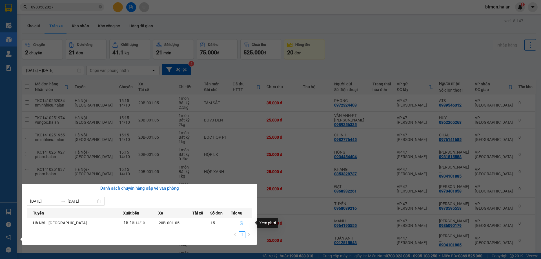
click at [239, 220] on button "button" at bounding box center [241, 222] width 21 height 9
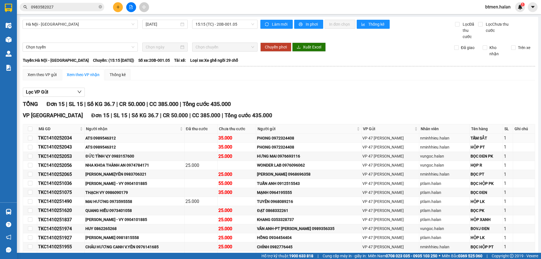
scroll to position [46, 0]
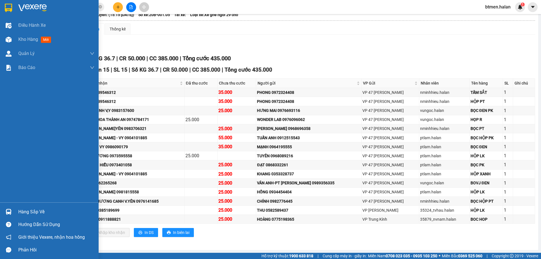
click at [12, 212] on div at bounding box center [9, 212] width 10 height 10
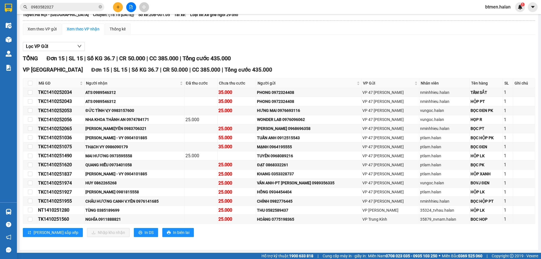
click at [312, 74] on section "Kết quả tìm kiếm ( 160 ) Bộ lọc Mã ĐH Trạng thái Món hàng Thu hộ Tổng cước Chưa…" at bounding box center [270, 129] width 541 height 259
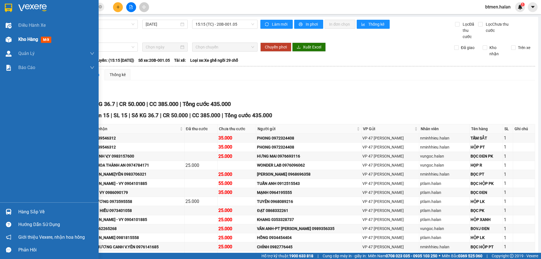
click at [26, 40] on span "Kho hàng" at bounding box center [28, 39] width 20 height 5
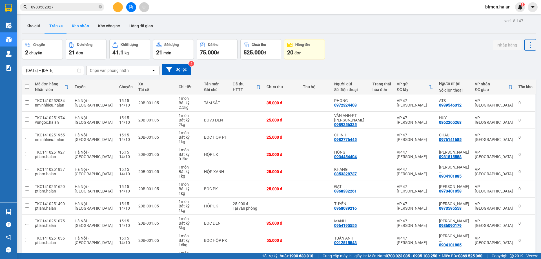
click at [77, 23] on button "Kho nhận" at bounding box center [80, 26] width 26 height 14
type input "[DATE] – [DATE]"
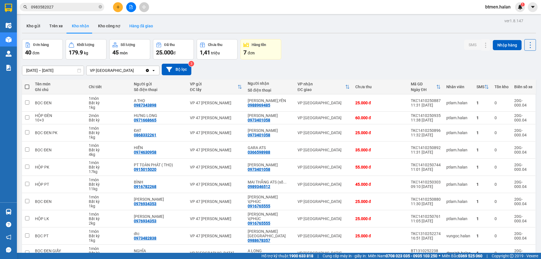
click at [145, 25] on button "Hàng đã giao" at bounding box center [141, 26] width 33 height 14
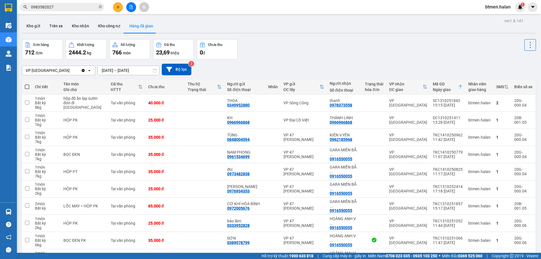
click at [116, 70] on input "[DATE] – [DATE]" at bounding box center [128, 70] width 61 height 9
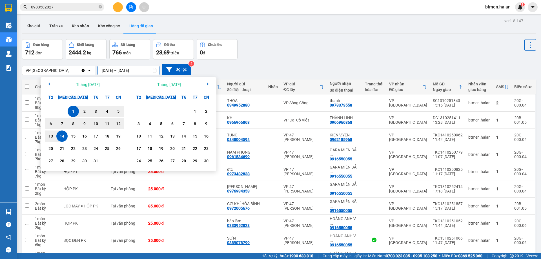
click at [65, 137] on div "14" at bounding box center [62, 136] width 8 height 7
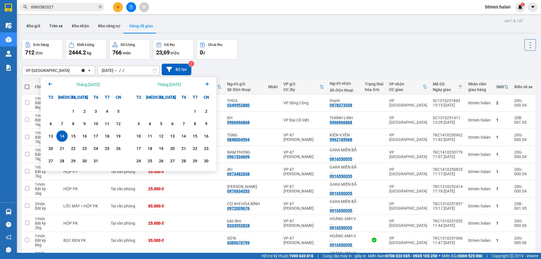
click at [65, 137] on div "14" at bounding box center [62, 136] width 8 height 7
type input "[DATE] – [DATE]"
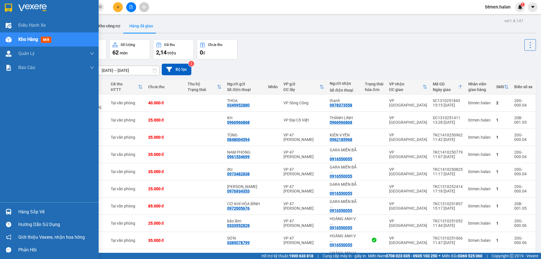
click at [25, 210] on div "Hàng sắp về" at bounding box center [56, 212] width 76 height 8
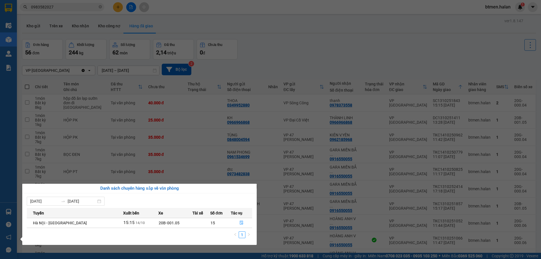
click at [309, 46] on section "Kết quả tìm kiếm ( 160 ) Bộ lọc Mã ĐH Trạng thái Món hàng Thu hộ Tổng cước Chưa…" at bounding box center [270, 129] width 541 height 259
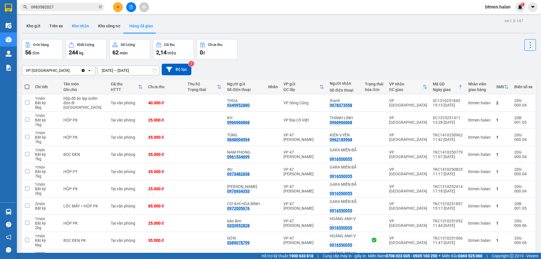
click at [76, 22] on button "Kho nhận" at bounding box center [80, 26] width 26 height 14
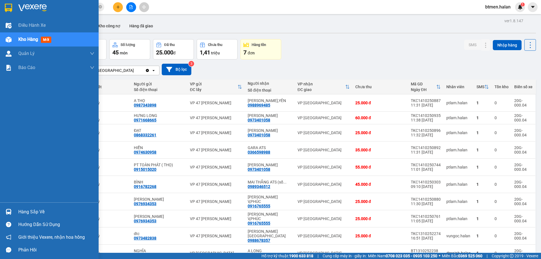
click at [21, 209] on div "Hàng sắp về" at bounding box center [56, 212] width 76 height 8
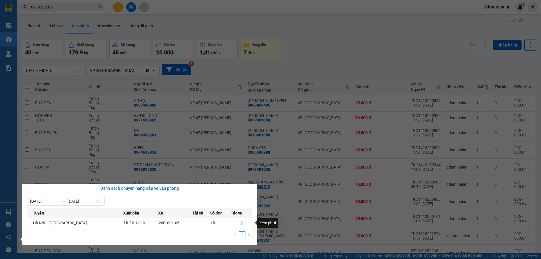
click at [237, 224] on button "button" at bounding box center [241, 222] width 21 height 9
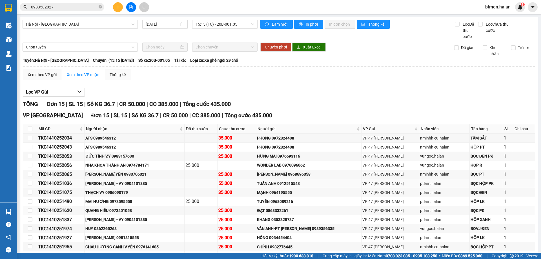
scroll to position [28, 0]
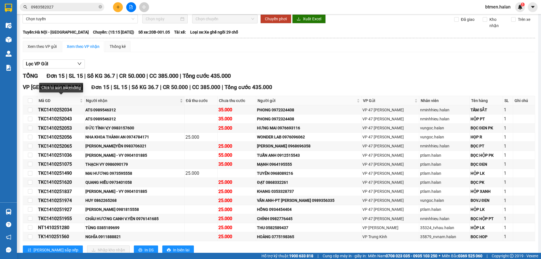
click at [92, 98] on span "Người nhận" at bounding box center [132, 100] width 92 height 6
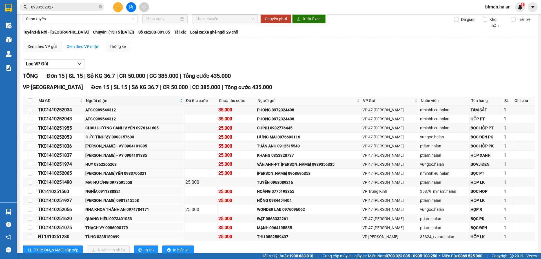
scroll to position [0, 0]
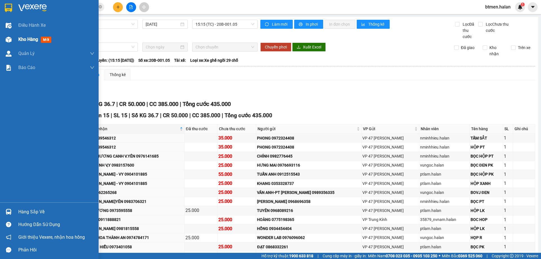
click at [7, 38] on img at bounding box center [9, 40] width 6 height 6
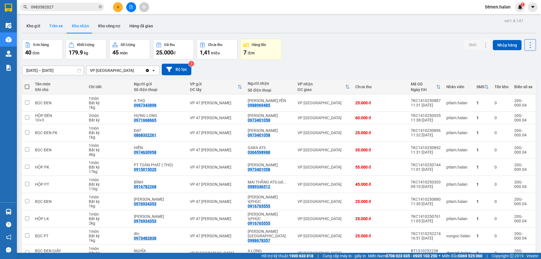
click at [59, 27] on button "Trên xe" at bounding box center [56, 26] width 23 height 14
type input "[DATE] – [DATE]"
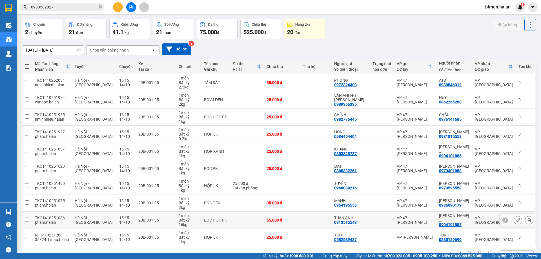
scroll to position [37, 0]
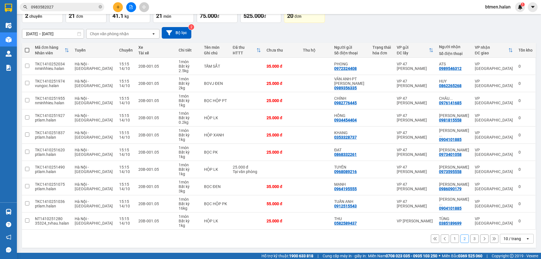
click at [472, 240] on button "3" at bounding box center [474, 238] width 8 height 8
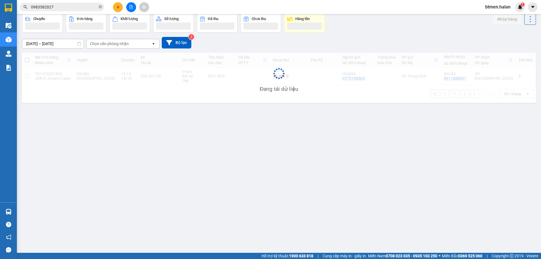
scroll to position [26, 0]
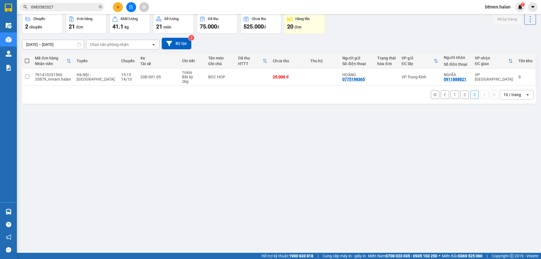
click at [450, 97] on button "1" at bounding box center [454, 94] width 8 height 8
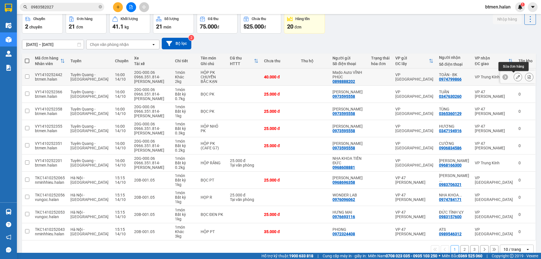
click at [516, 76] on icon at bounding box center [518, 77] width 4 height 4
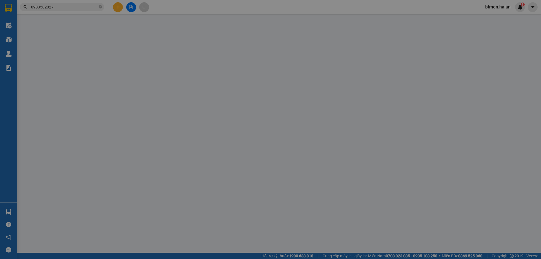
type input "0898888202"
type input "0974799866"
type input "0"
type input "40.000"
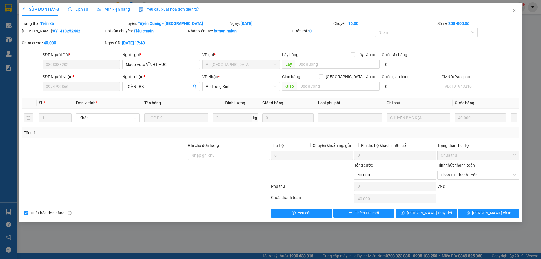
click at [89, 10] on div "SỬA ĐƠN HÀNG Lịch sử Ảnh kiện hàng Yêu cầu xuất hóa đơn điện tử" at bounding box center [110, 9] width 177 height 13
click at [82, 8] on span "Lịch sử" at bounding box center [78, 9] width 20 height 5
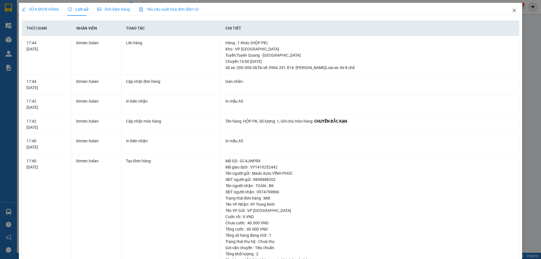
click at [509, 8] on span "Close" at bounding box center [514, 11] width 16 height 16
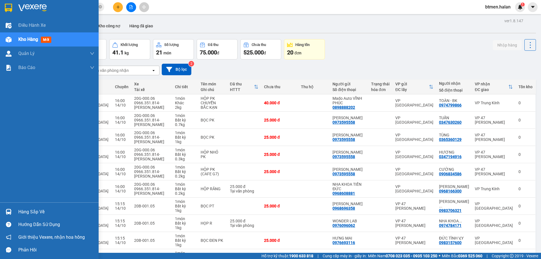
click at [41, 218] on div "Hàng sắp về" at bounding box center [49, 211] width 99 height 13
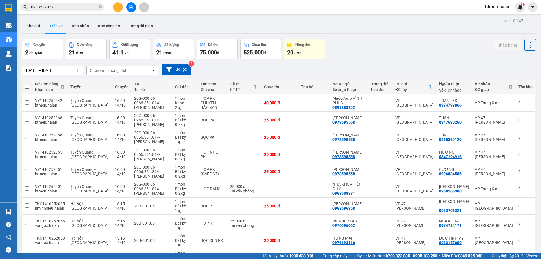
click at [245, 76] on section "Kết quả tìm kiếm ( 160 ) Bộ lọc Mã ĐH Trạng thái Món hàng Thu hộ Tổng cước Chưa…" at bounding box center [270, 129] width 541 height 259
click at [81, 28] on button "Kho nhận" at bounding box center [80, 26] width 26 height 14
type input "[DATE] – [DATE]"
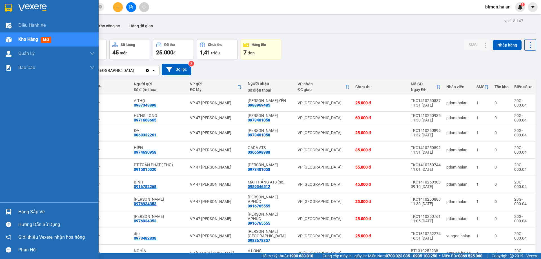
click at [19, 209] on div "Hàng sắp về" at bounding box center [56, 212] width 76 height 8
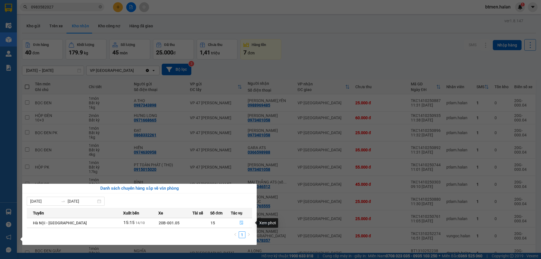
click at [242, 223] on button "button" at bounding box center [241, 222] width 21 height 9
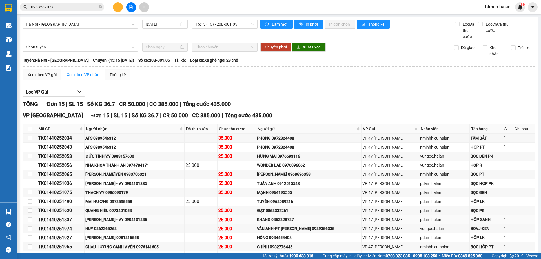
click at [237, 223] on div "25.000" at bounding box center [236, 219] width 37 height 7
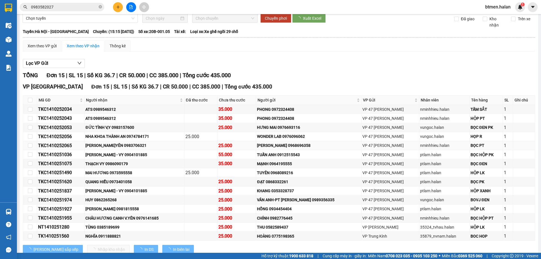
scroll to position [46, 0]
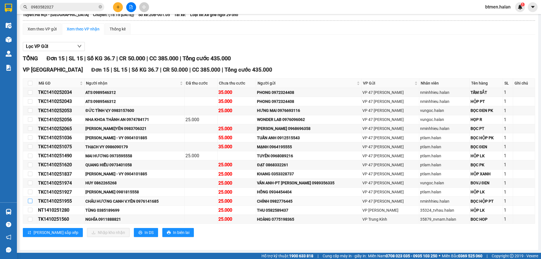
click at [29, 202] on input "checkbox" at bounding box center [30, 201] width 5 height 5
checkbox input "true"
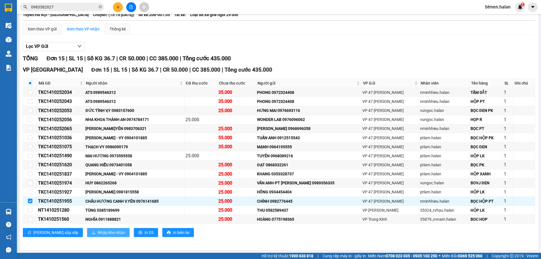
click at [98, 229] on span "Nhập kho nhận" at bounding box center [111, 232] width 27 height 6
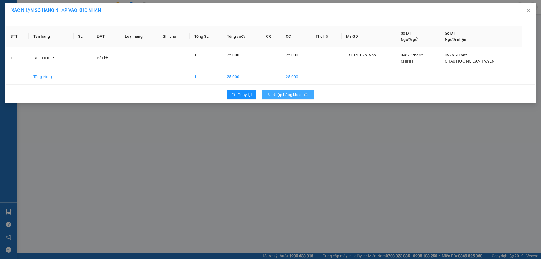
click at [285, 96] on span "Nhập hàng kho nhận" at bounding box center [290, 95] width 37 height 6
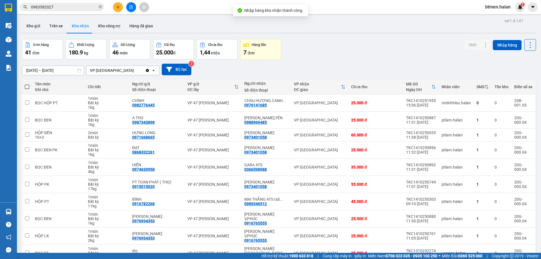
click at [340, 74] on div "[DATE] – [DATE] Press the down arrow key to interact with the calendar and sele…" at bounding box center [279, 70] width 514 height 12
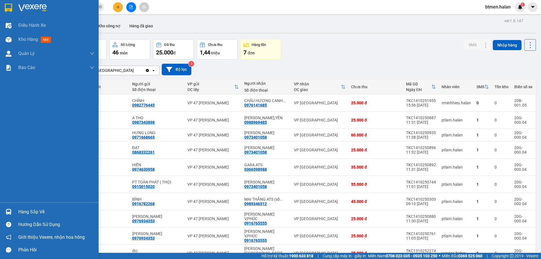
click at [27, 211] on div "Hàng sắp về" at bounding box center [56, 212] width 76 height 8
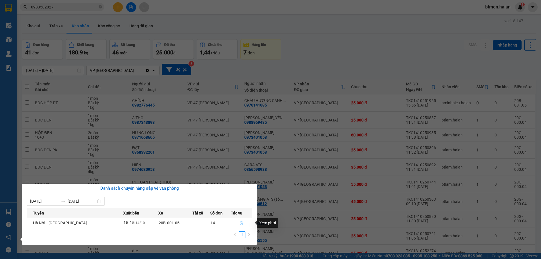
click at [241, 222] on icon "file-done" at bounding box center [241, 223] width 4 height 4
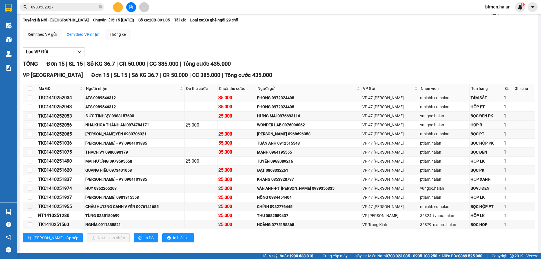
scroll to position [46, 0]
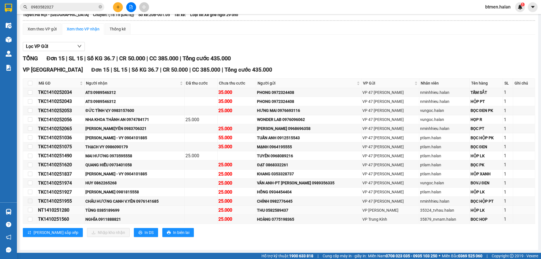
click at [111, 208] on div "TÙNG 0385189699" at bounding box center [134, 210] width 98 height 6
copy div "0385189699"
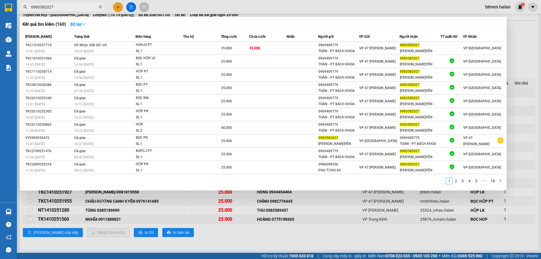
click at [72, 5] on input "0983582027" at bounding box center [64, 7] width 66 height 6
paste input "385189699"
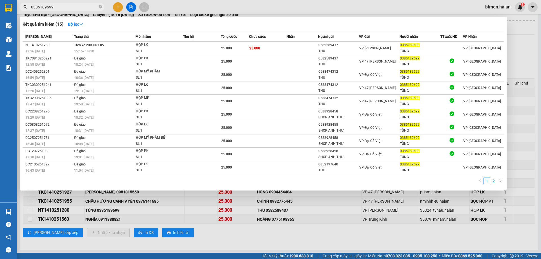
type input "0385189699"
click at [493, 179] on link "2" at bounding box center [493, 181] width 6 height 6
click at [495, 181] on link "2" at bounding box center [493, 181] width 6 height 6
click at [485, 181] on link "1" at bounding box center [487, 181] width 6 height 6
click at [493, 181] on link "2" at bounding box center [493, 181] width 6 height 6
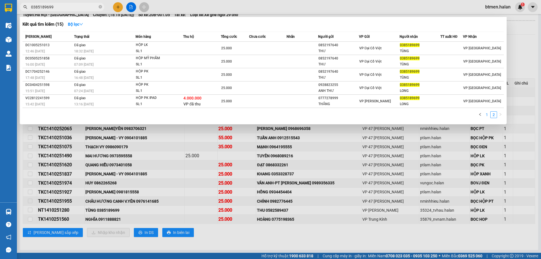
click at [487, 114] on link "1" at bounding box center [487, 115] width 6 height 6
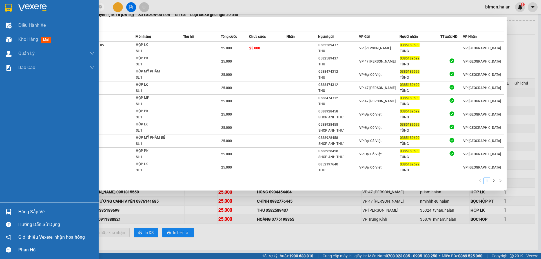
click at [26, 212] on div "Hàng sắp về" at bounding box center [56, 212] width 76 height 8
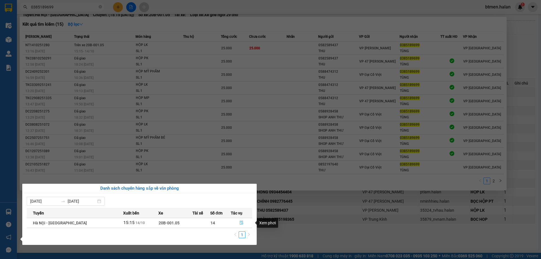
click at [237, 224] on button "button" at bounding box center [241, 222] width 21 height 9
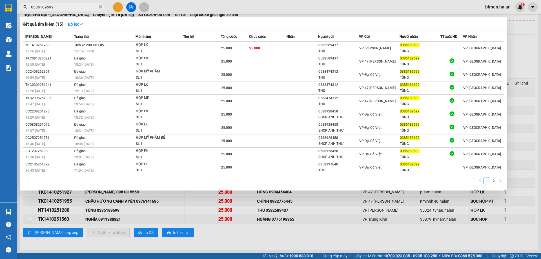
click at [364, 230] on div at bounding box center [270, 129] width 541 height 259
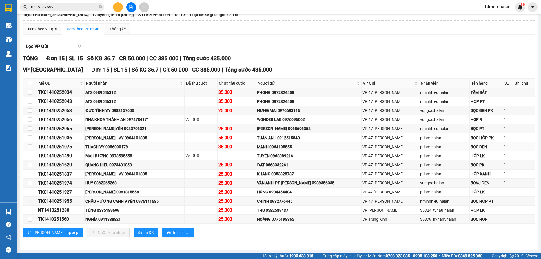
click at [113, 148] on div "THẠCH VY 0986090179" at bounding box center [134, 147] width 98 height 6
copy div "0986090179"
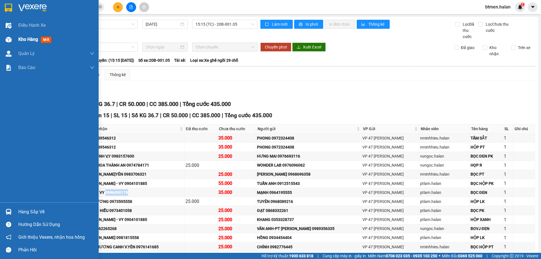
click at [21, 39] on span "Kho hàng" at bounding box center [28, 39] width 20 height 5
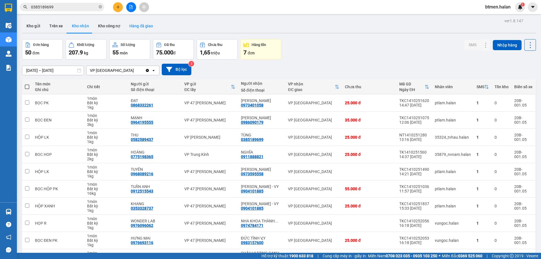
click at [139, 21] on button "Hàng đã giao" at bounding box center [141, 26] width 33 height 14
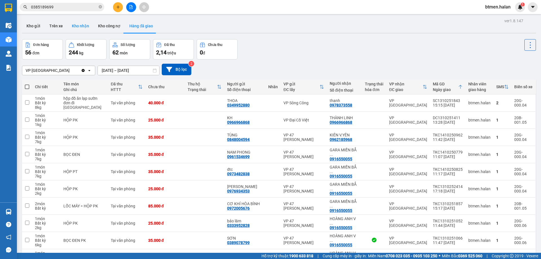
click at [74, 25] on button "Kho nhận" at bounding box center [80, 26] width 26 height 14
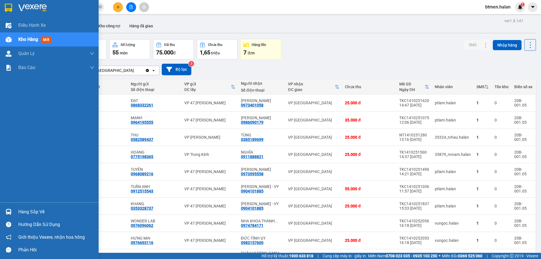
click at [36, 207] on div "Hàng sắp về" at bounding box center [49, 211] width 99 height 13
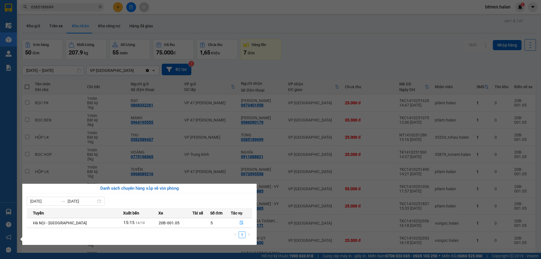
click at [330, 45] on section "Kết quả tìm kiếm ( 15 ) Bộ lọc Mã ĐH Trạng thái Món hàng Thu hộ Tổng cước Chưa …" at bounding box center [270, 129] width 541 height 259
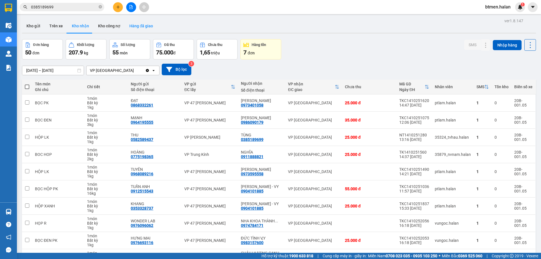
click at [136, 30] on button "Hàng đã giao" at bounding box center [141, 26] width 33 height 14
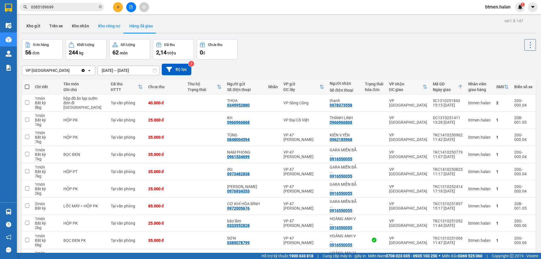
click at [103, 23] on button "Kho công nợ" at bounding box center [109, 26] width 31 height 14
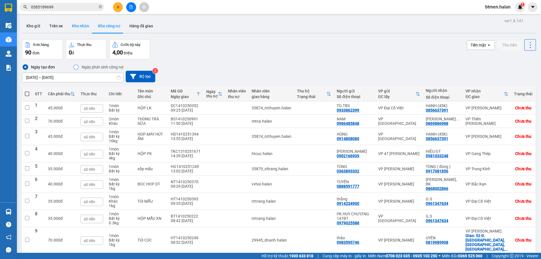
click at [75, 27] on button "Kho nhận" at bounding box center [80, 26] width 26 height 14
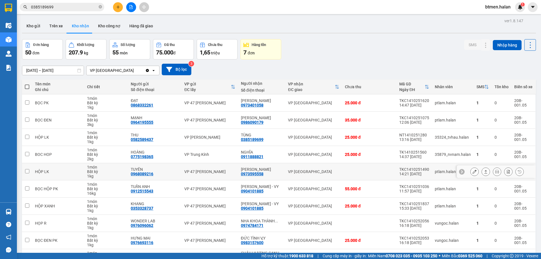
scroll to position [28, 0]
